Goal: Task Accomplishment & Management: Manage account settings

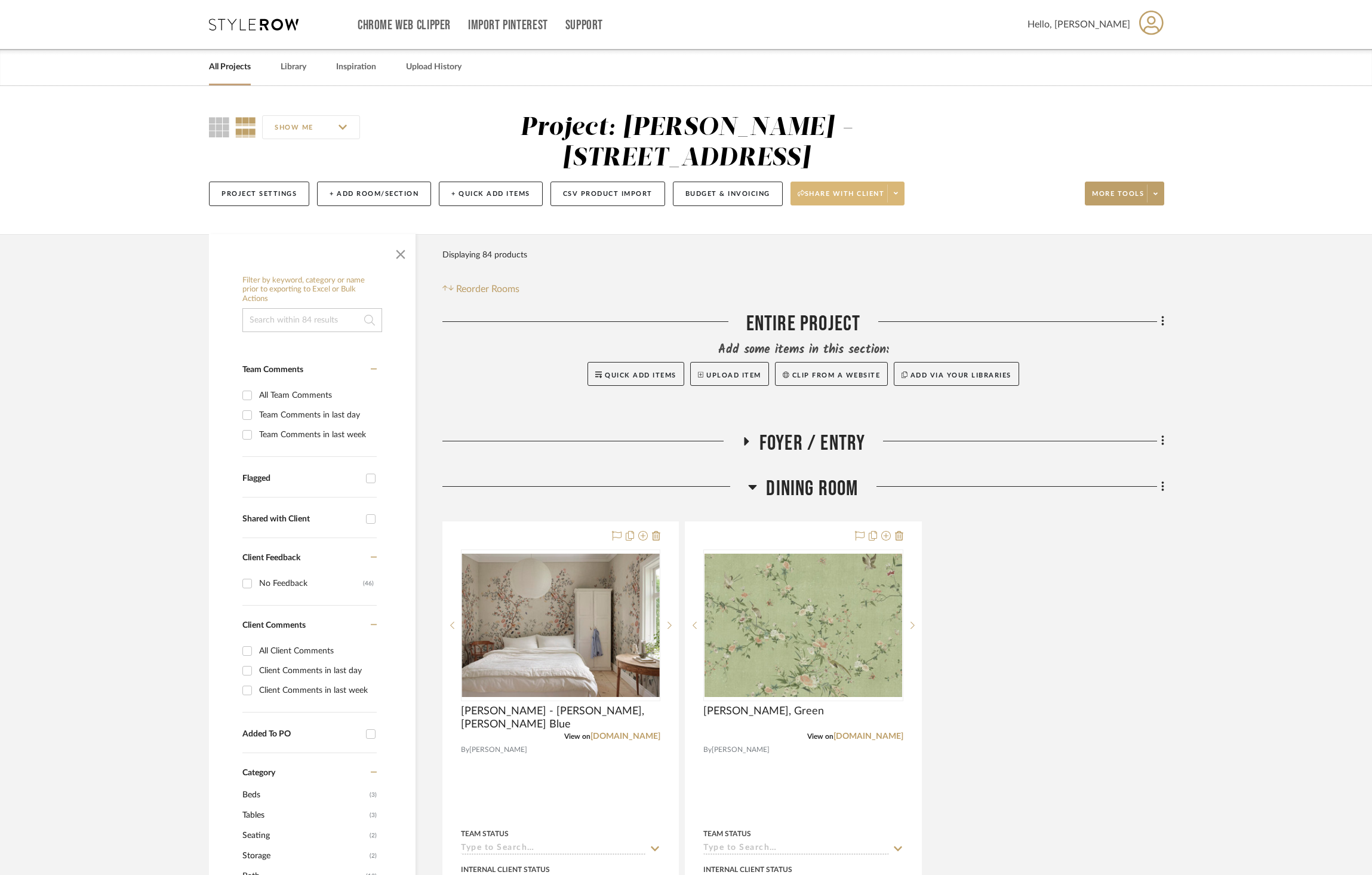
click at [904, 184] on span at bounding box center [895, 193] width 17 height 18
click at [903, 191] on button "Preview Client Dashboard" at bounding box center [854, 197] width 126 height 28
click at [831, 476] on span "Dining Room" at bounding box center [812, 488] width 92 height 25
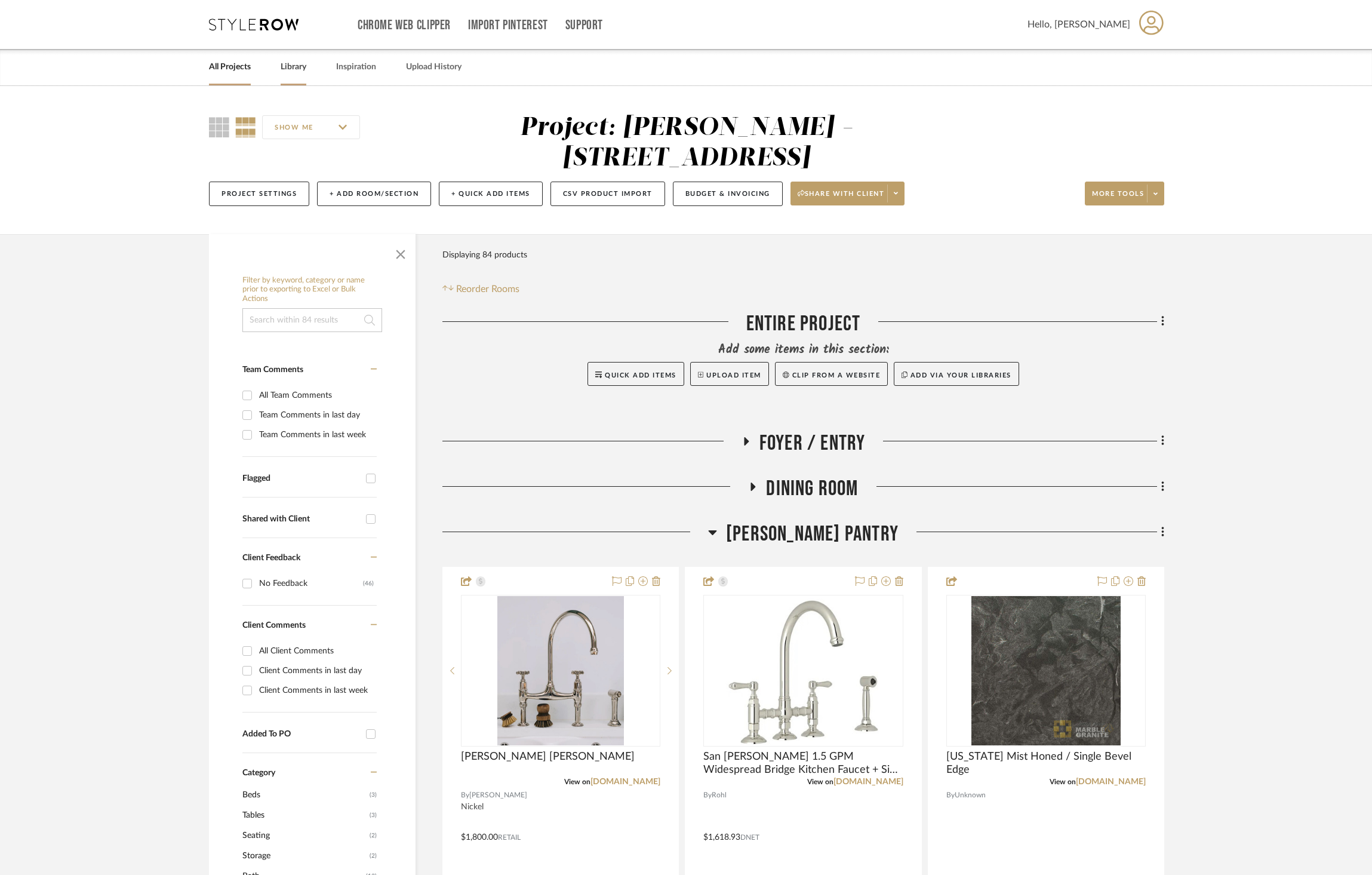
click at [299, 77] on div "Library" at bounding box center [293, 67] width 25 height 36
click at [296, 74] on link "Library" at bounding box center [293, 67] width 25 height 16
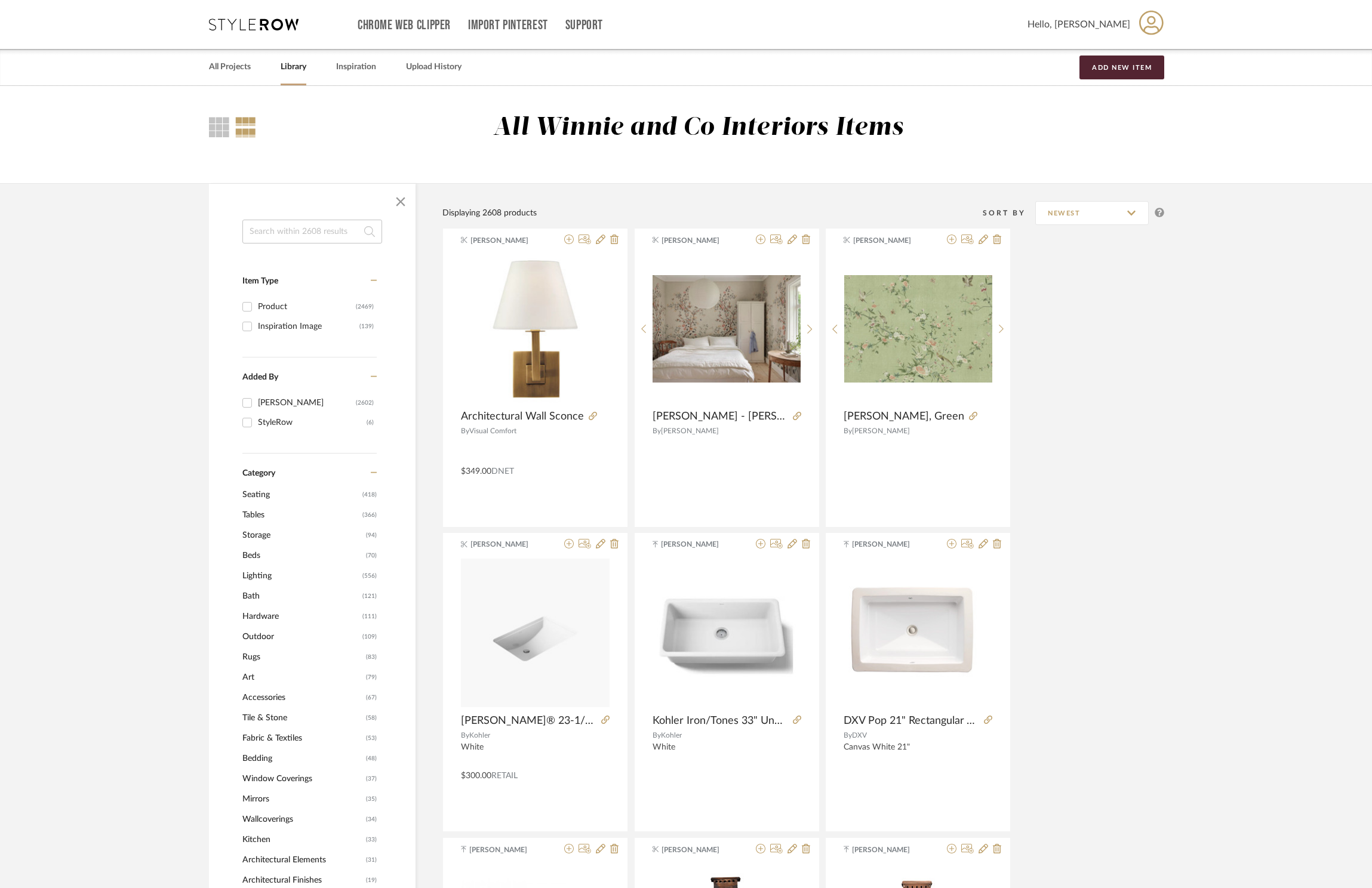
click at [300, 231] on input at bounding box center [312, 231] width 140 height 24
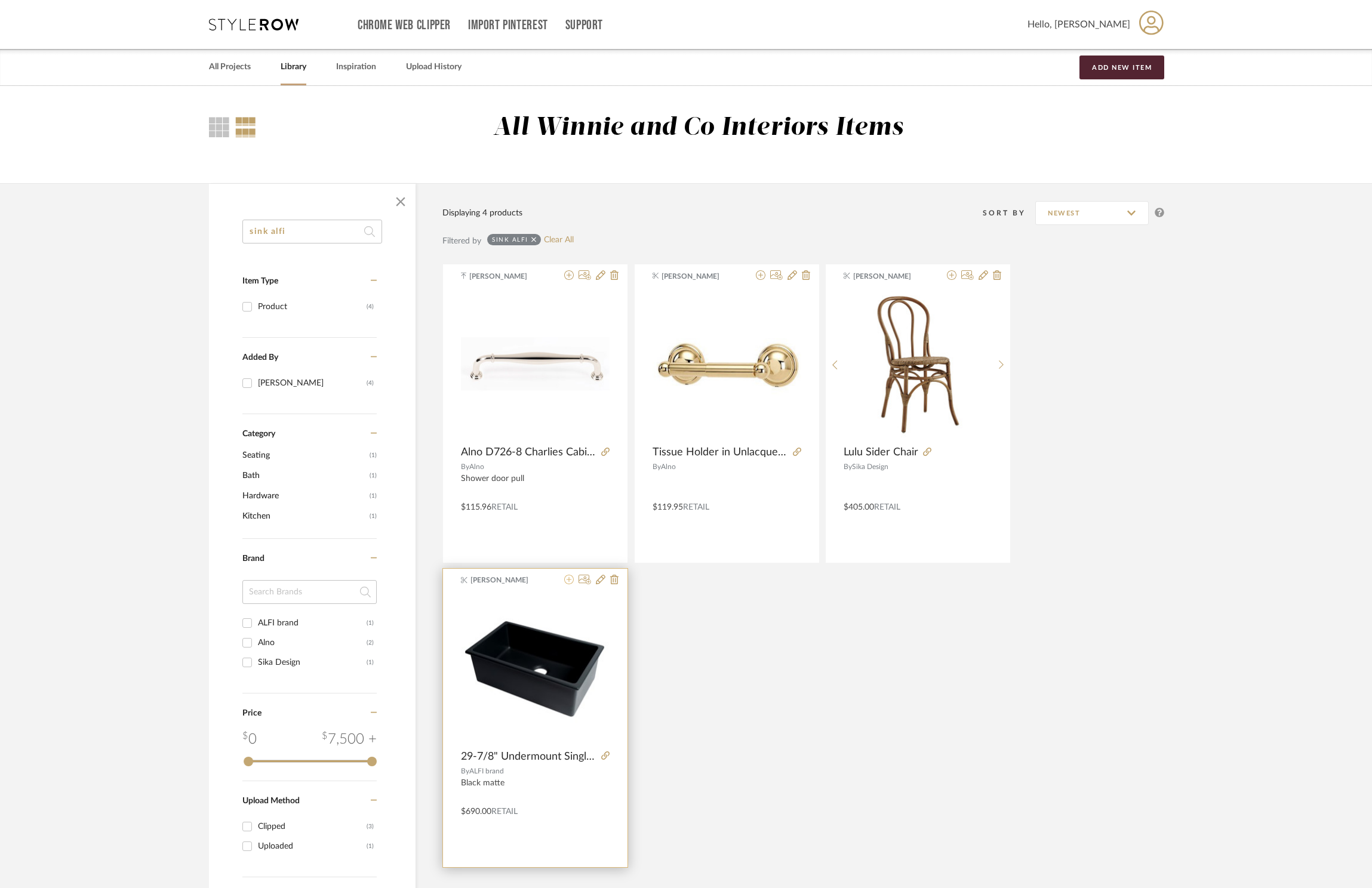
type input "sink alfi"
click at [571, 584] on icon at bounding box center [569, 579] width 9 height 9
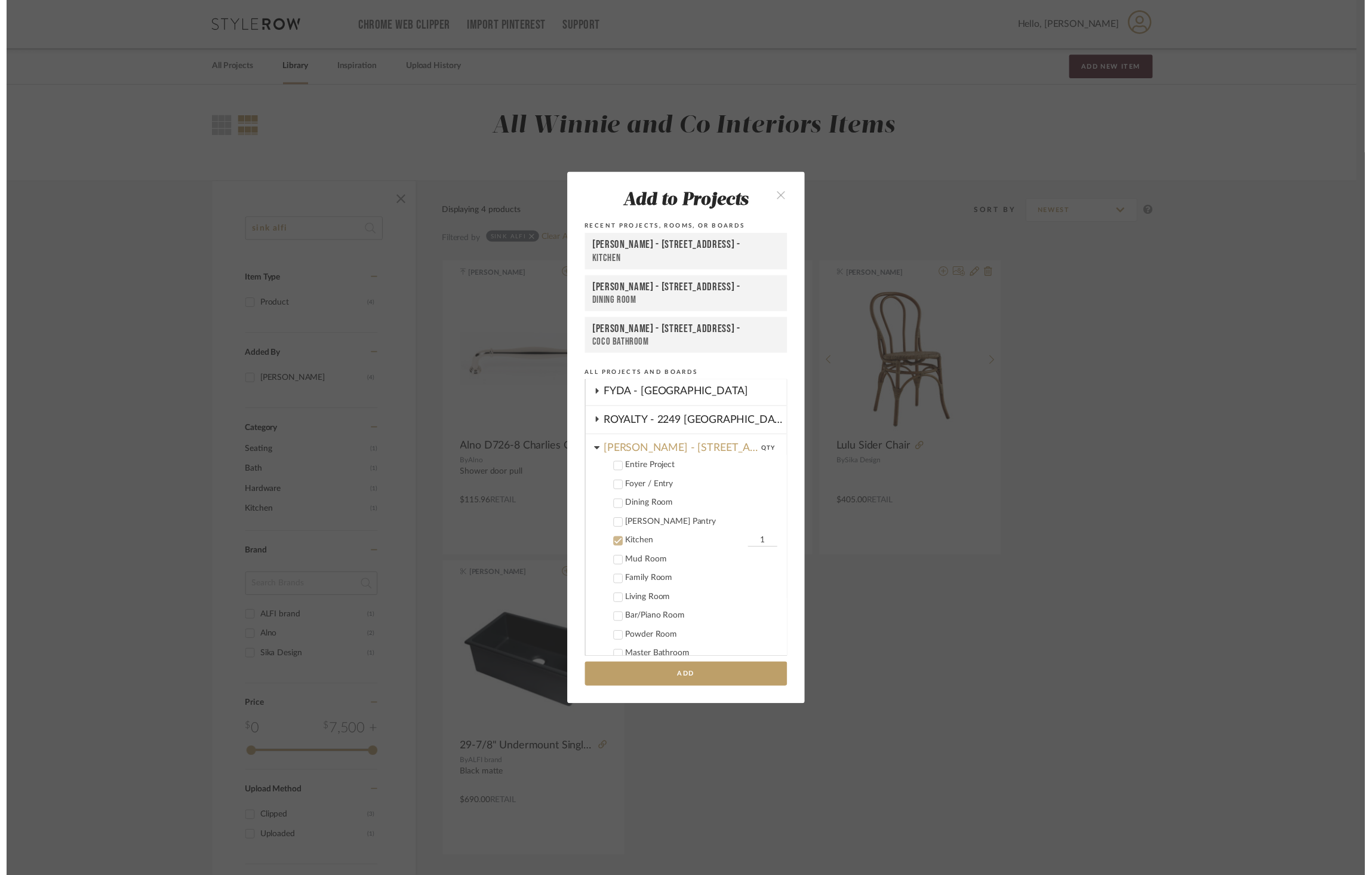
scroll to position [97, 0]
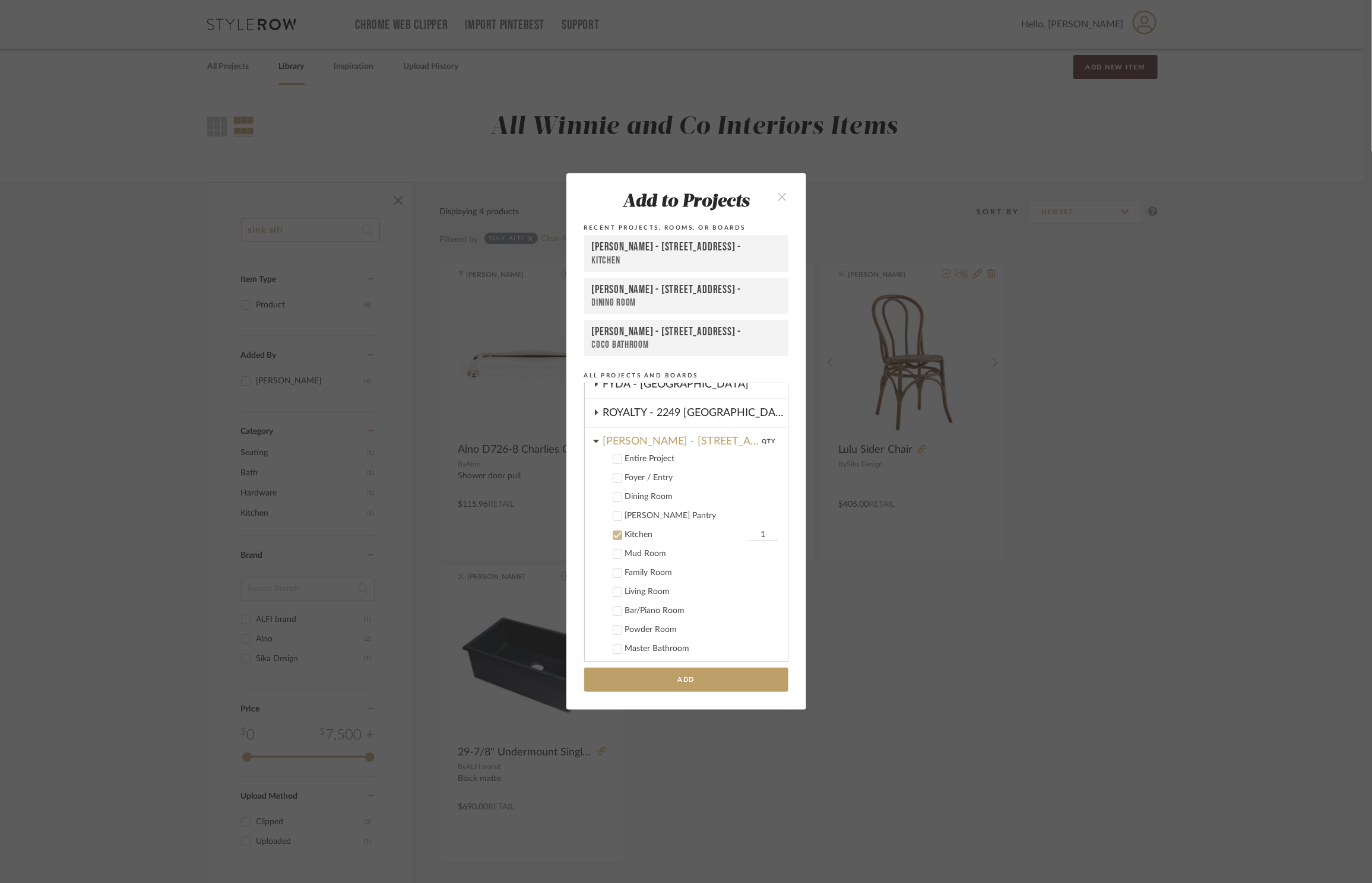
click at [654, 512] on div "[PERSON_NAME] Pantry" at bounding box center [701, 515] width 153 height 10
click at [640, 530] on div "Kitchen" at bounding box center [684, 535] width 120 height 10
click at [700, 676] on button "Add" at bounding box center [686, 680] width 204 height 24
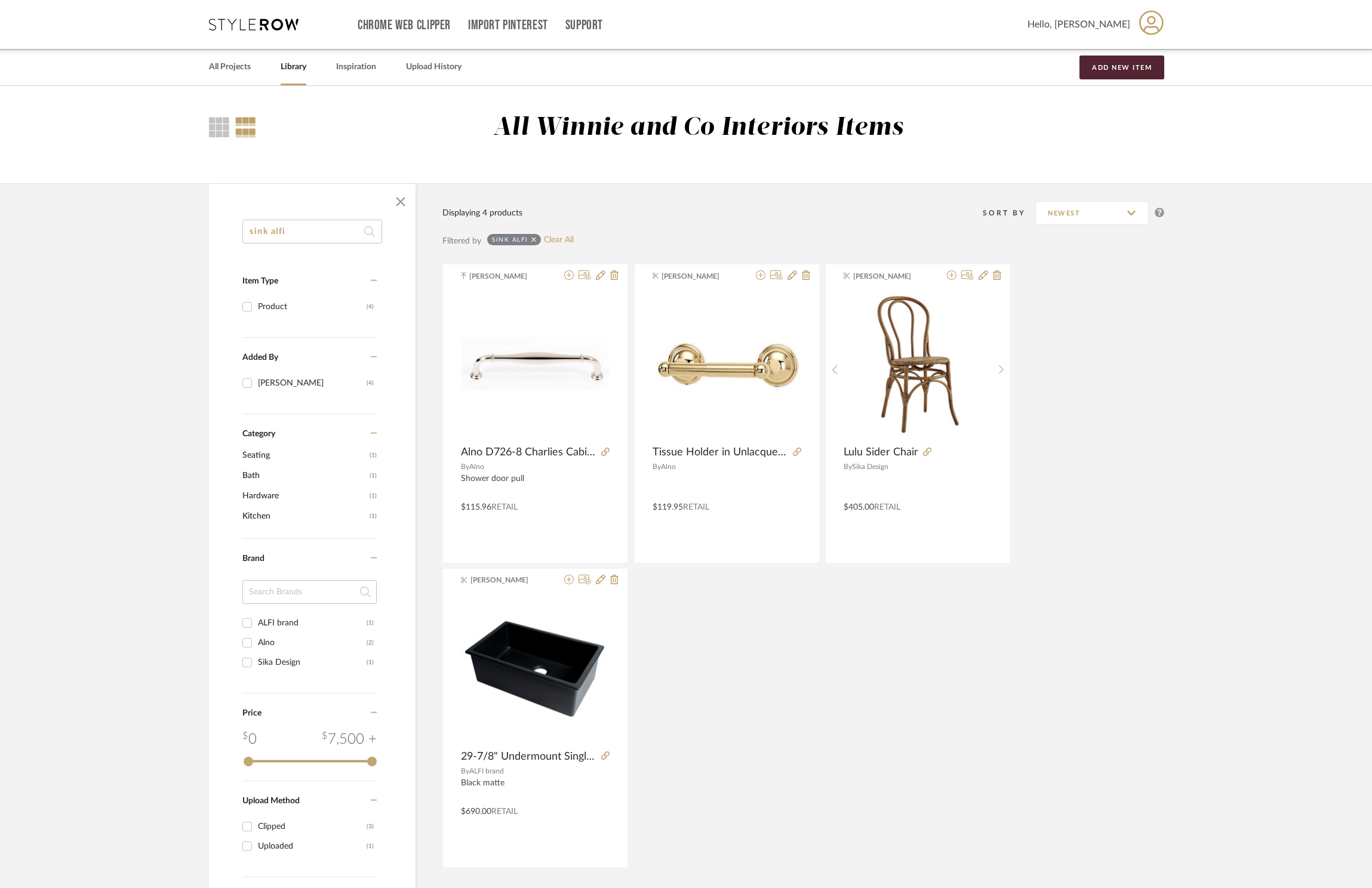
click at [239, 30] on icon at bounding box center [253, 24] width 89 height 12
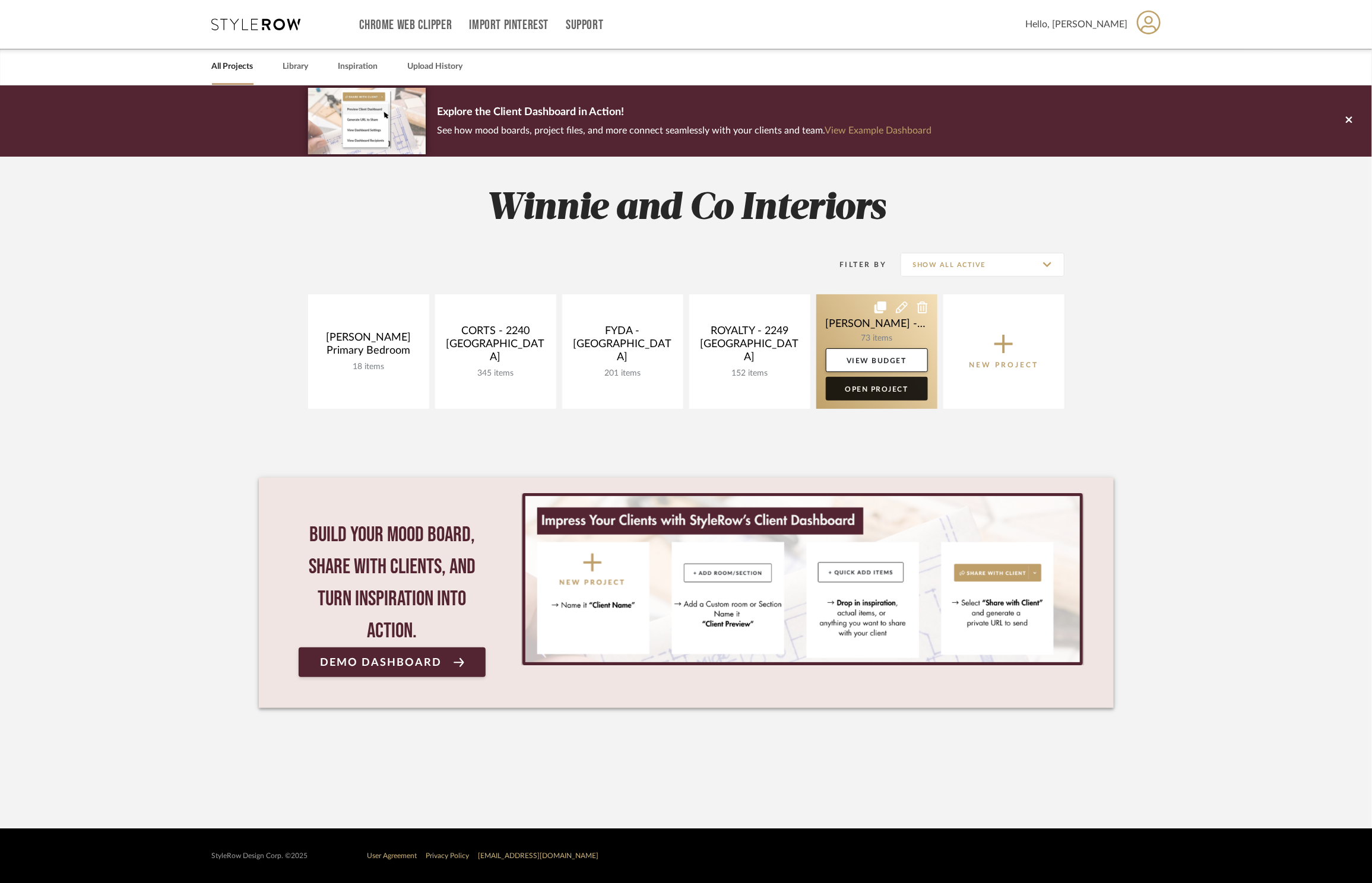
click at [857, 388] on link "Open Project" at bounding box center [877, 389] width 102 height 24
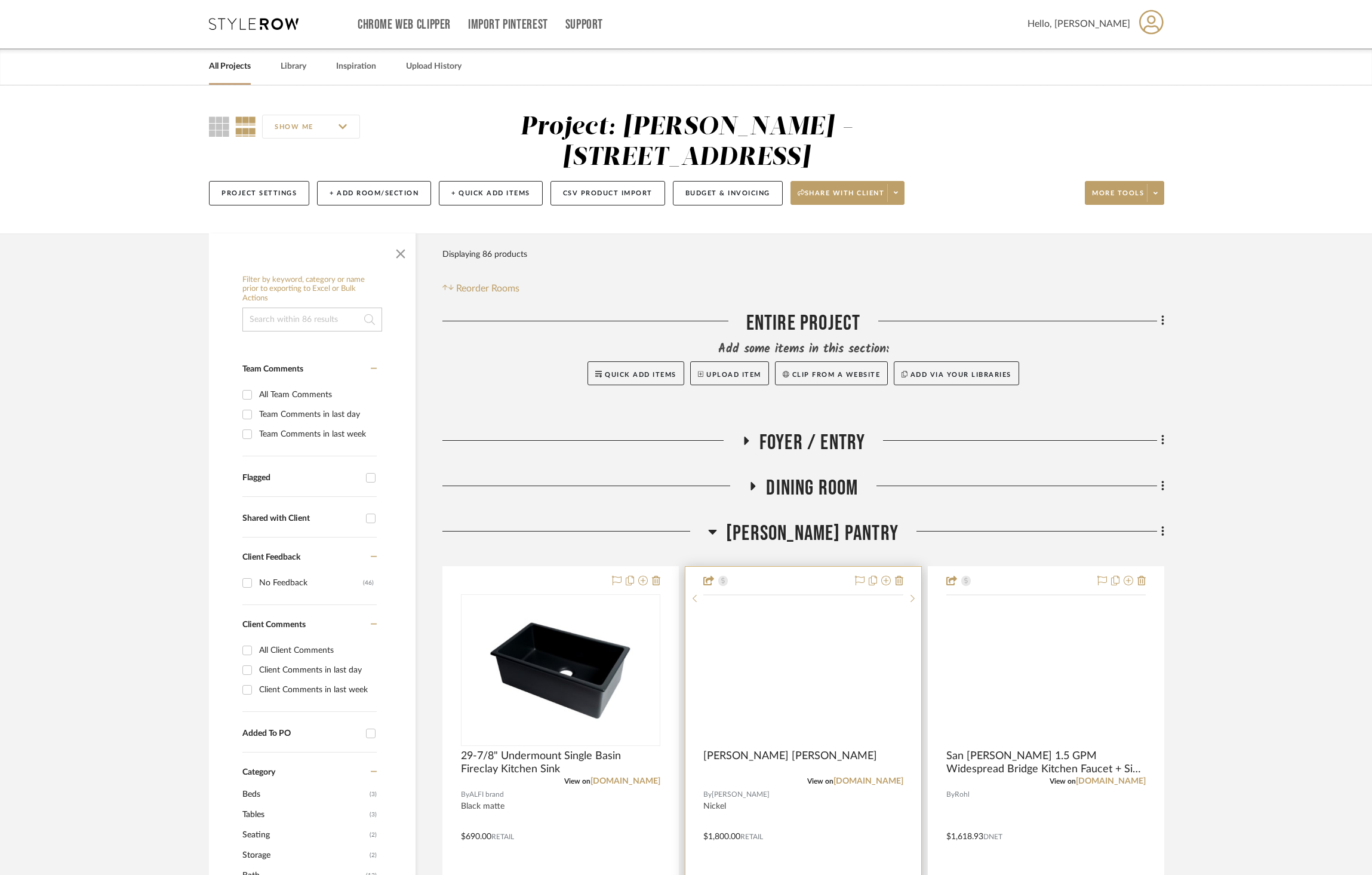
scroll to position [4, 0]
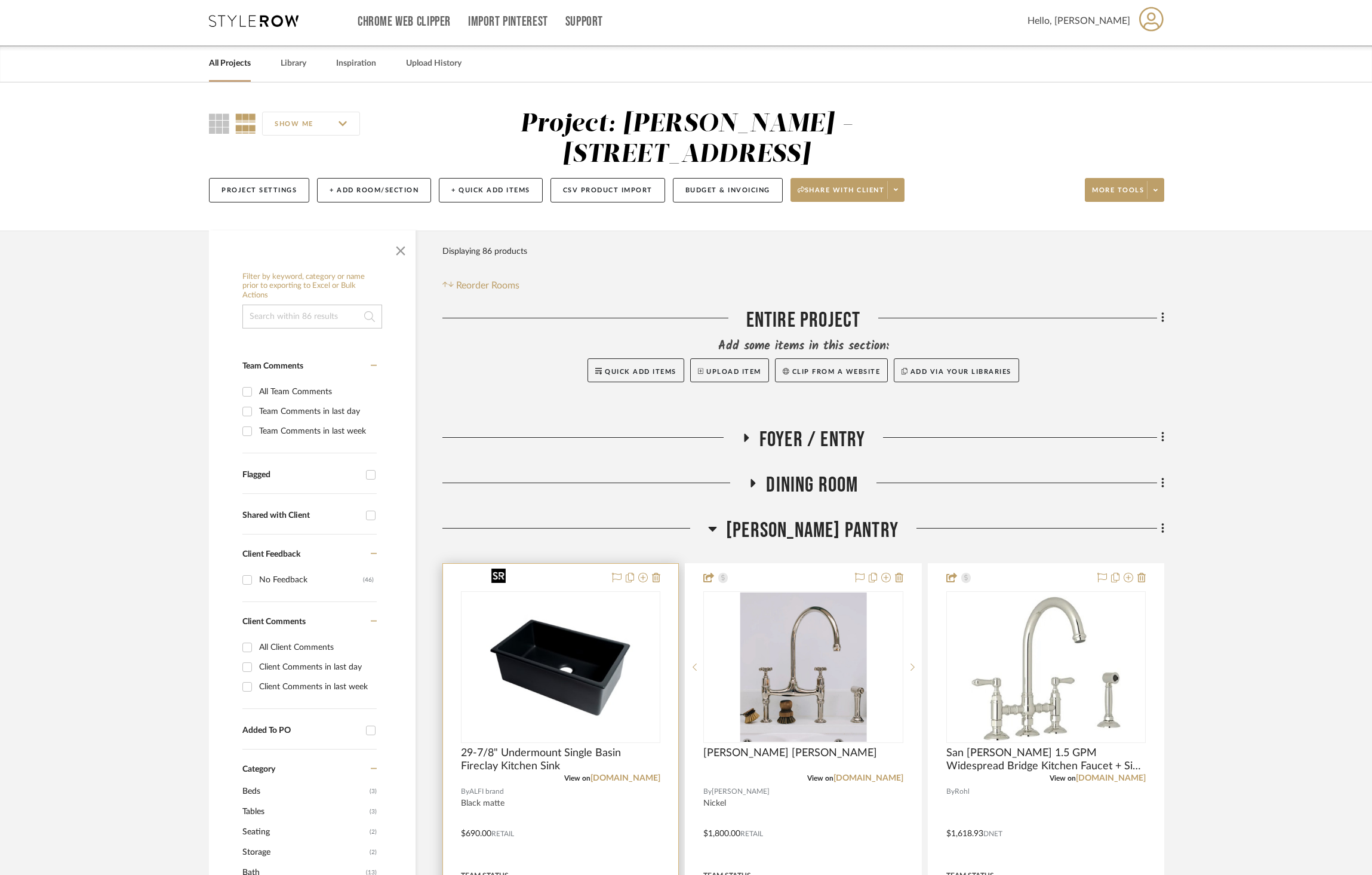
click at [0, 0] on img at bounding box center [0, 0] width 0 height 0
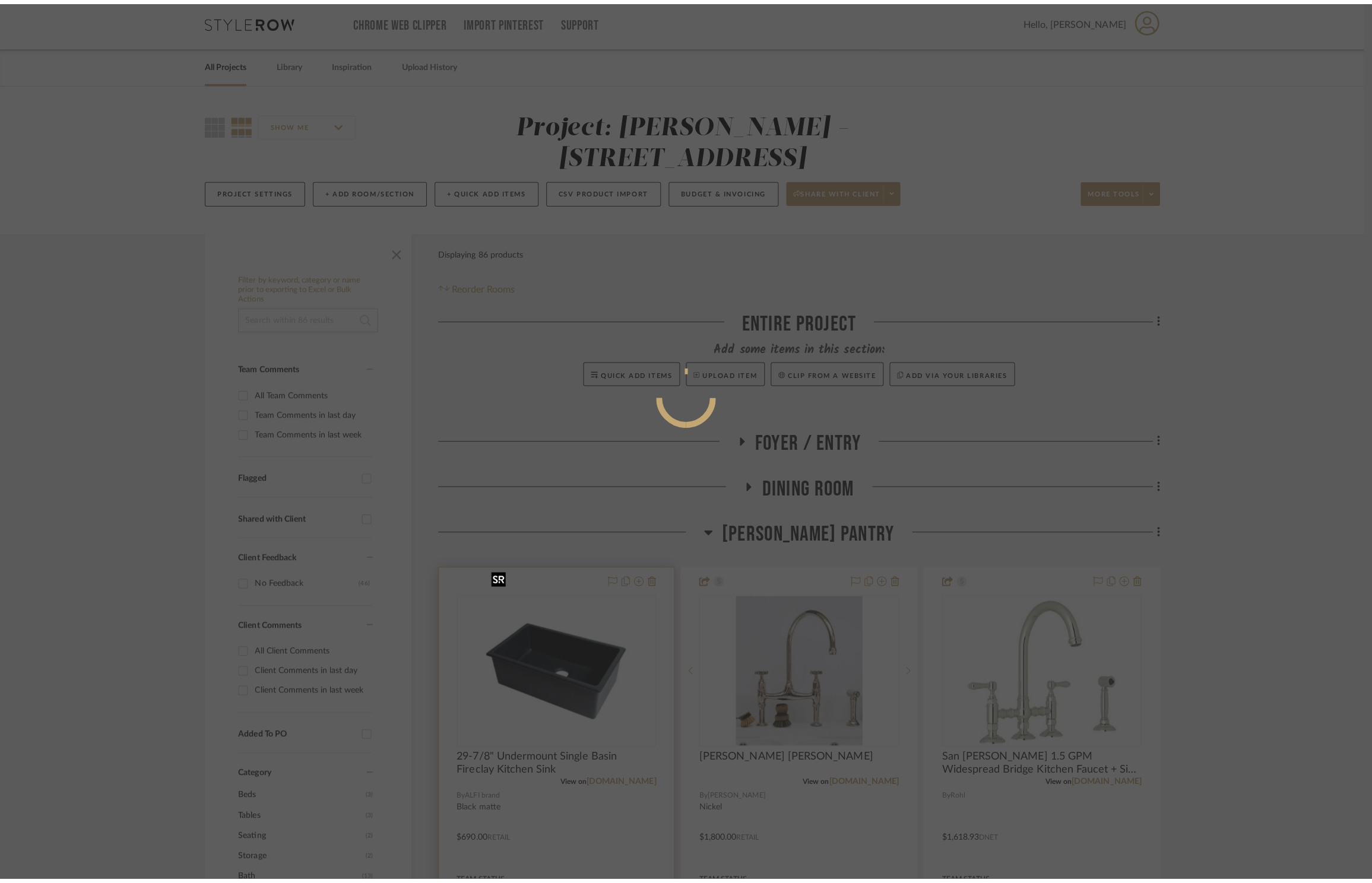
scroll to position [0, 0]
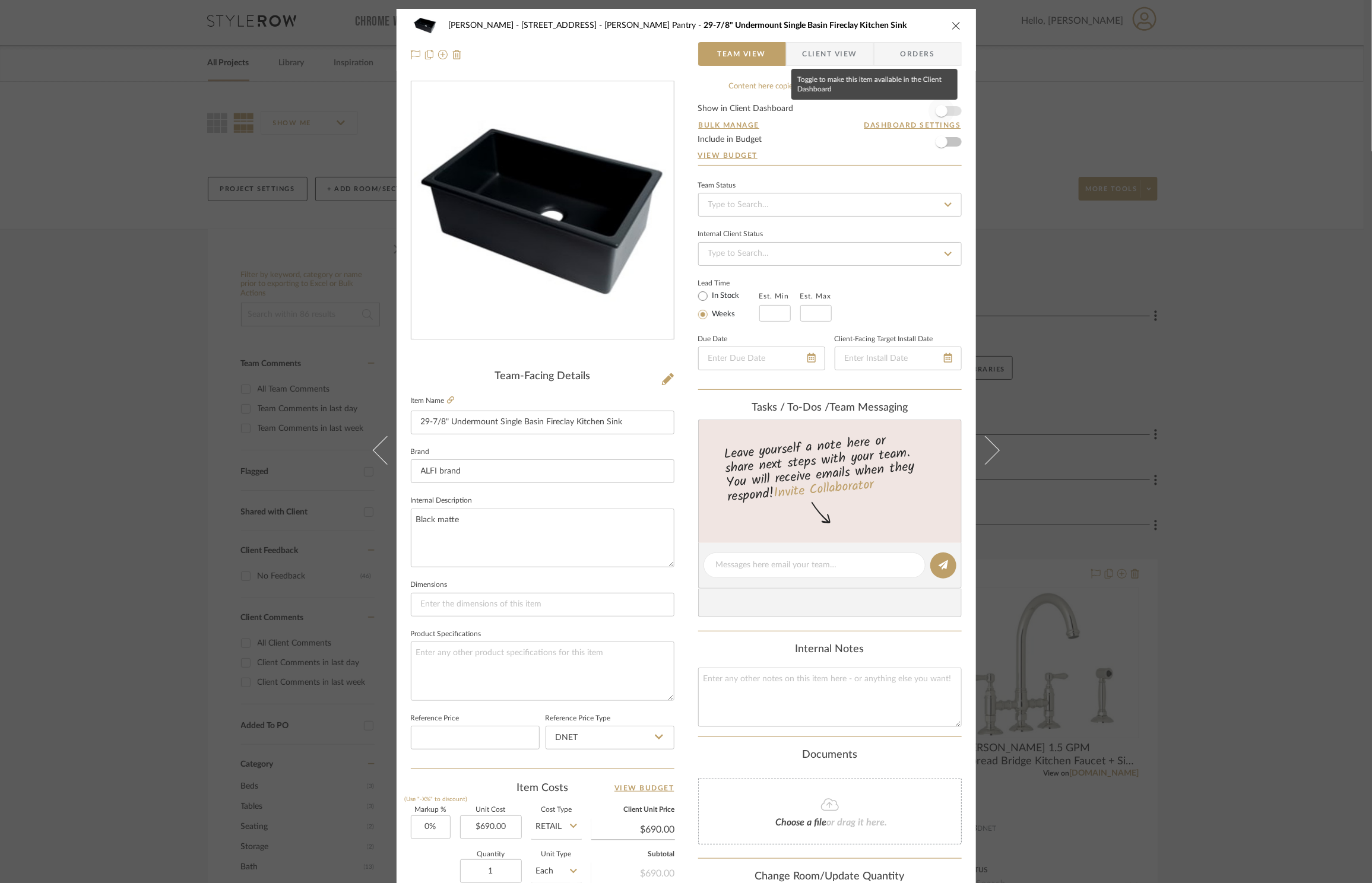
click at [948, 112] on span "button" at bounding box center [941, 111] width 26 height 26
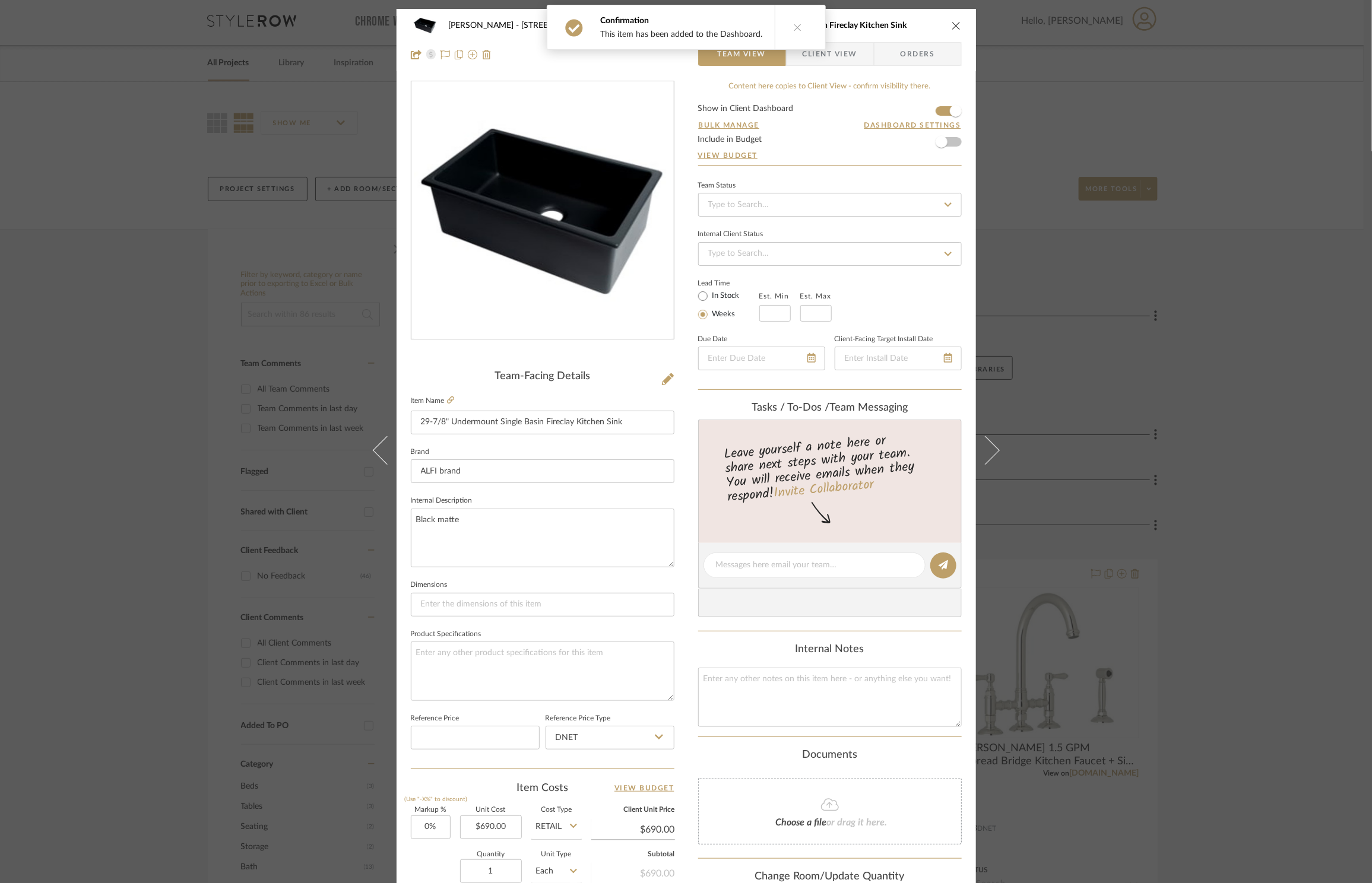
click at [1187, 357] on div "ZAFIRIDES - 2286 Yorkshire Road Butler's Pantry 29-7/8" Undermount Single Basin…" at bounding box center [686, 442] width 1372 height 883
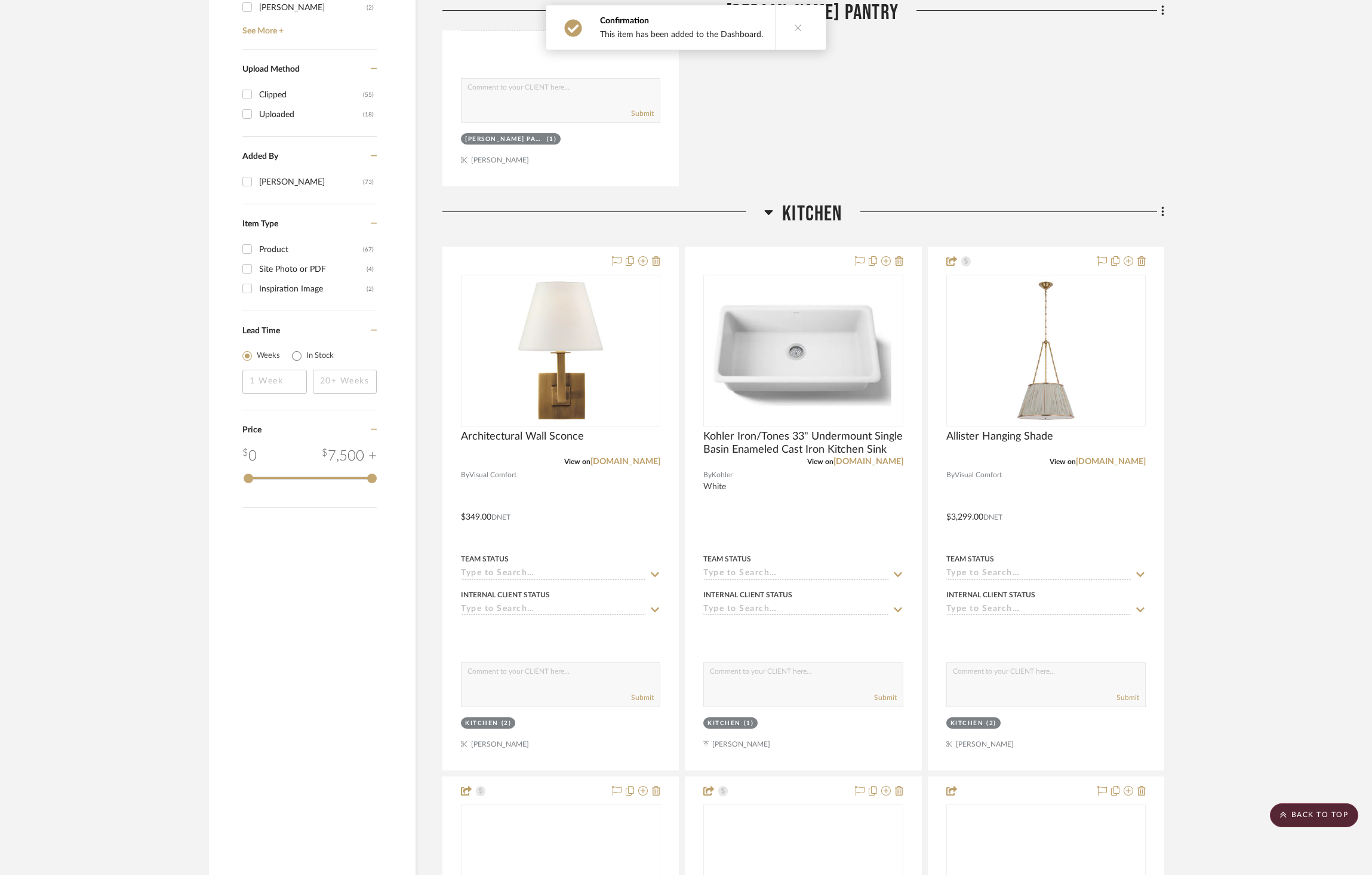
scroll to position [1436, 0]
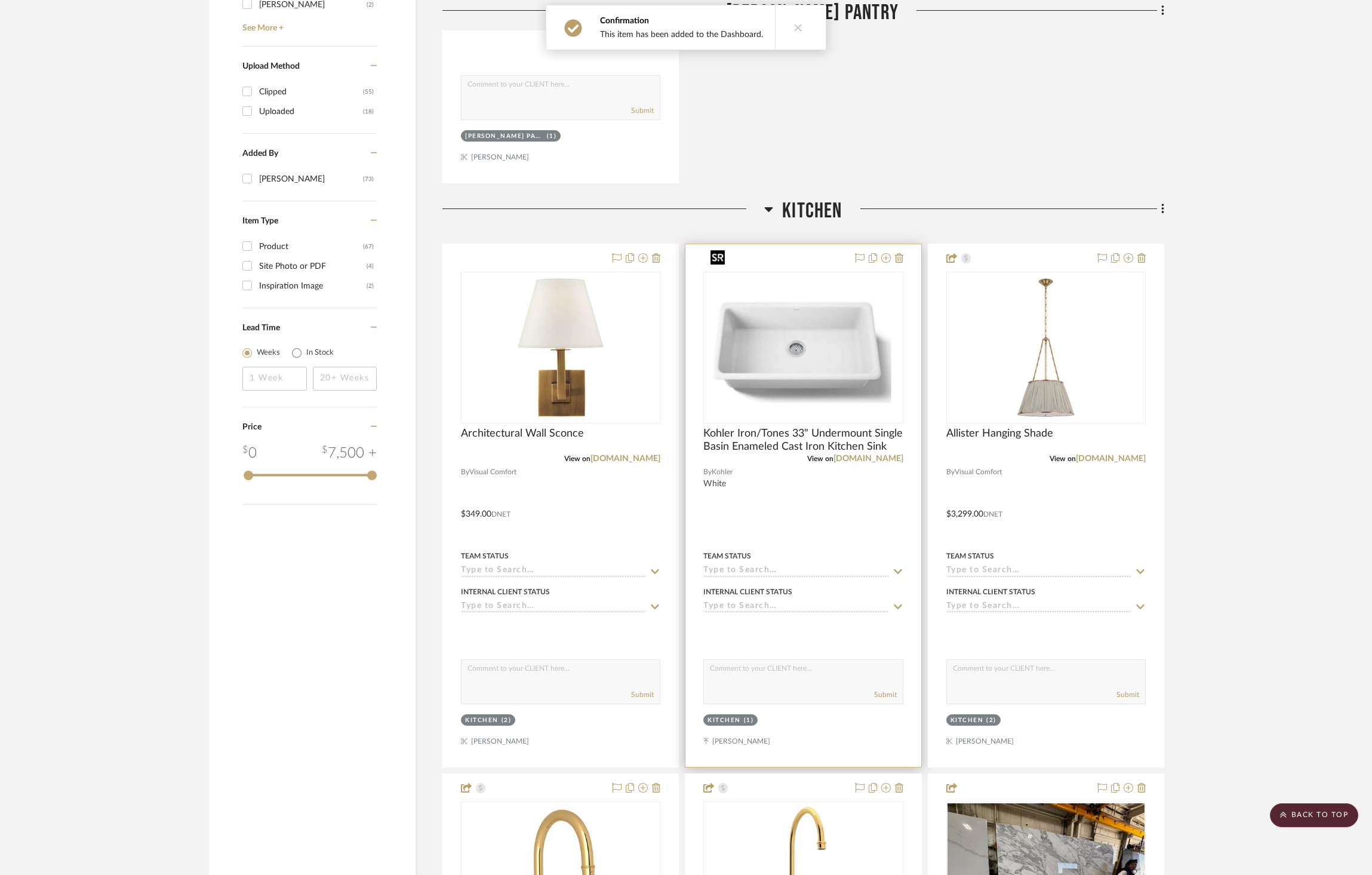
click at [0, 0] on img at bounding box center [0, 0] width 0 height 0
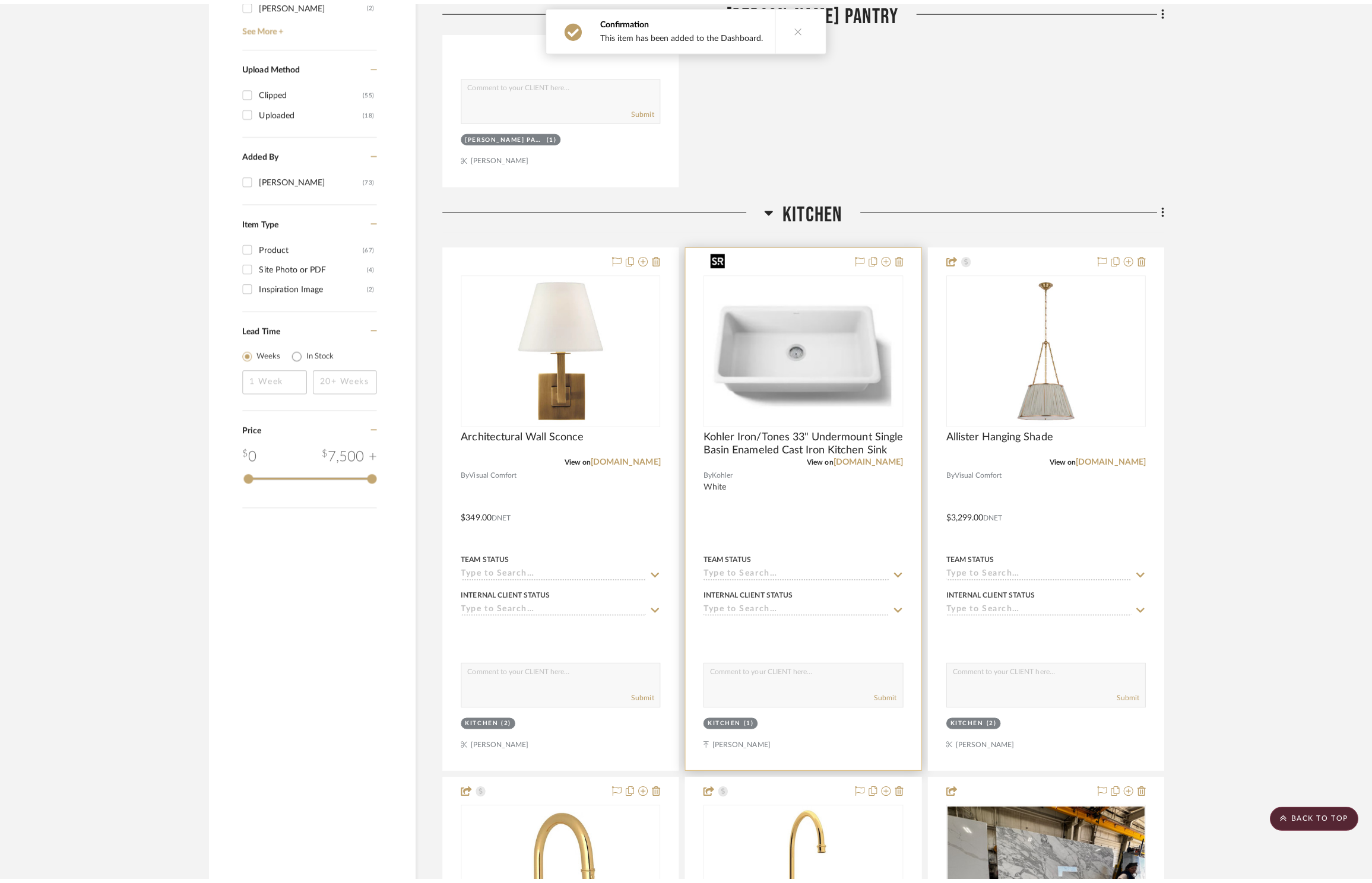
scroll to position [0, 0]
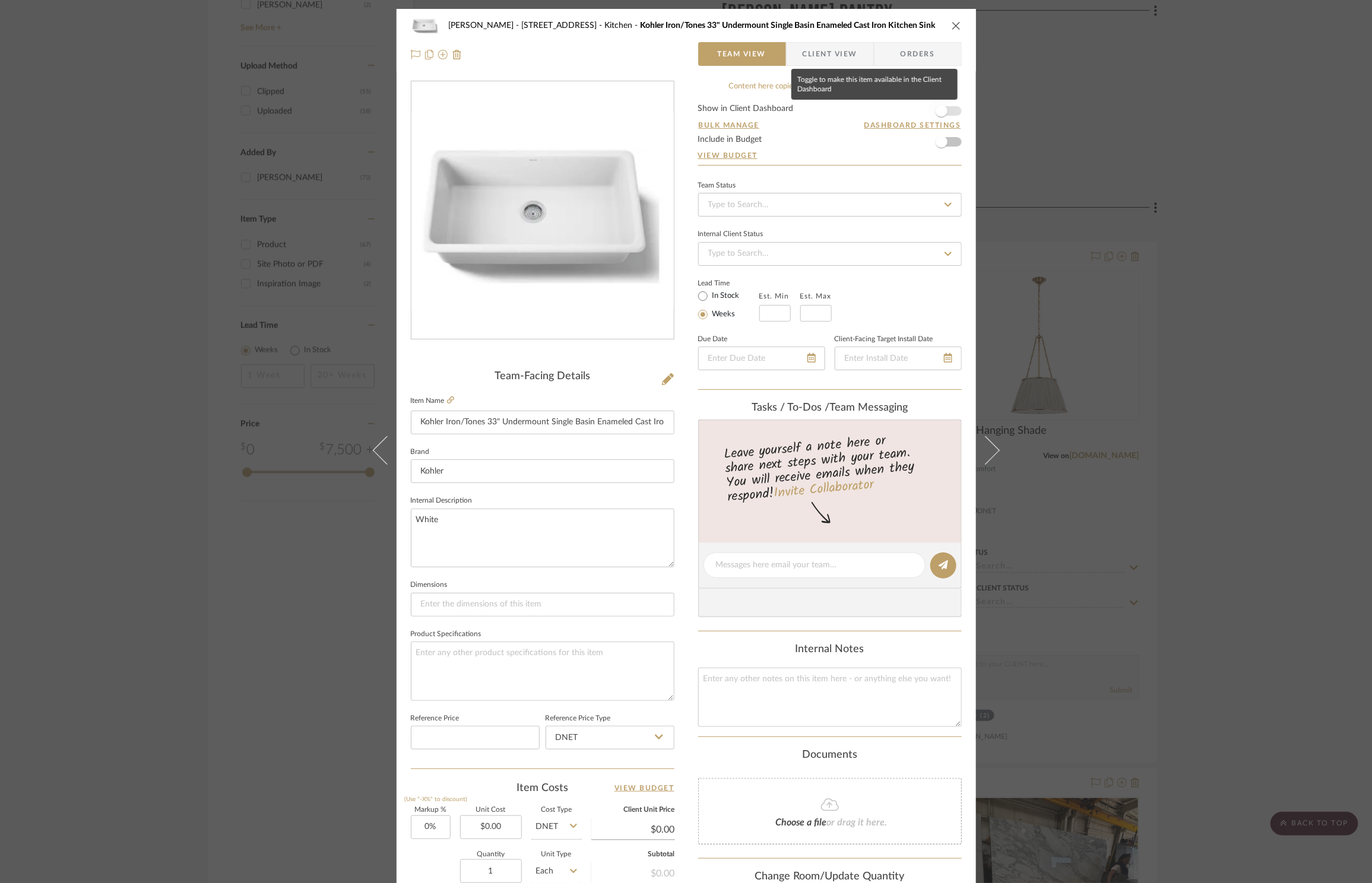
click at [946, 115] on span "button" at bounding box center [941, 111] width 26 height 26
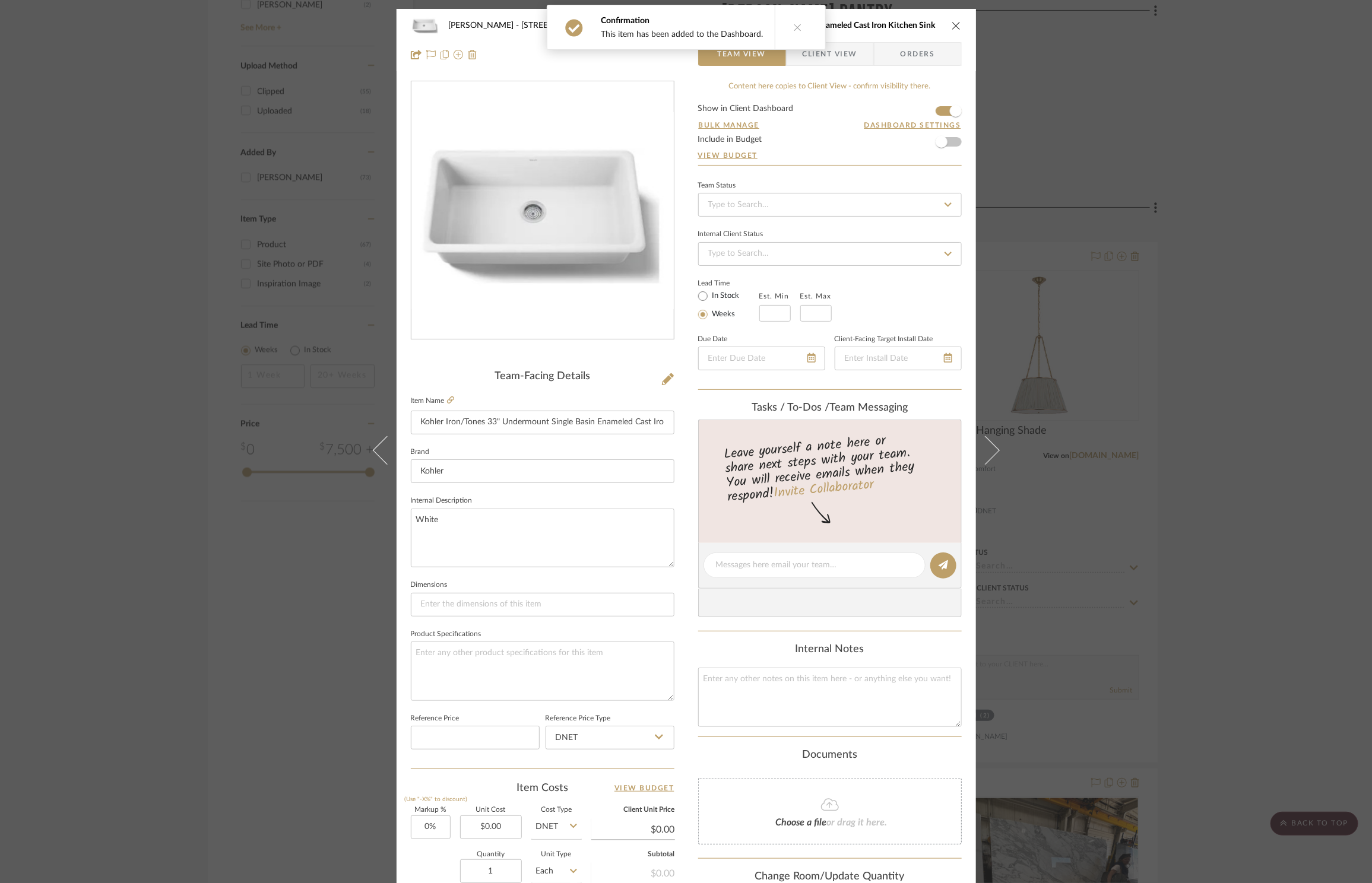
click at [1202, 145] on div "ZAFIRIDES - 2286 Yorkshire Road Kitchen Kohler Iron/Tones 33" Undermount Single…" at bounding box center [686, 442] width 1372 height 883
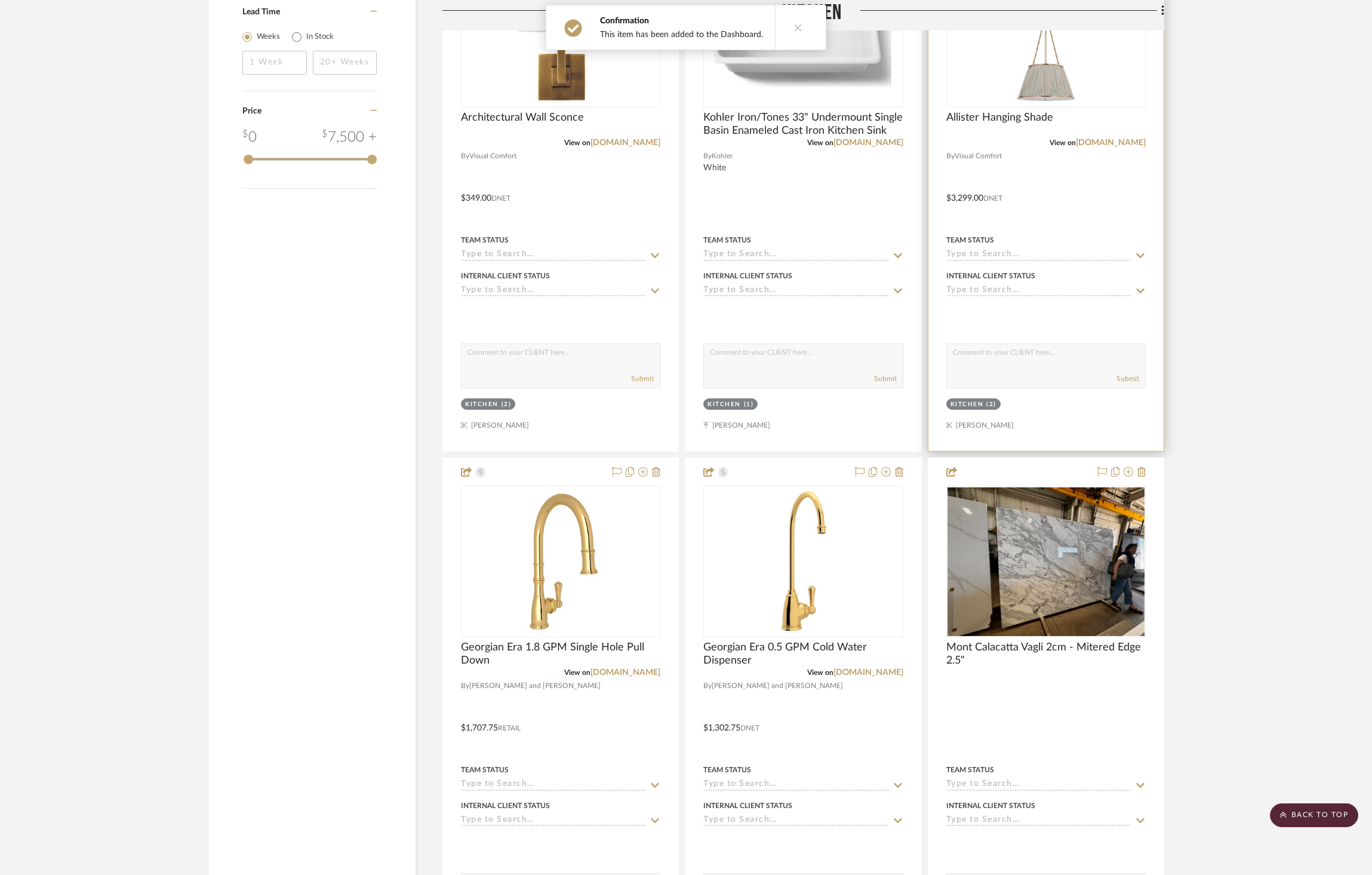
scroll to position [1635, 0]
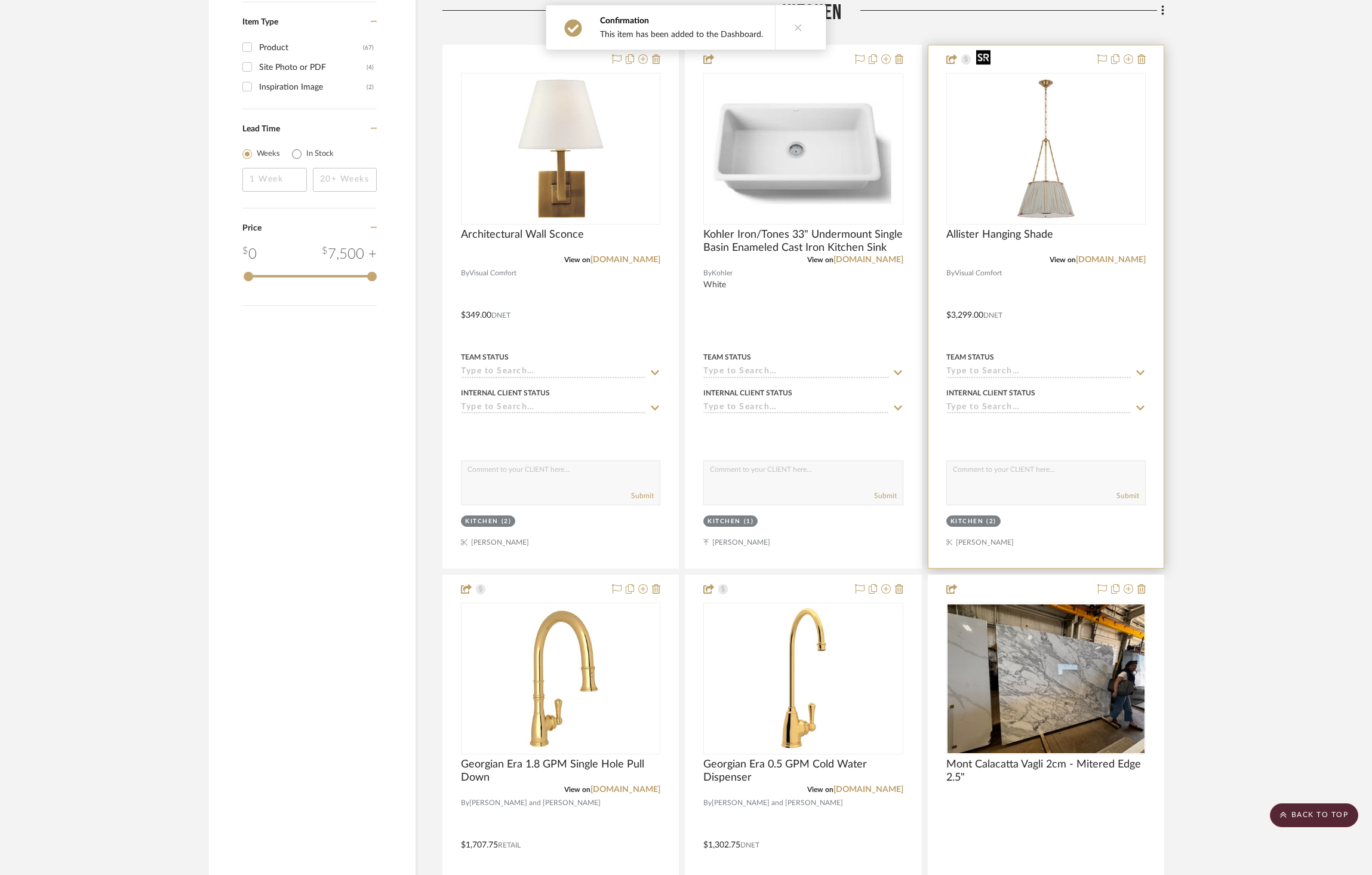
click at [0, 0] on img at bounding box center [0, 0] width 0 height 0
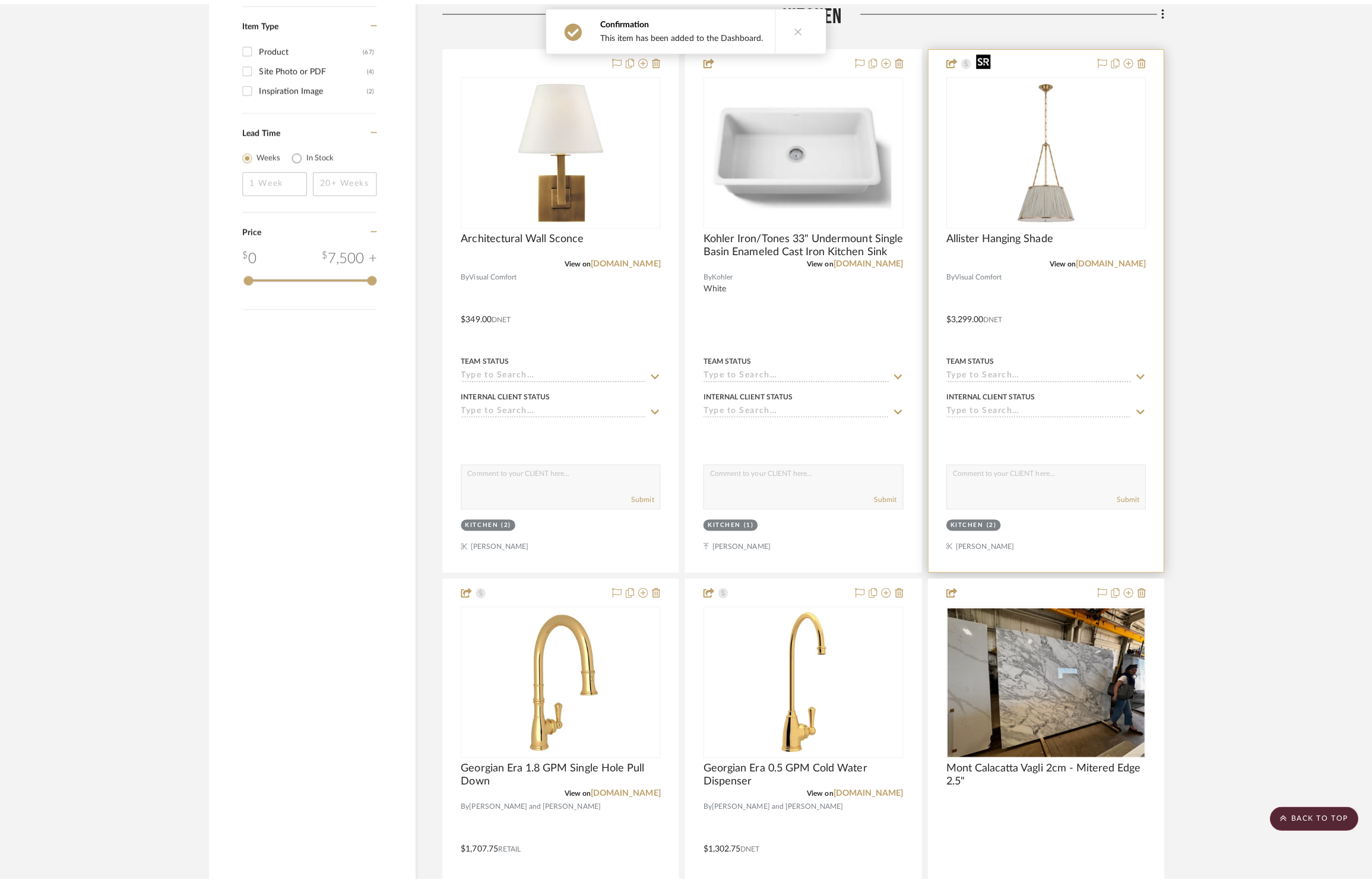
scroll to position [0, 0]
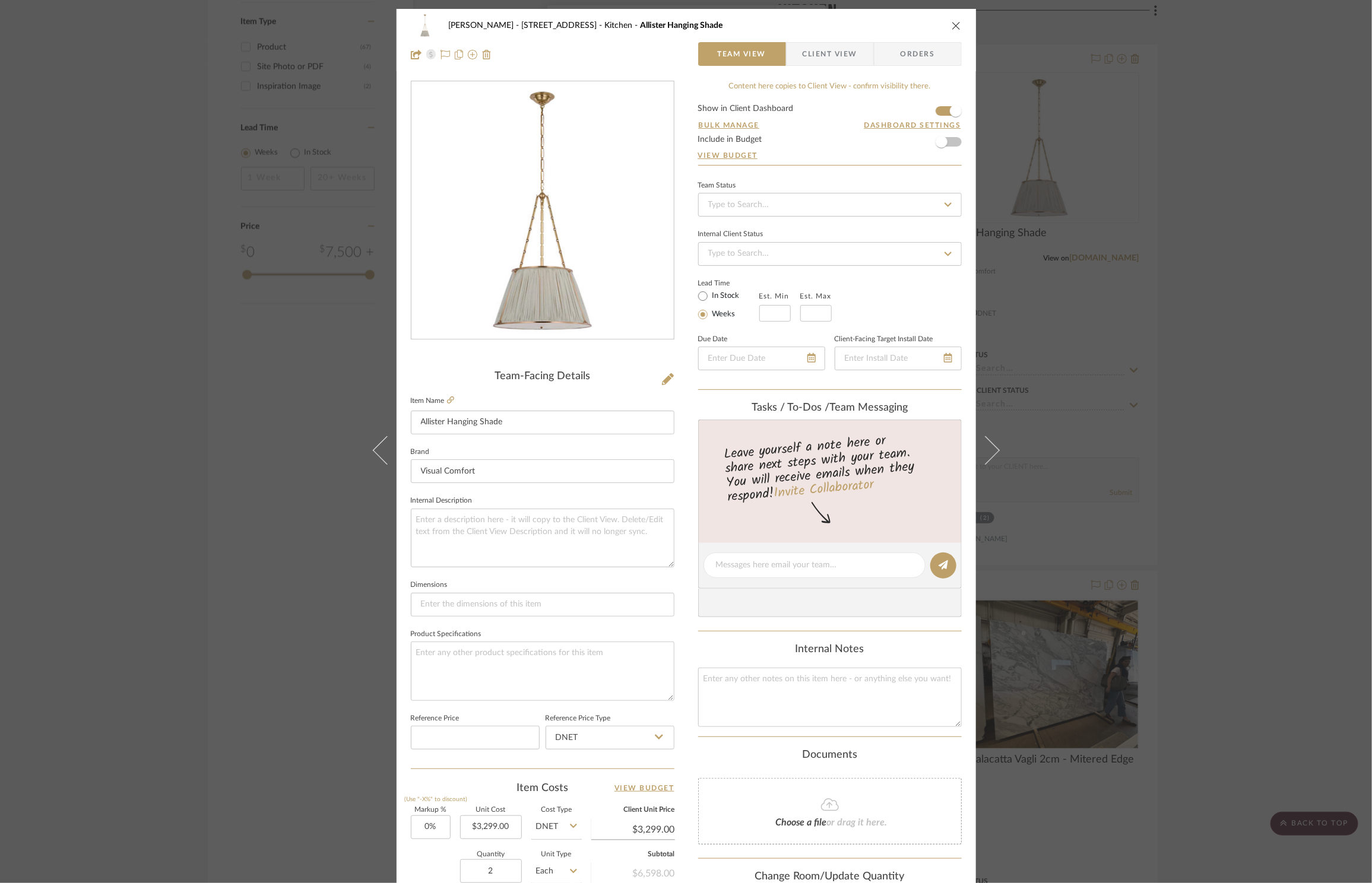
click at [1224, 140] on div "ZAFIRIDES - 2286 Yorkshire Road Kitchen Allister Hanging Shade Team View Client…" at bounding box center [686, 442] width 1372 height 883
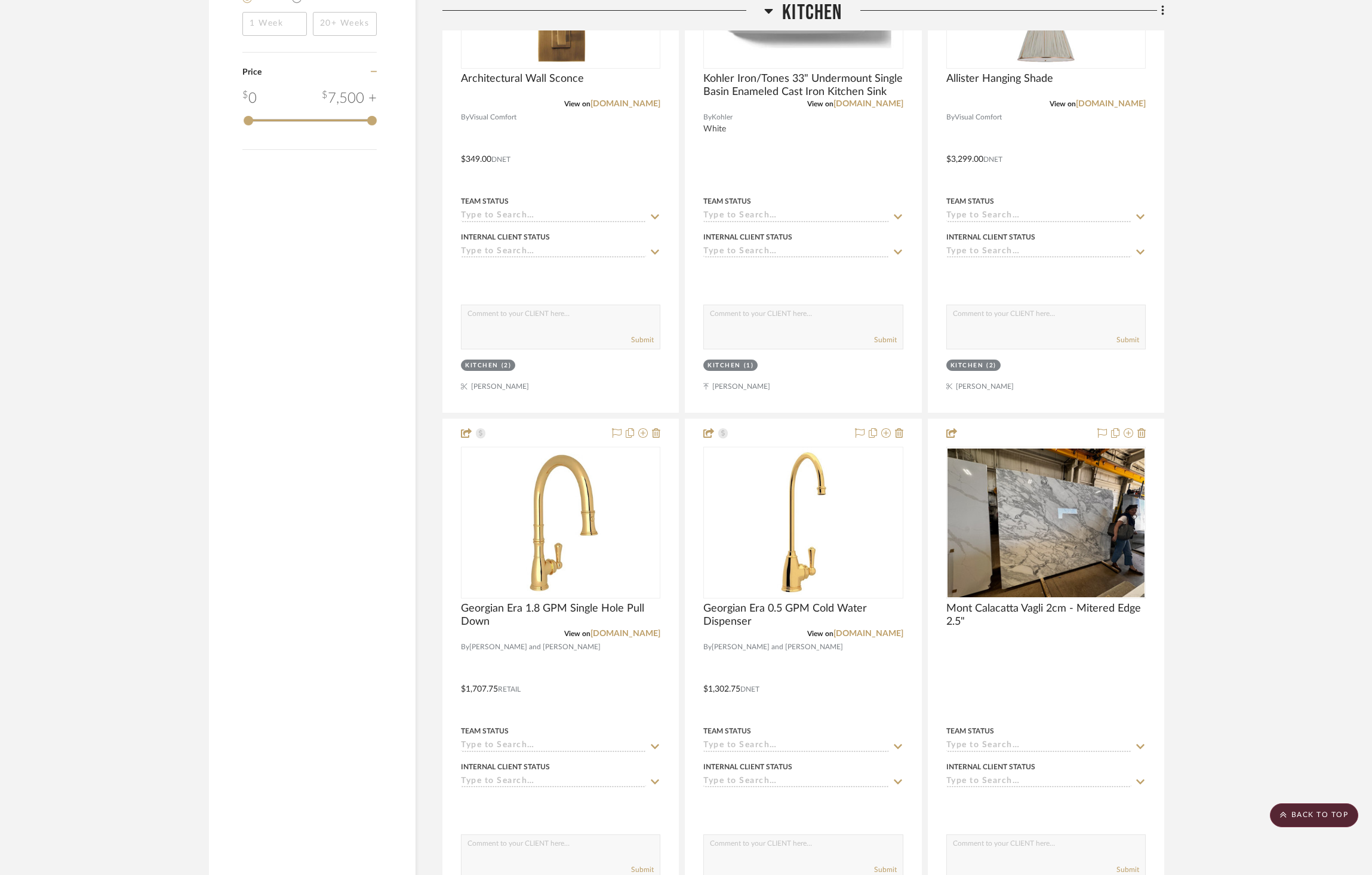
scroll to position [1658, 0]
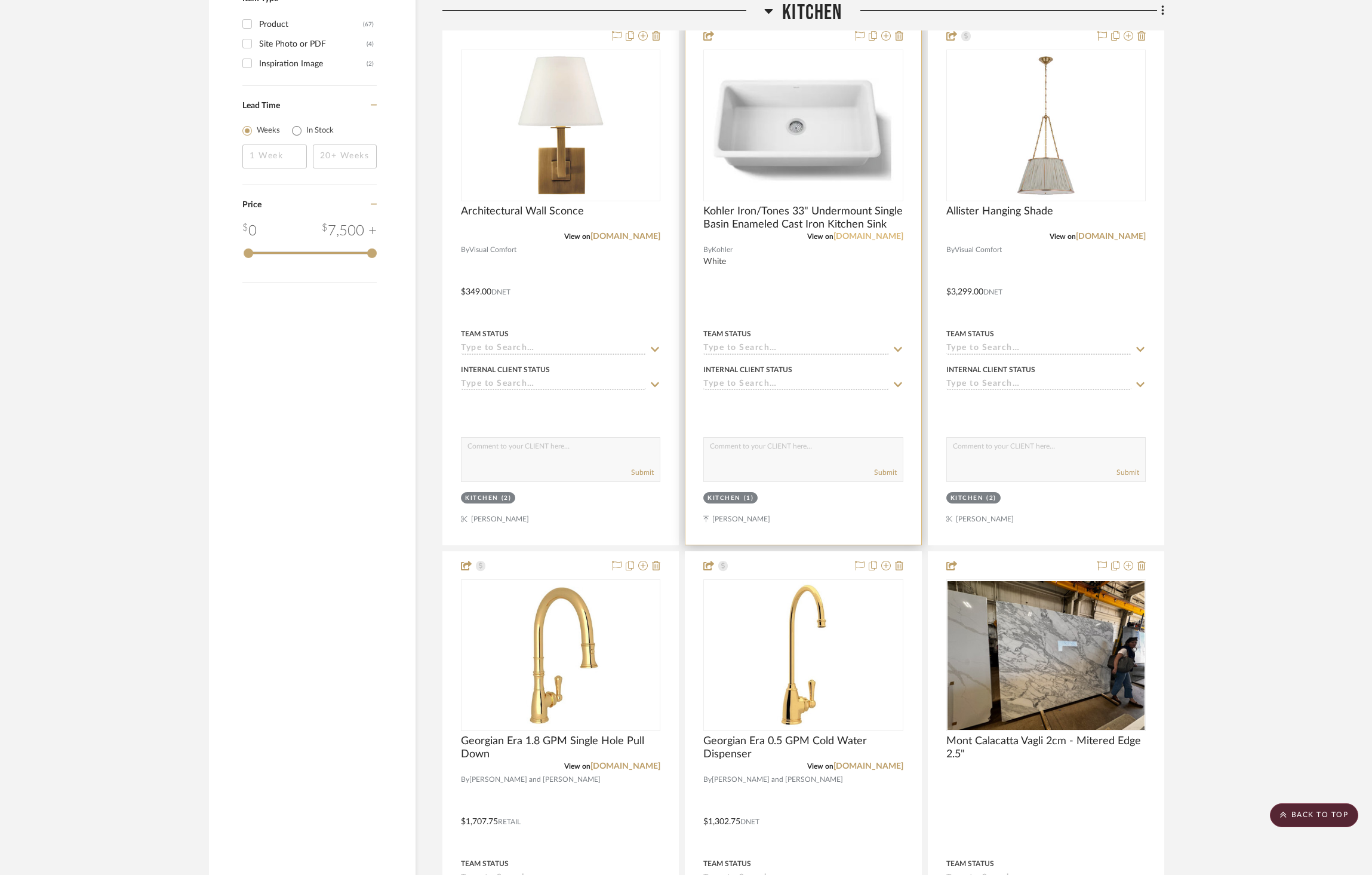
click at [858, 232] on link "fergusonhome.com" at bounding box center [868, 236] width 70 height 9
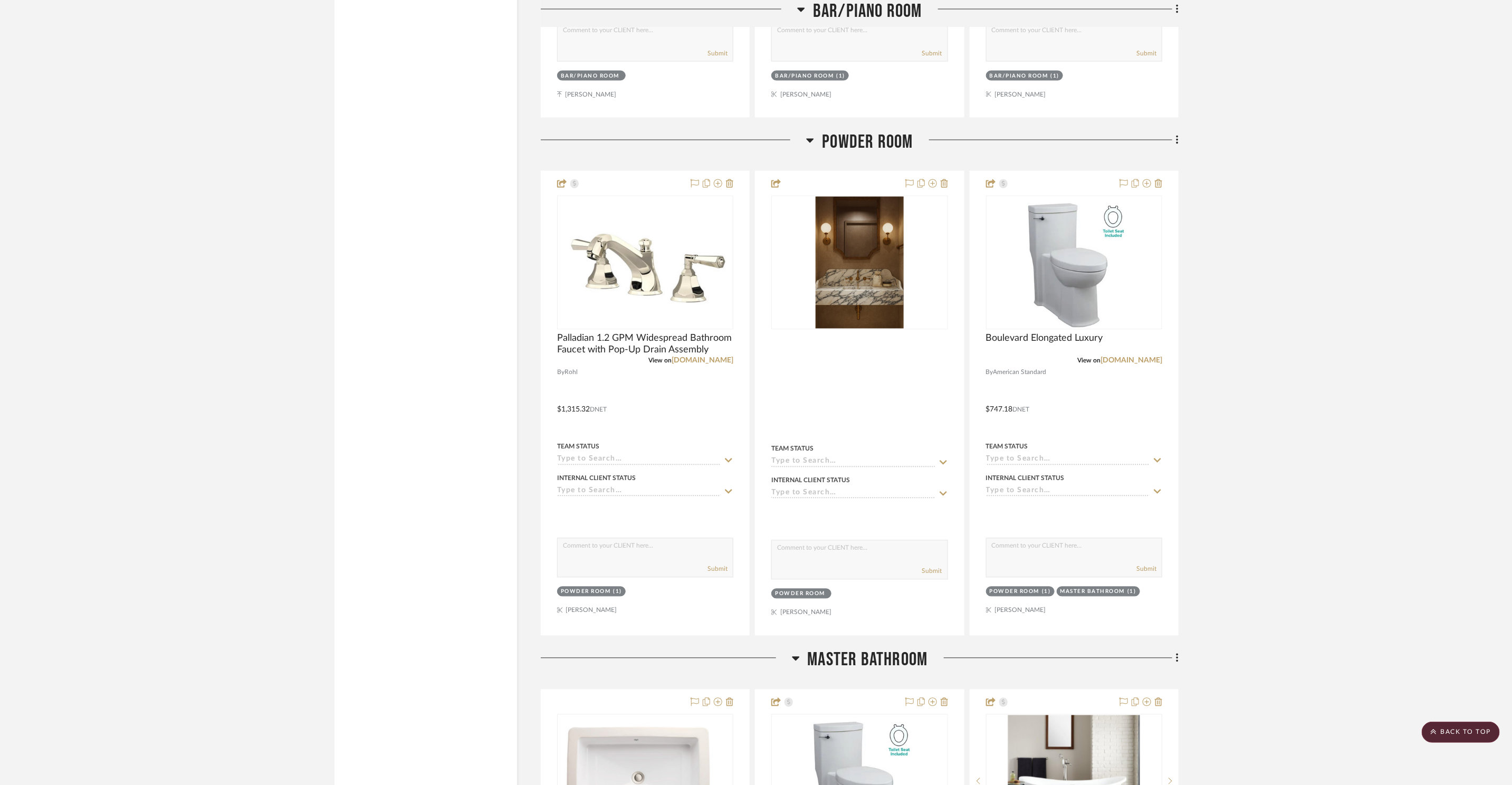
scroll to position [4881, 0]
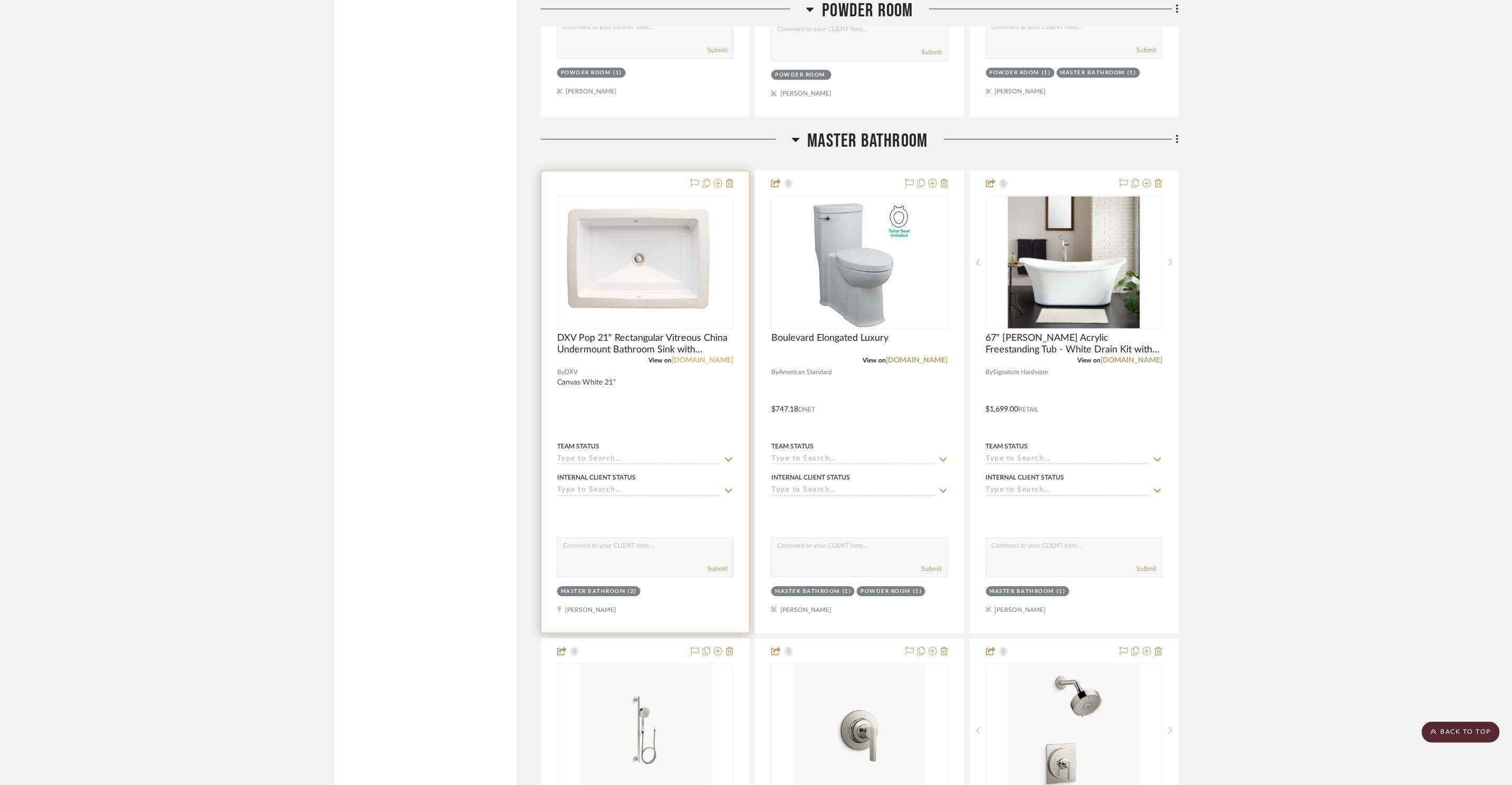
click at [696, 357] on link "fergusonhome.com" at bounding box center [703, 360] width 61 height 8
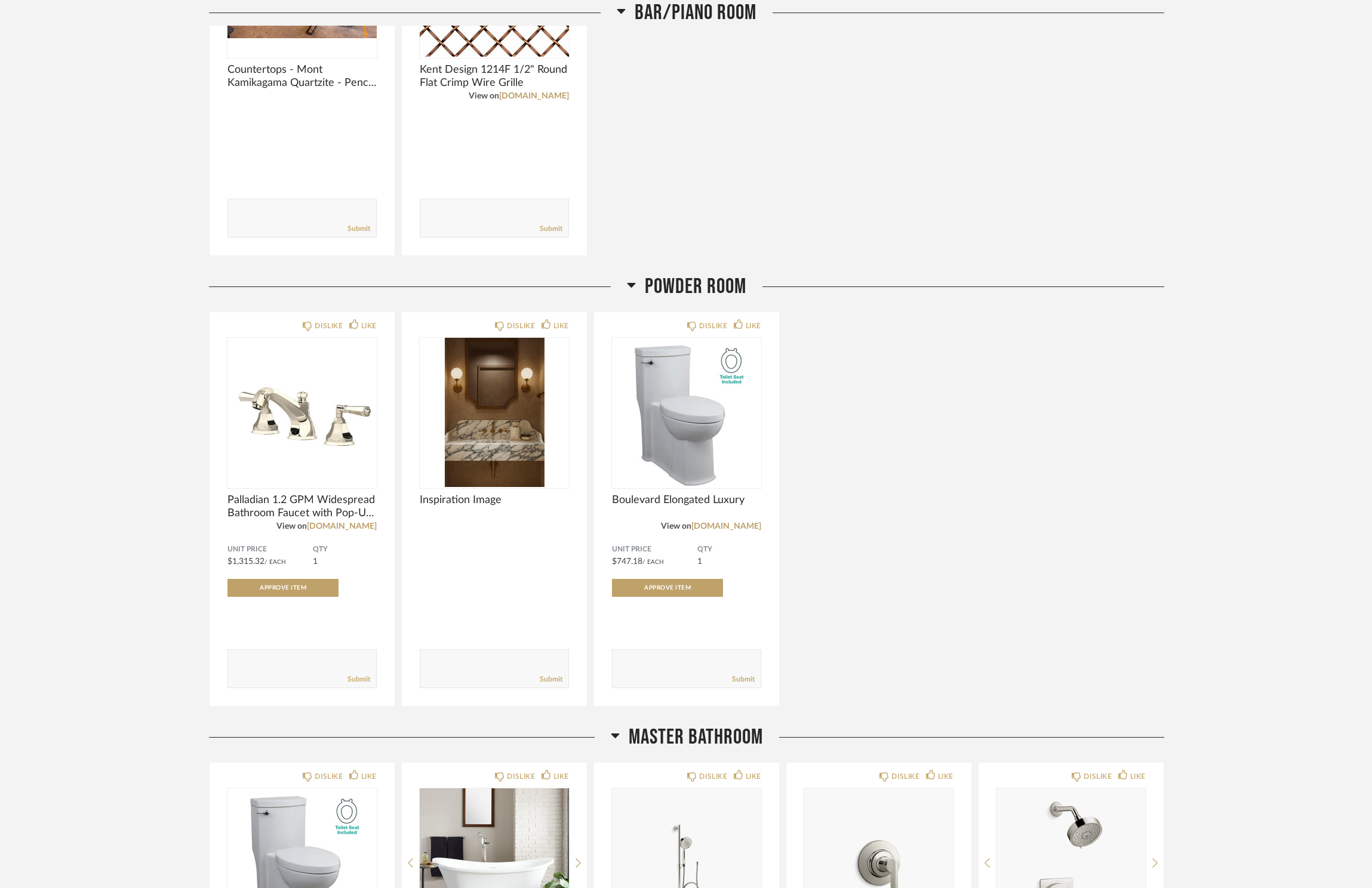
scroll to position [2648, 0]
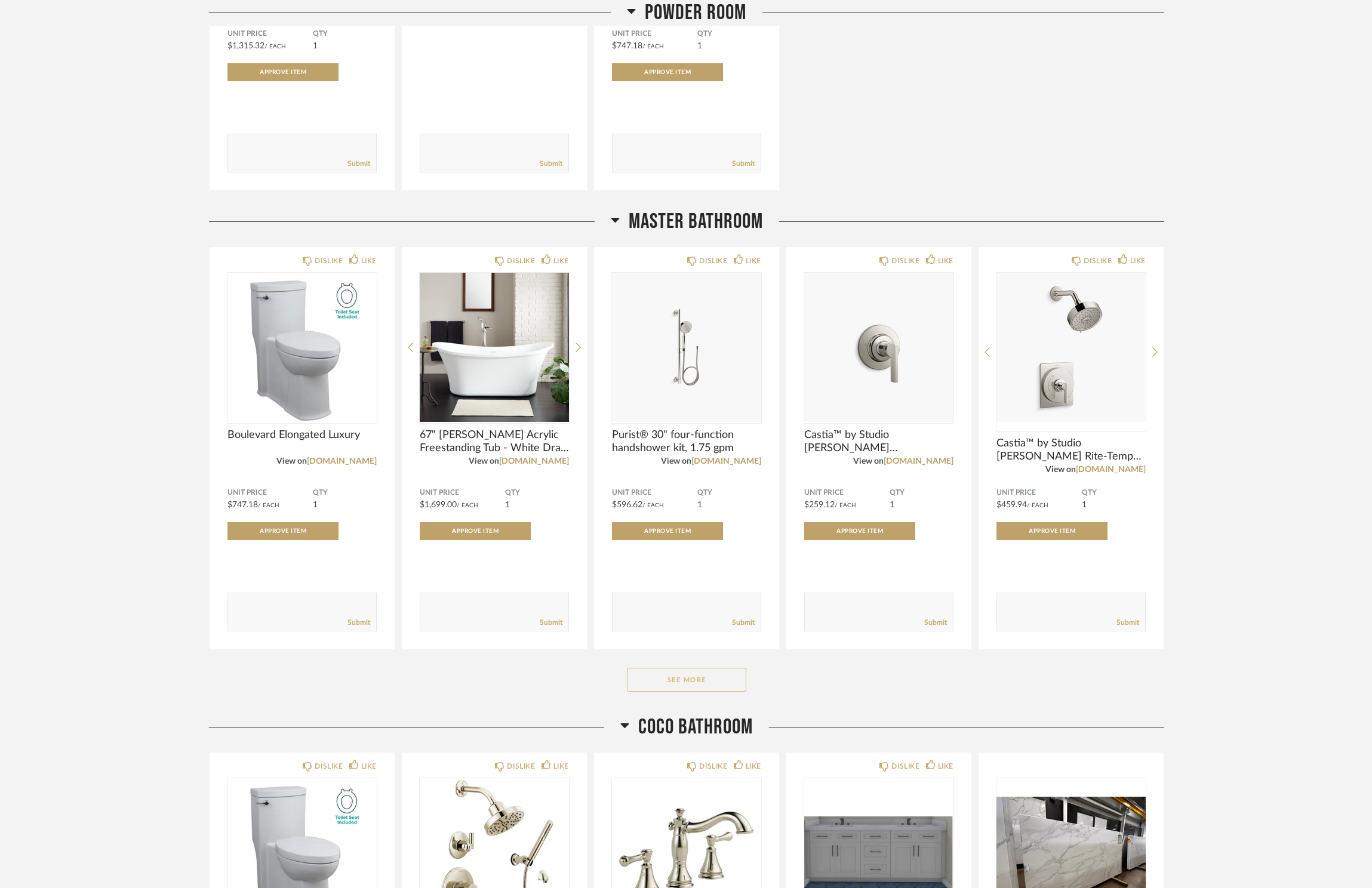
click at [664, 682] on button "See More" at bounding box center [686, 679] width 119 height 24
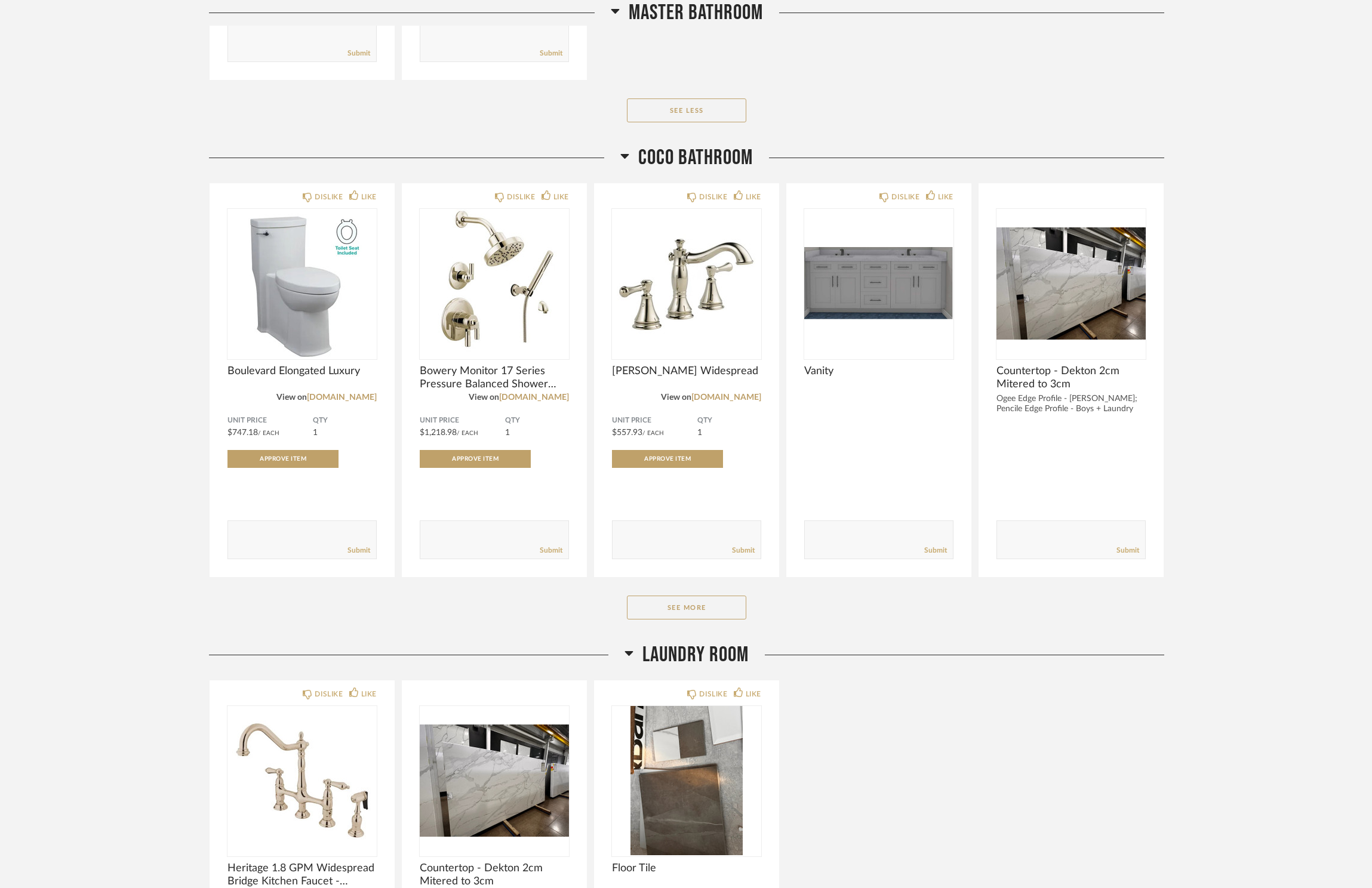
scroll to position [4021, 0]
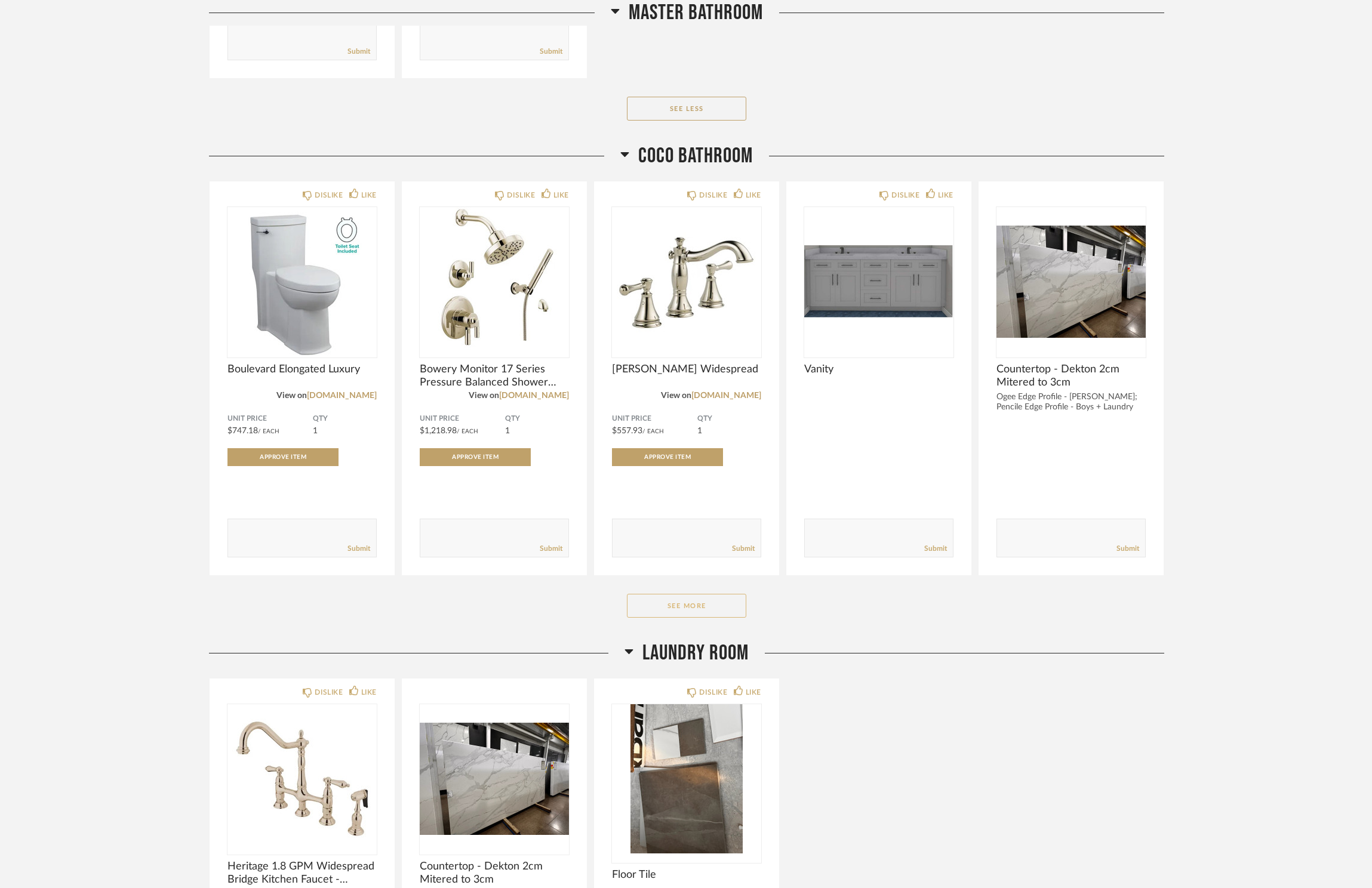
click at [726, 604] on button "See More" at bounding box center [686, 606] width 119 height 24
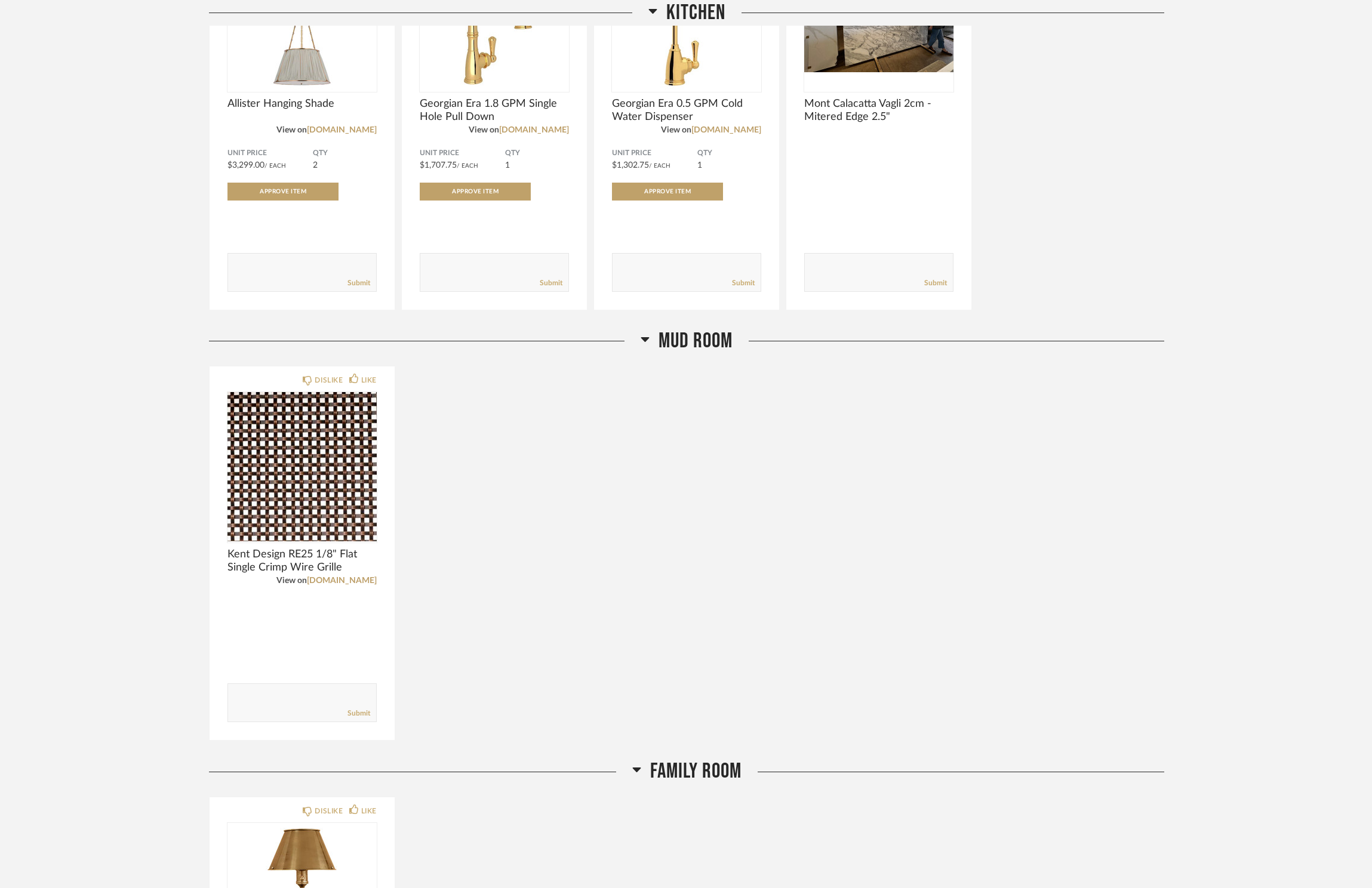
scroll to position [783, 0]
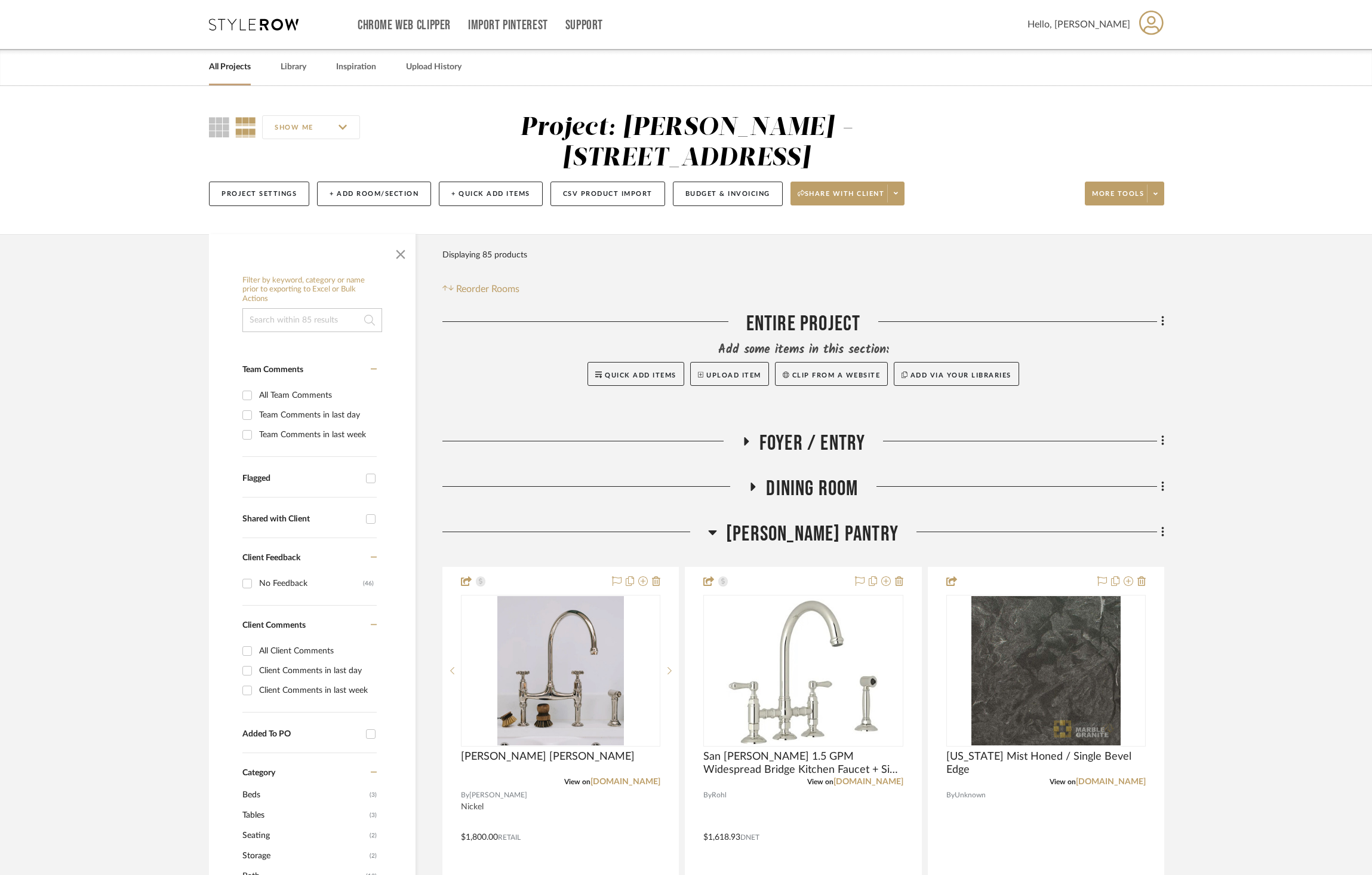
click at [250, 28] on icon at bounding box center [253, 24] width 89 height 12
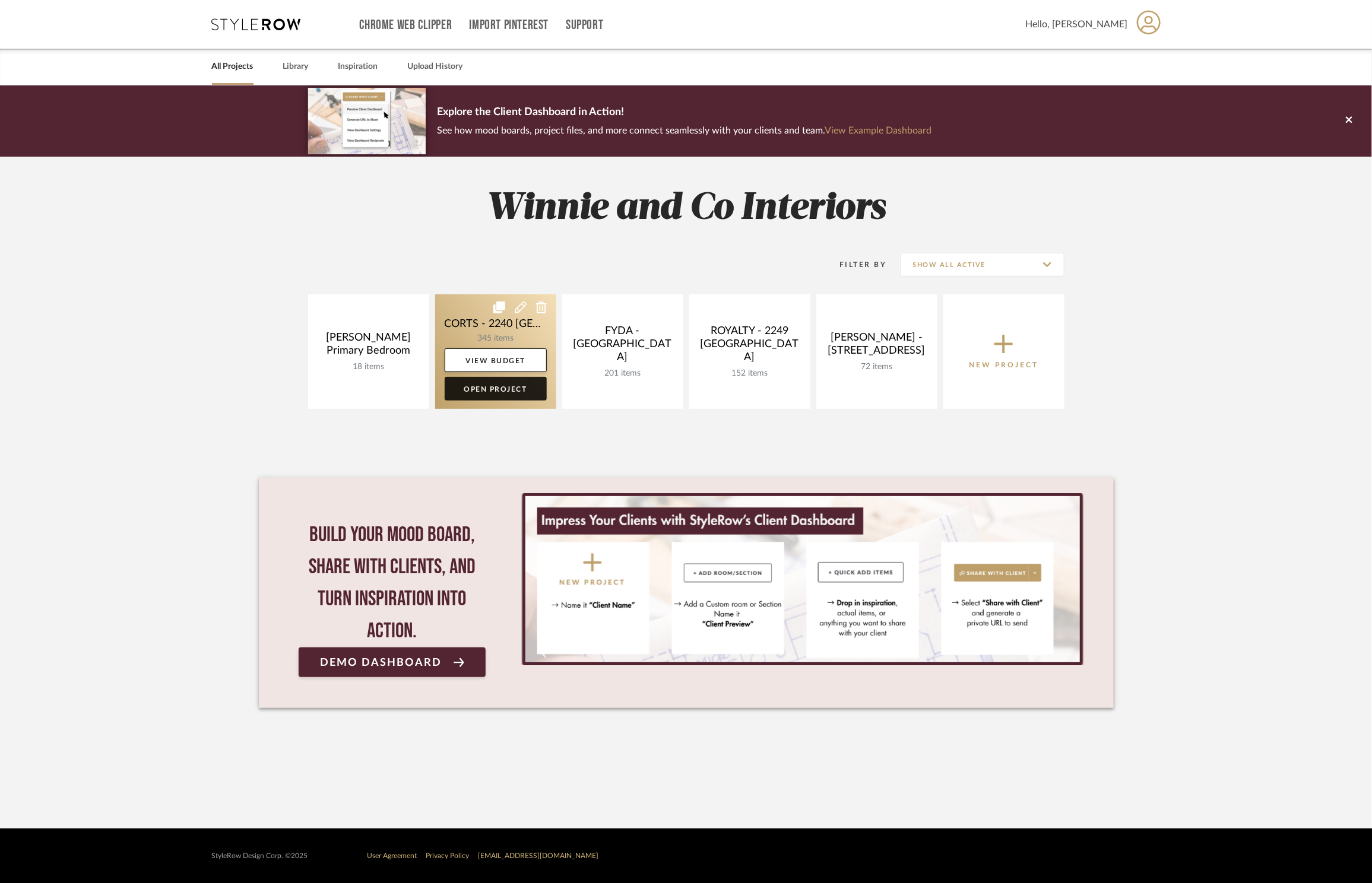
click at [502, 391] on link "Open Project" at bounding box center [496, 389] width 102 height 24
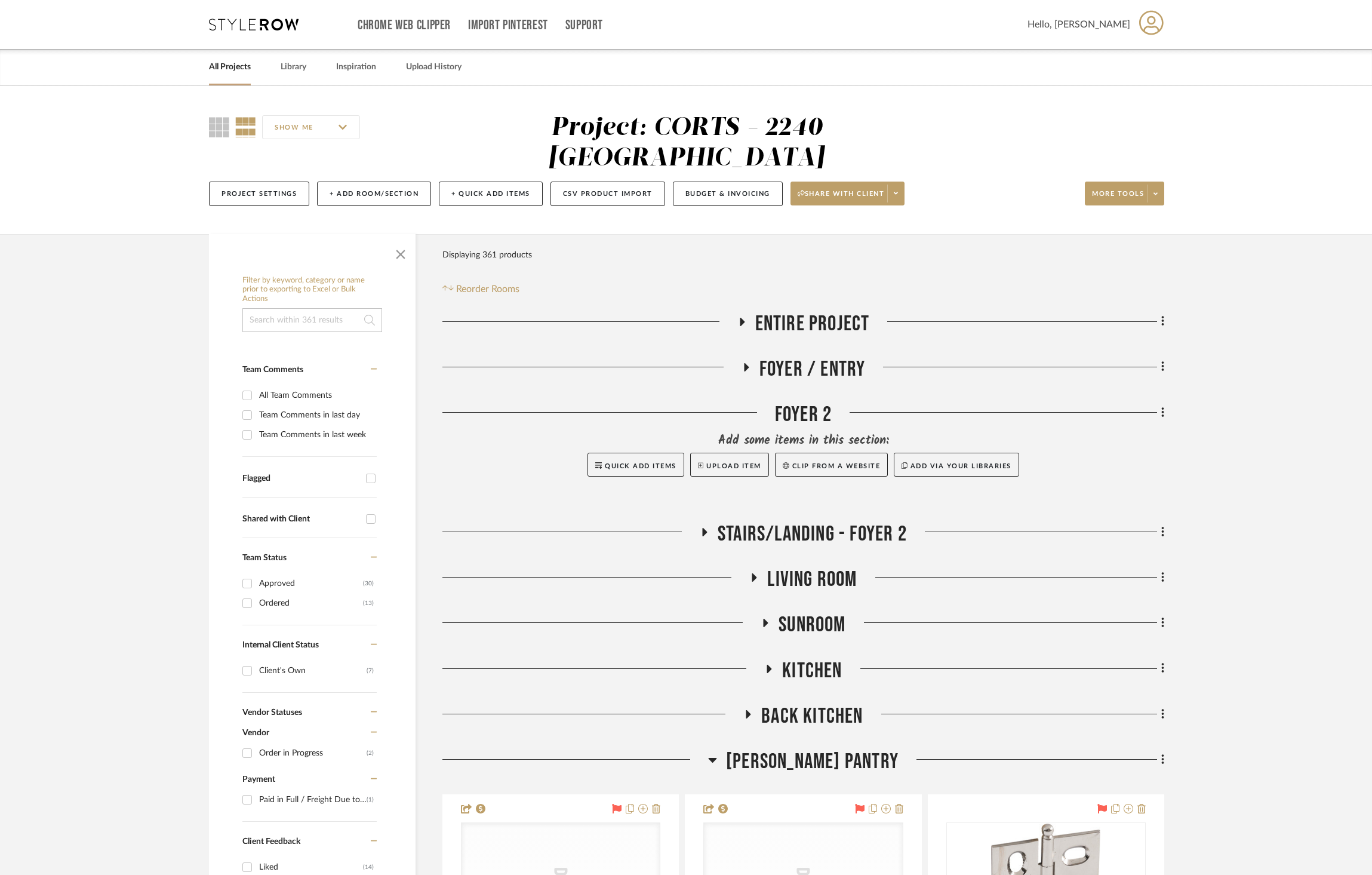
click at [797, 703] on span "Back Kitchen" at bounding box center [812, 716] width 101 height 25
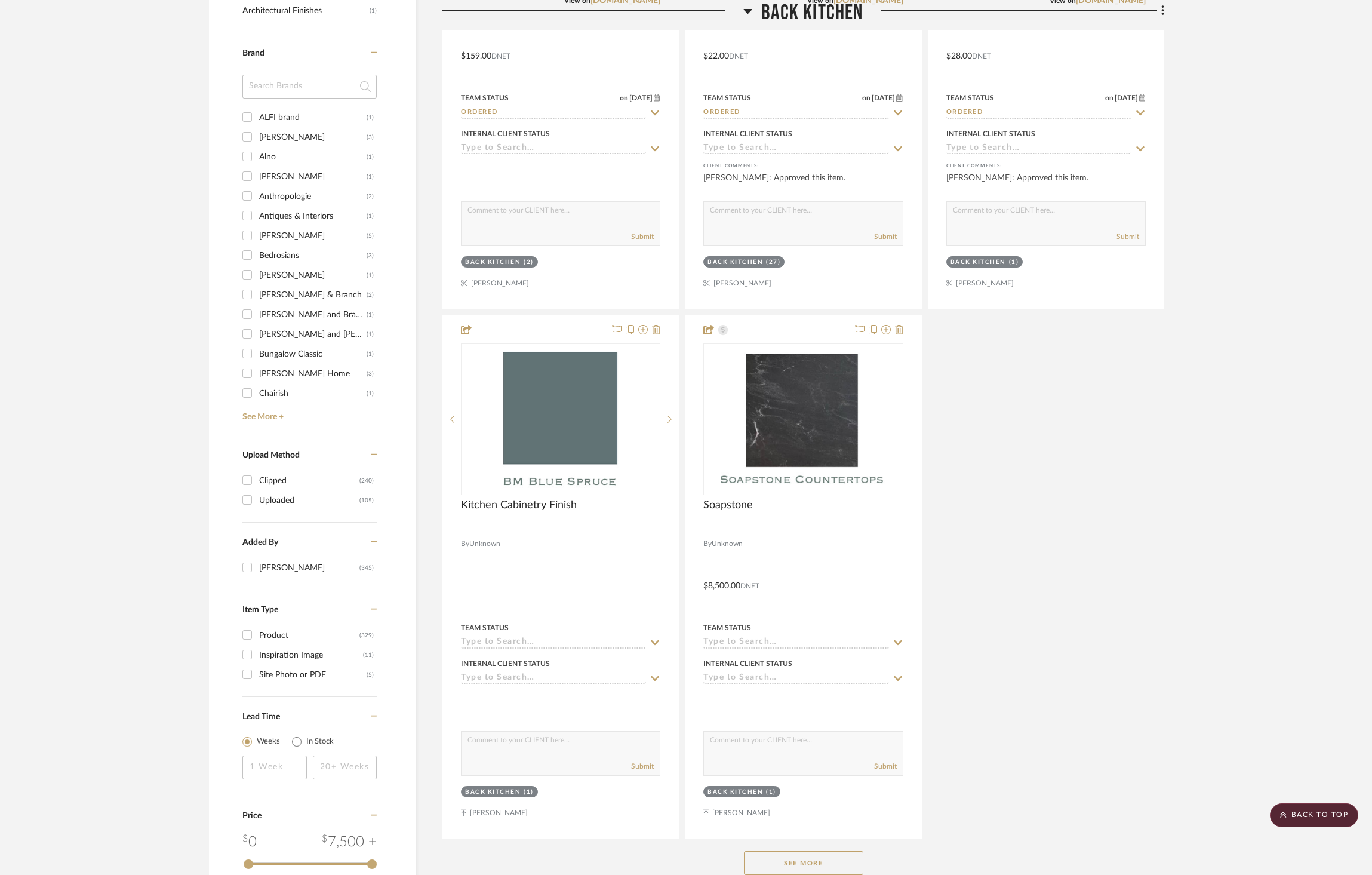
scroll to position [1494, 0]
click at [850, 850] on button "See More" at bounding box center [803, 862] width 119 height 24
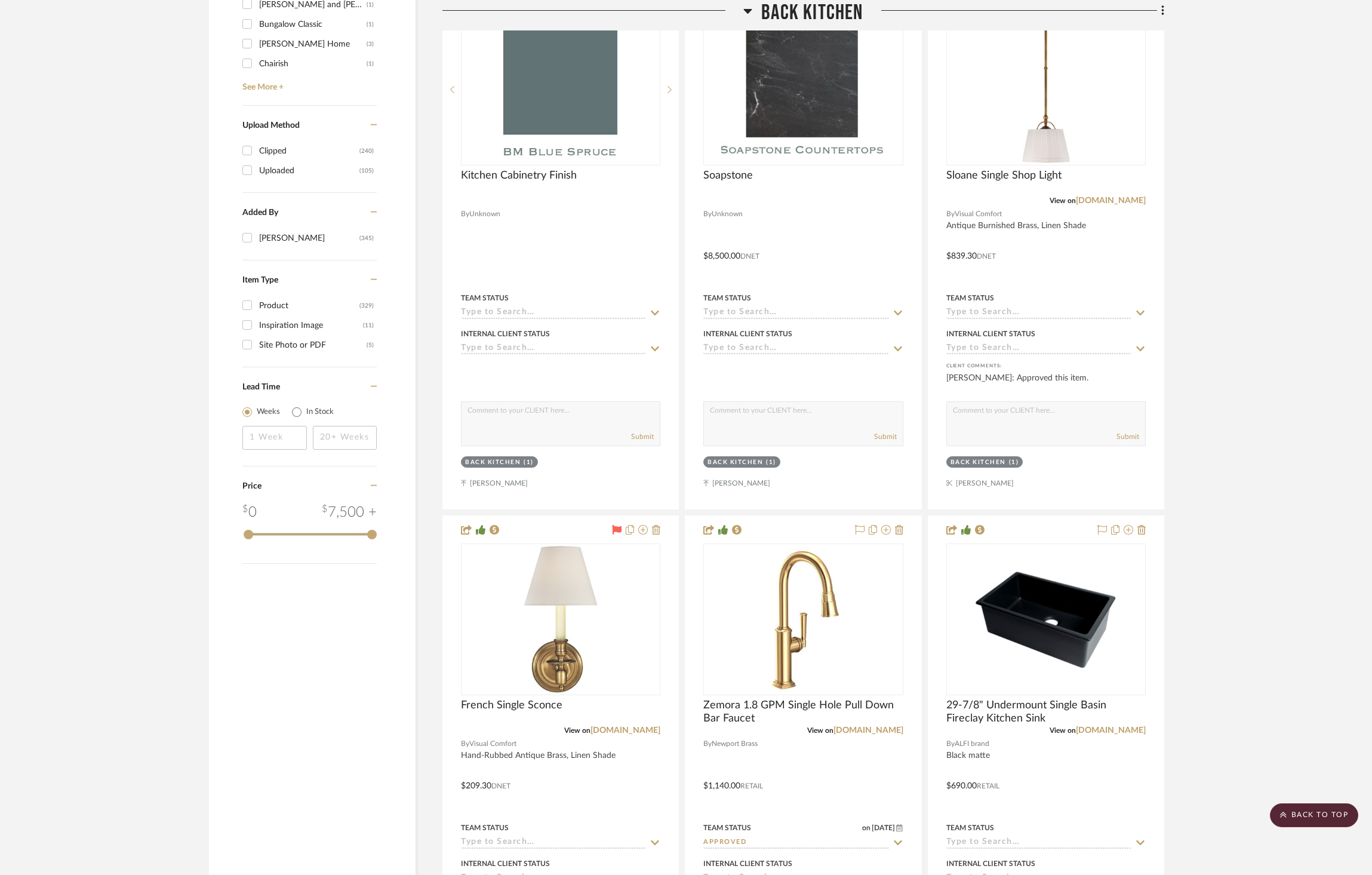
scroll to position [1913, 0]
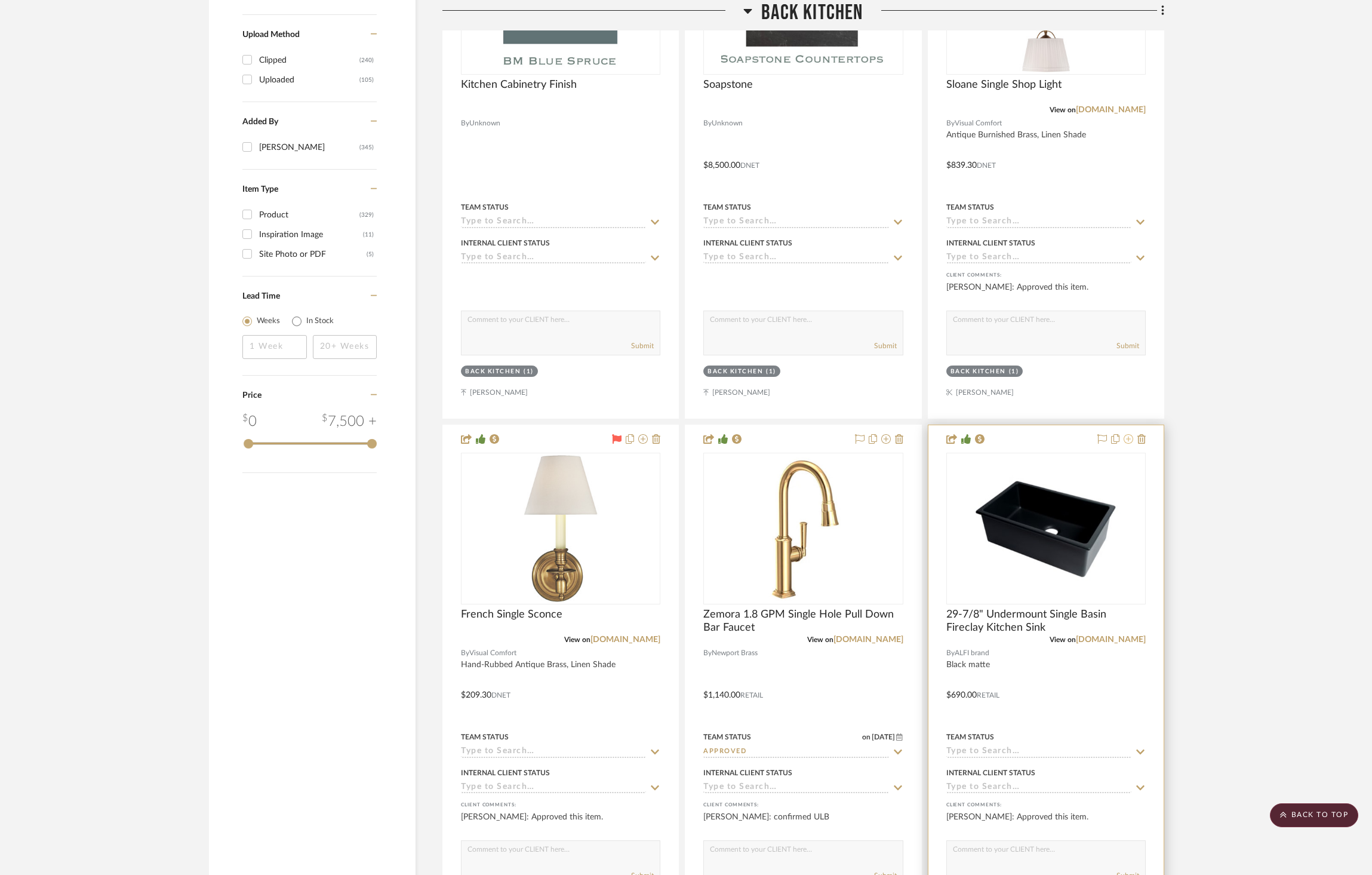
click at [1129, 434] on icon at bounding box center [1129, 439] width 9 height 9
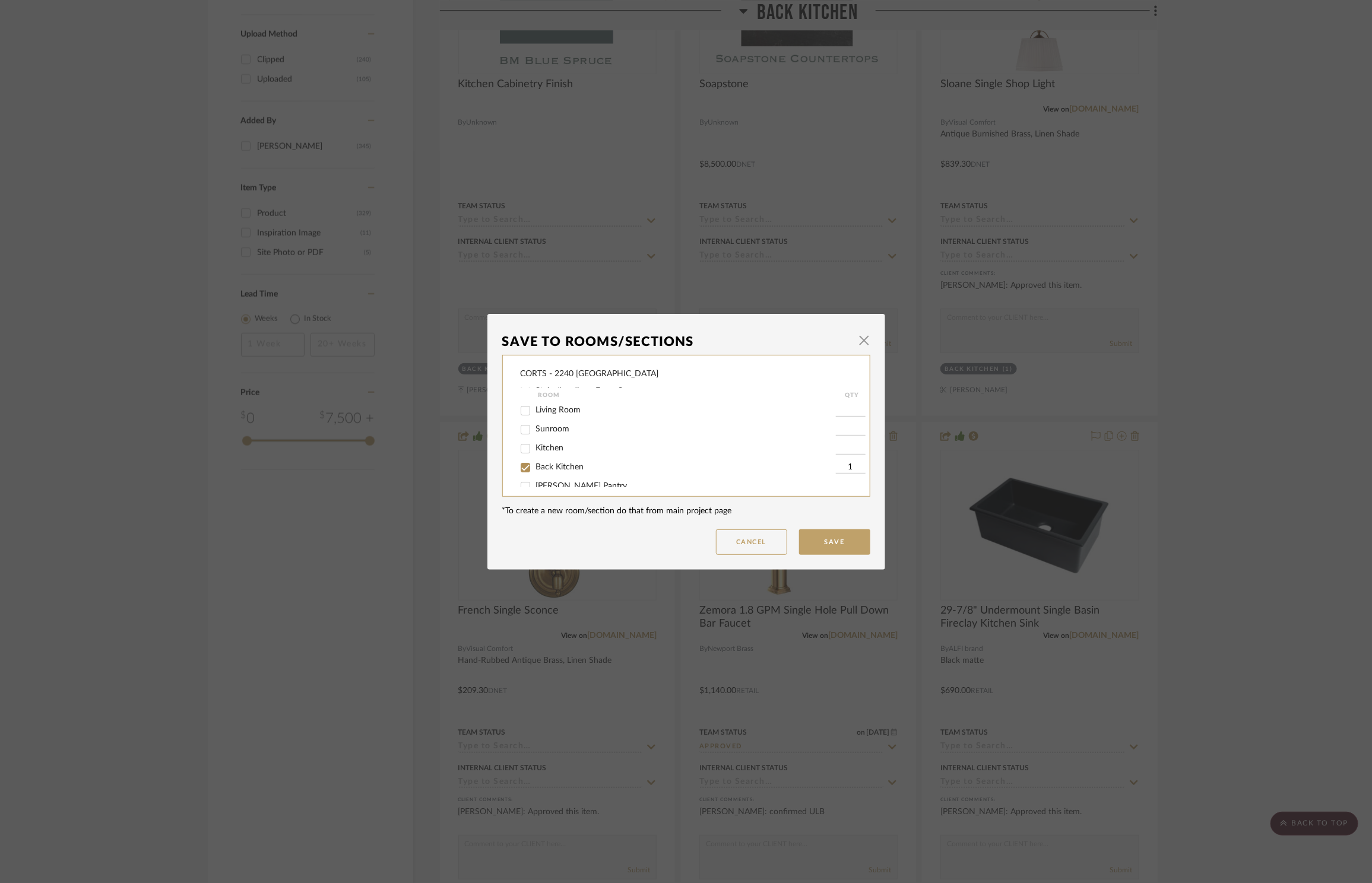
scroll to position [506, 0]
click at [755, 547] on button "Cancel" at bounding box center [751, 542] width 72 height 25
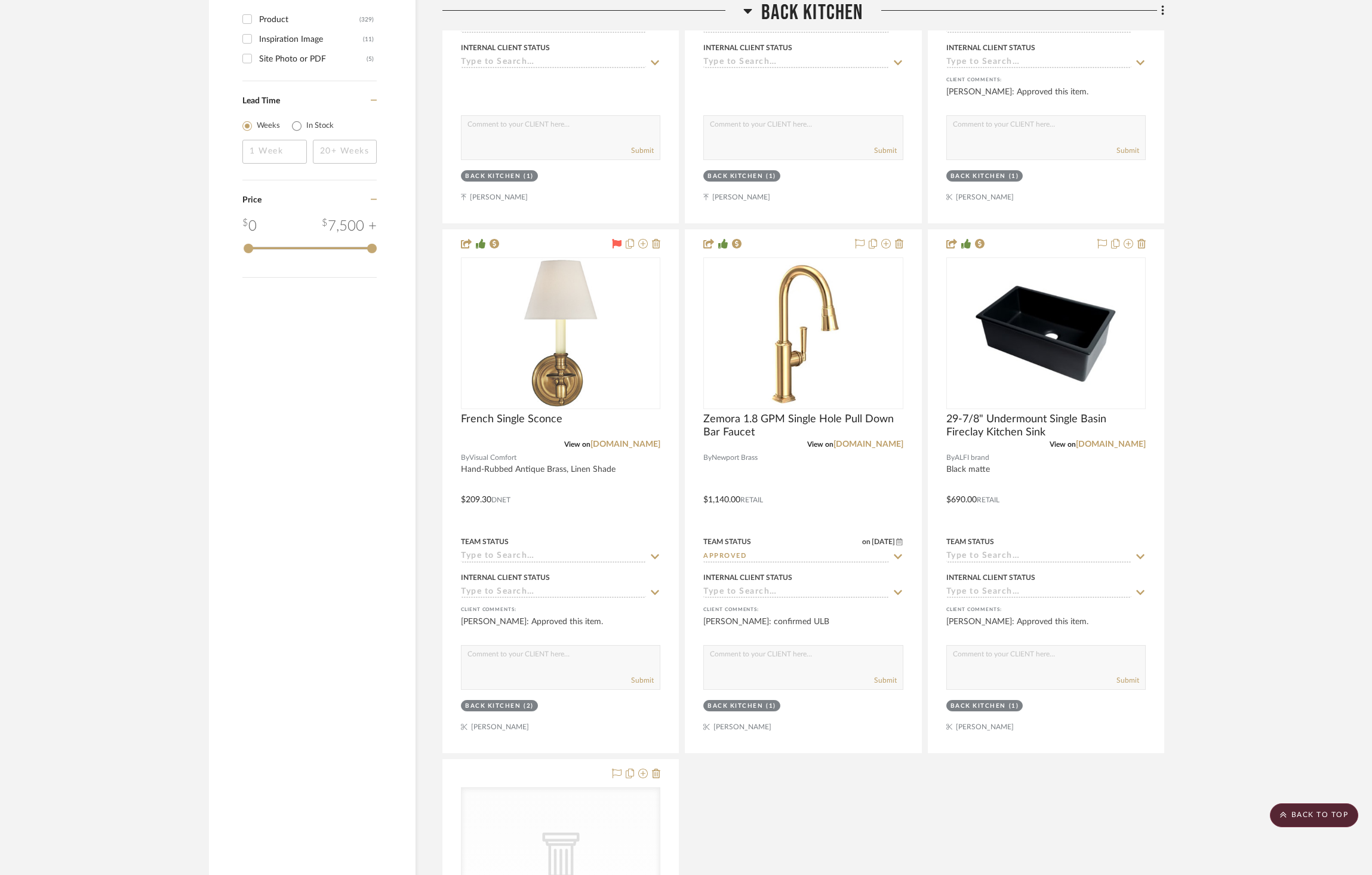
scroll to position [2105, 0]
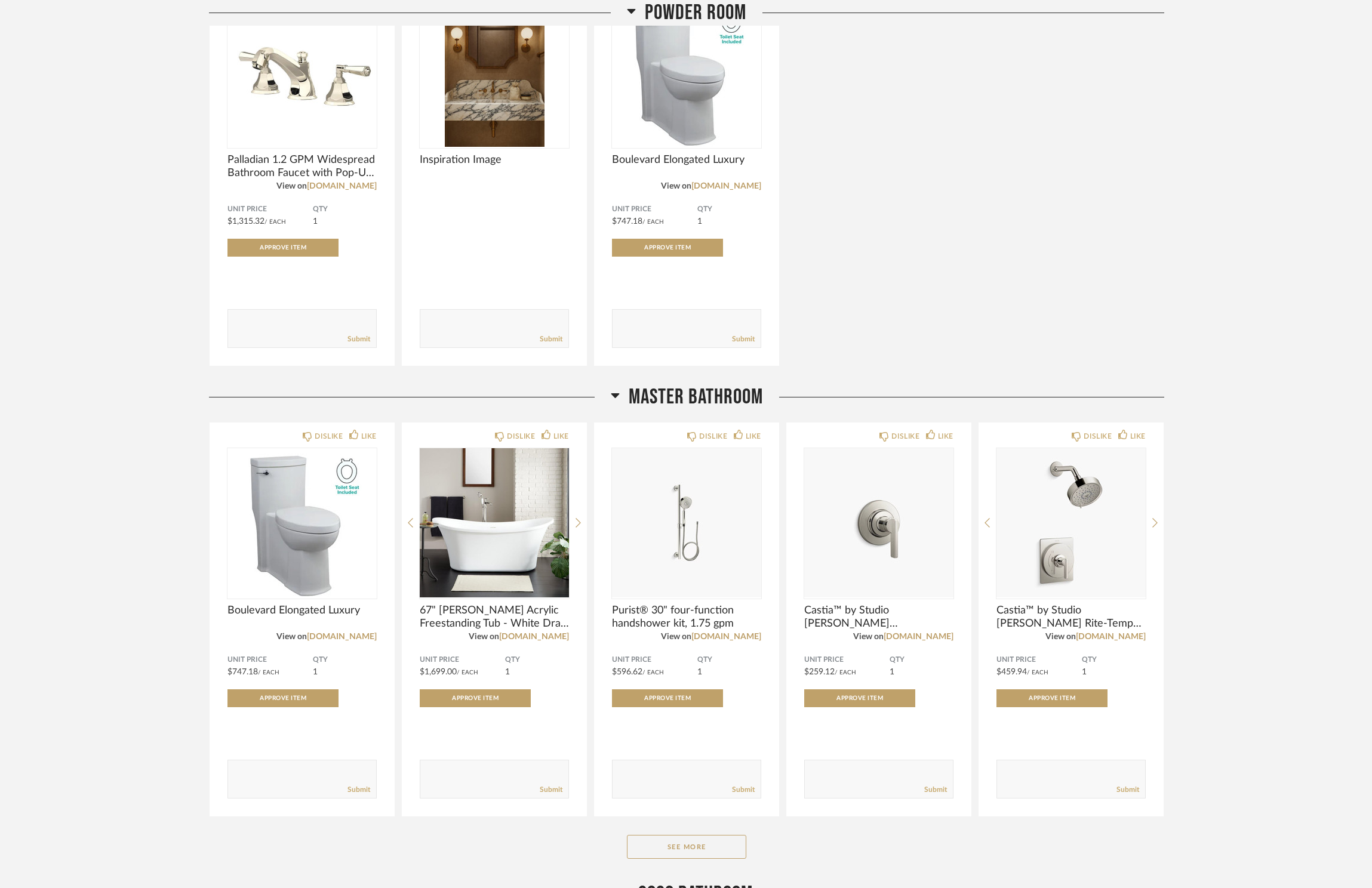
scroll to position [2589, 0]
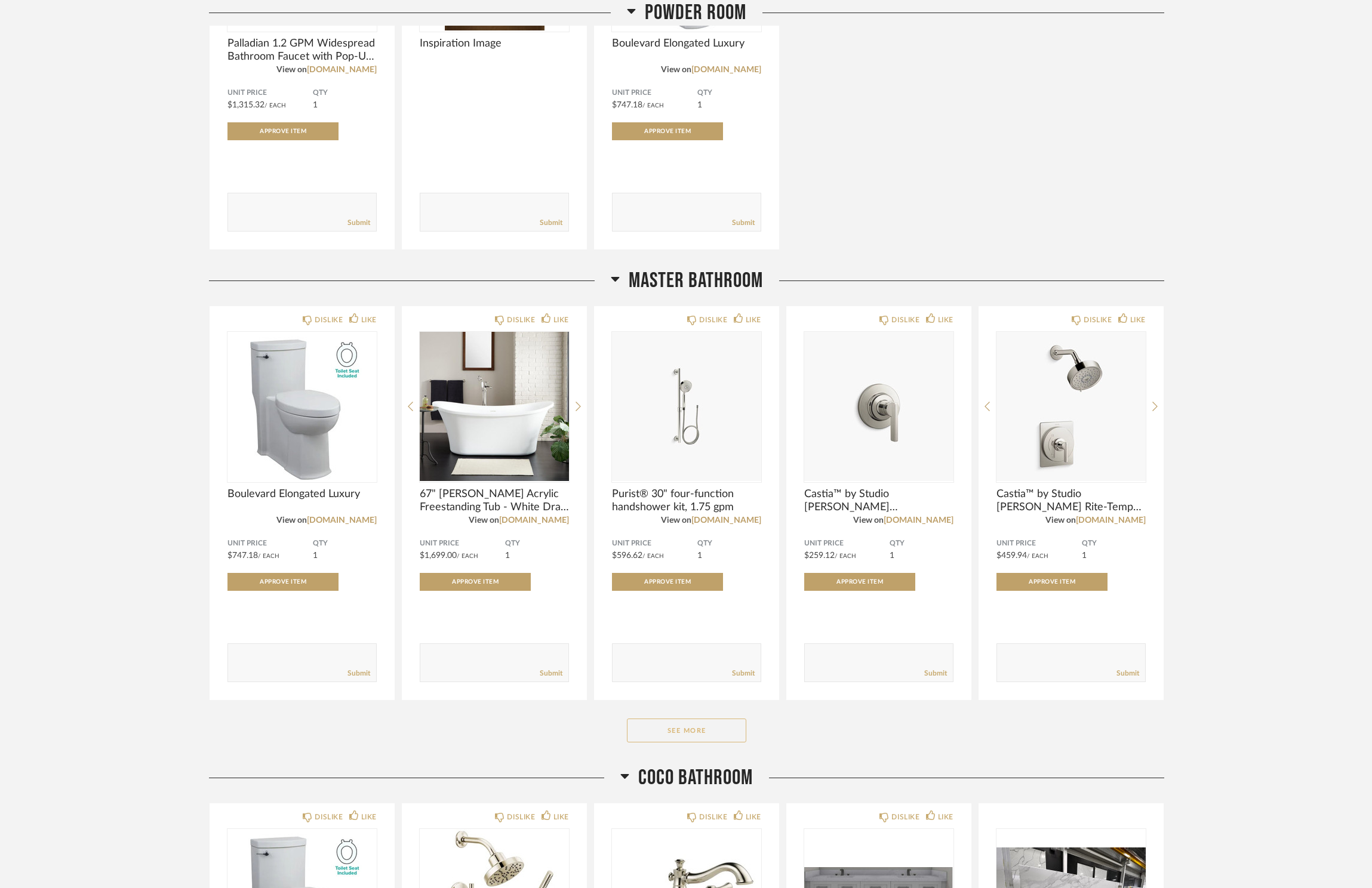
click at [710, 729] on button "See More" at bounding box center [686, 730] width 119 height 24
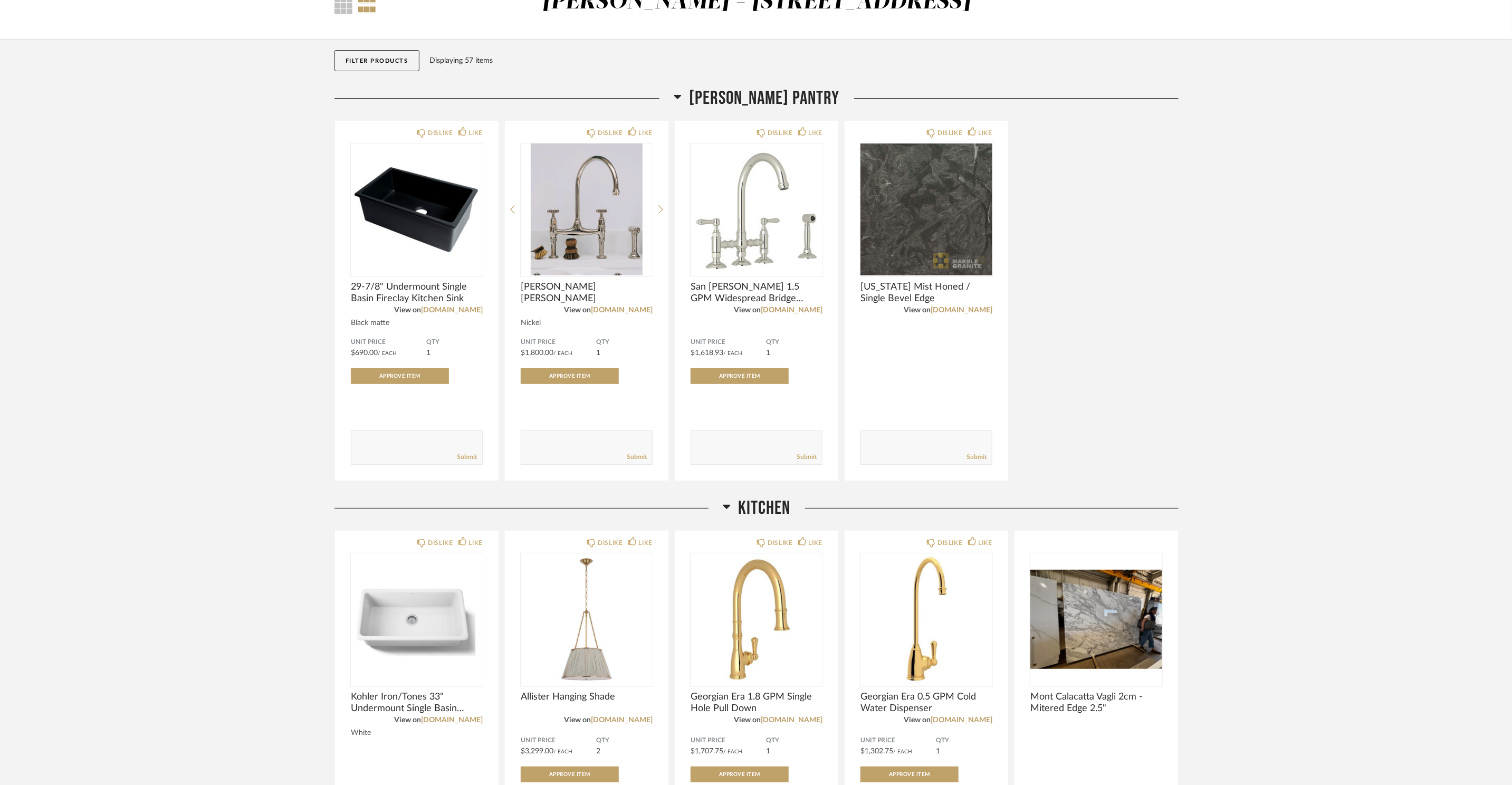
scroll to position [0, 0]
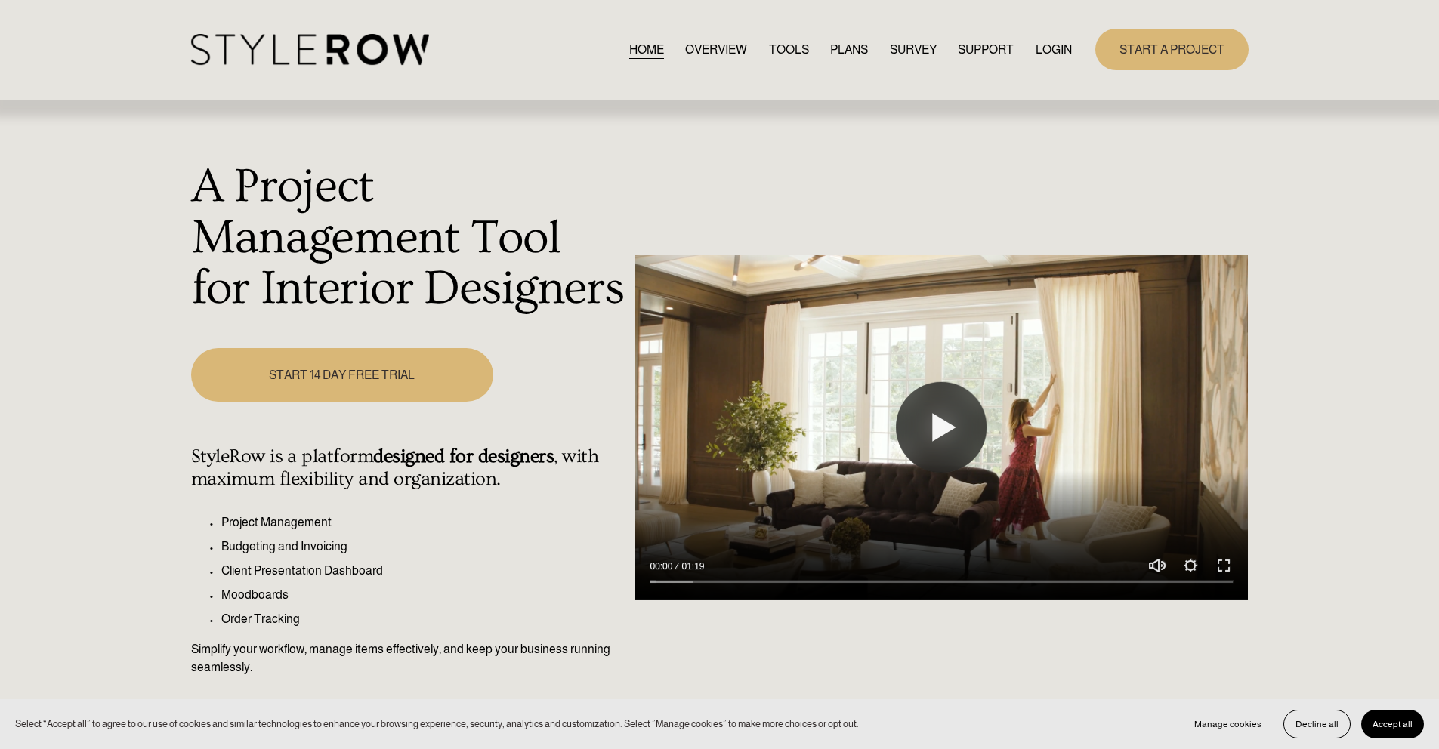
click at [1055, 42] on link "LOGIN" at bounding box center [1054, 49] width 36 height 20
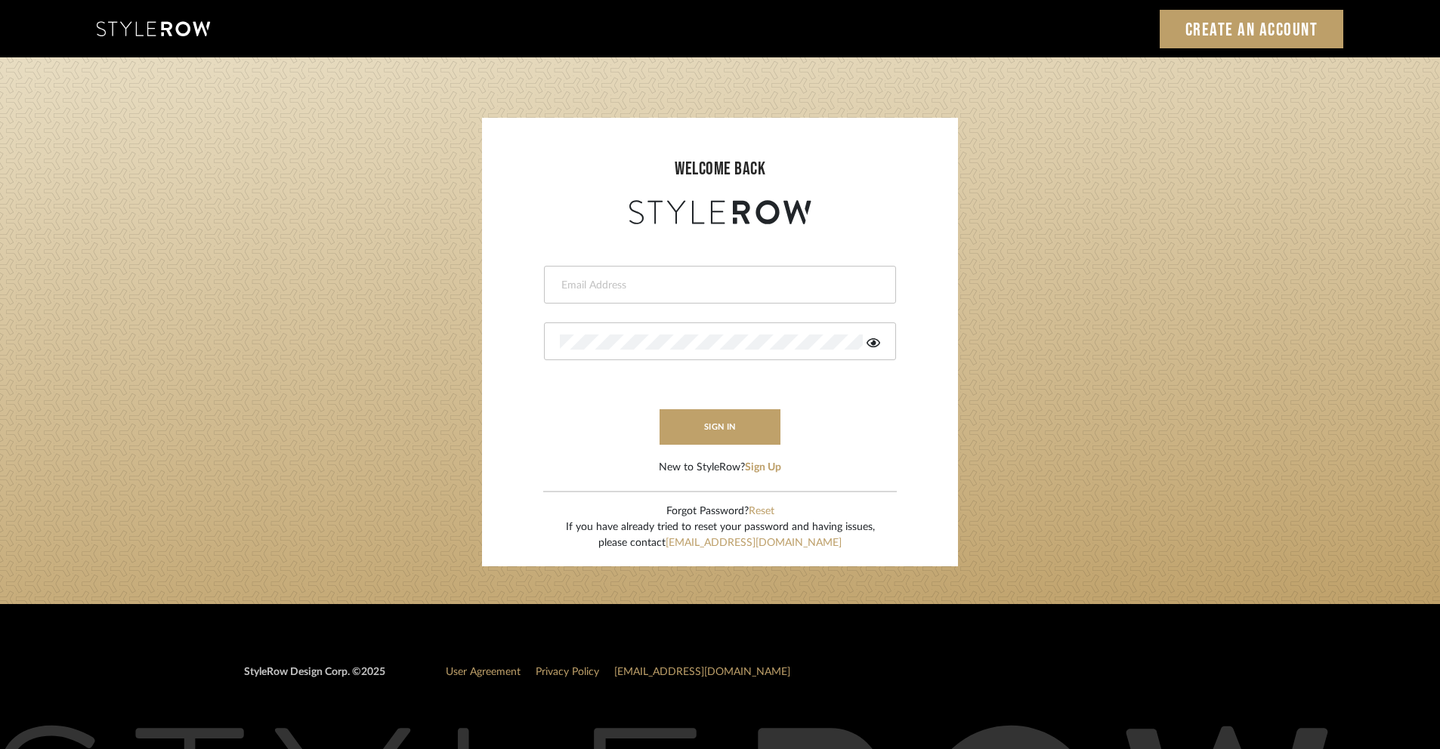
click at [738, 278] on input "email" at bounding box center [718, 285] width 316 height 15
type input "[PERSON_NAME][EMAIL_ADDRESS][DOMAIN_NAME]"
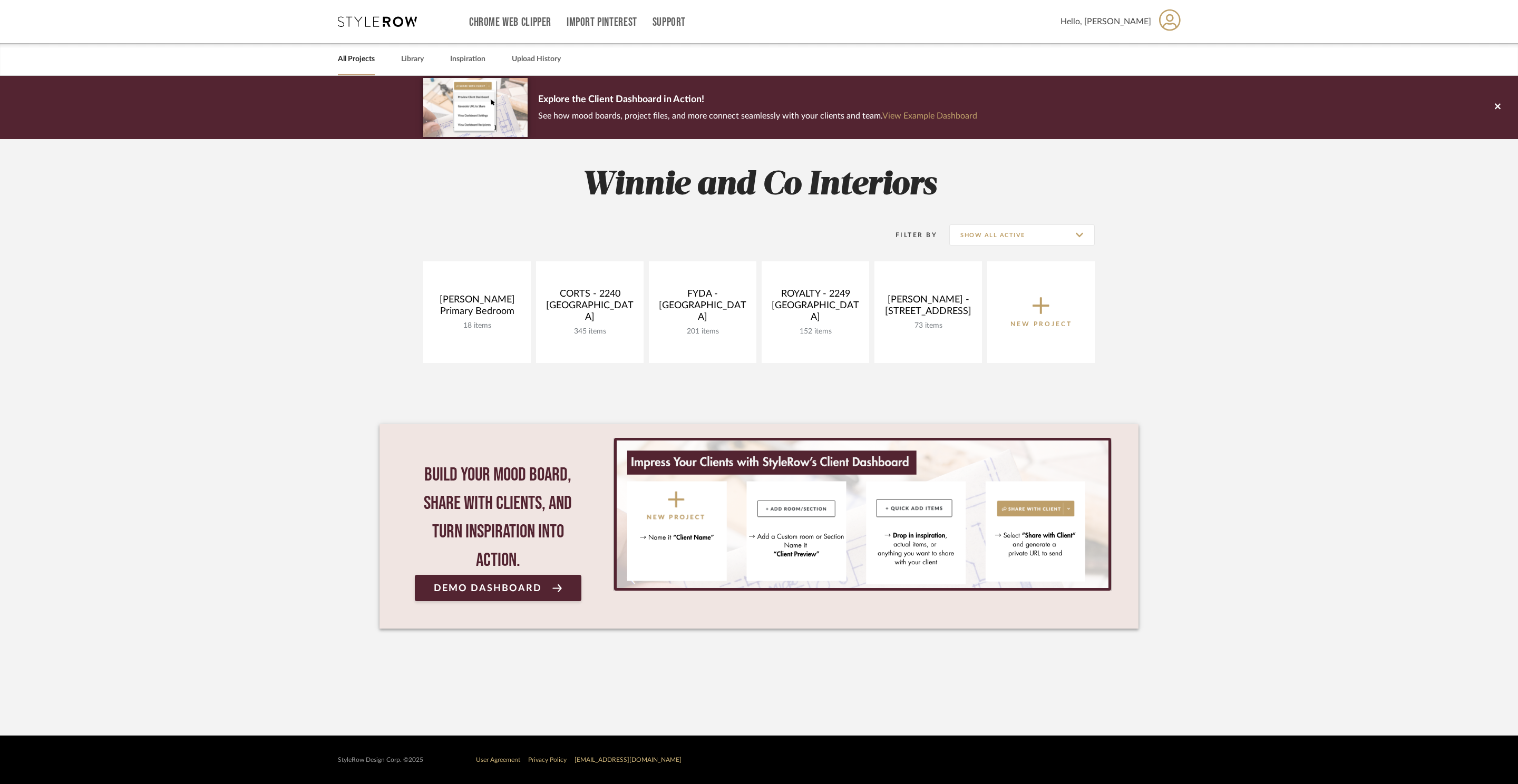
drag, startPoint x: 938, startPoint y: 344, endPoint x: 1376, endPoint y: 70, distance: 516.6
click at [0, 0] on link "Open Project" at bounding box center [0, 0] width 0 height 0
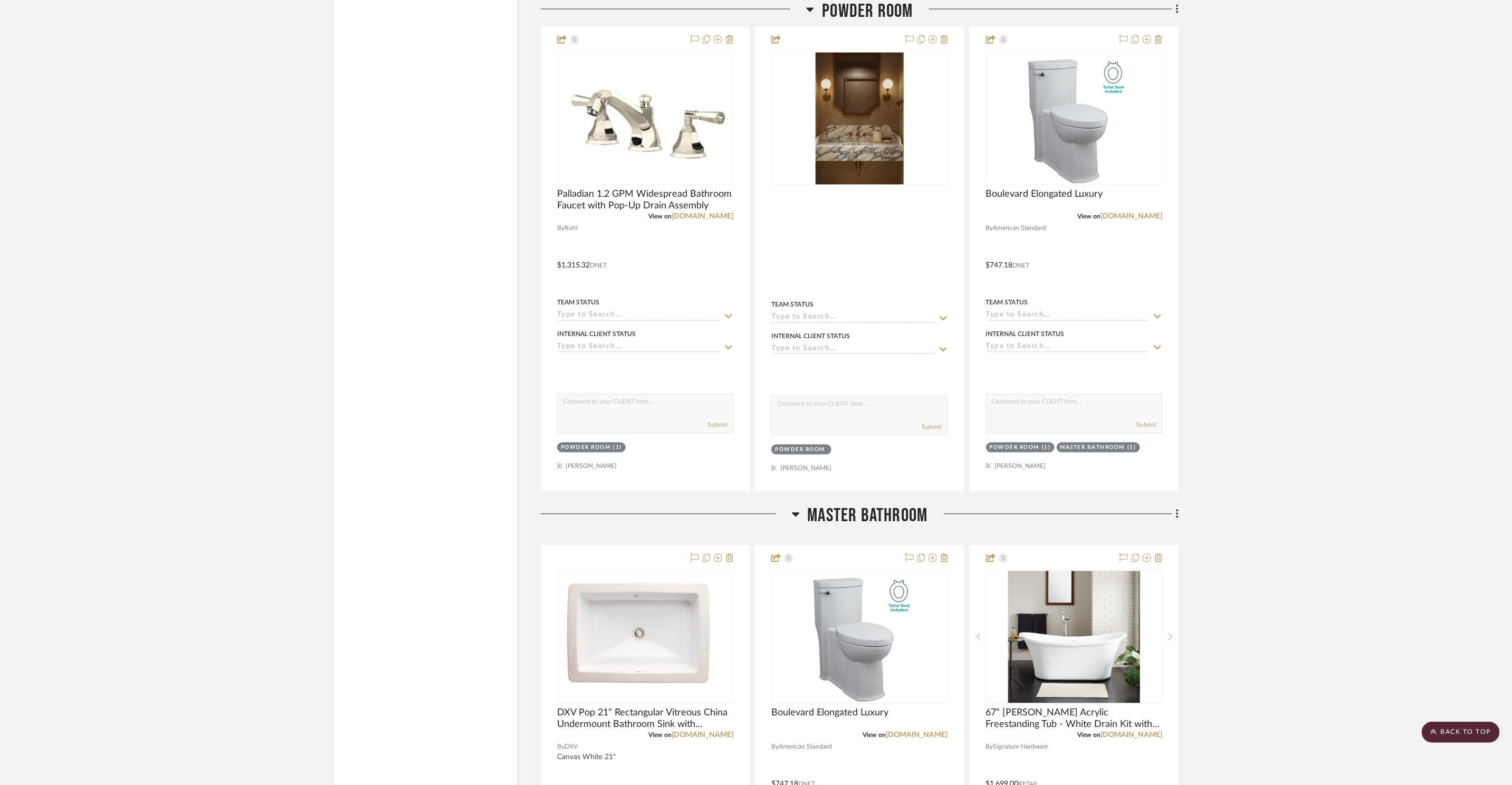
scroll to position [4932, 0]
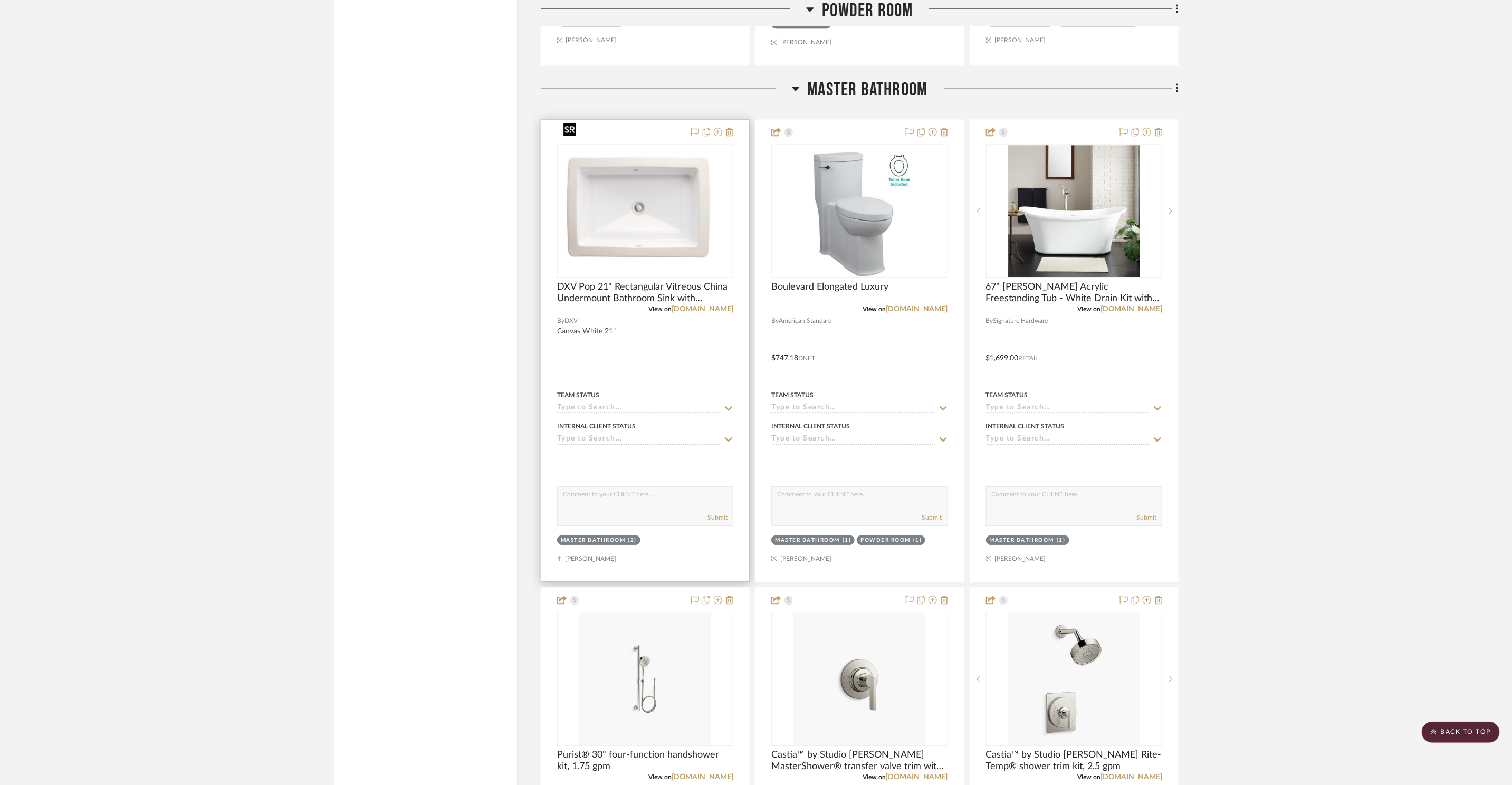
click at [693, 217] on img "0" at bounding box center [645, 210] width 174 height 131
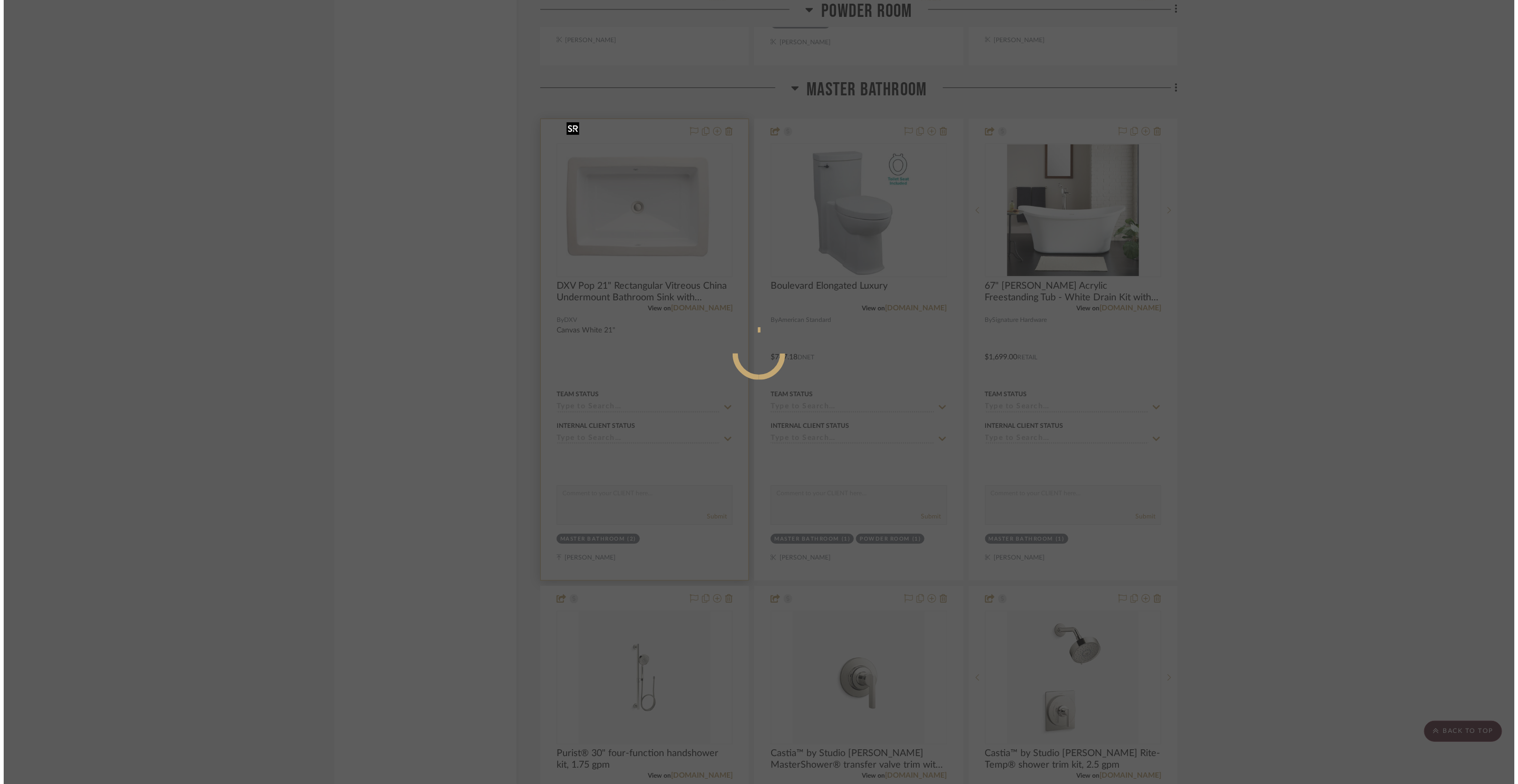
scroll to position [0, 0]
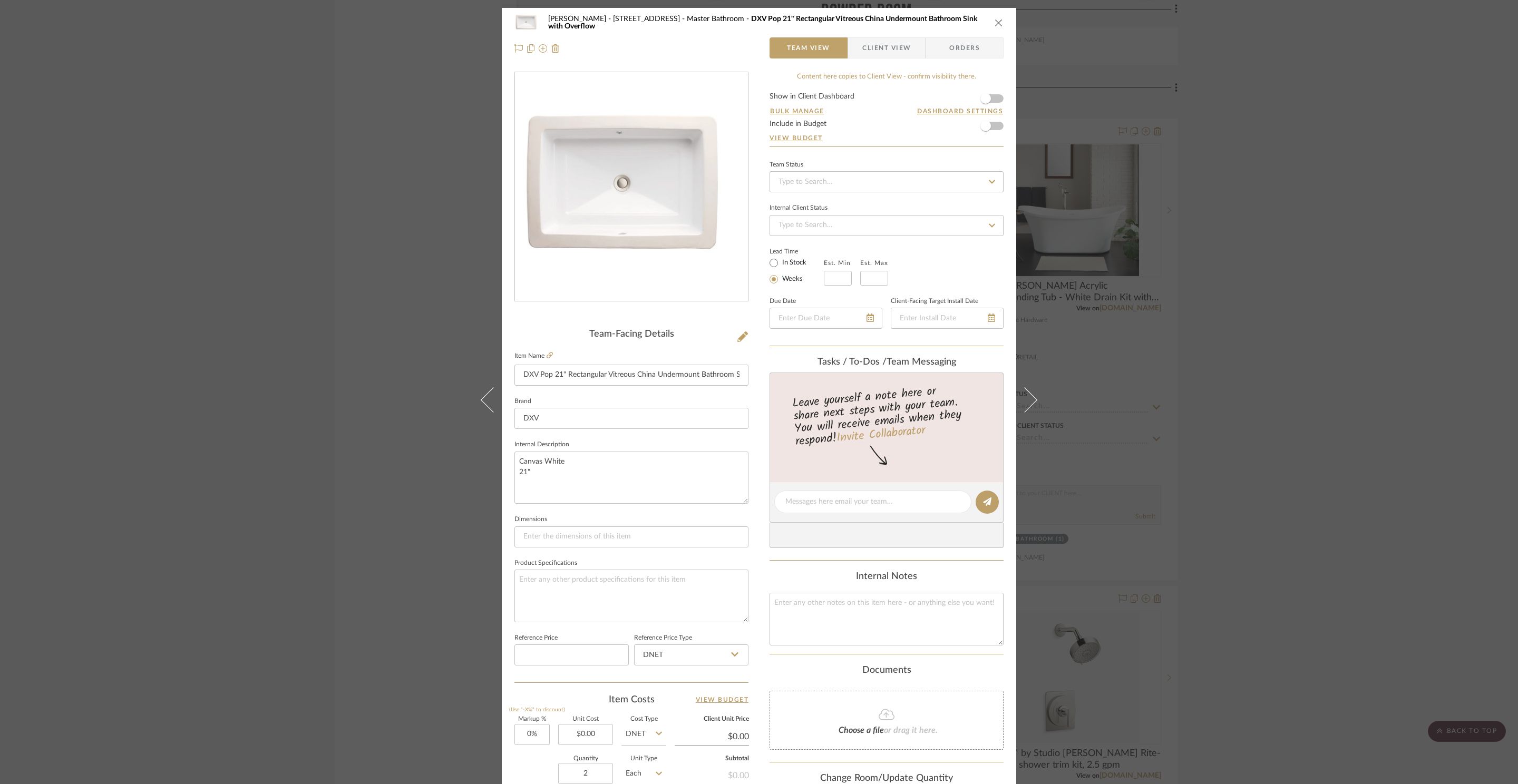
click at [997, 98] on form "Show in Client Dashboard Bulk Manage Dashboard Settings Include in Budget View …" at bounding box center [886, 119] width 234 height 54
click at [990, 100] on span "button" at bounding box center [985, 98] width 23 height 23
click at [1296, 151] on div "ZAFIRIDES - 2286 Yorkshire Road Master Bathroom DXV Pop 21" Rectangular Vitreou…" at bounding box center [759, 392] width 1518 height 784
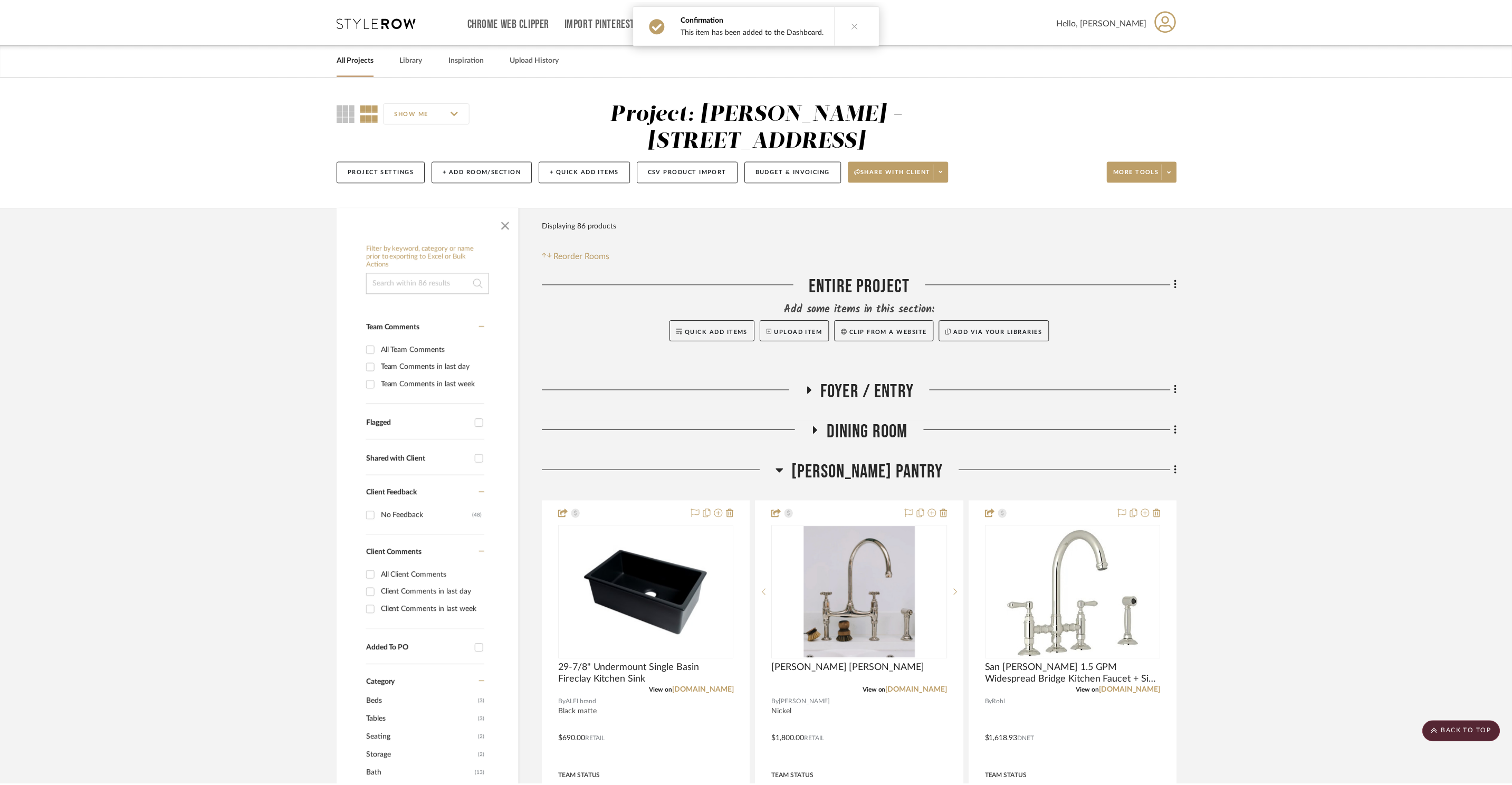
scroll to position [4932, 0]
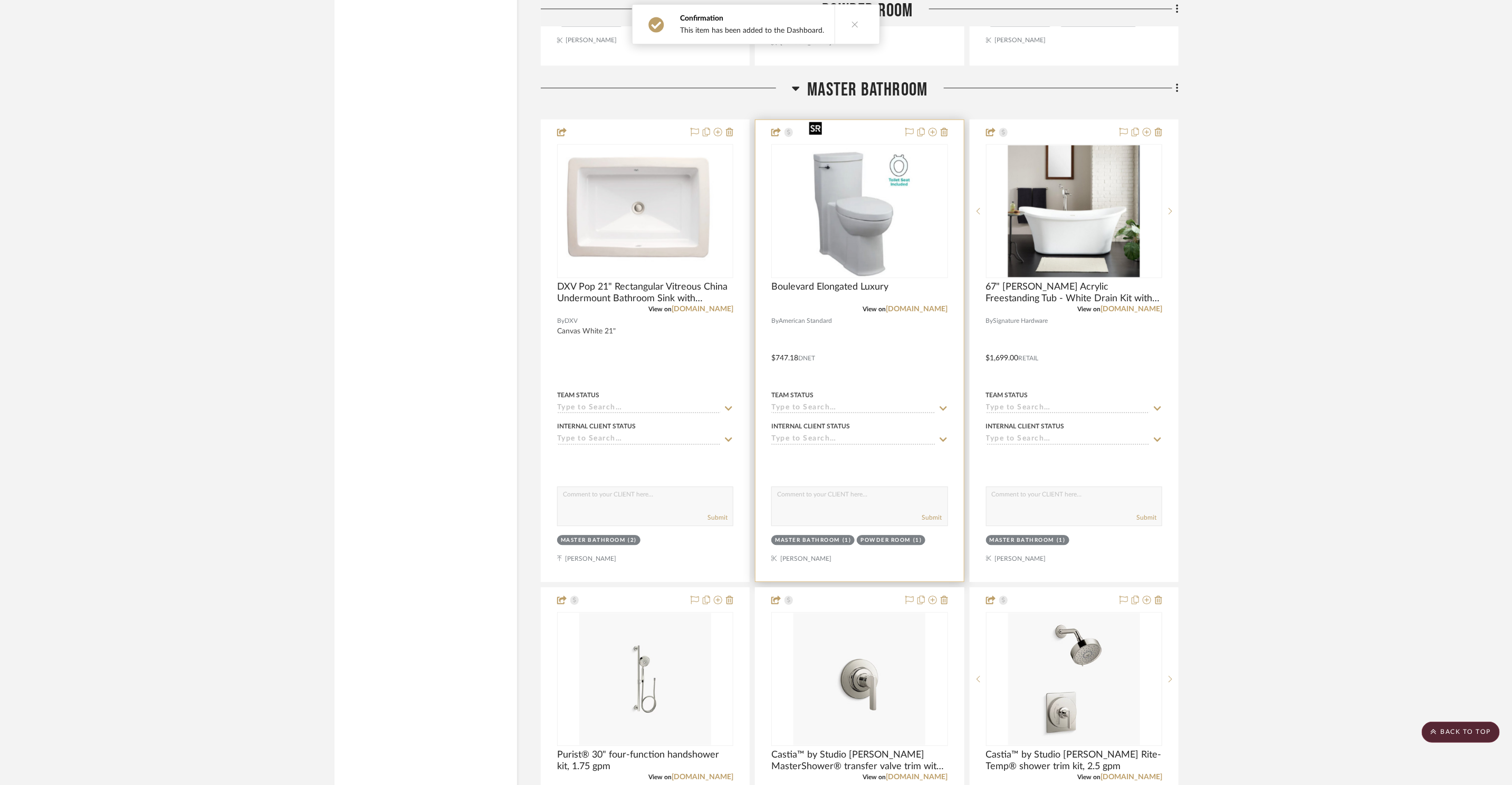
click at [0, 0] on img at bounding box center [0, 0] width 0 height 0
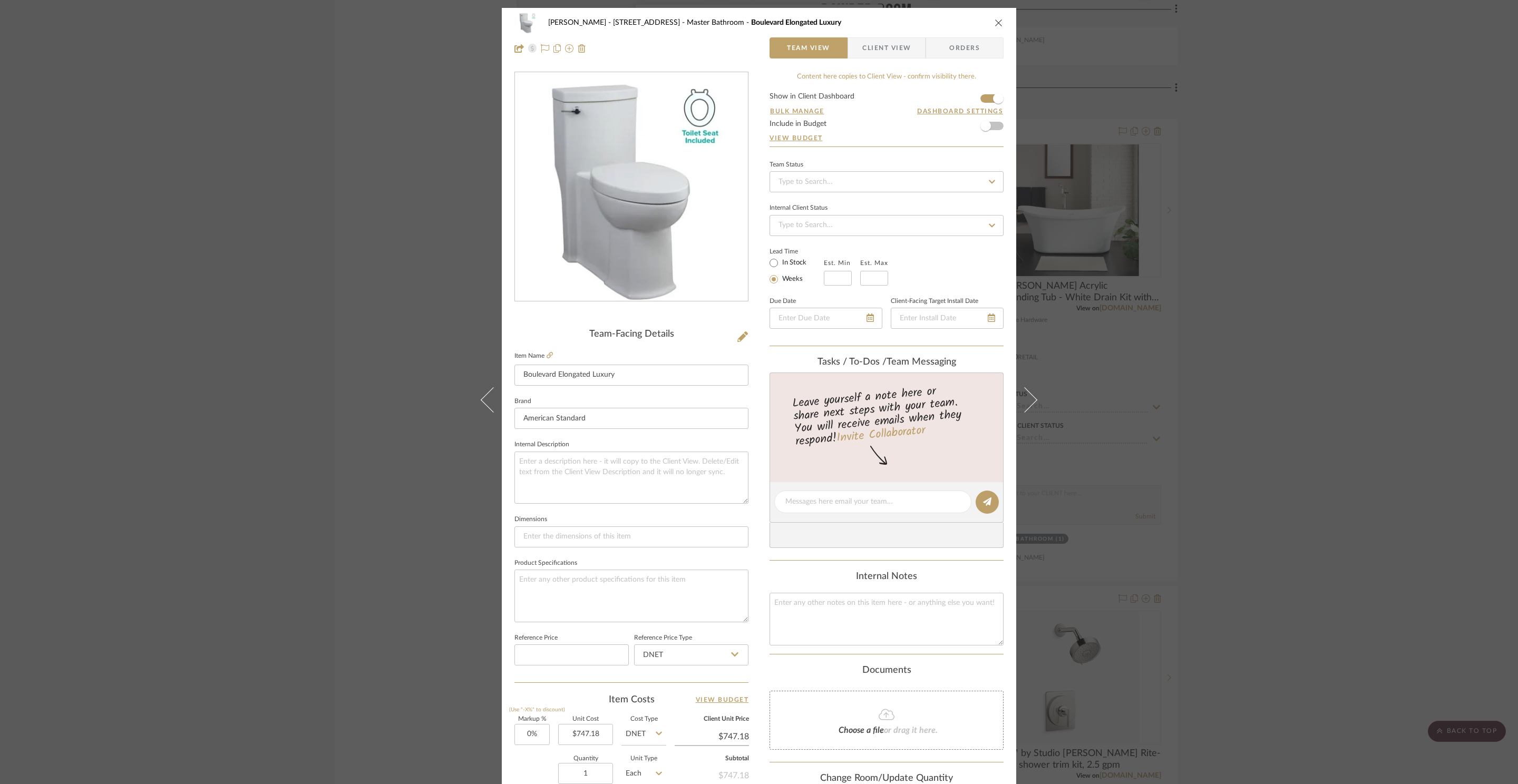
click at [1318, 212] on div "ZAFIRIDES - 2286 Yorkshire Road Master Bathroom Boulevard Elongated Luxury Team…" at bounding box center [759, 392] width 1518 height 784
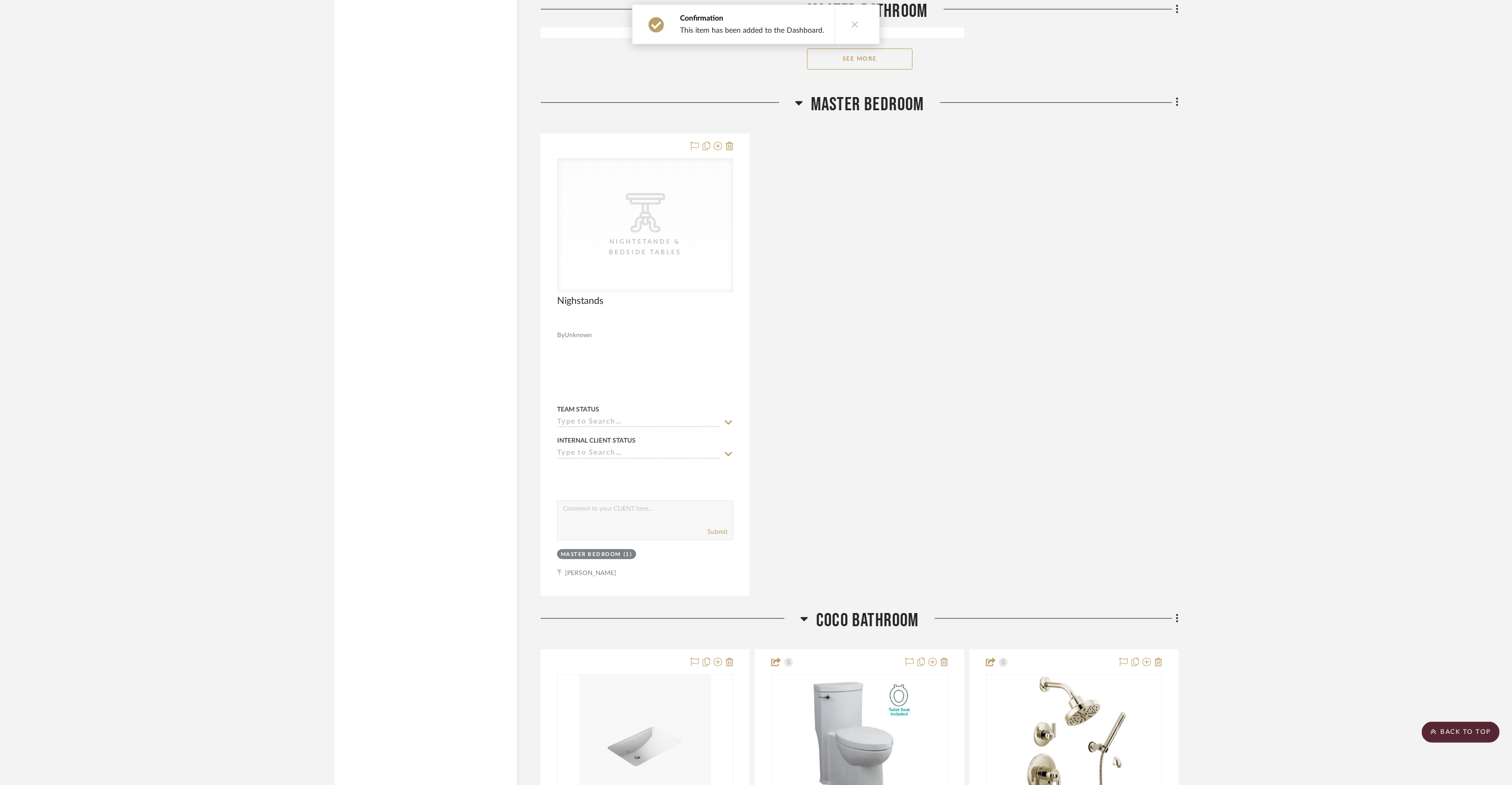
scroll to position [6647, 0]
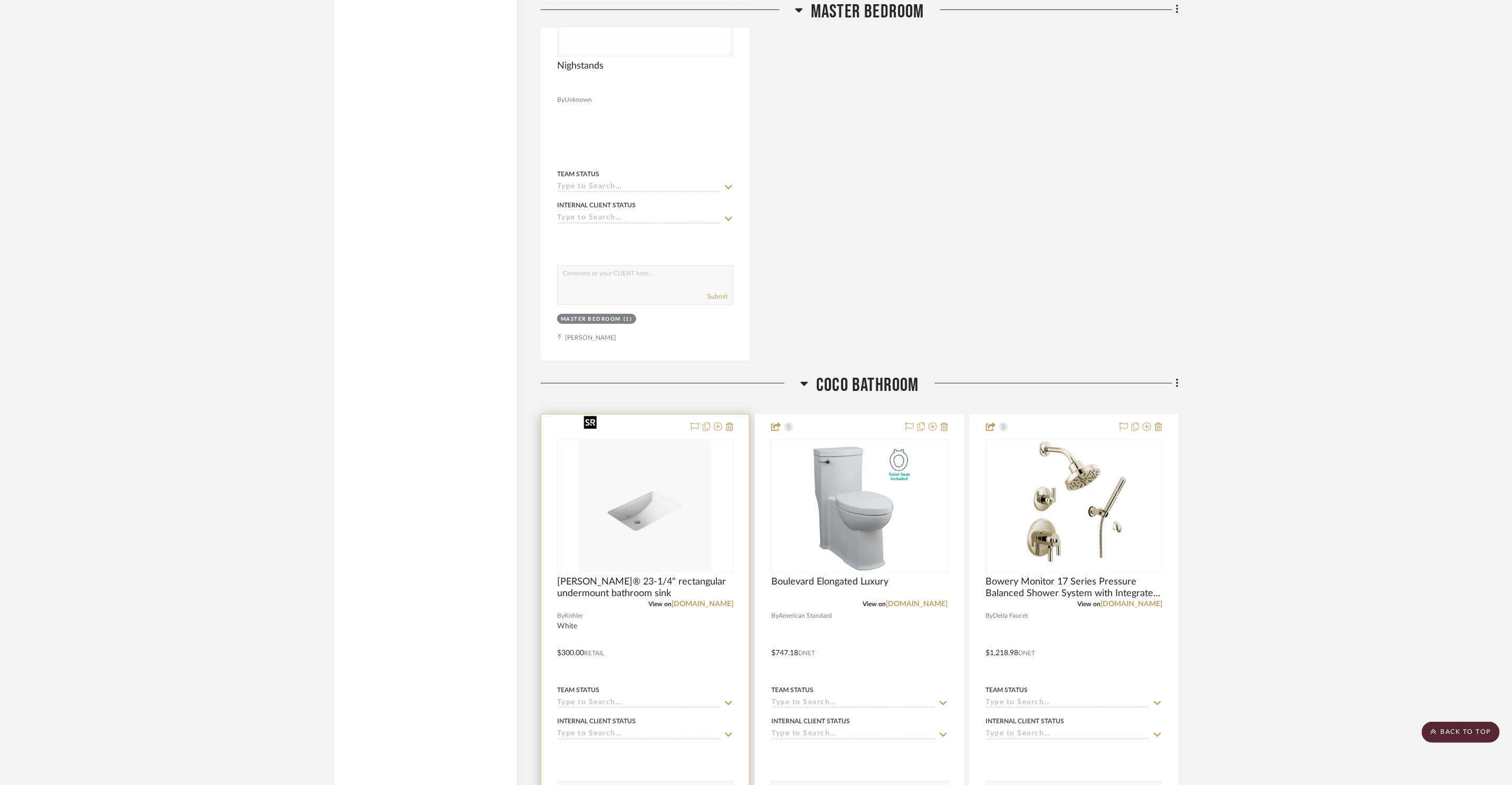
click at [618, 448] on img "0" at bounding box center [645, 506] width 132 height 132
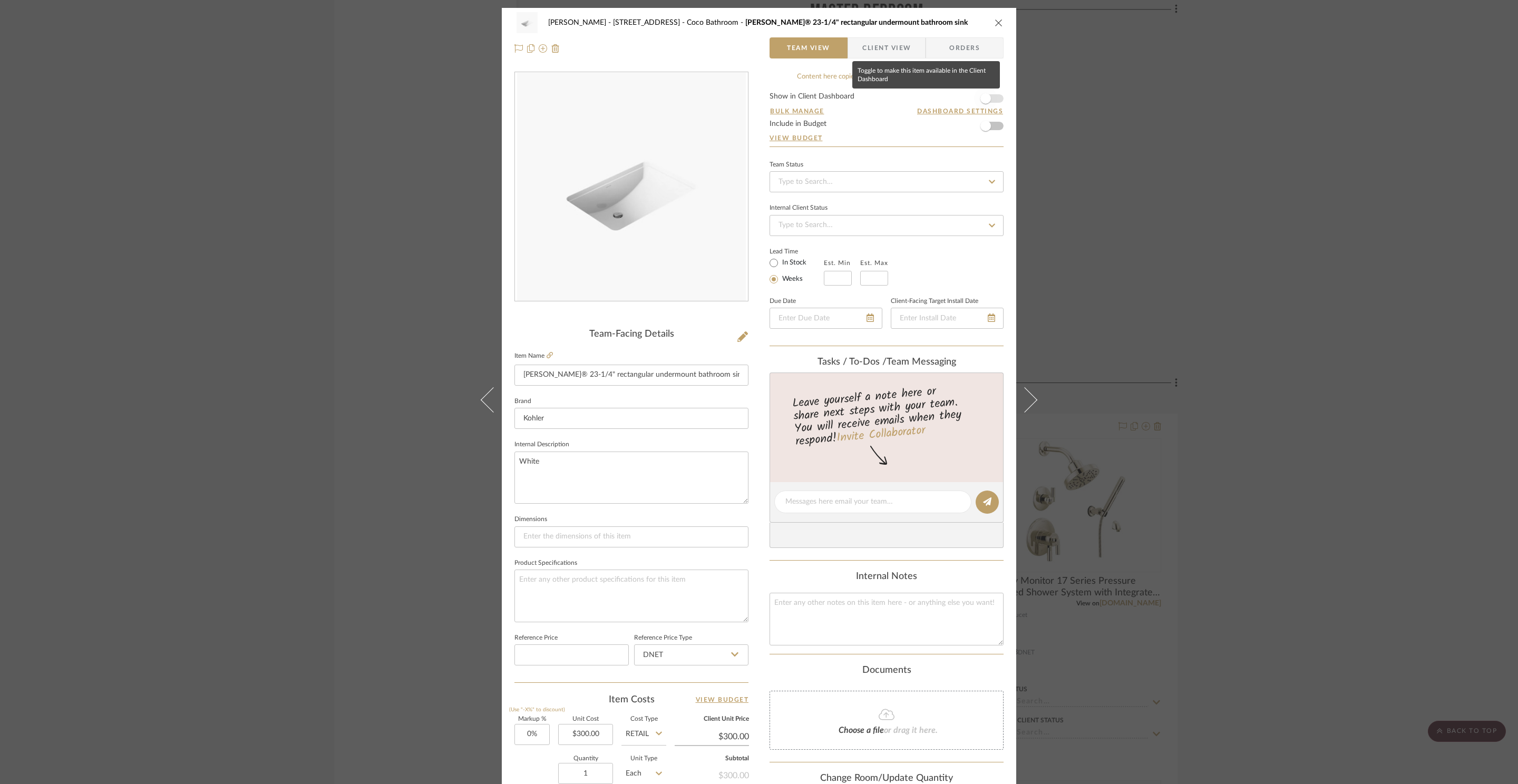
click at [990, 103] on span "button" at bounding box center [985, 98] width 23 height 23
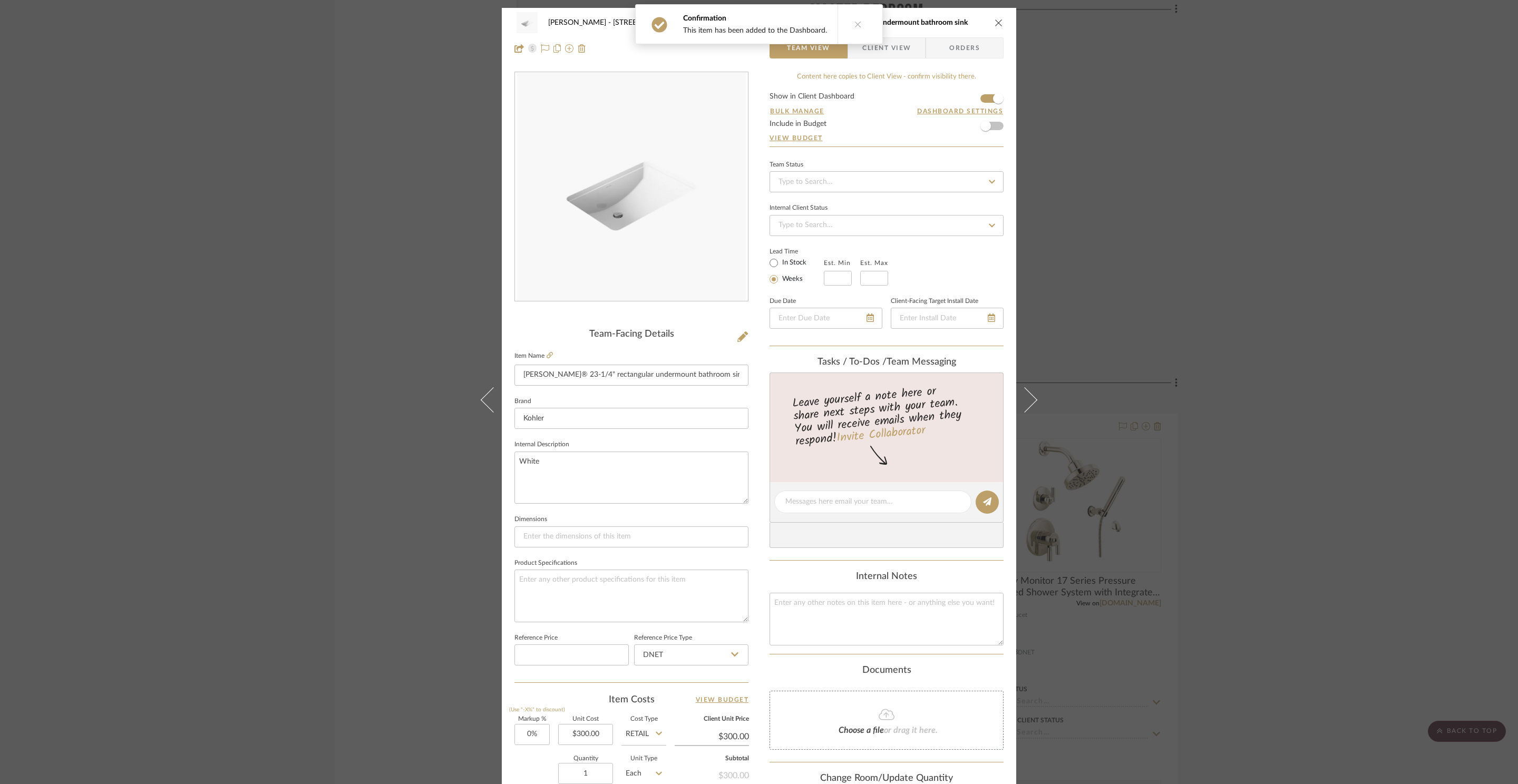
click at [1129, 163] on div "ZAFIRIDES - 2286 Yorkshire Road Coco Bathroom Ladena® 23-1/4" rectangular under…" at bounding box center [759, 392] width 1518 height 784
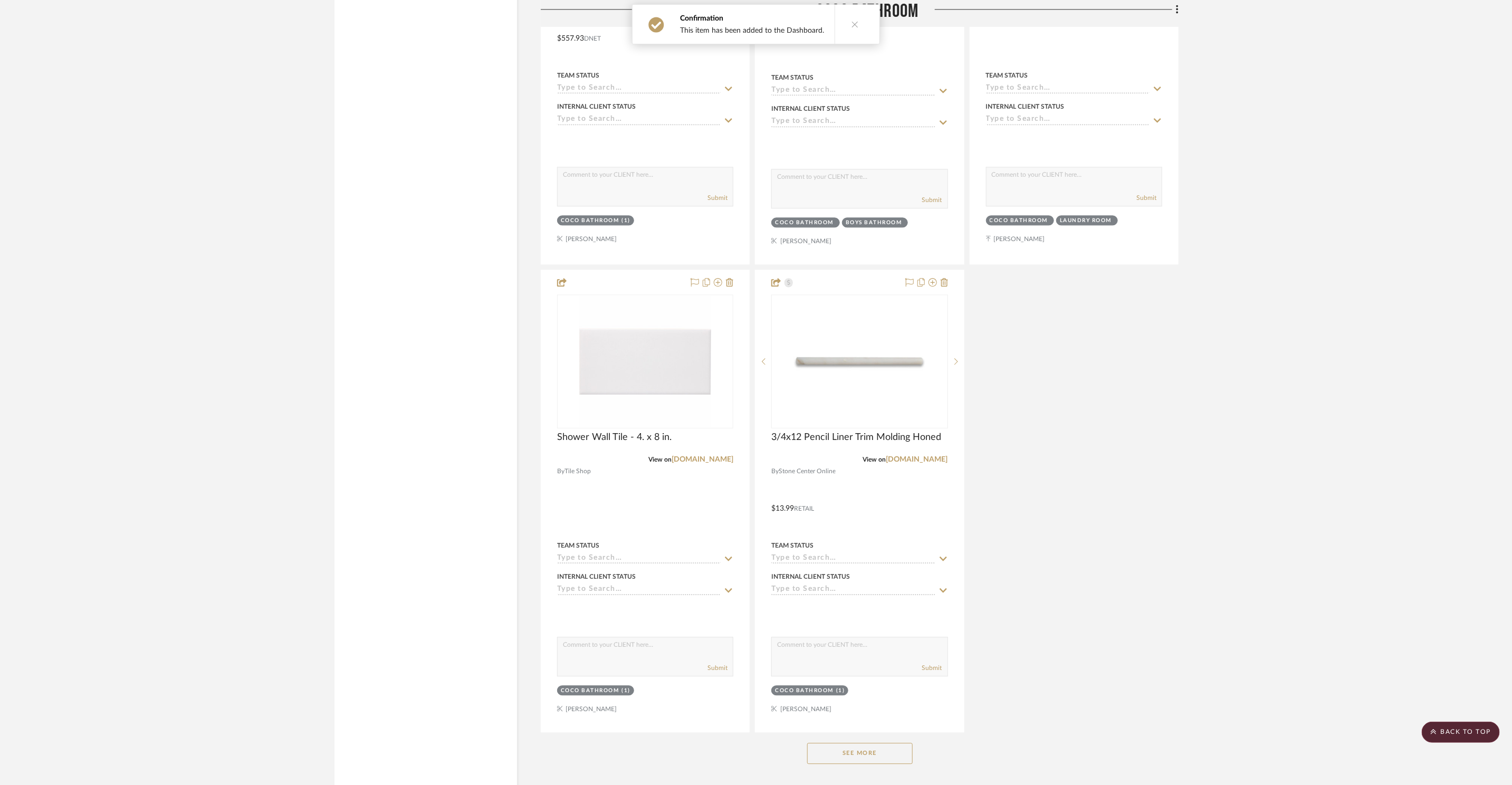
scroll to position [8208, 0]
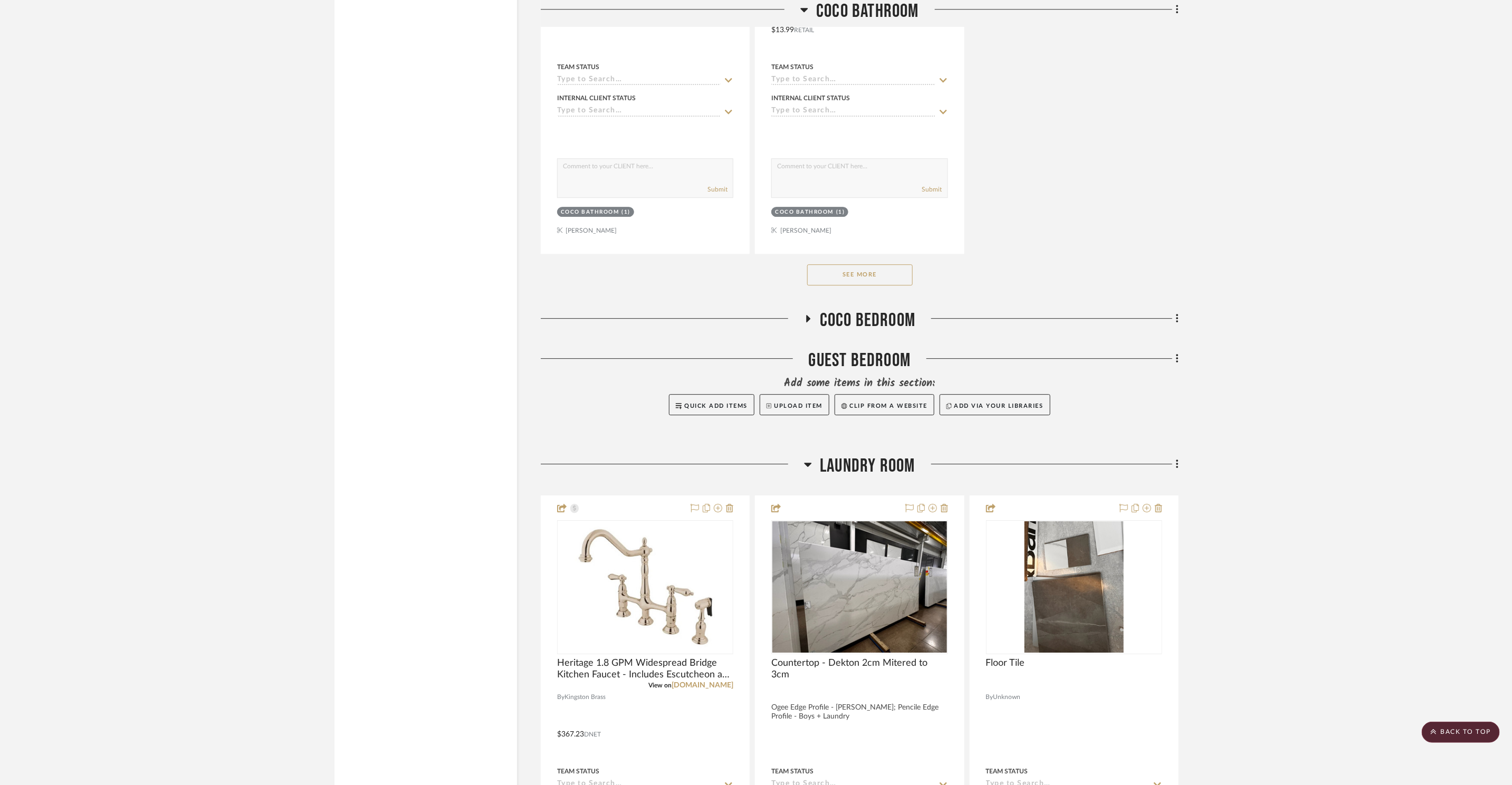
click at [869, 309] on span "Coco Bedroom" at bounding box center [867, 321] width 96 height 22
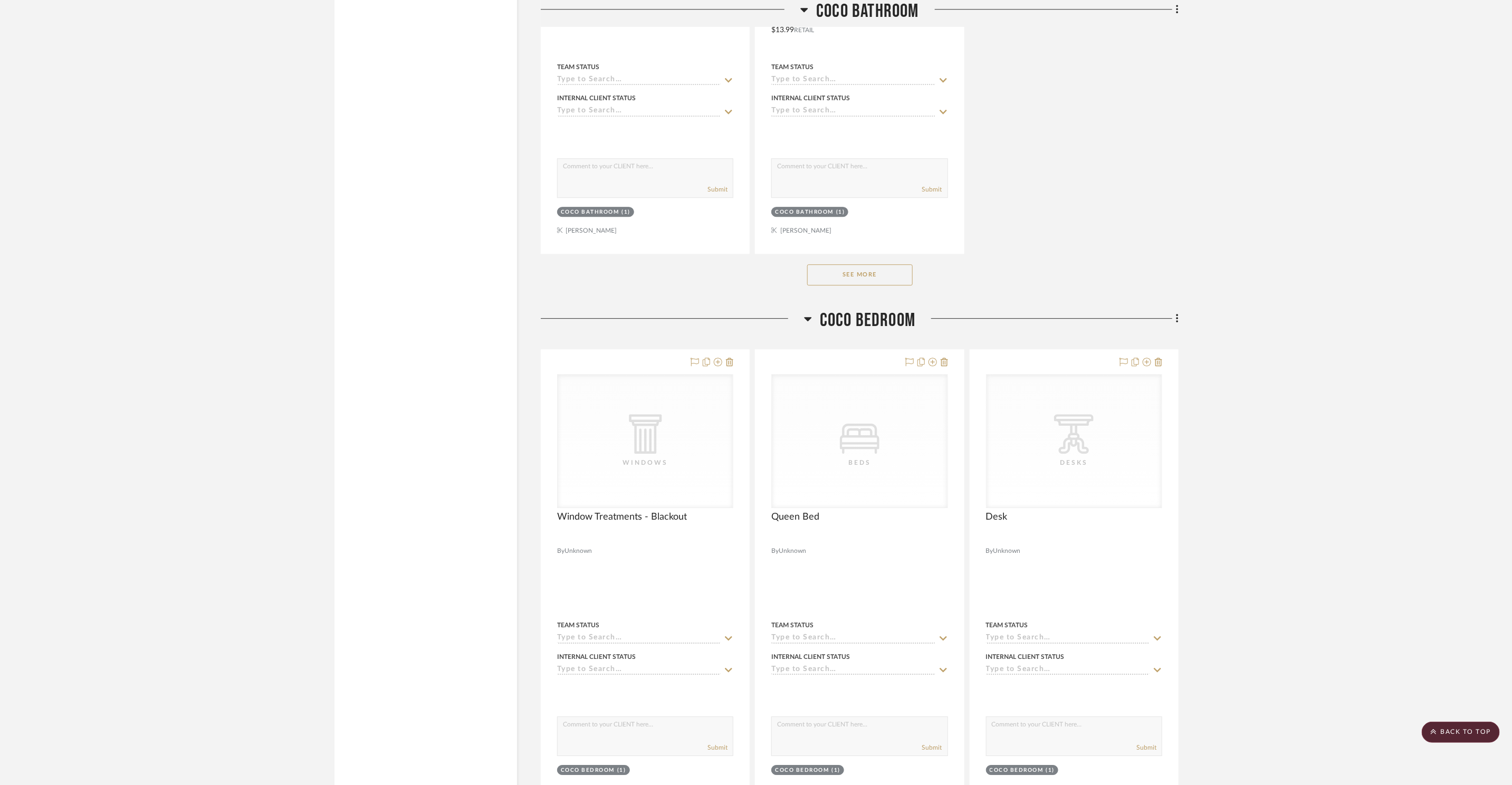
click at [869, 309] on span "Coco Bedroom" at bounding box center [867, 321] width 96 height 22
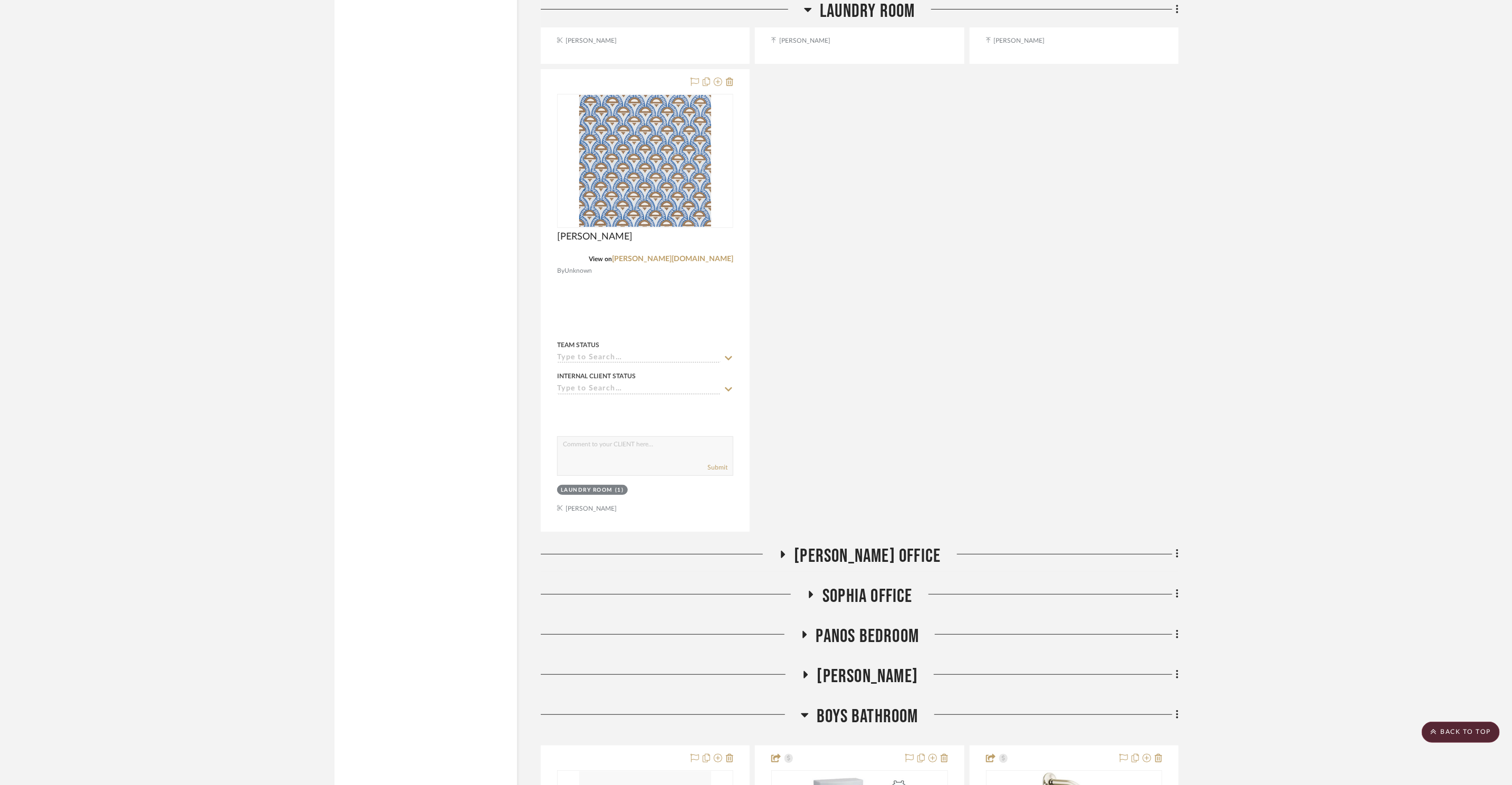
scroll to position [9439, 0]
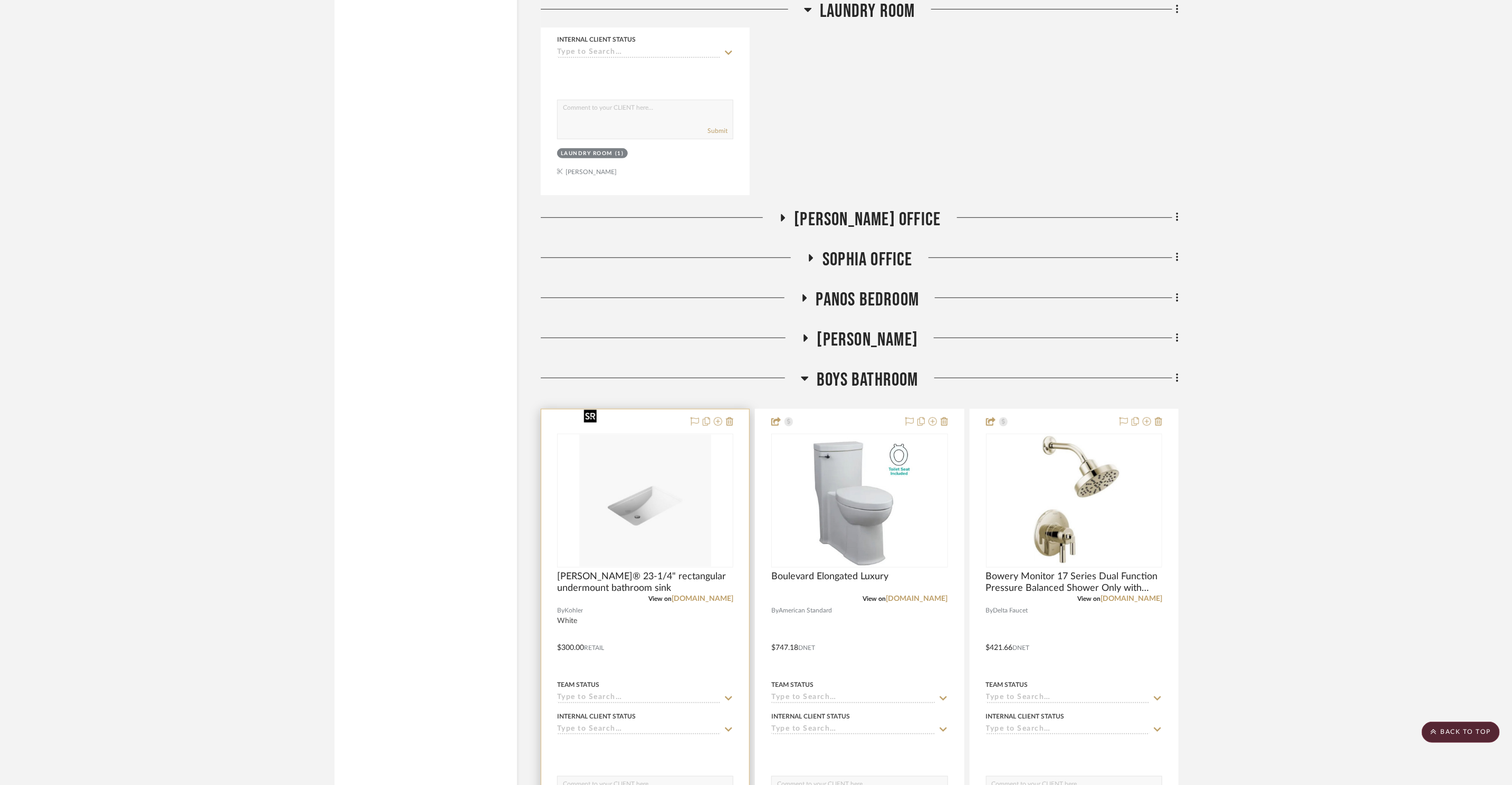
click at [673, 476] on img "0" at bounding box center [645, 500] width 132 height 132
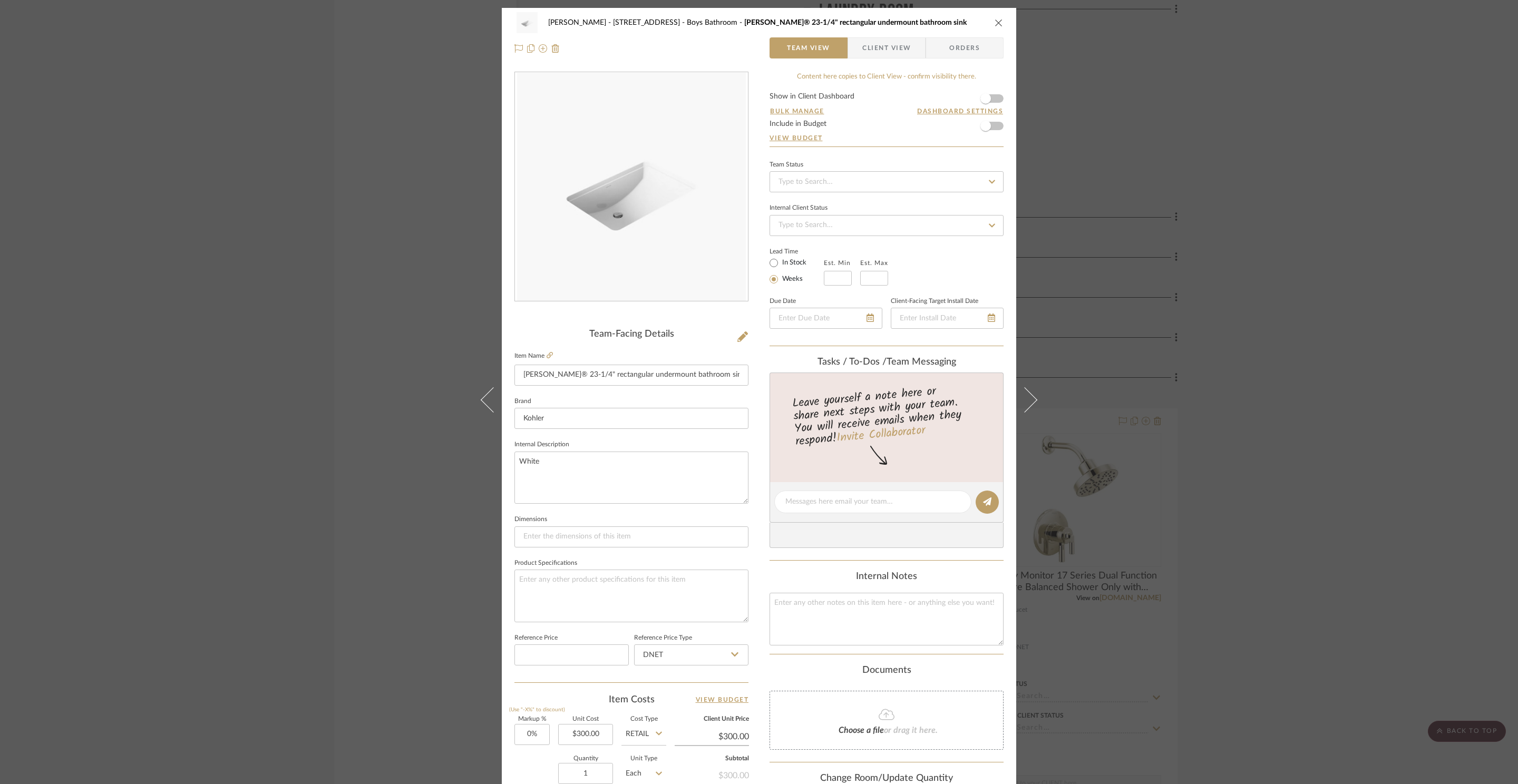
click at [995, 98] on form "Show in Client Dashboard Bulk Manage Dashboard Settings Include in Budget View …" at bounding box center [886, 119] width 234 height 54
click at [992, 101] on span "button" at bounding box center [985, 98] width 23 height 23
click at [1214, 165] on div "ZAFIRIDES - 2286 Yorkshire Road Boys Bathroom Ladena® 23-1/4" rectangular under…" at bounding box center [759, 392] width 1518 height 784
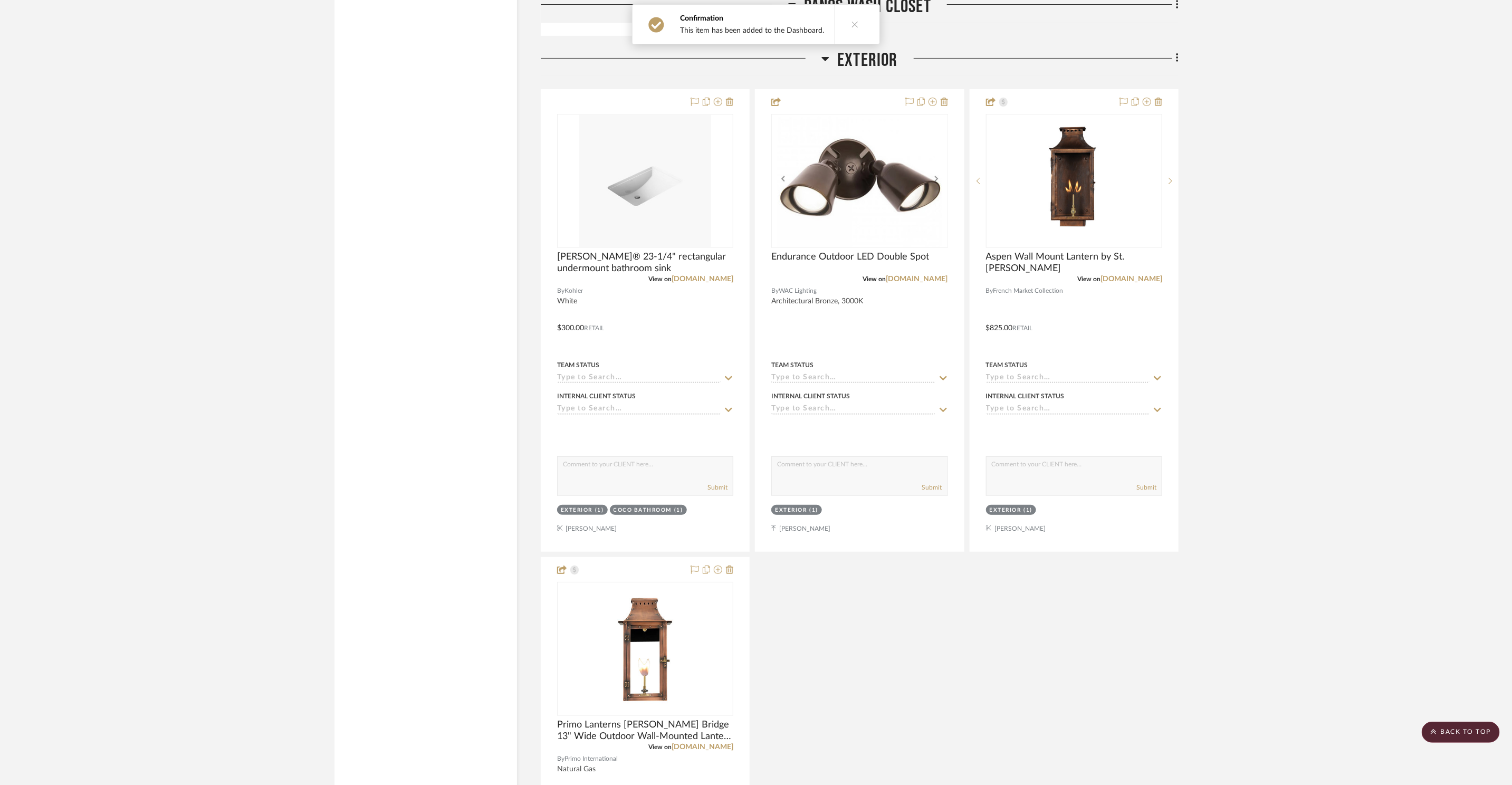
scroll to position [12098, 0]
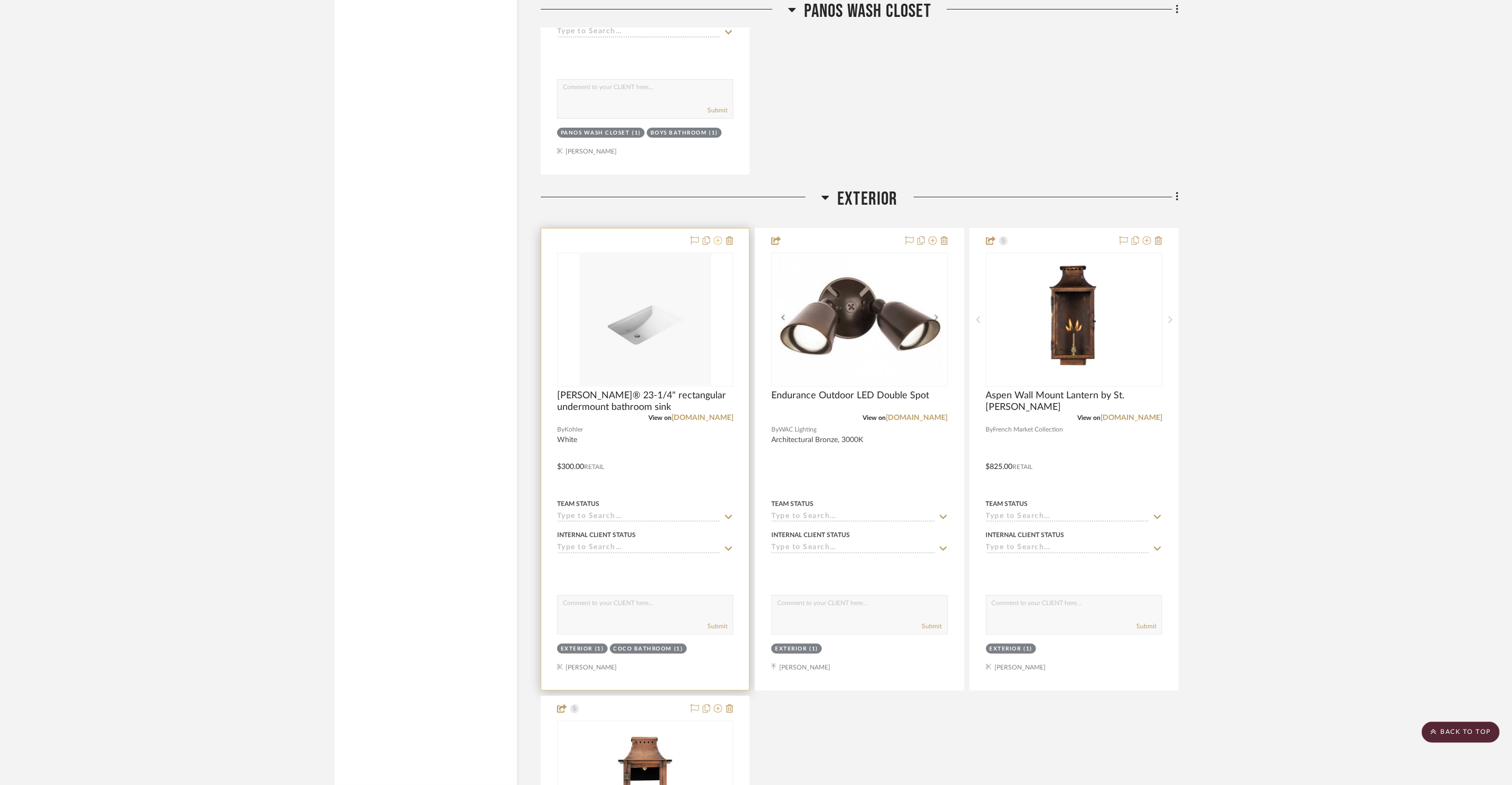
click at [717, 236] on icon at bounding box center [718, 240] width 8 height 8
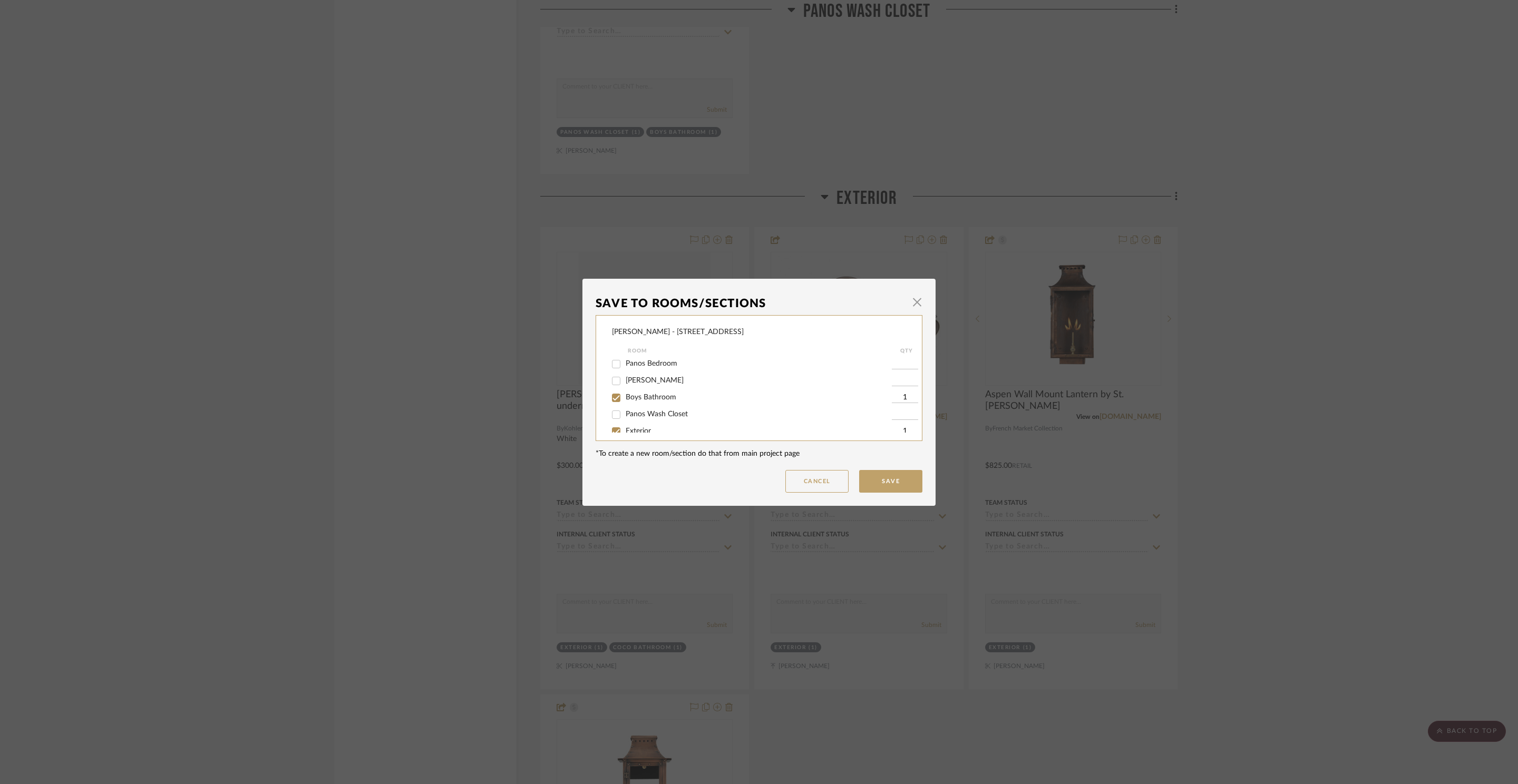
scroll to position [348, 0]
click at [626, 389] on span "Exterior" at bounding box center [639, 388] width 25 height 8
click at [624, 389] on input "Exterior" at bounding box center [616, 389] width 17 height 17
checkbox input "false"
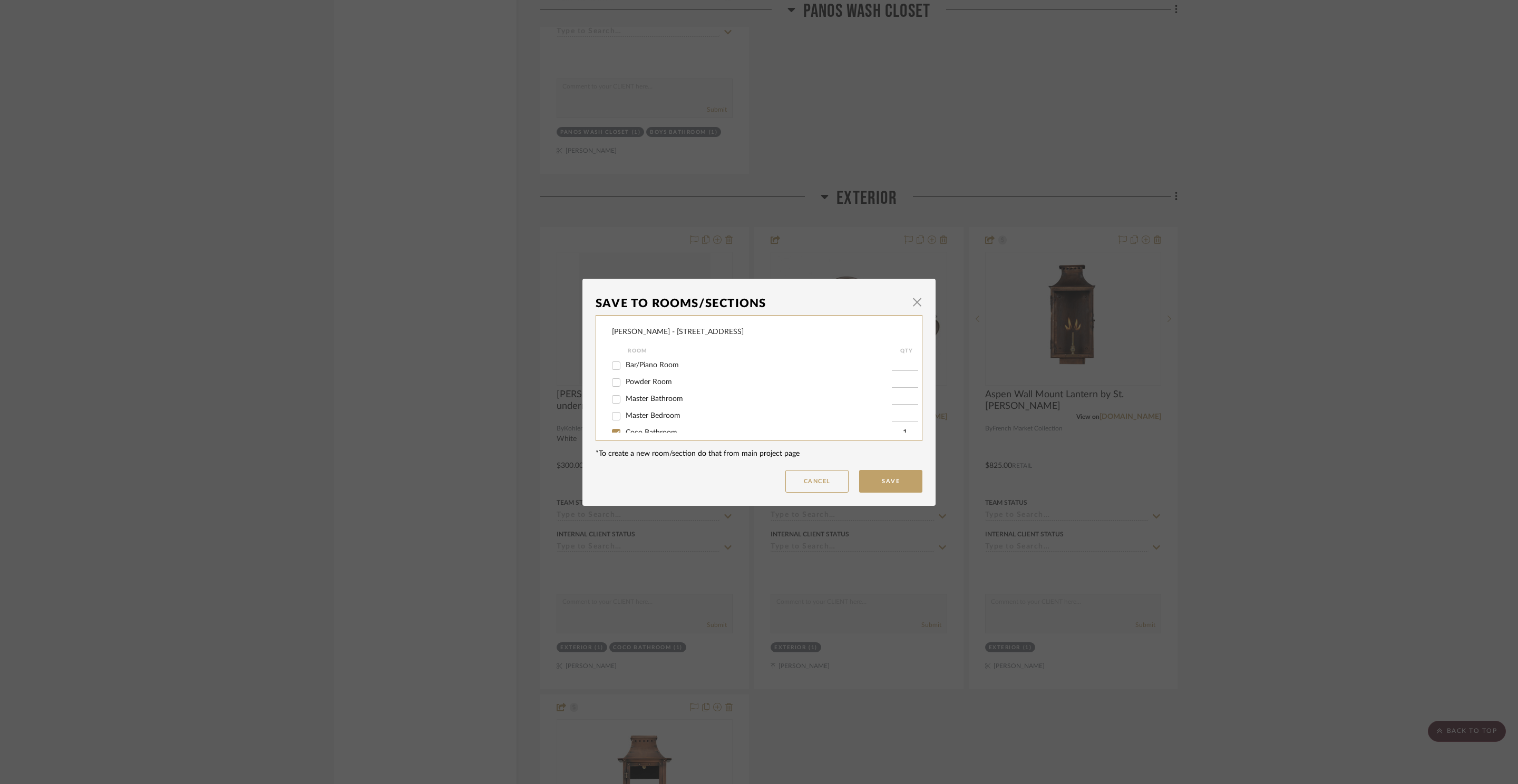
click at [647, 378] on span "Powder Room" at bounding box center [649, 382] width 46 height 8
click at [625, 378] on input "Powder Room" at bounding box center [616, 382] width 17 height 17
checkbox input "true"
type input "1"
click at [872, 476] on button "Save" at bounding box center [891, 481] width 64 height 22
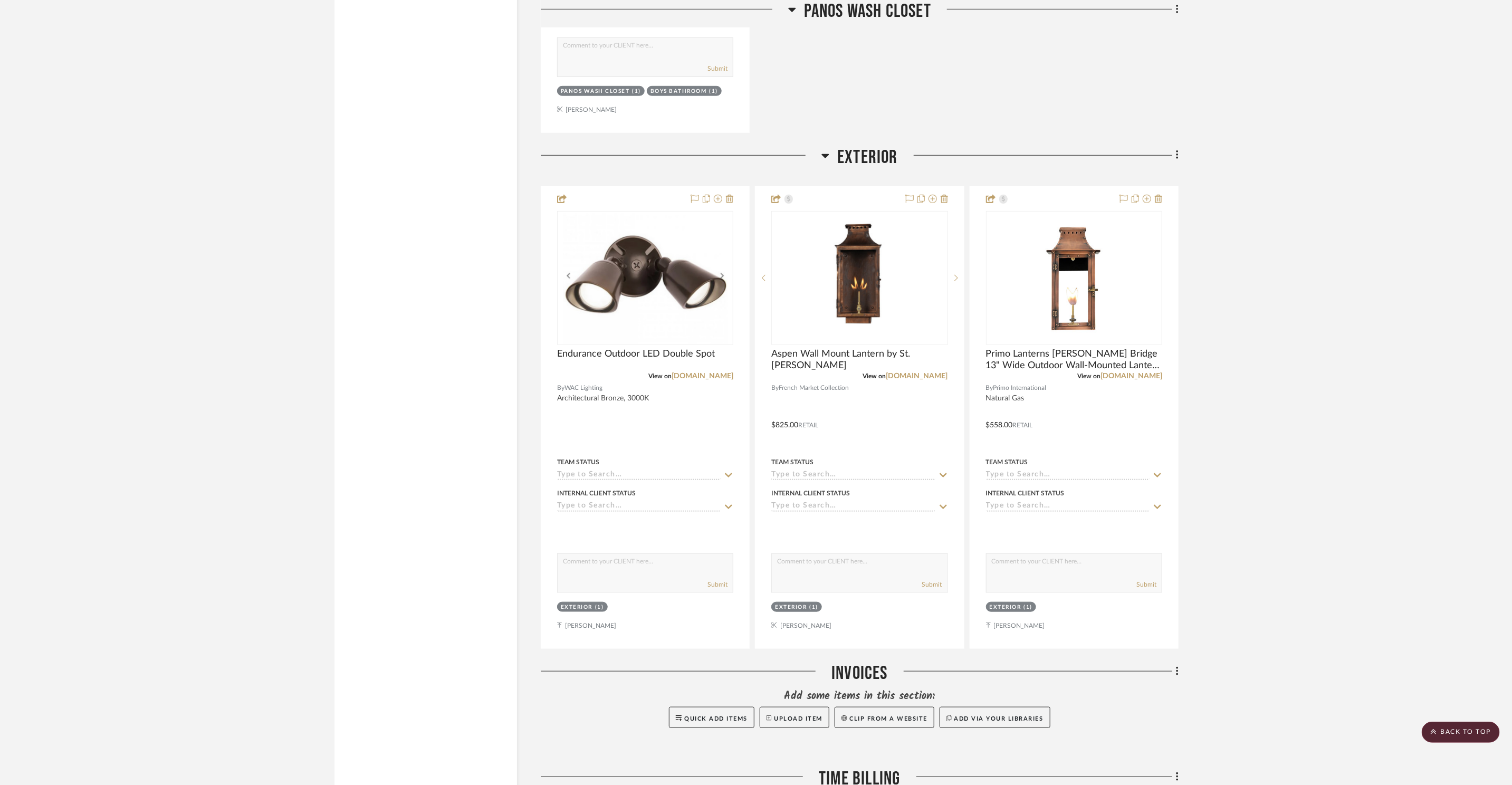
scroll to position [12720, 0]
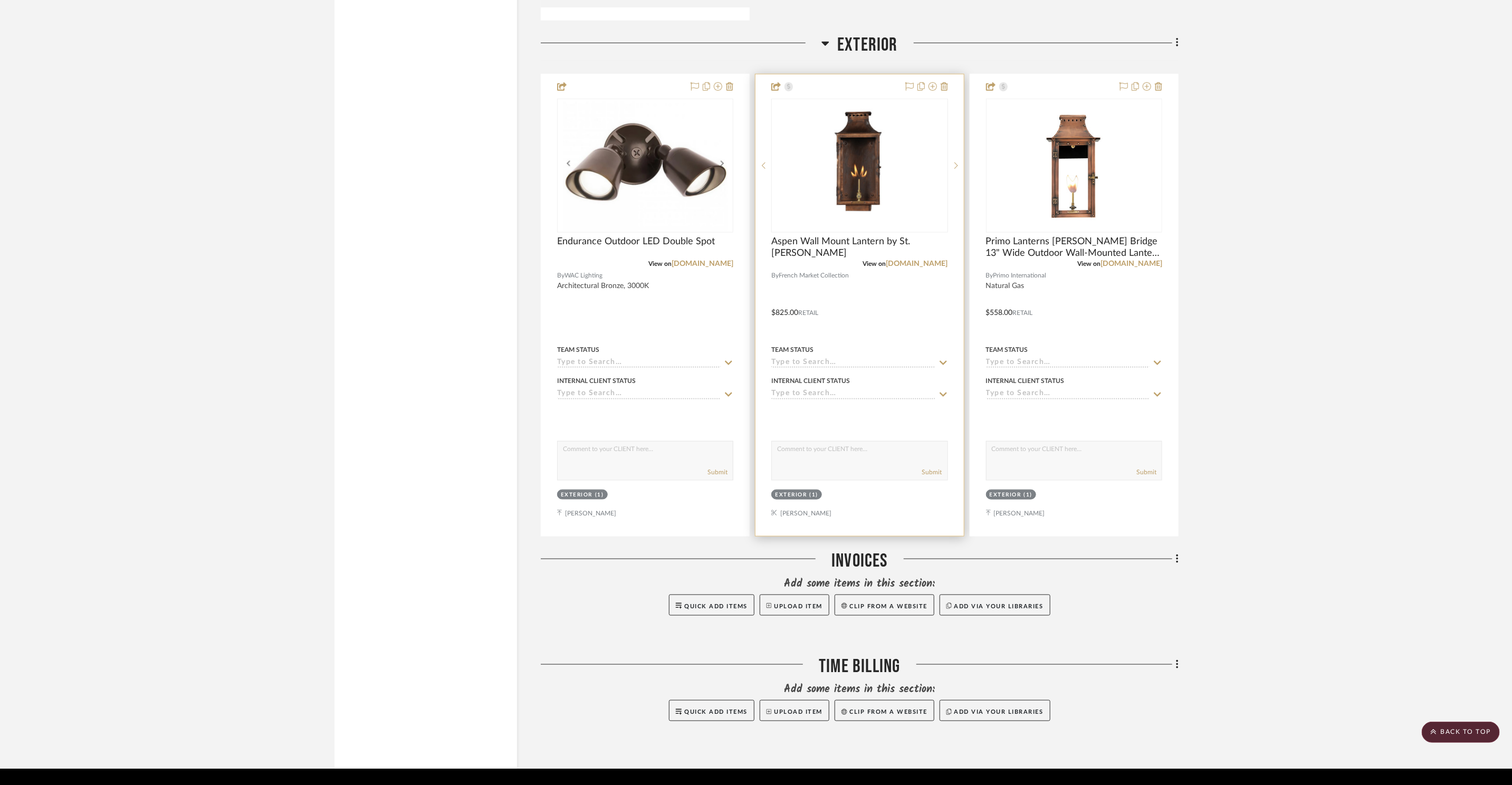
click at [885, 201] on div at bounding box center [860, 305] width 208 height 462
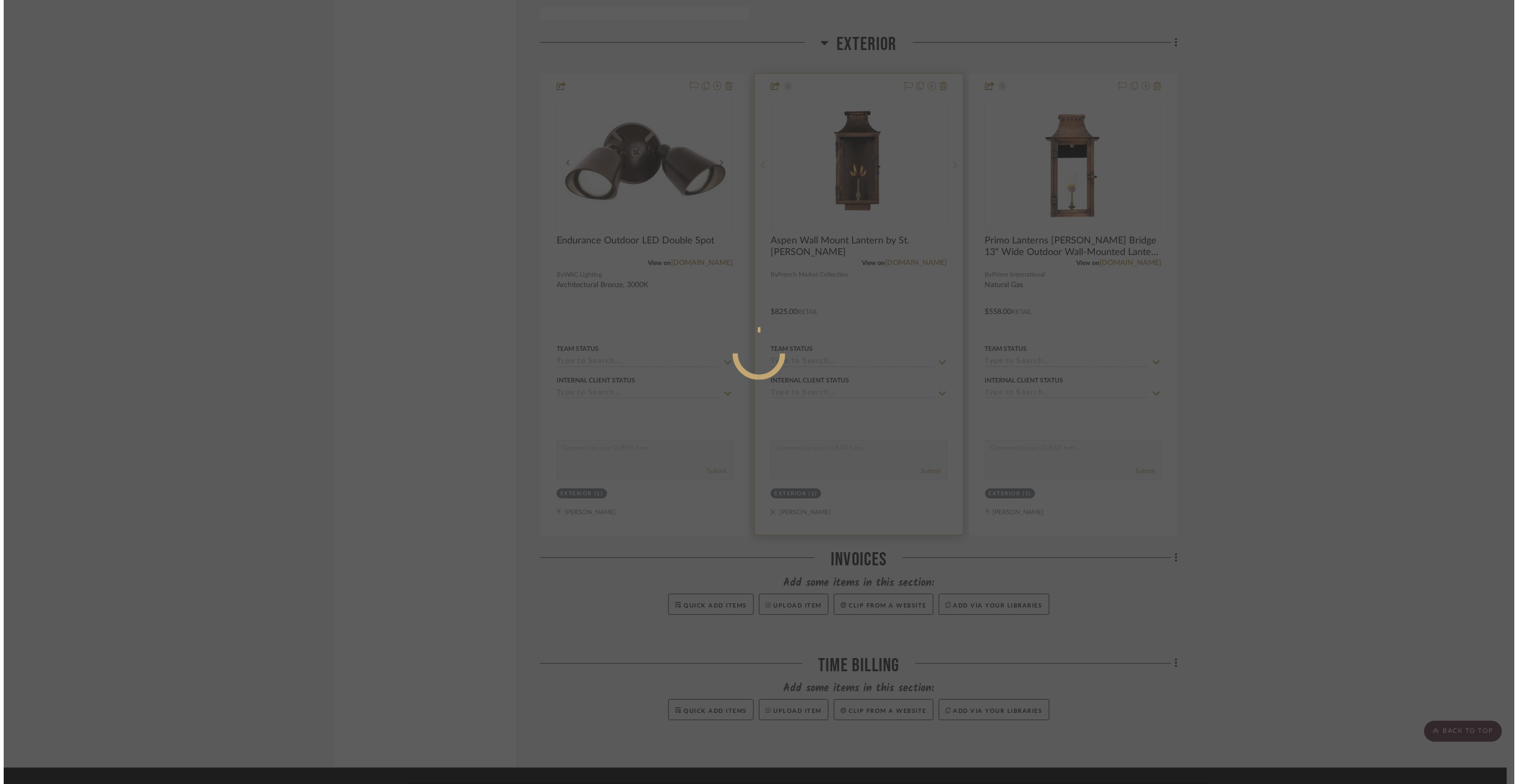
scroll to position [0, 0]
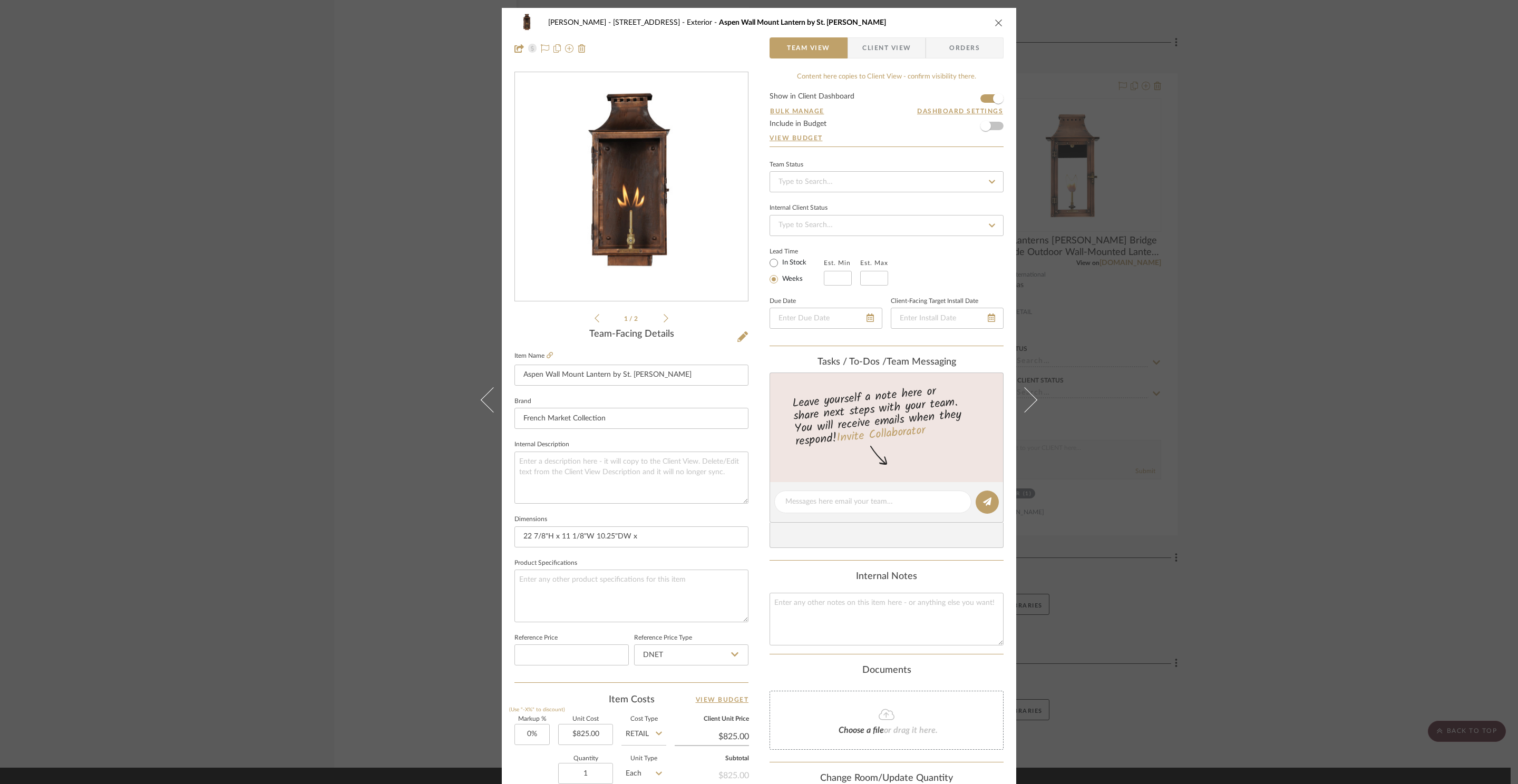
click at [1254, 229] on div "ZAFIRIDES - 2286 Yorkshire Road Exterior Aspen Wall Mount Lantern by St. James …" at bounding box center [759, 392] width 1518 height 784
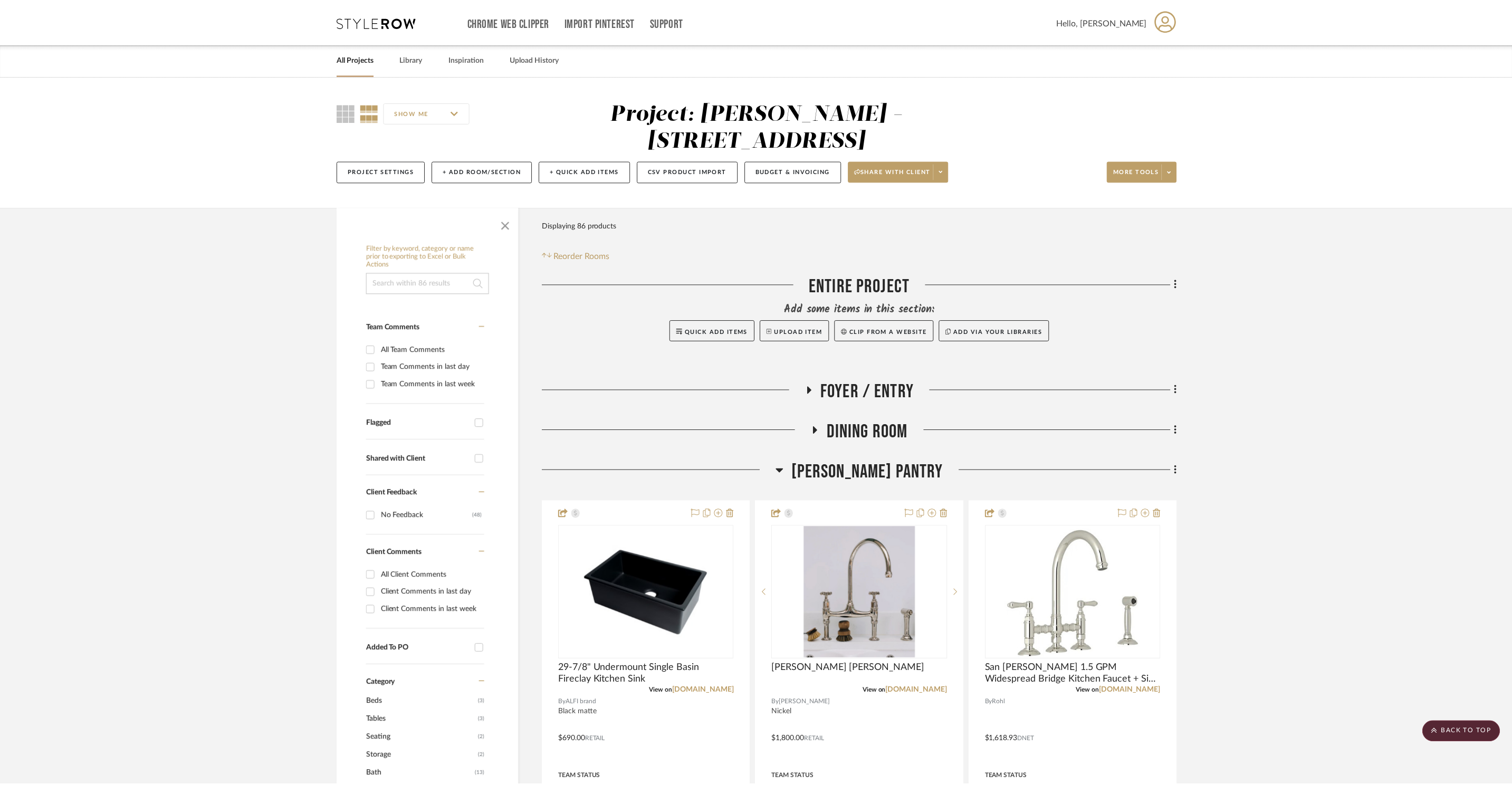
scroll to position [12720, 0]
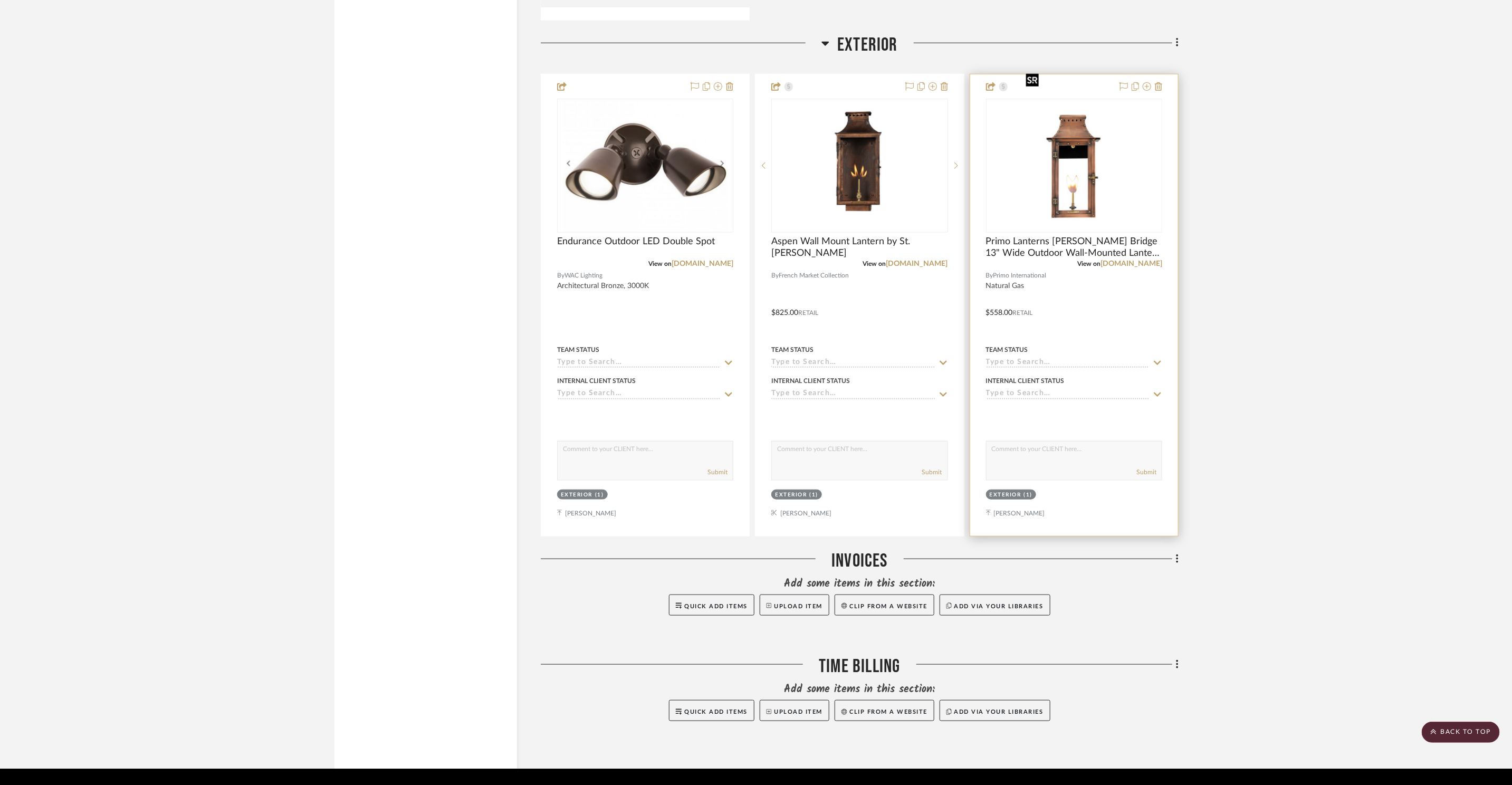
click at [0, 0] on img at bounding box center [0, 0] width 0 height 0
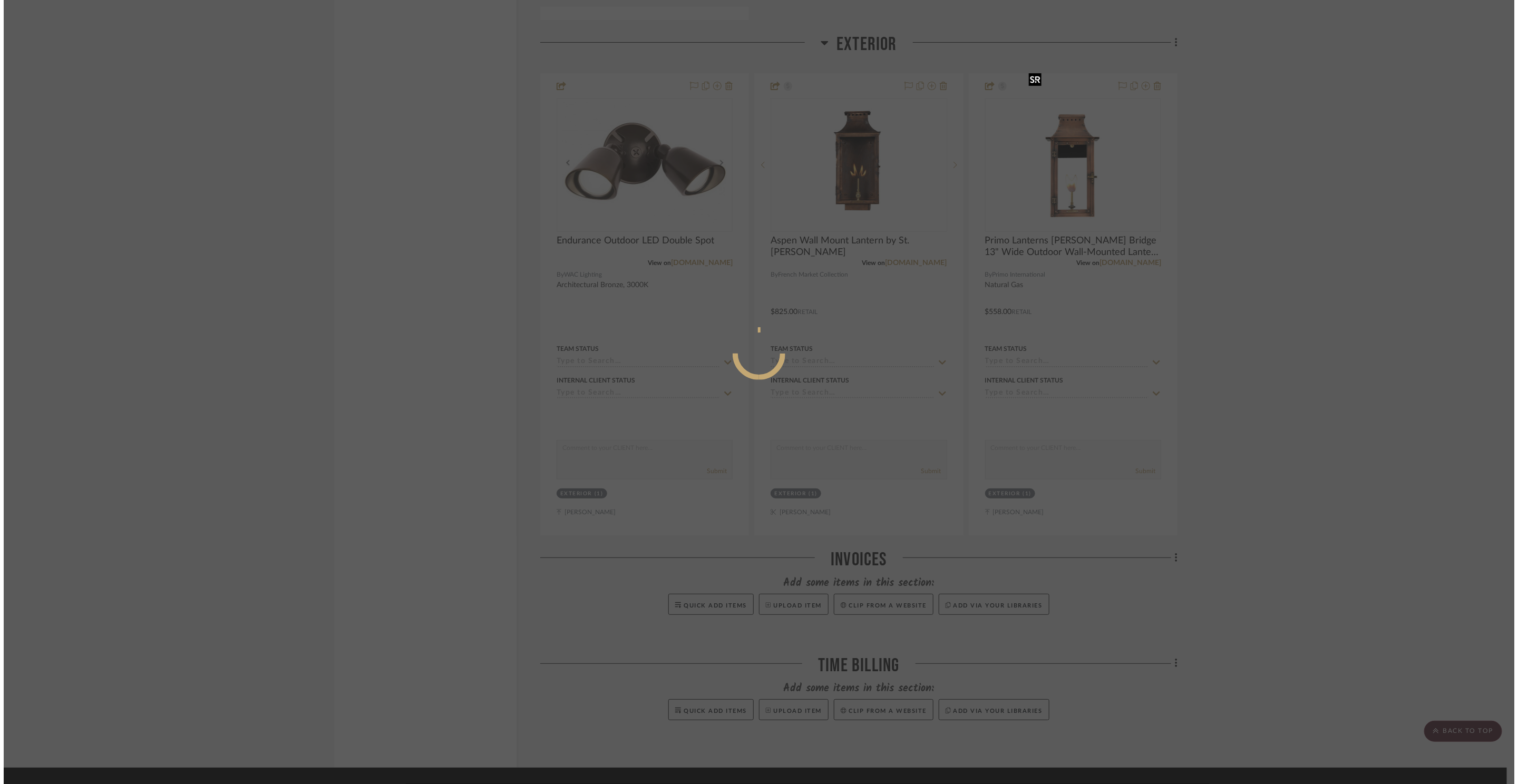
scroll to position [0, 0]
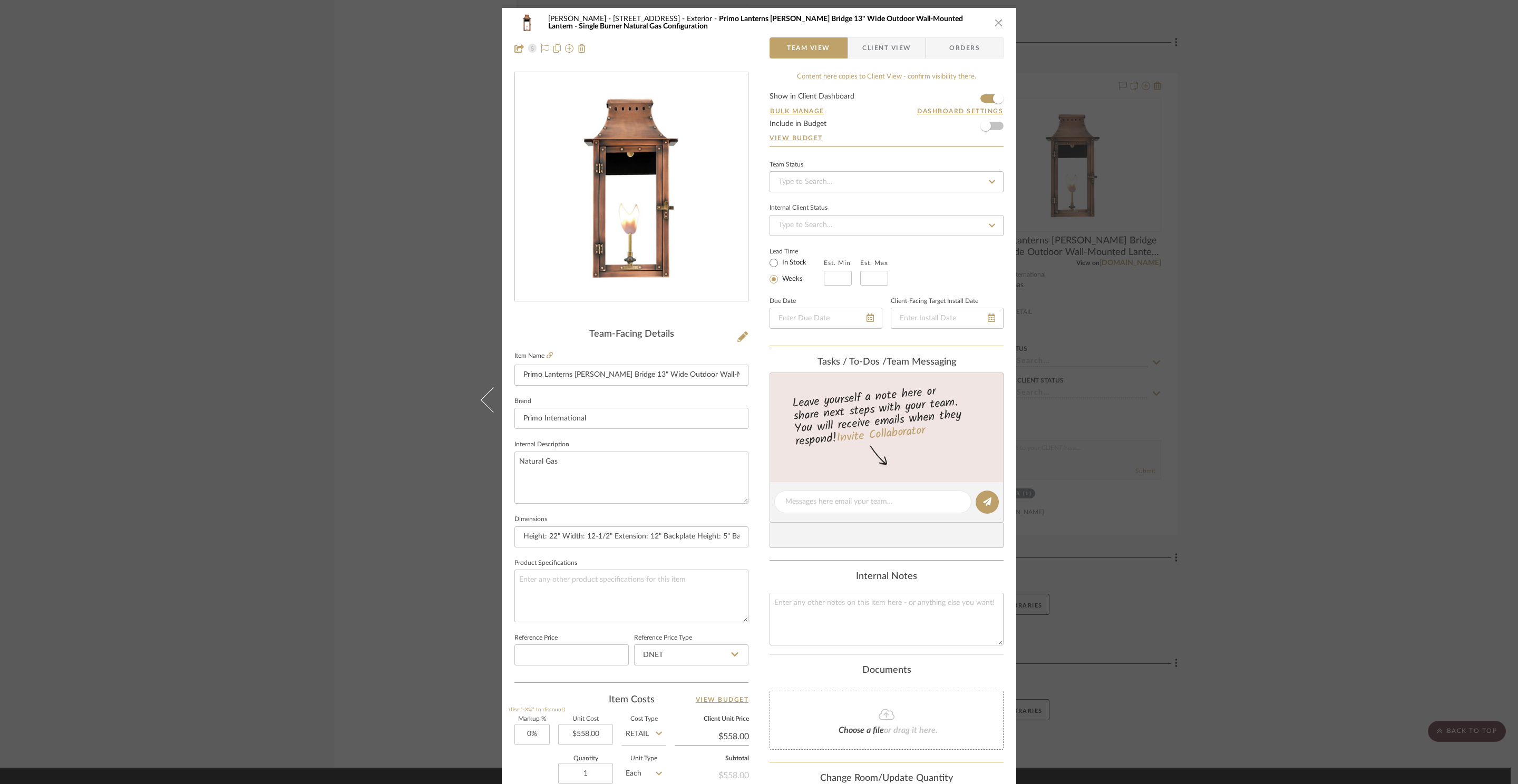
click at [1301, 176] on div "ZAFIRIDES - 2286 Yorkshire Road Exterior Primo Lanterns Breaux Bridge 13" Wide …" at bounding box center [759, 392] width 1518 height 784
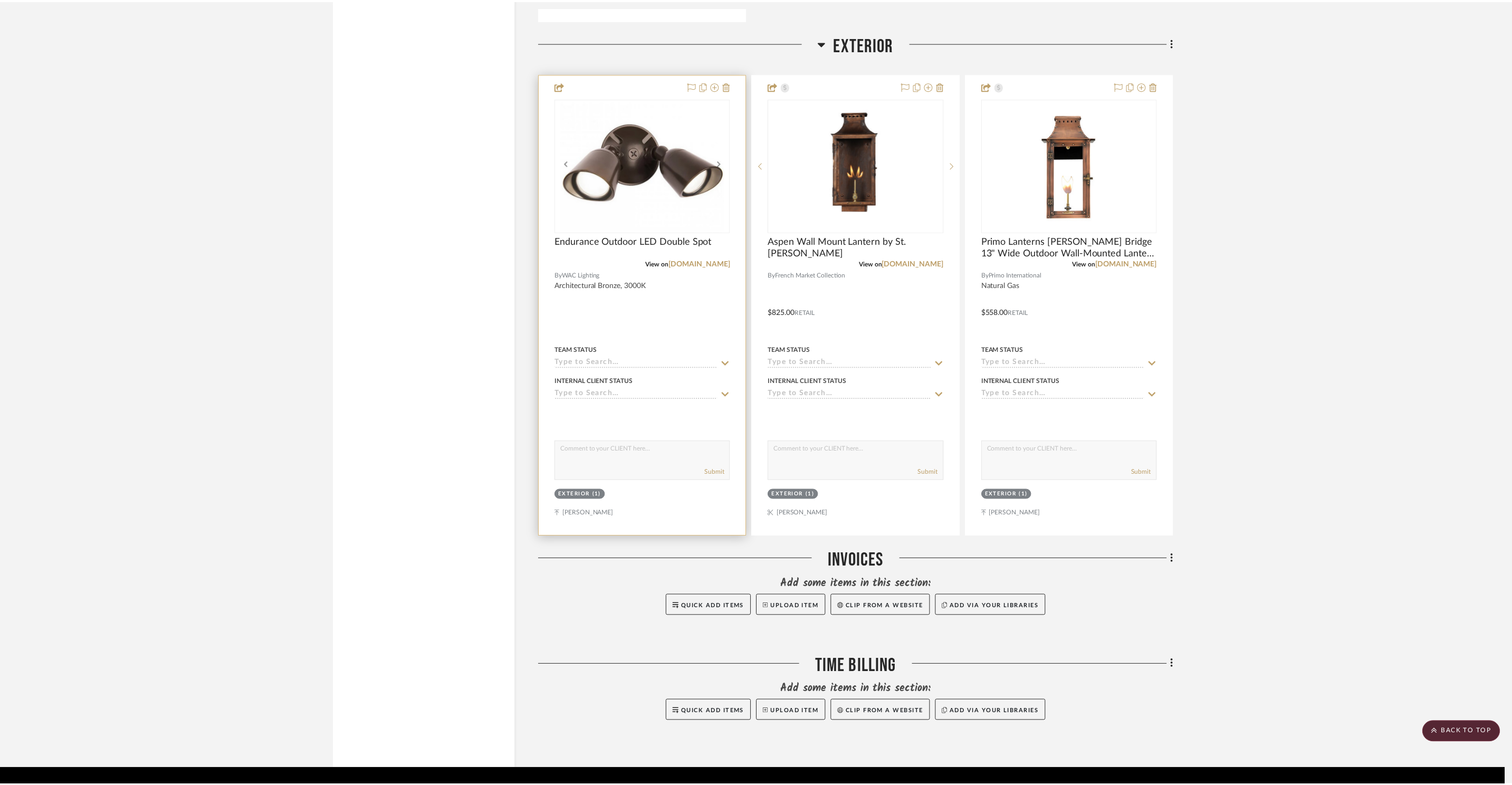
scroll to position [12720, 0]
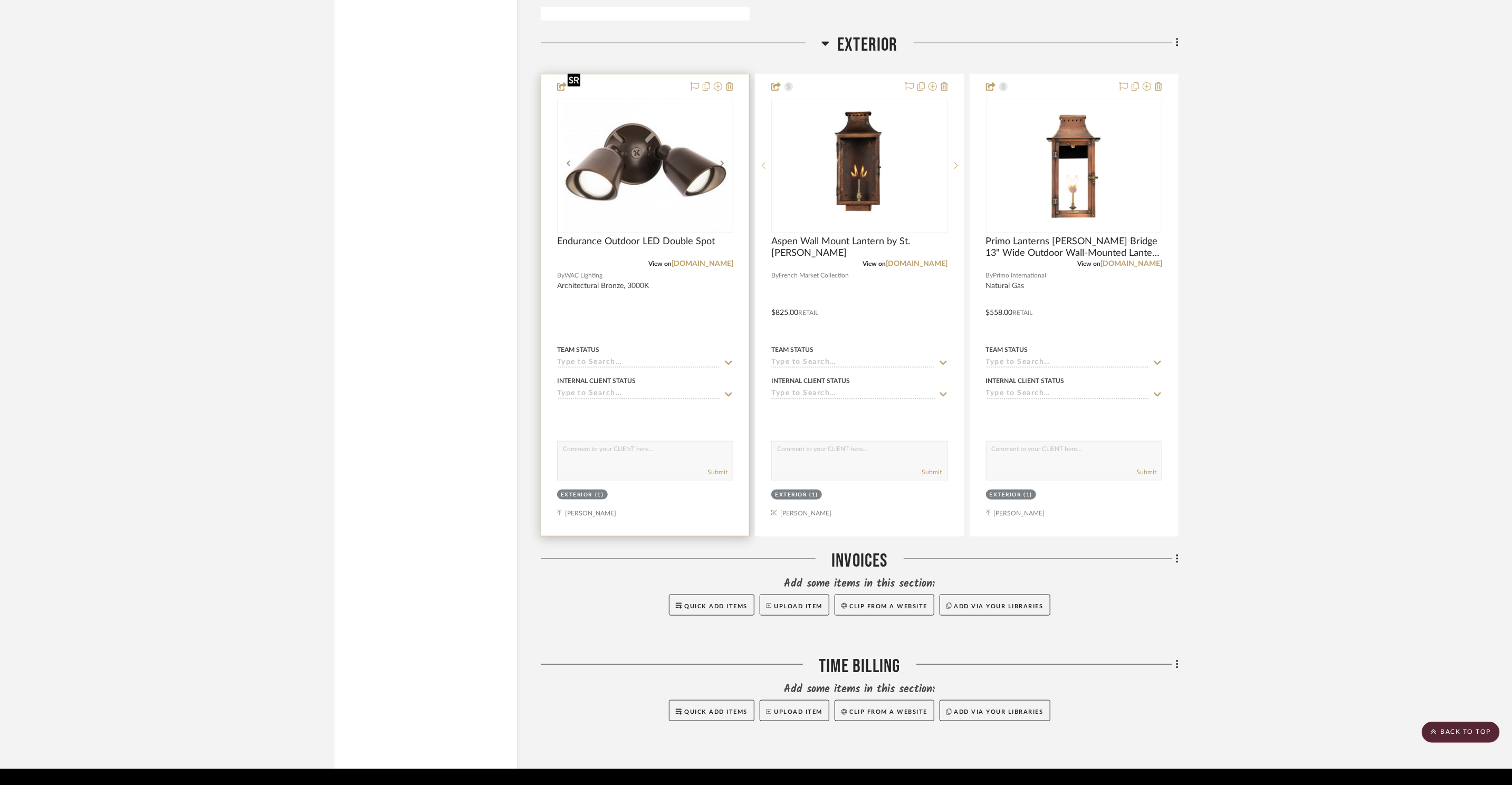
click at [644, 157] on img "0" at bounding box center [645, 166] width 164 height 132
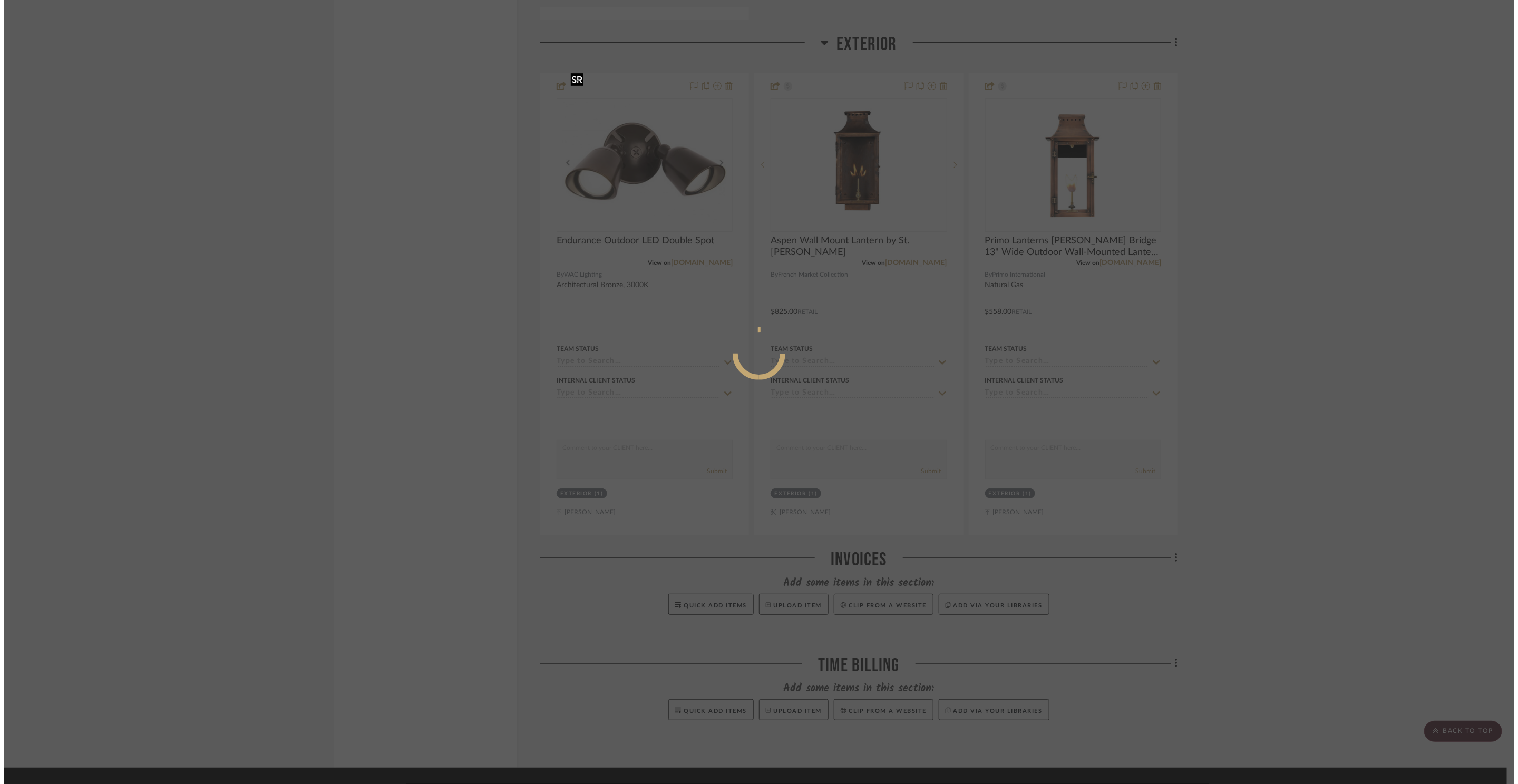
scroll to position [0, 0]
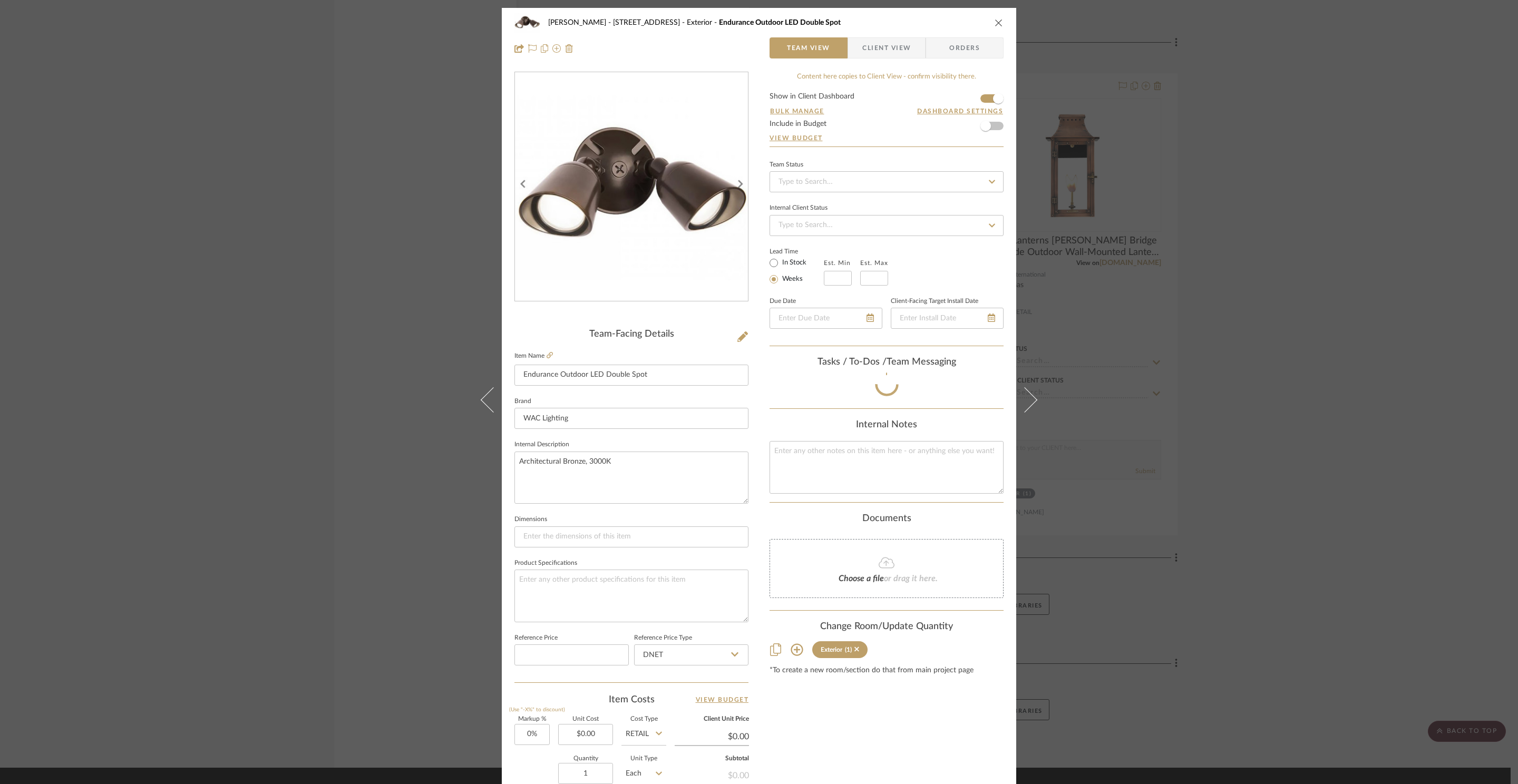
click at [1318, 282] on div "ZAFIRIDES - 2286 Yorkshire Road Exterior Endurance Outdoor LED Double Spot Team…" at bounding box center [759, 392] width 1518 height 784
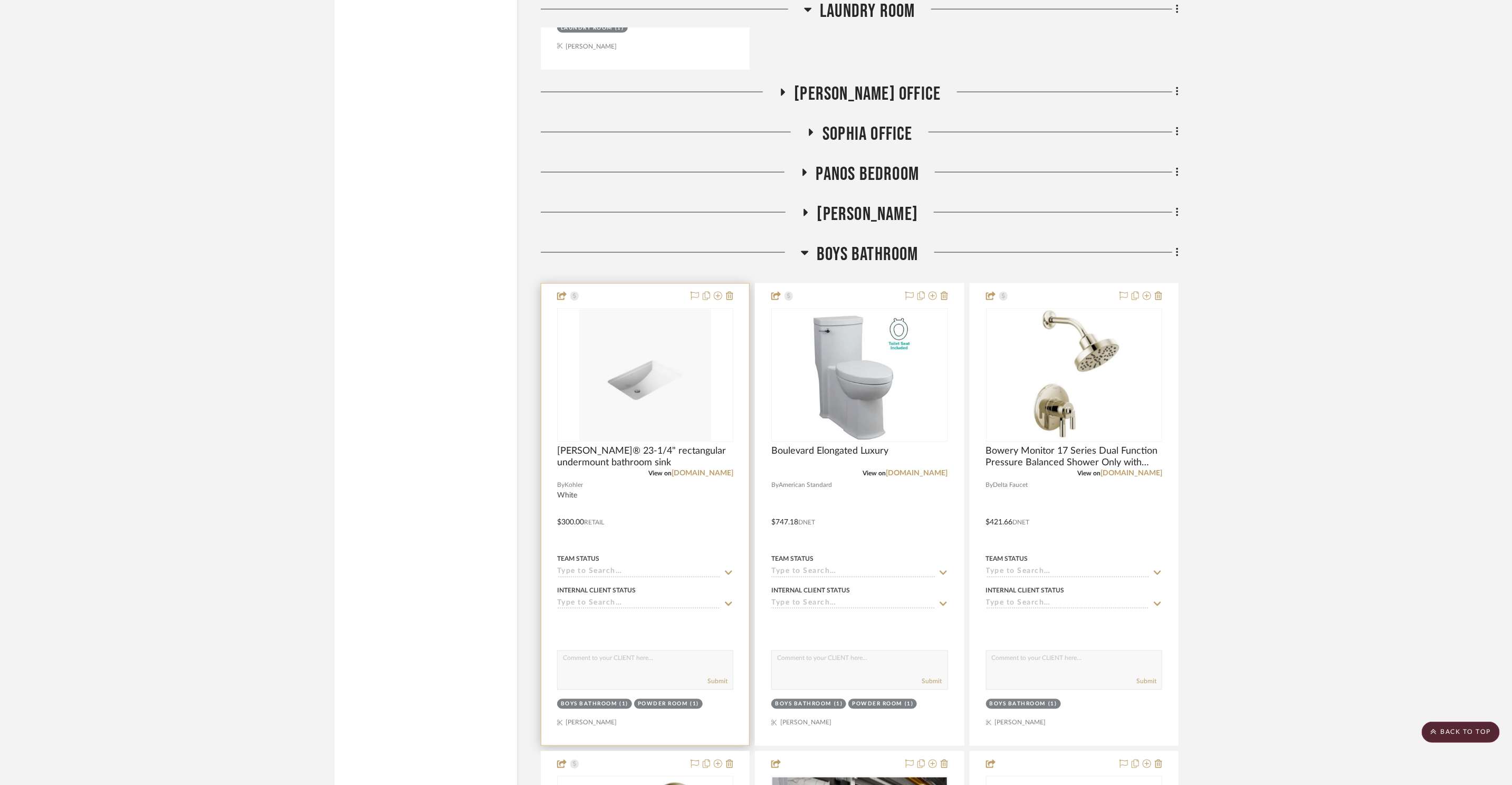
scroll to position [10013, 0]
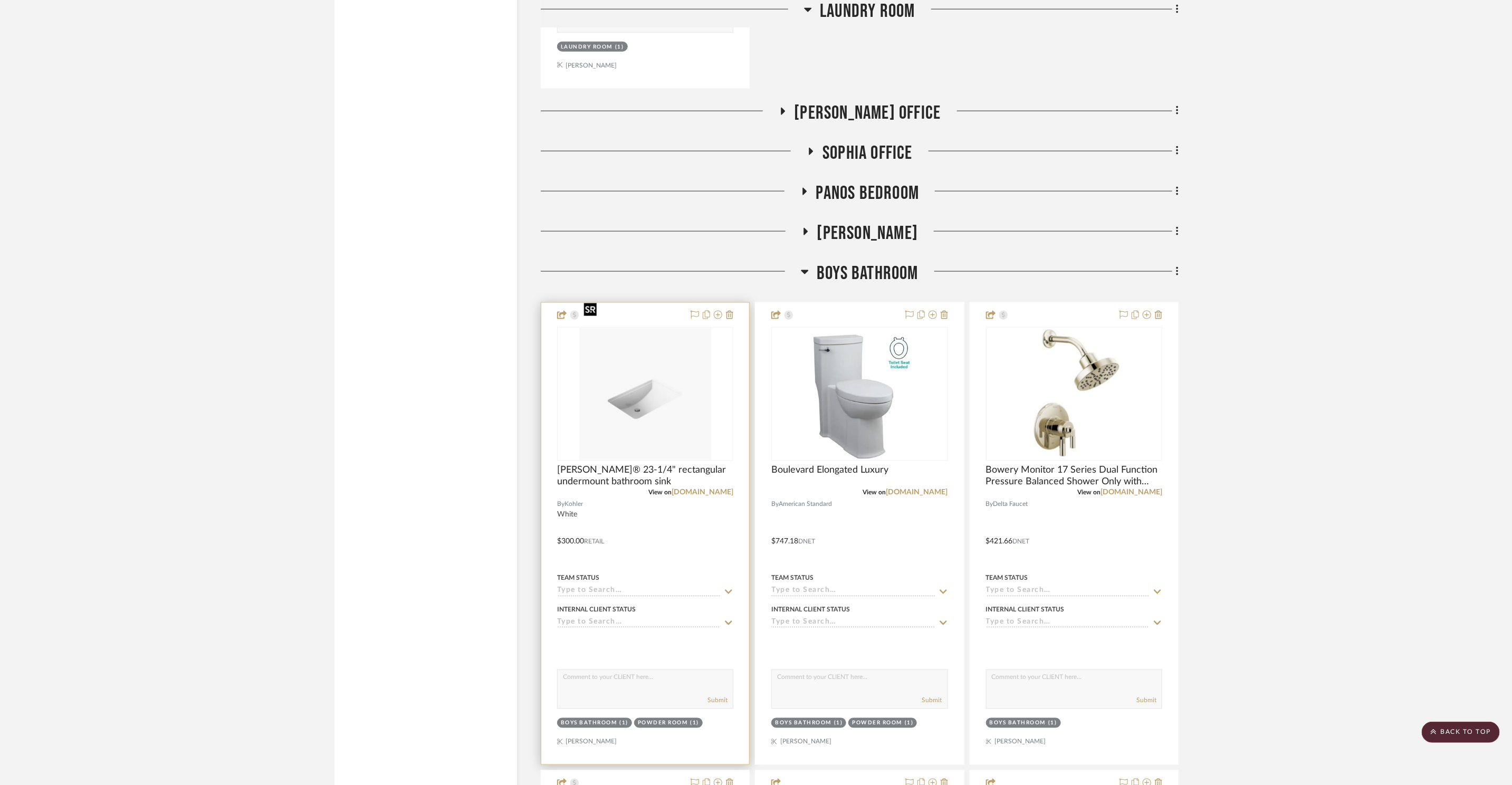
click at [622, 379] on img "0" at bounding box center [645, 394] width 132 height 132
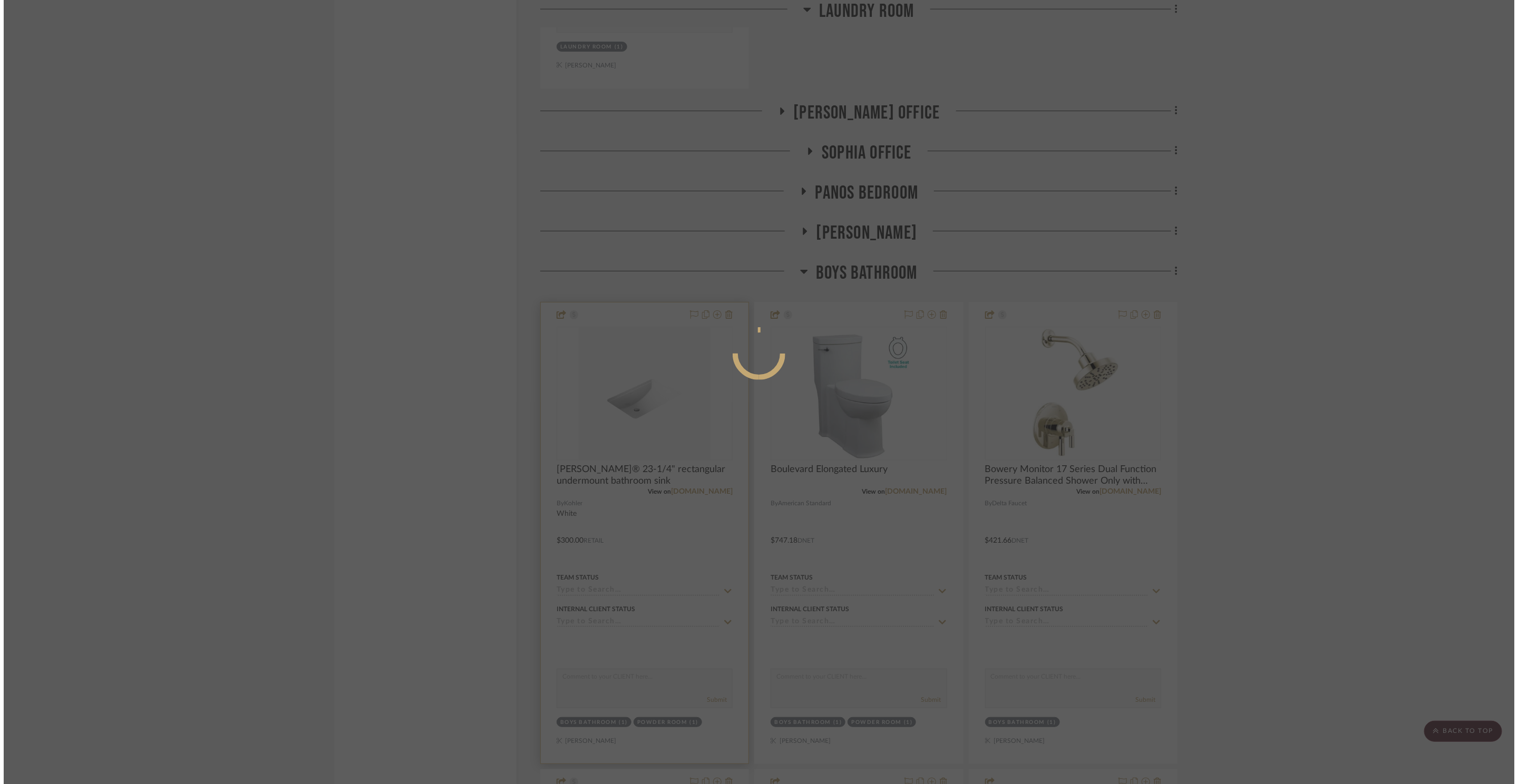
scroll to position [0, 0]
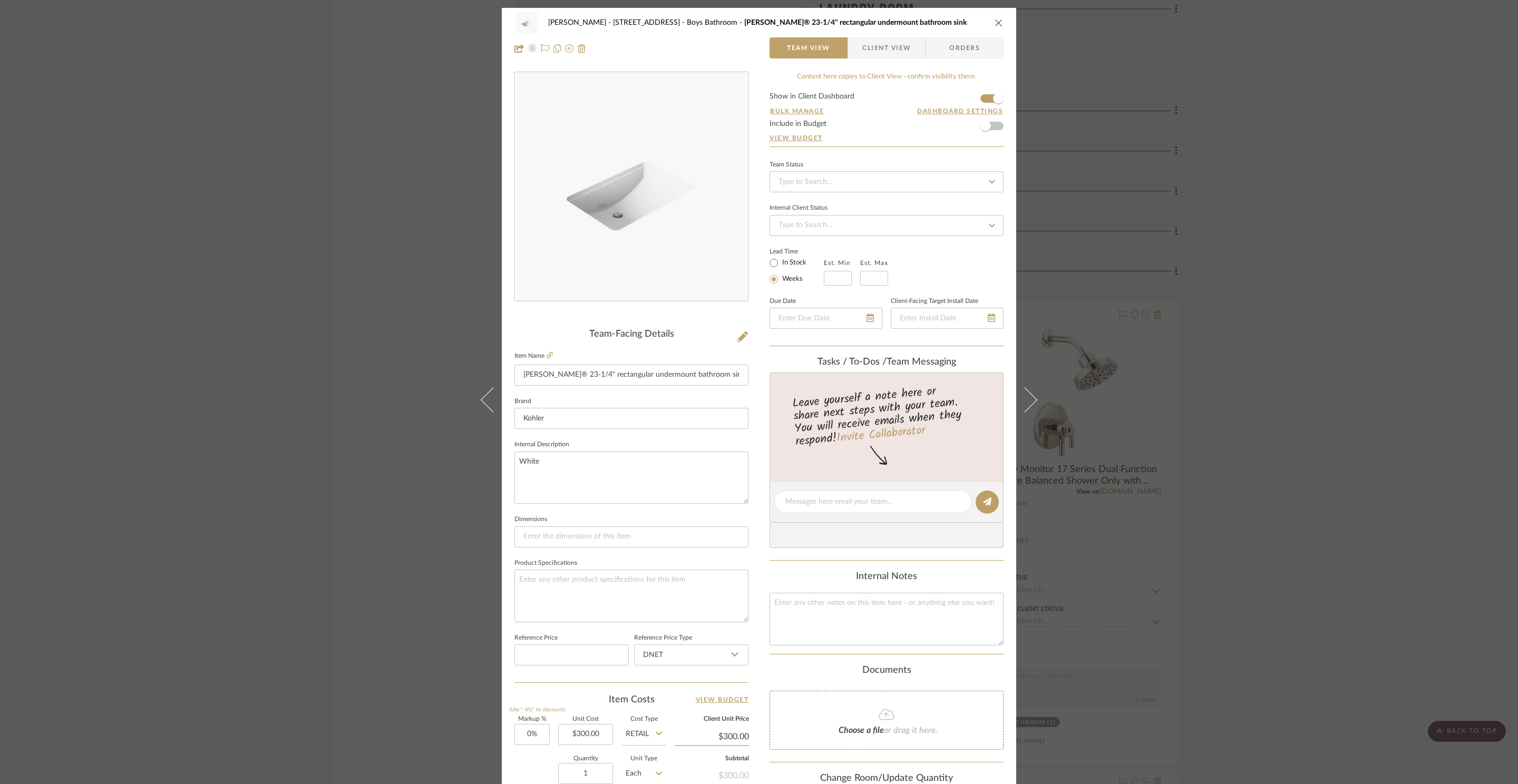
click at [1262, 158] on div "ZAFIRIDES - 2286 Yorkshire Road Boys Bathroom Ladena® 23-1/4" rectangular under…" at bounding box center [759, 392] width 1518 height 784
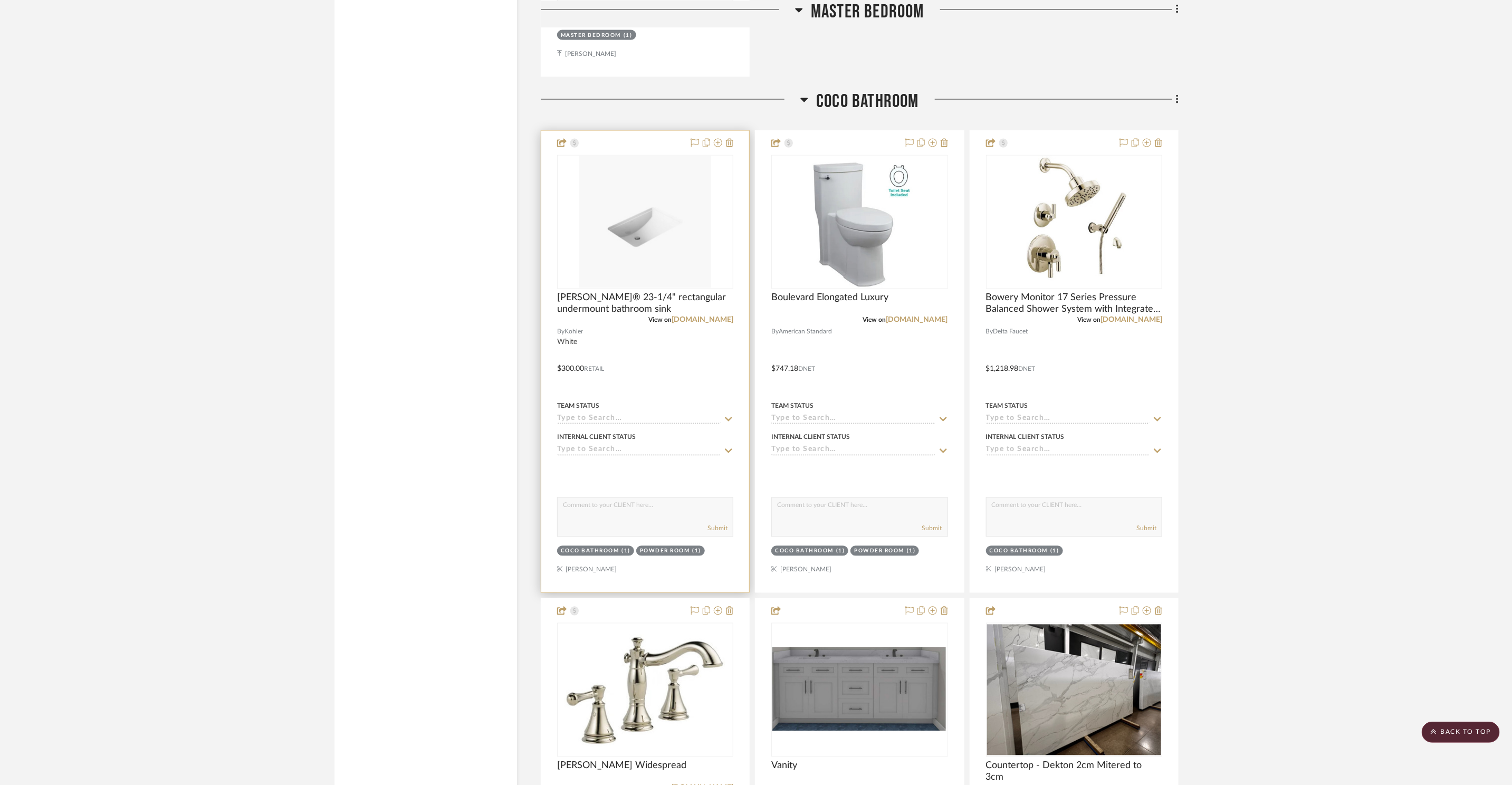
scroll to position [7397, 0]
click at [675, 221] on img "0" at bounding box center [645, 223] width 132 height 132
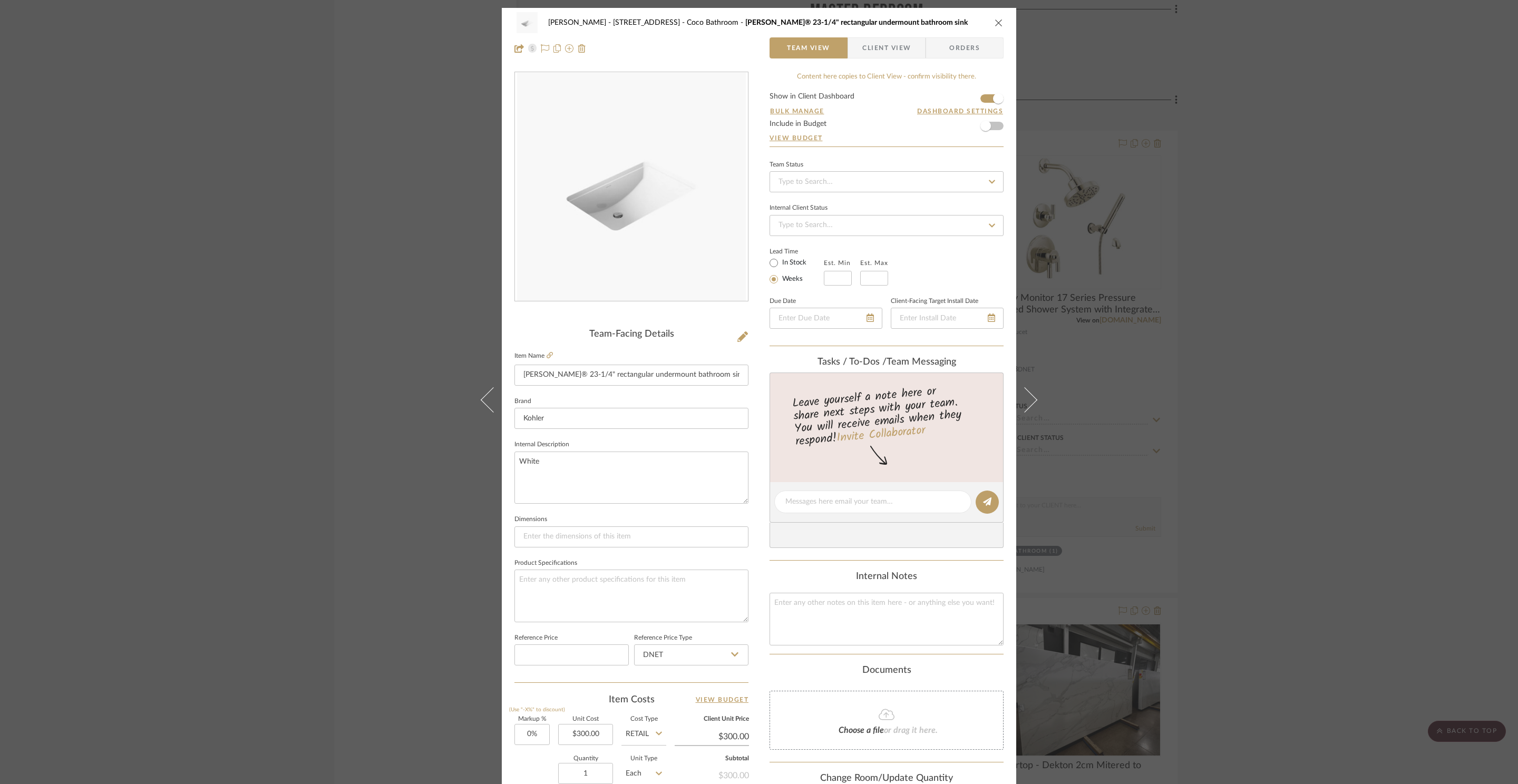
click at [1251, 143] on div "ZAFIRIDES - 2286 Yorkshire Road Coco Bathroom Ladena® 23-1/4" rectangular under…" at bounding box center [759, 392] width 1518 height 784
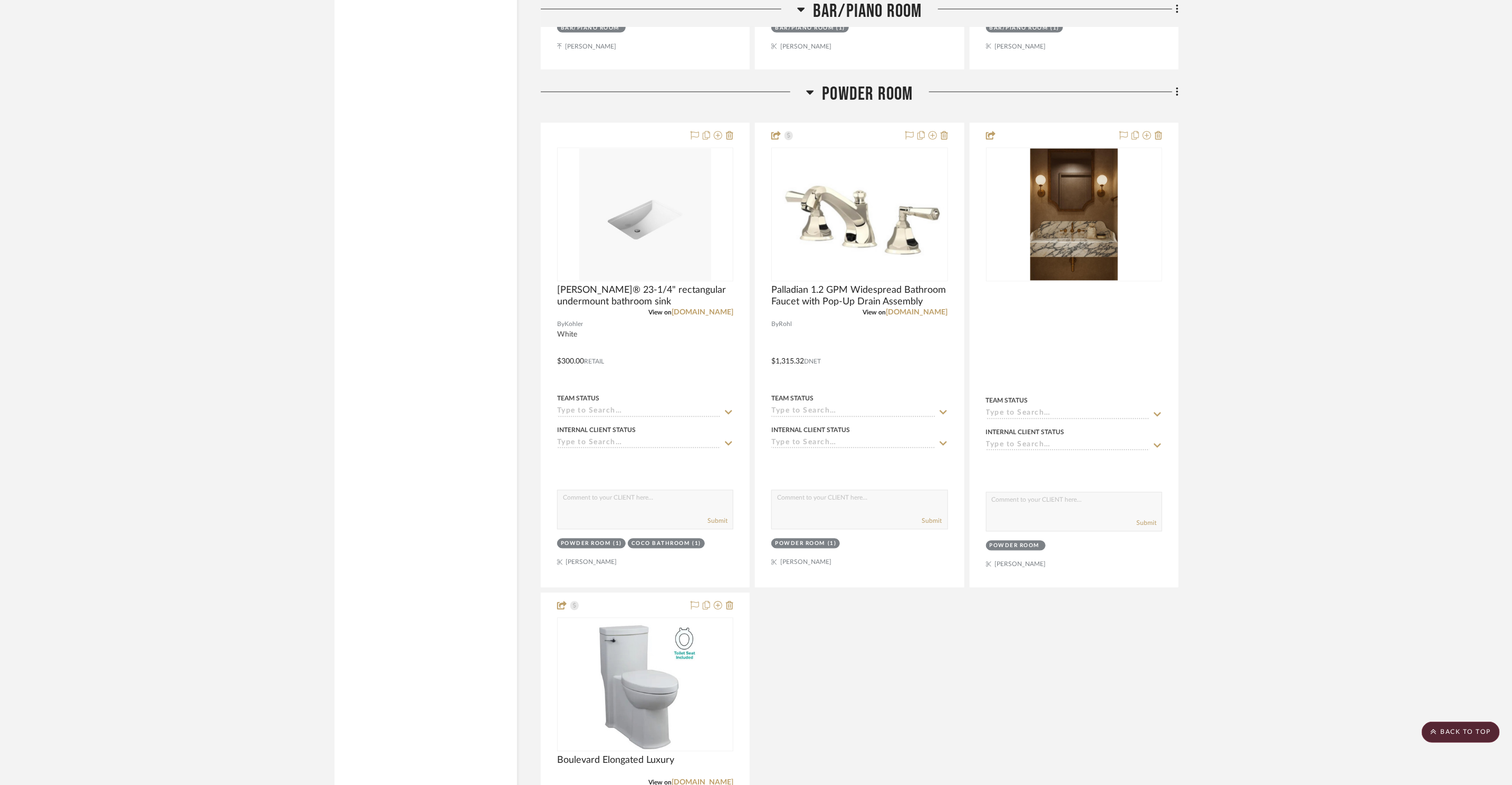
scroll to position [4400, 0]
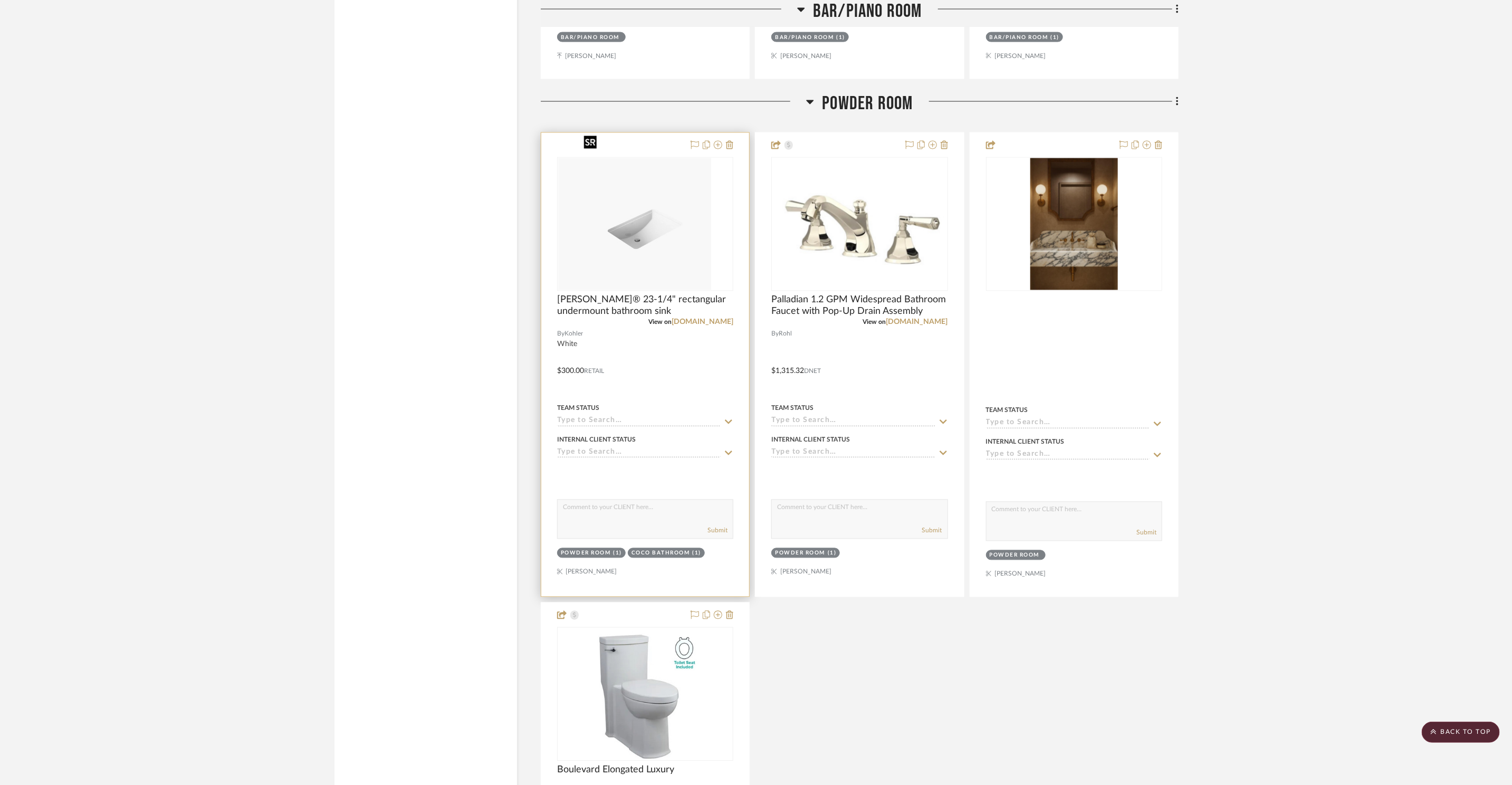
click at [693, 198] on div at bounding box center [645, 224] width 176 height 134
click at [699, 195] on img "0" at bounding box center [645, 224] width 132 height 132
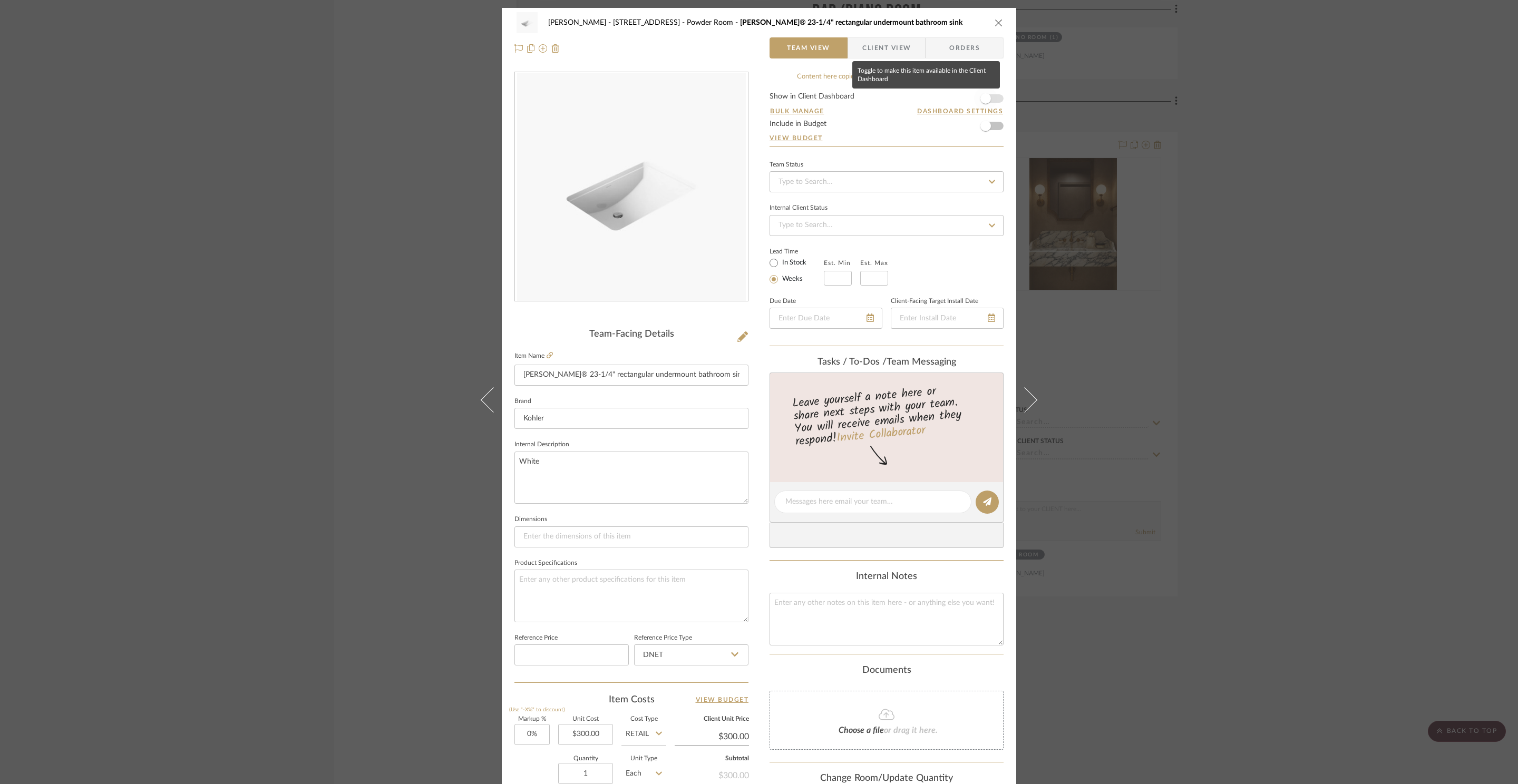
click at [985, 100] on span "button" at bounding box center [985, 98] width 10 height 10
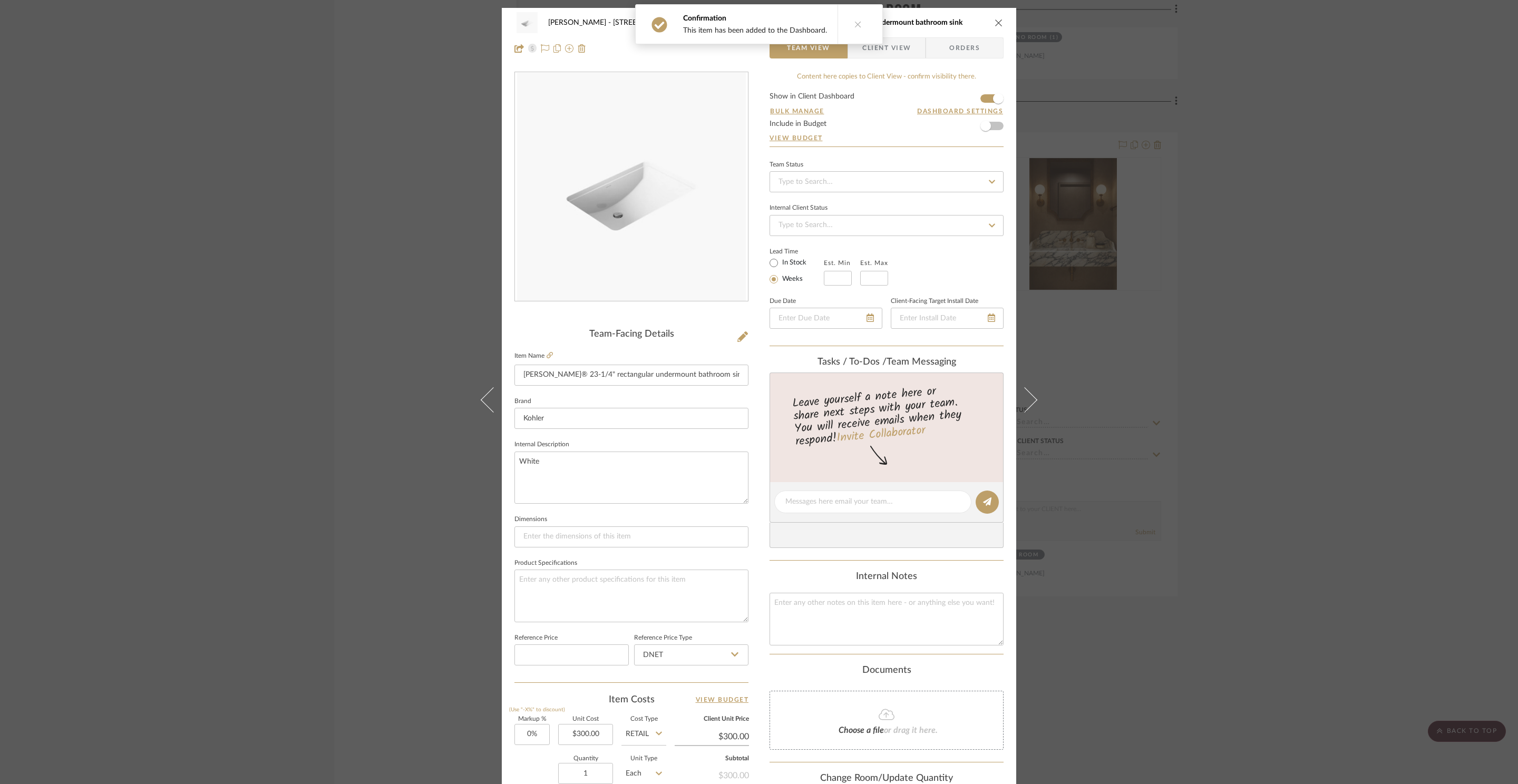
click at [1358, 139] on div "ZAFIRIDES - 2286 Yorkshire Road Powder Room Ladena® 23-1/4" rectangular undermo…" at bounding box center [759, 392] width 1518 height 784
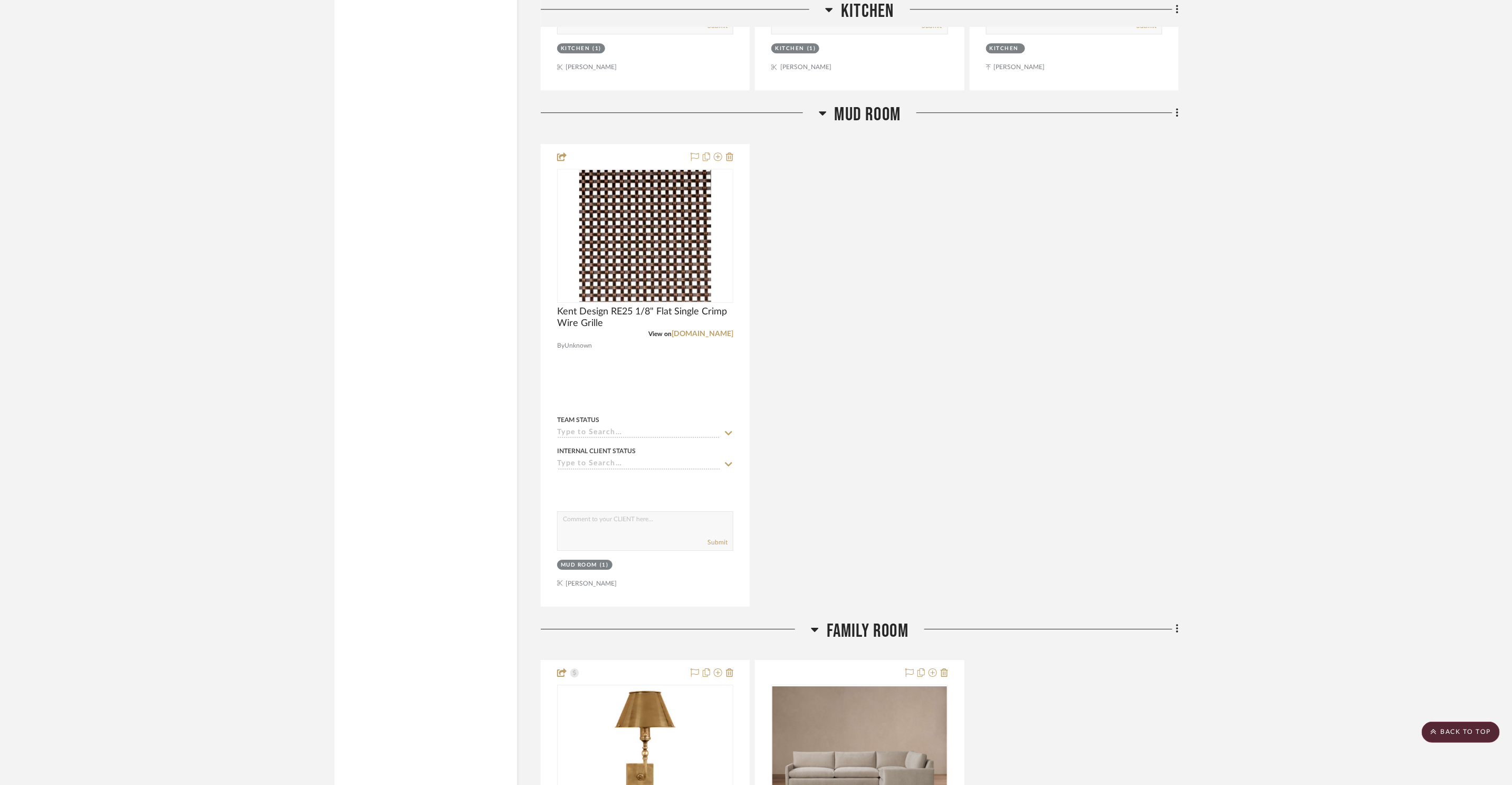
scroll to position [1966, 0]
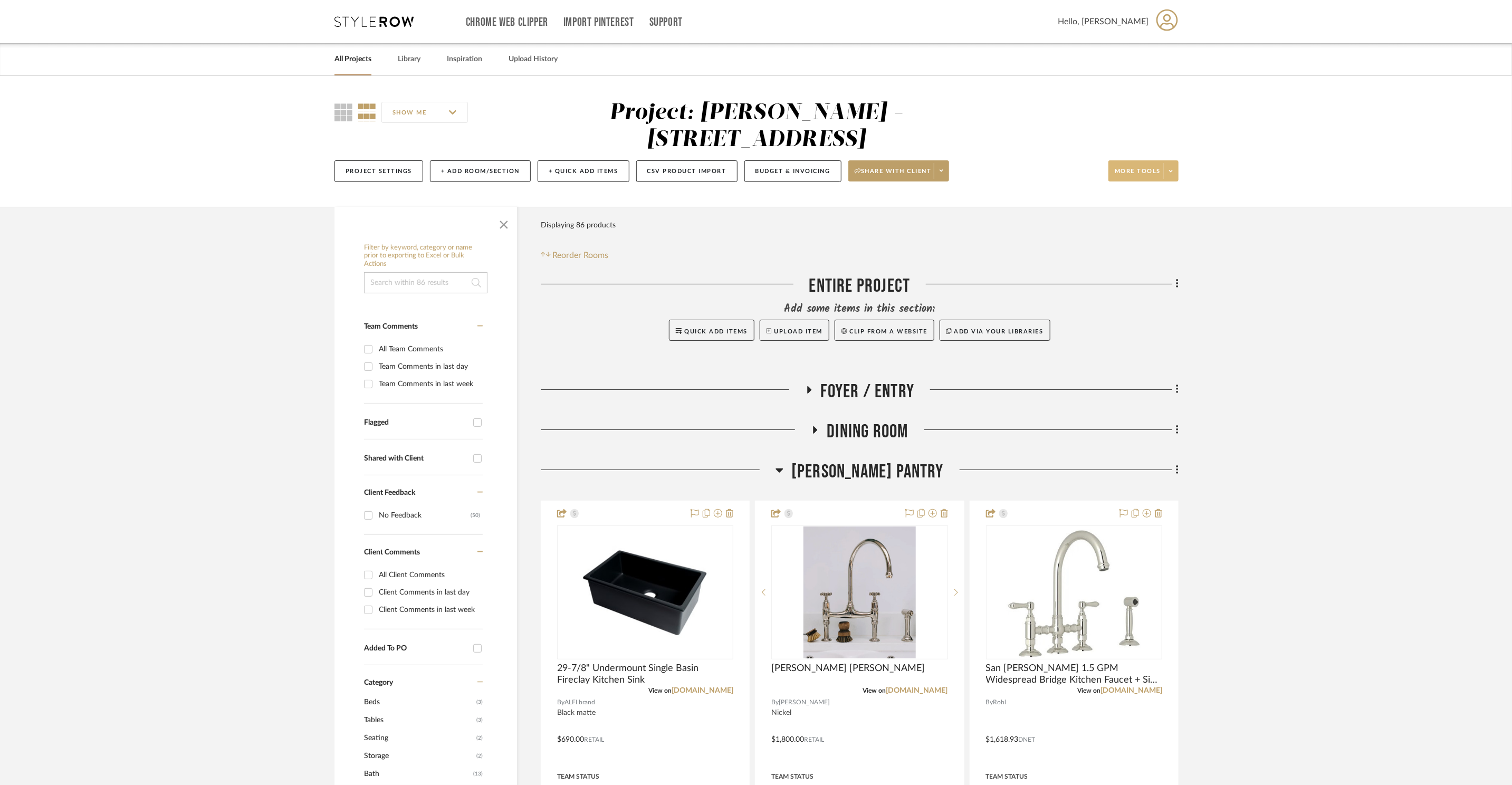
click at [1175, 163] on span at bounding box center [1170, 170] width 15 height 16
click at [1140, 274] on span "Export Presentation" at bounding box center [1152, 275] width 68 height 9
click at [375, 10] on div "Chrome Web Clipper Import Pinterest Support All Projects Library Inspiration Up…" at bounding box center [756, 22] width 844 height 43
click at [374, 20] on icon at bounding box center [374, 21] width 79 height 10
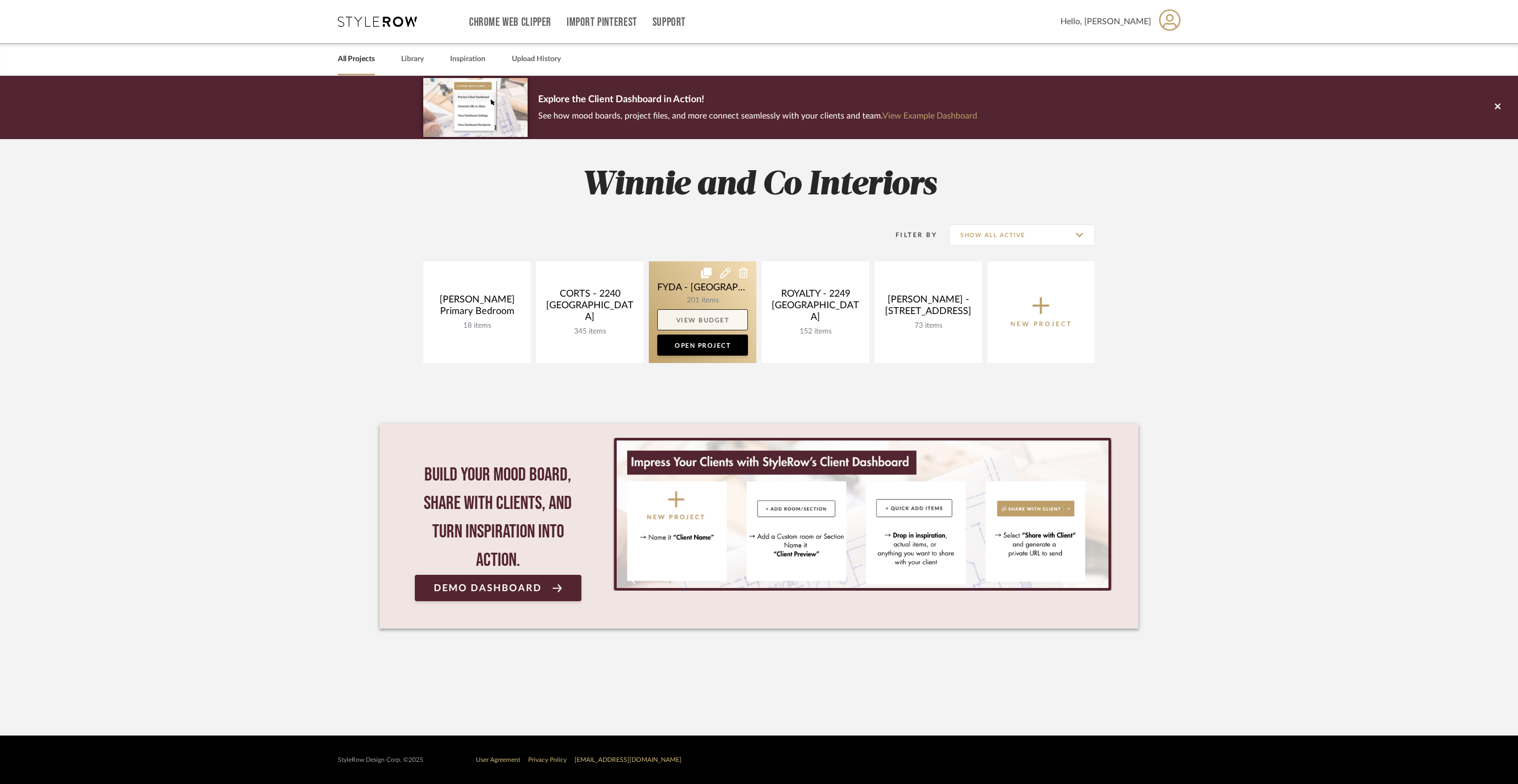
click at [707, 322] on link "View Budget" at bounding box center [703, 319] width 91 height 21
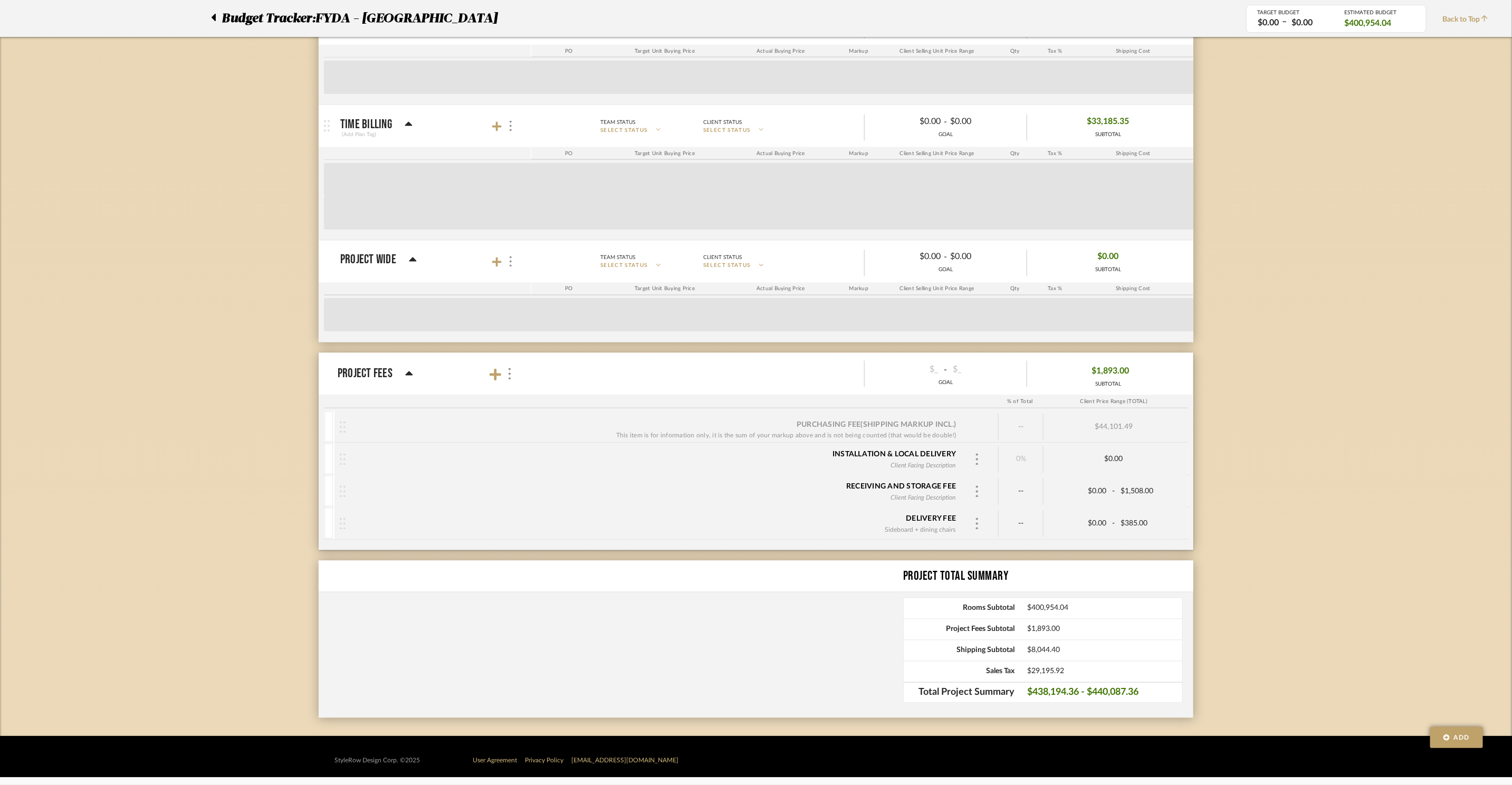
scroll to position [4337, 0]
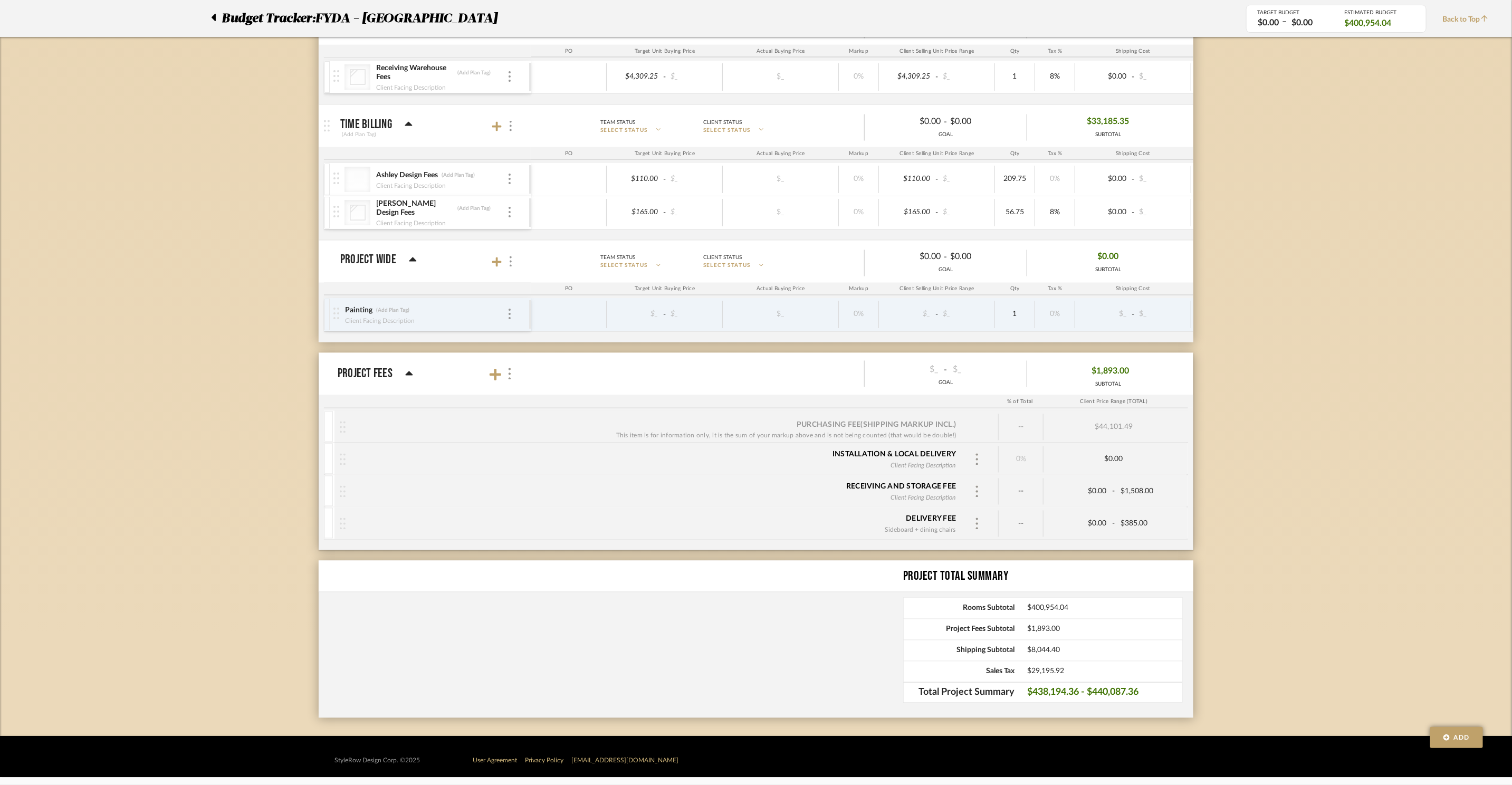
click at [409, 376] on icon at bounding box center [409, 374] width 8 height 13
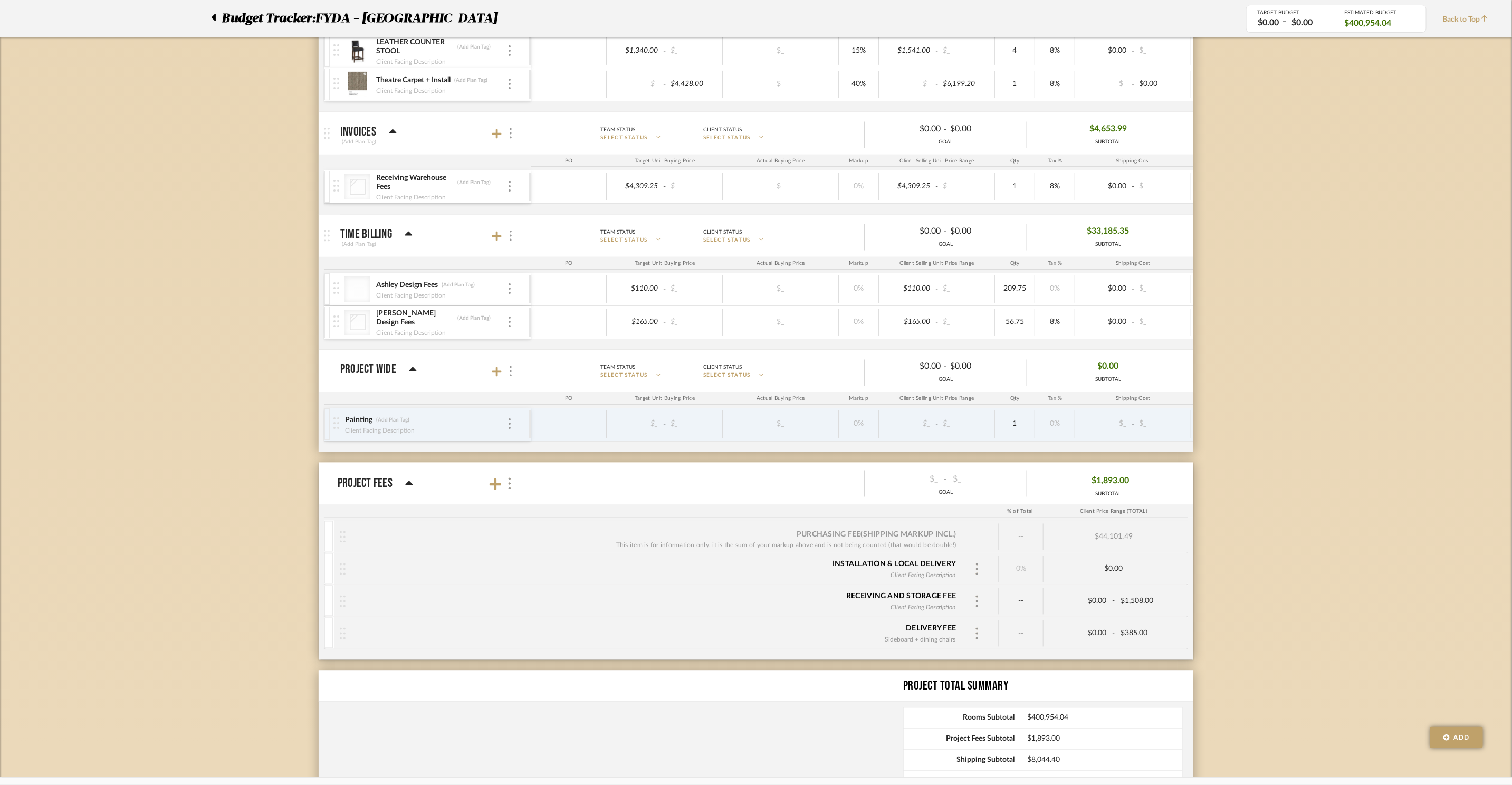
scroll to position [4182, 0]
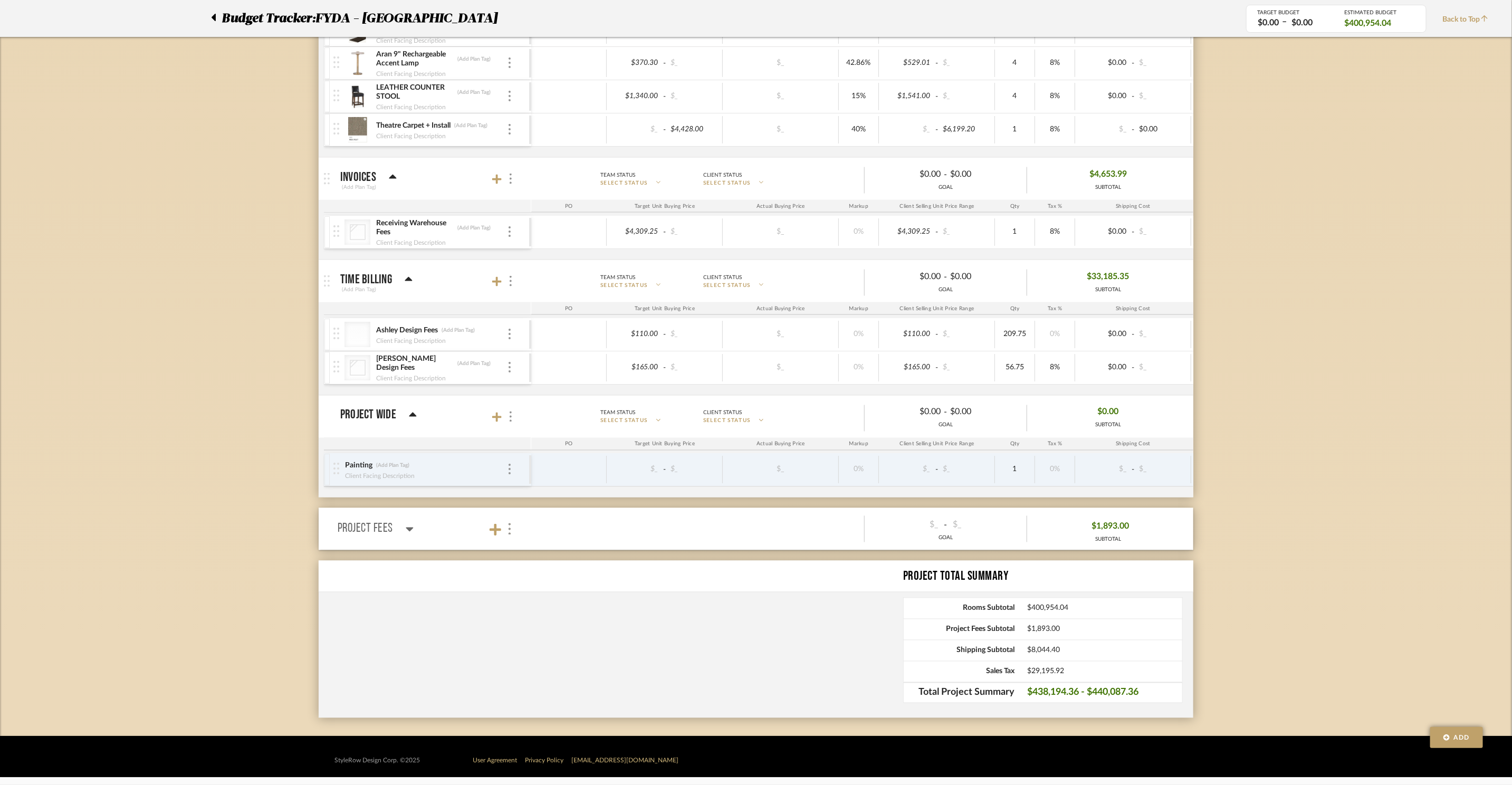
click at [416, 532] on mat-panel-title "Project Fees" at bounding box center [430, 529] width 186 height 34
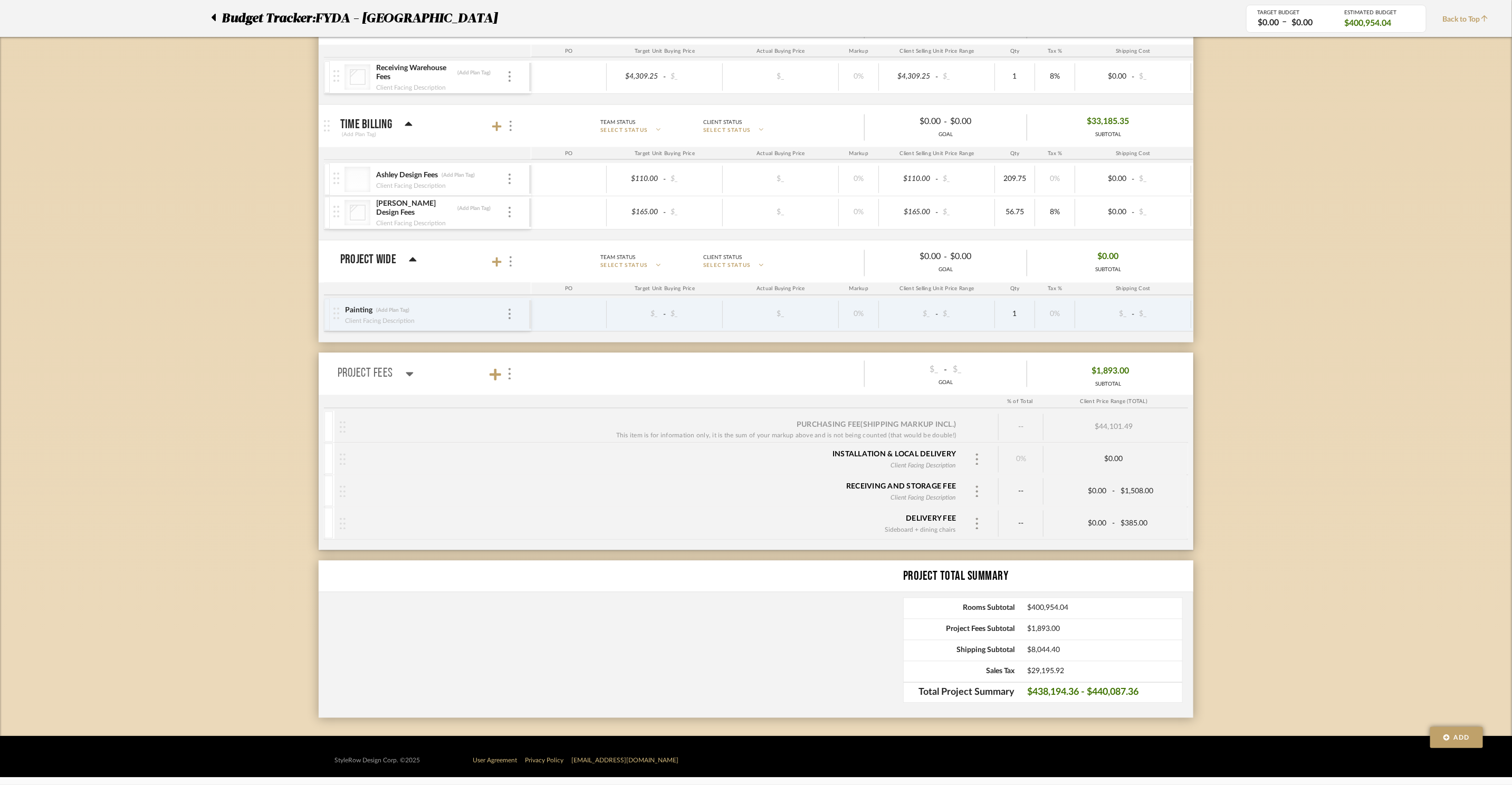
scroll to position [4337, 0]
drag, startPoint x: 908, startPoint y: 516, endPoint x: 914, endPoint y: 517, distance: 6.1
click at [909, 516] on div "Delivery Fee" at bounding box center [931, 519] width 50 height 10
click at [918, 520] on div "Delivery Fee" at bounding box center [931, 519] width 50 height 10
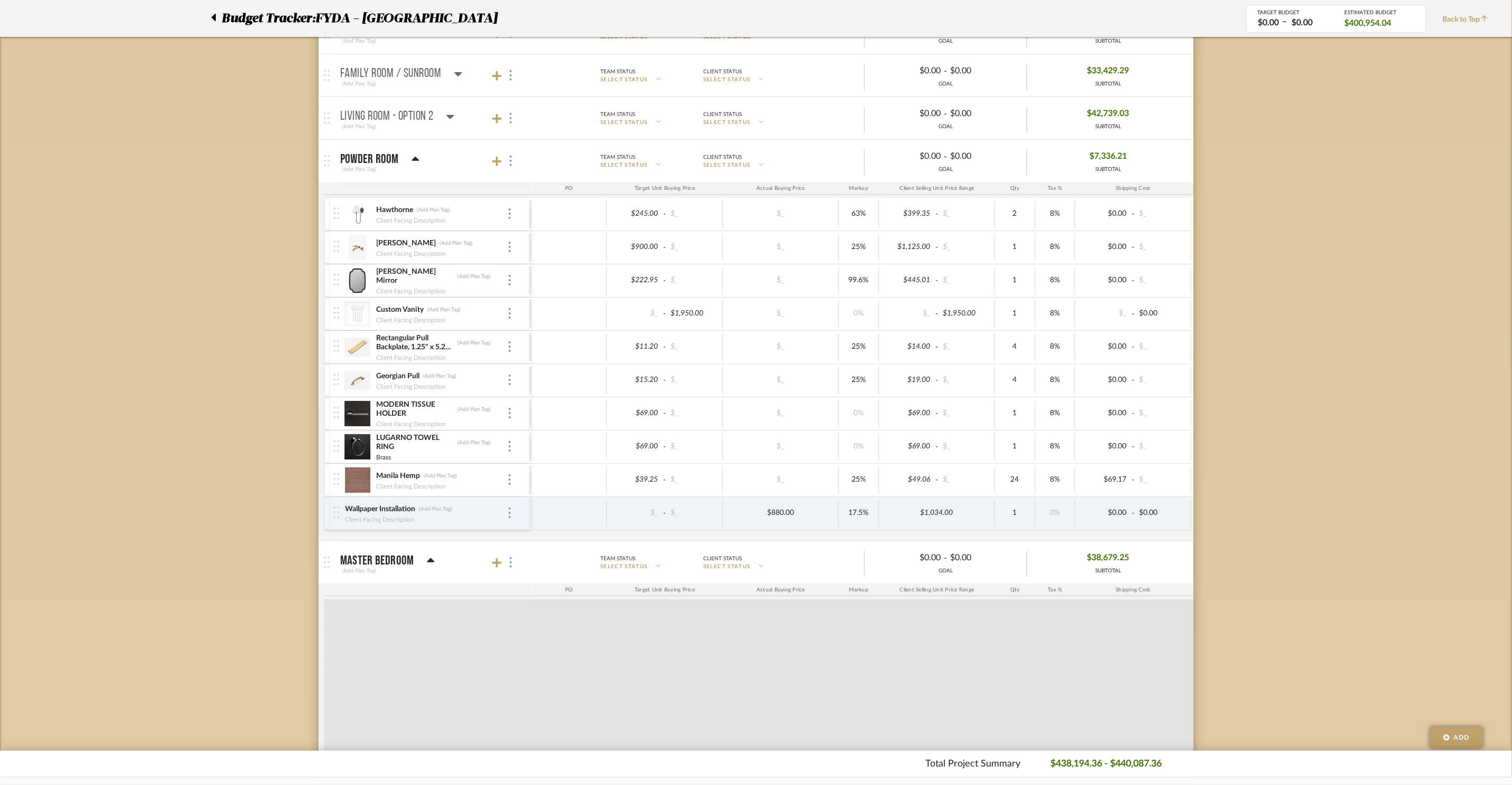
scroll to position [0, 0]
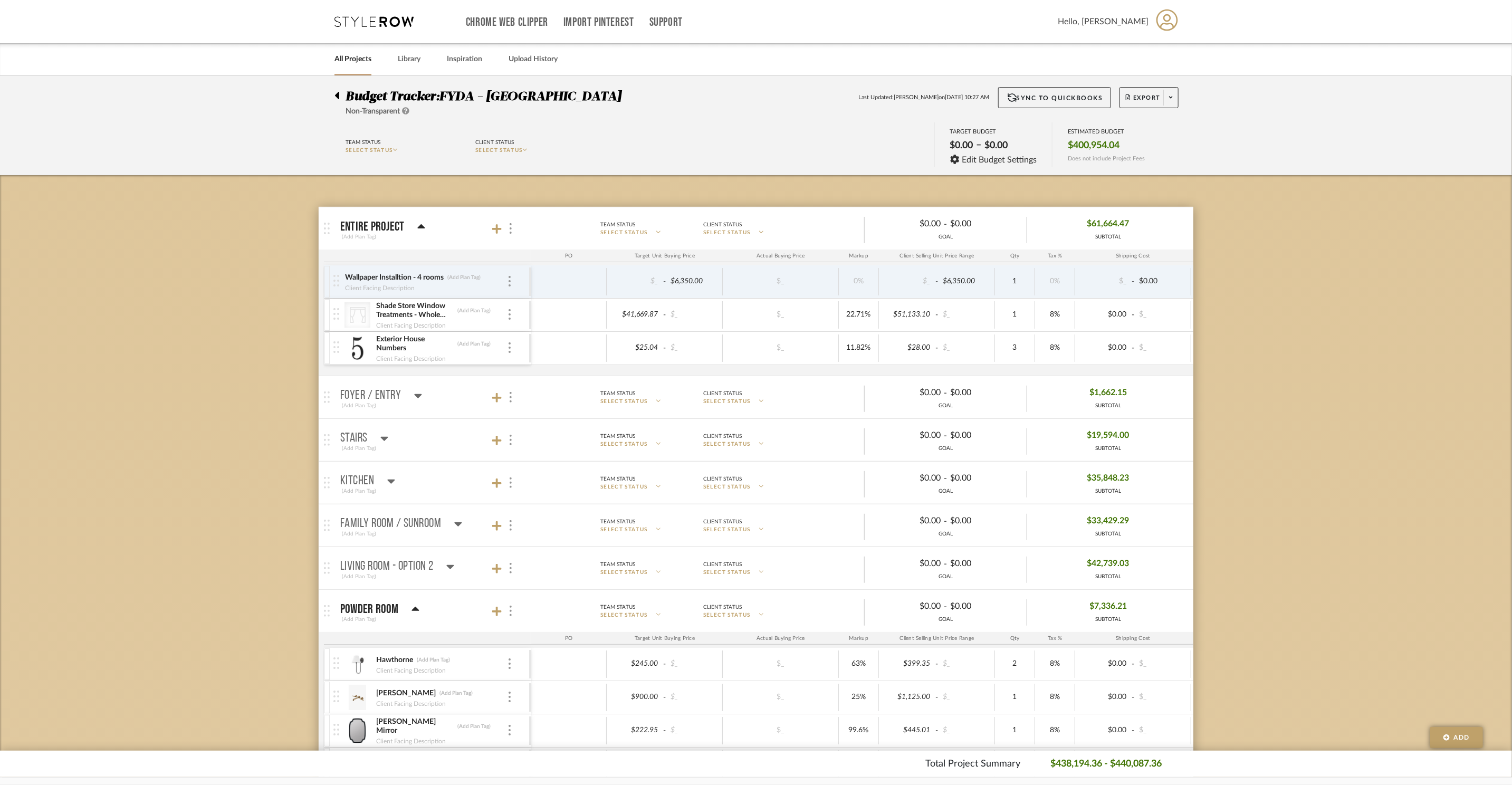
click at [339, 96] on div at bounding box center [340, 94] width 11 height 13
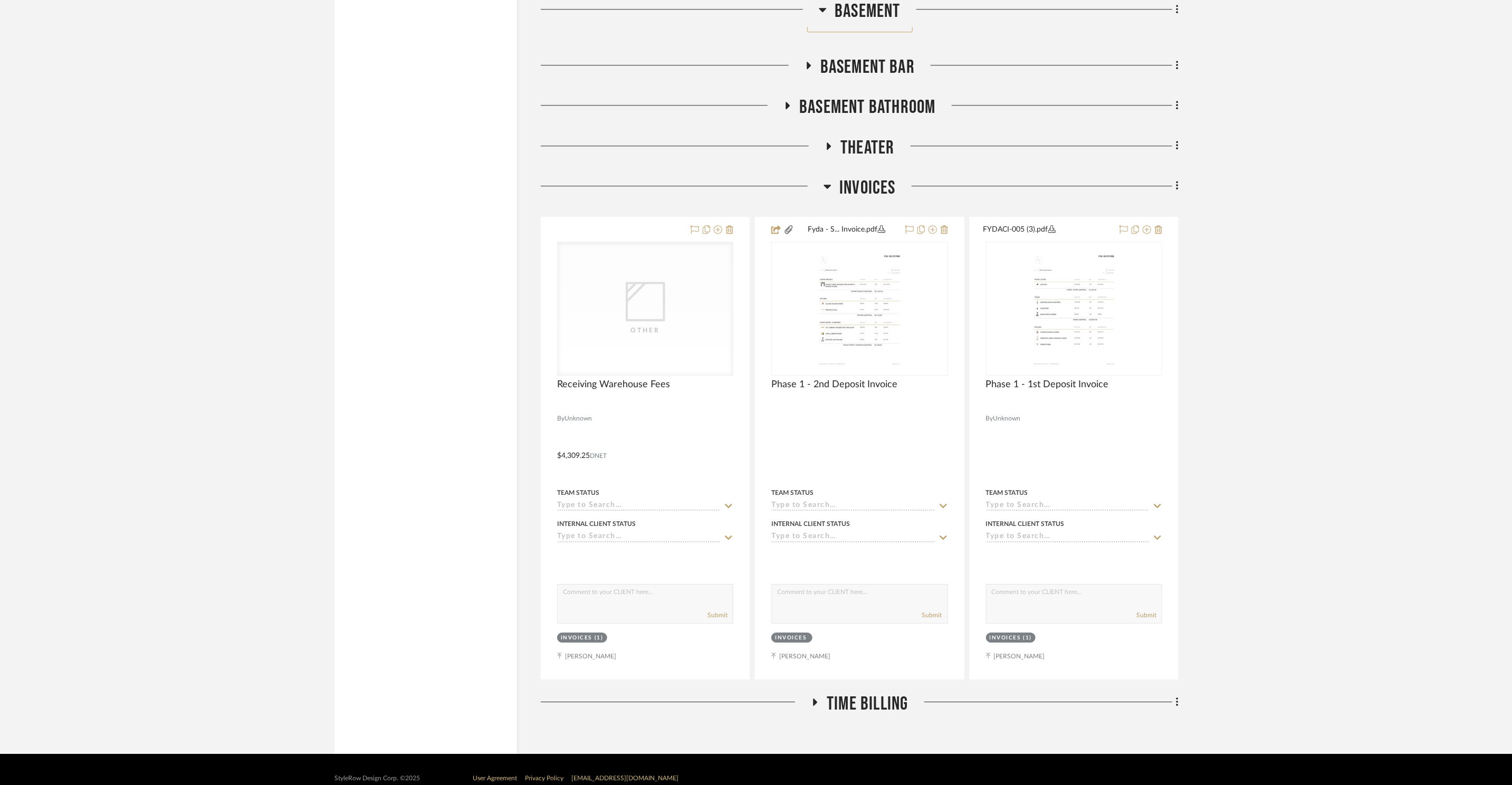
scroll to position [2225, 0]
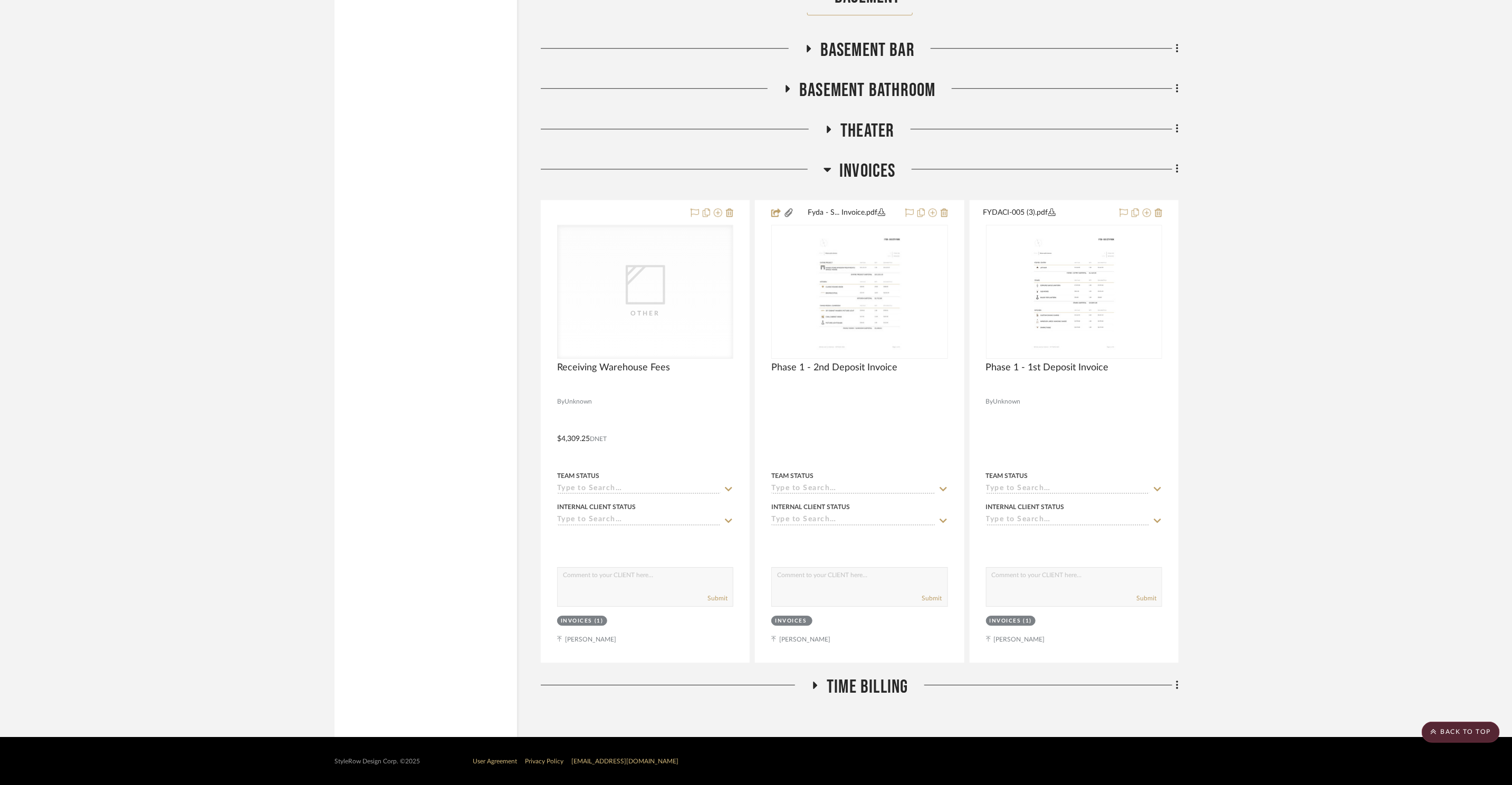
click at [1177, 169] on icon at bounding box center [1177, 169] width 2 height 9
click at [1155, 190] on span "Add New Item" at bounding box center [1129, 191] width 82 height 9
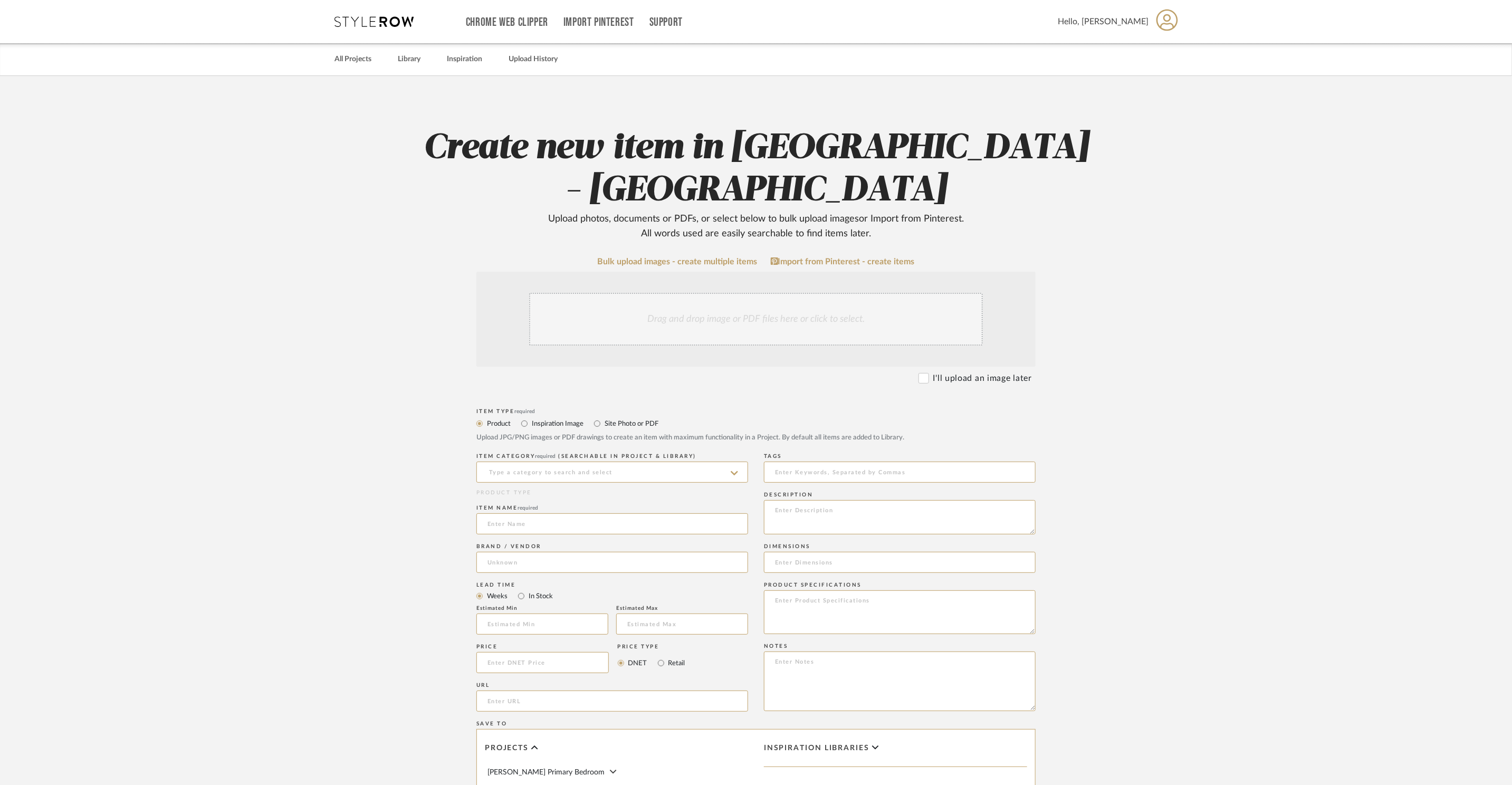
click at [620, 418] on label "Site Photo or PDF" at bounding box center [631, 423] width 55 height 12
click at [603, 417] on input "Site Photo or PDF" at bounding box center [597, 423] width 13 height 13
radio input "true"
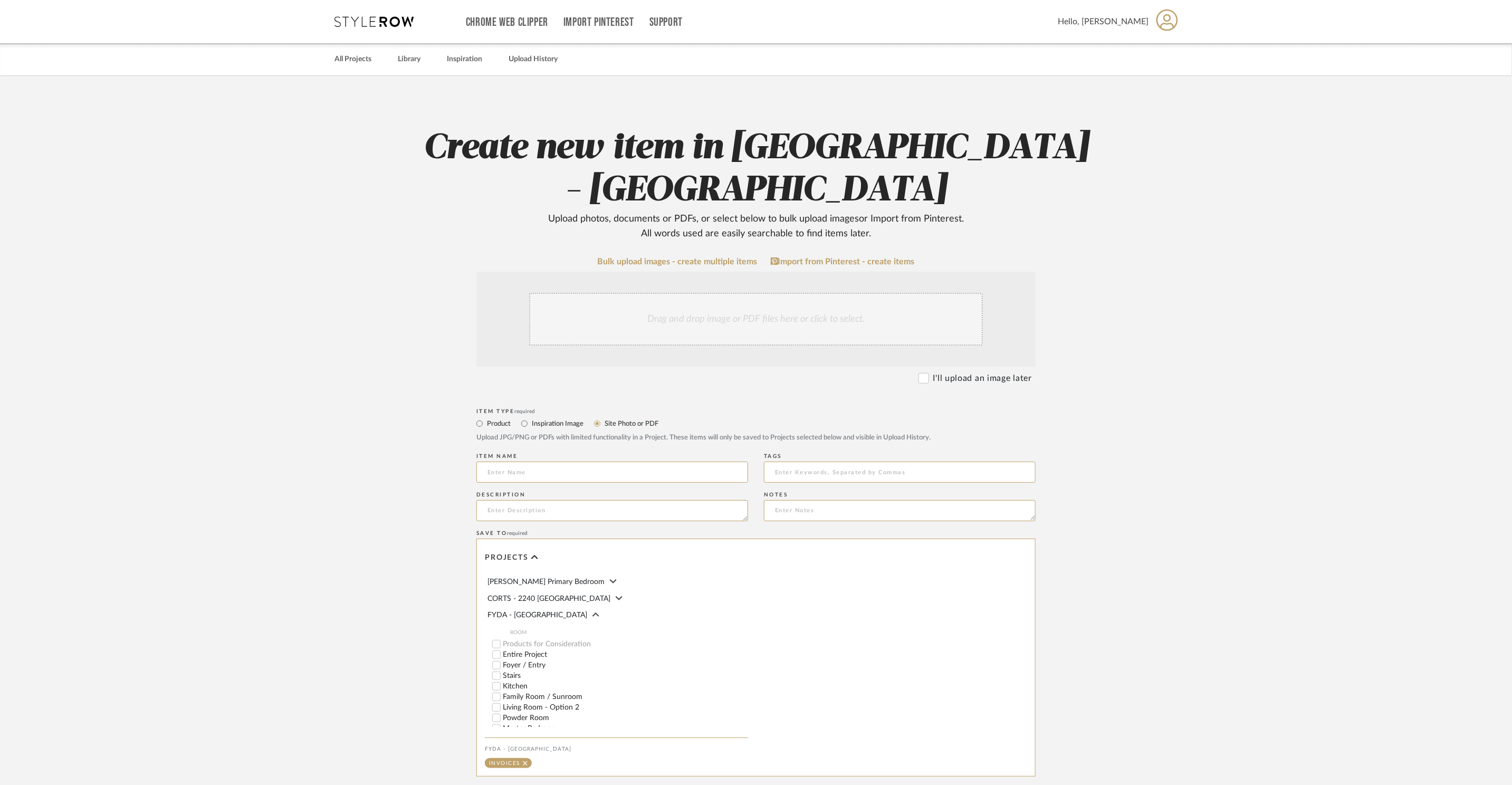
click at [620, 418] on label "Site Photo or PDF" at bounding box center [631, 423] width 55 height 12
click at [603, 417] on input "Site Photo or PDF" at bounding box center [597, 423] width 13 height 13
click at [594, 462] on input at bounding box center [612, 472] width 272 height 21
type input "D"
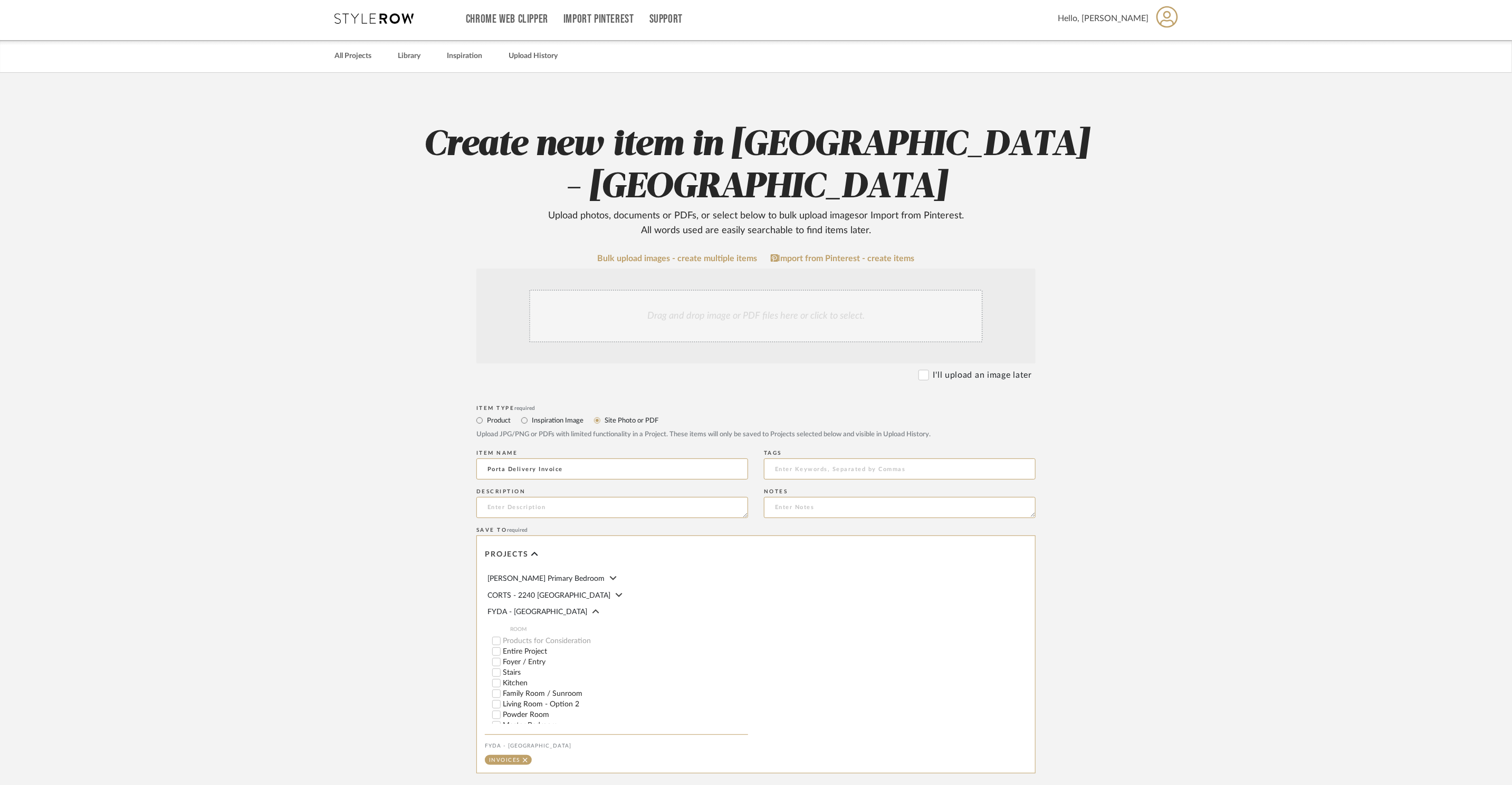
type input "Porta Delivery Invoice"
click at [706, 290] on div "Drag and drop image or PDF files here or click to select." at bounding box center [756, 316] width 454 height 53
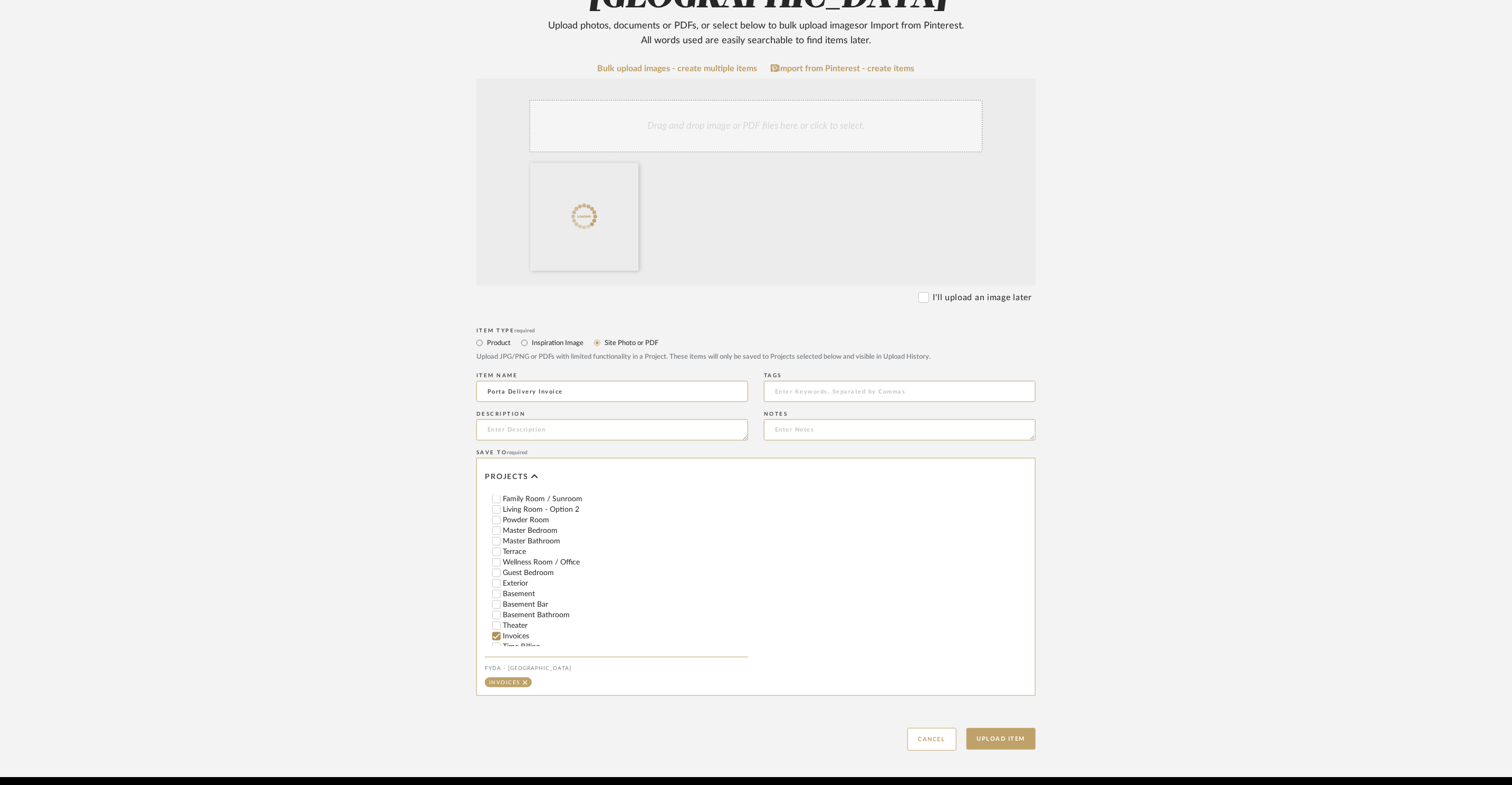
scroll to position [154, 0]
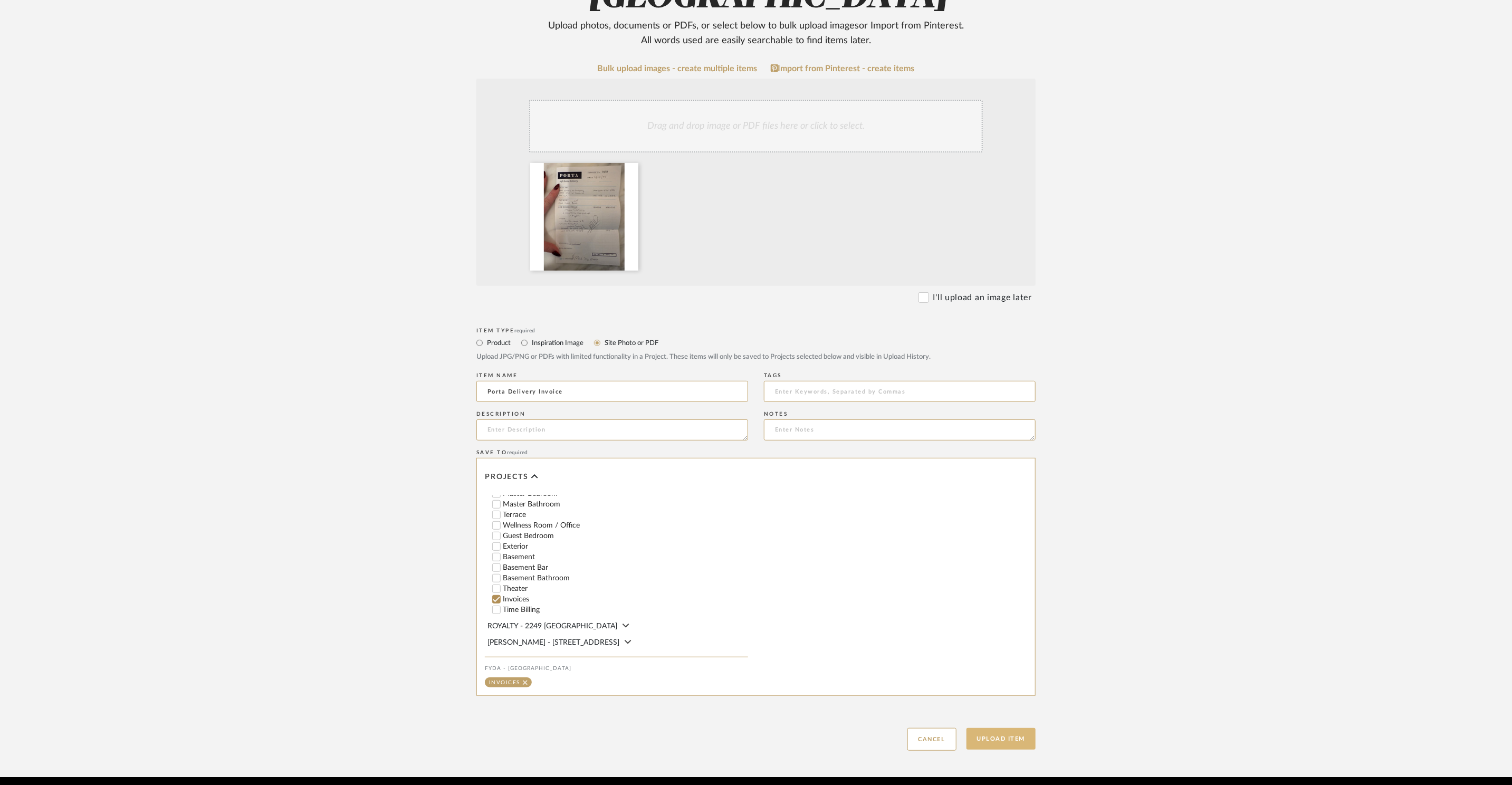
click at [1015, 728] on button "Upload Item" at bounding box center [1001, 738] width 70 height 22
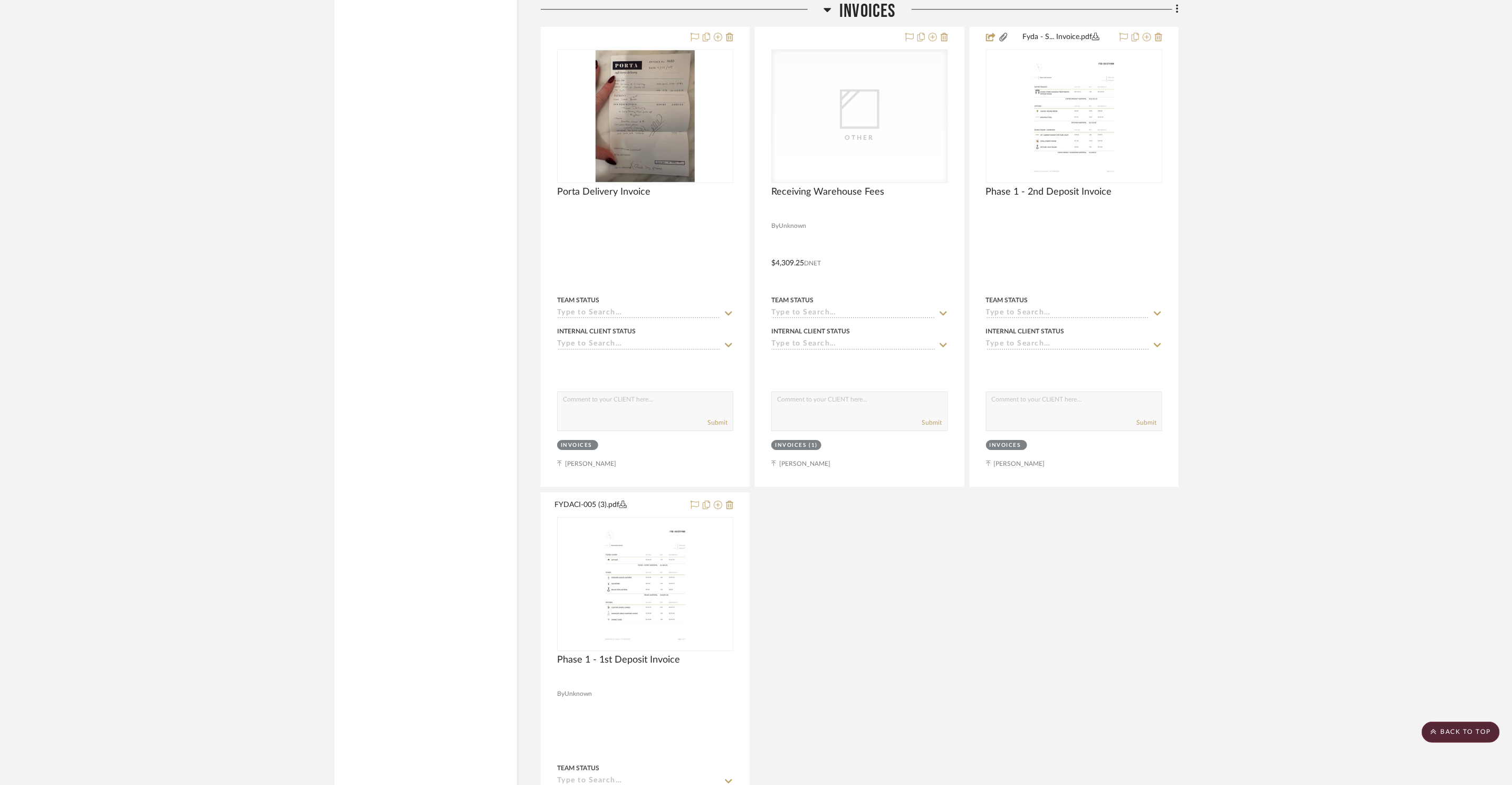
scroll to position [2385, 0]
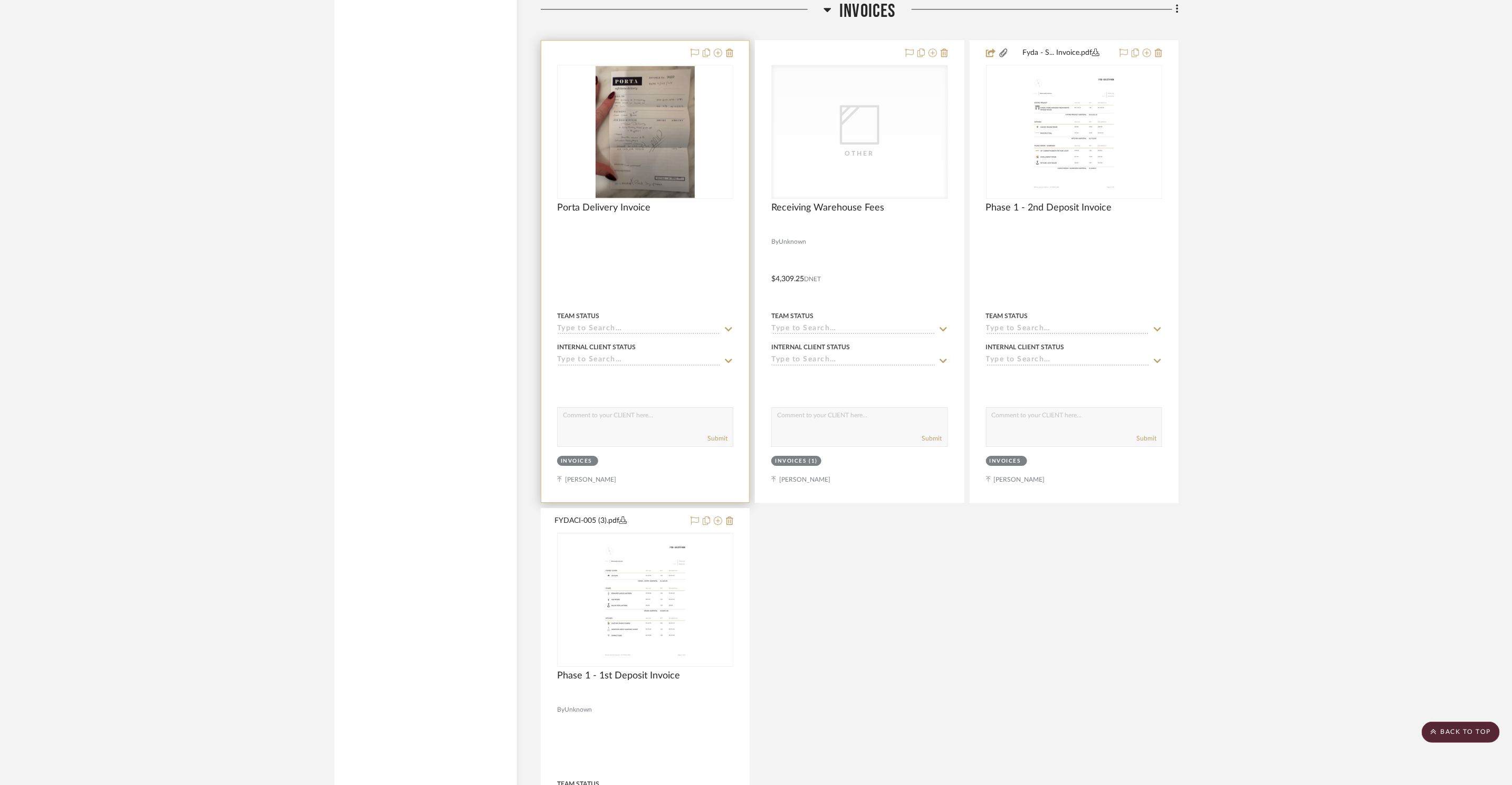
click at [0, 0] on img at bounding box center [0, 0] width 0 height 0
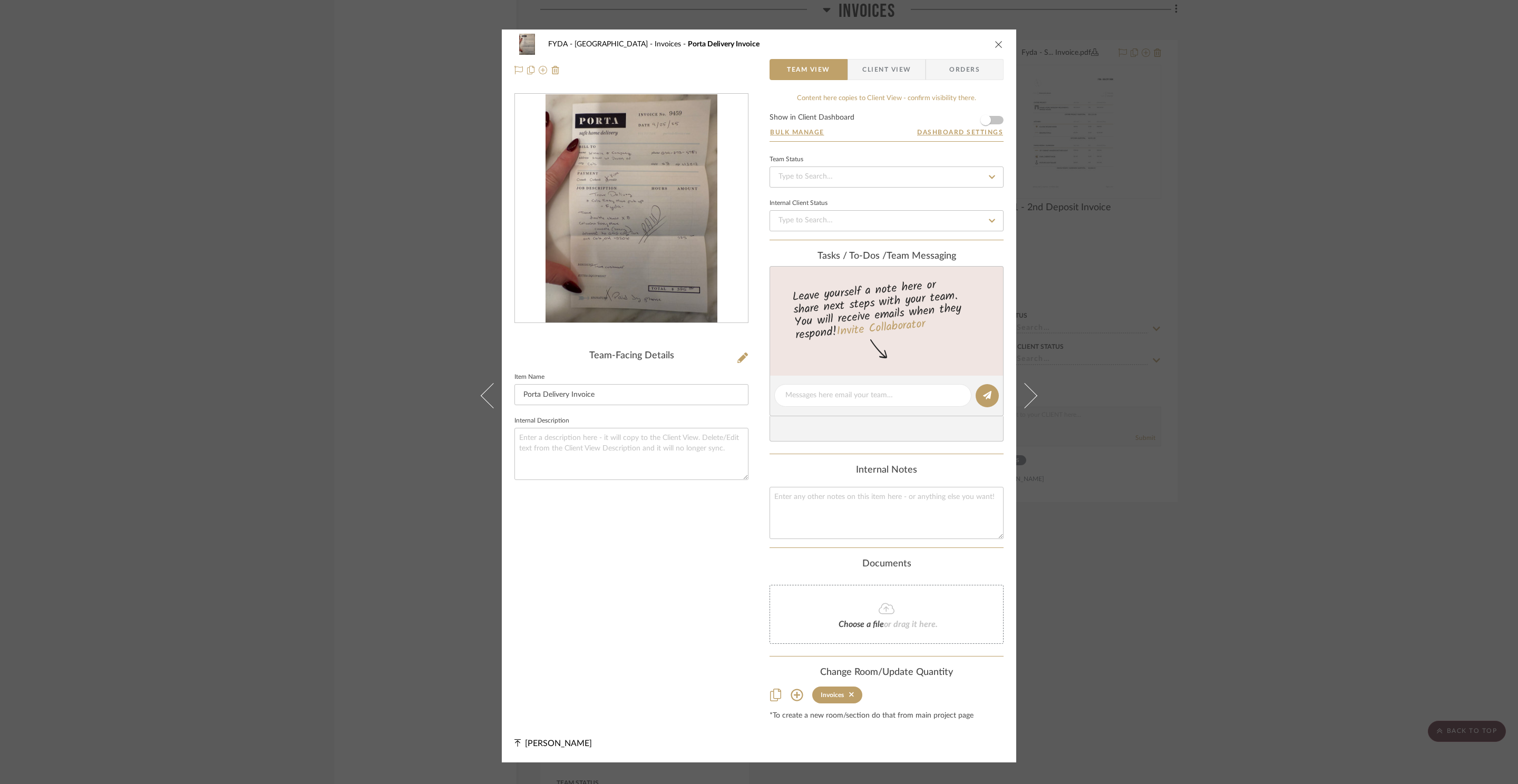
click at [995, 42] on icon "close" at bounding box center [999, 44] width 8 height 8
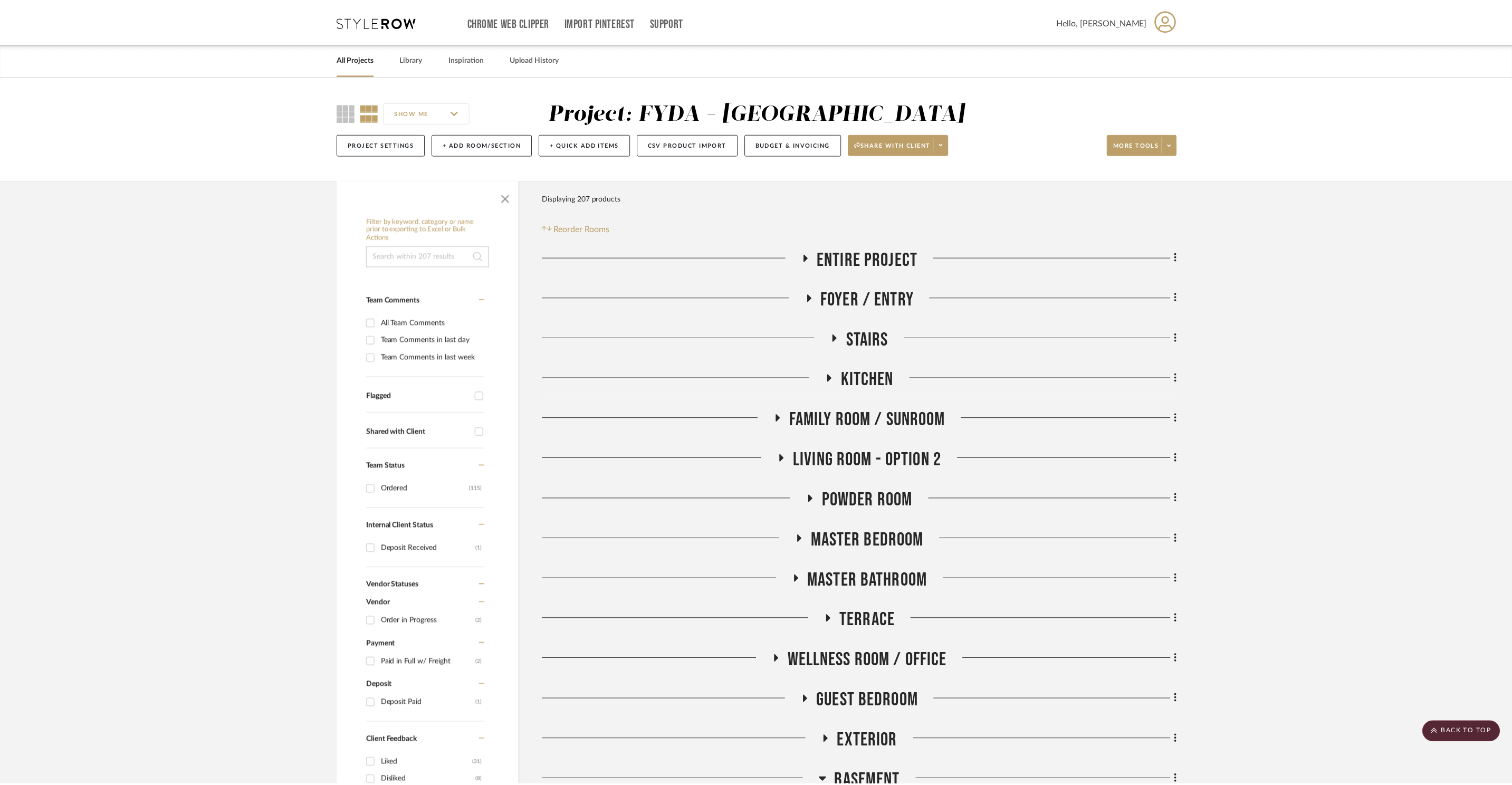
scroll to position [2385, 0]
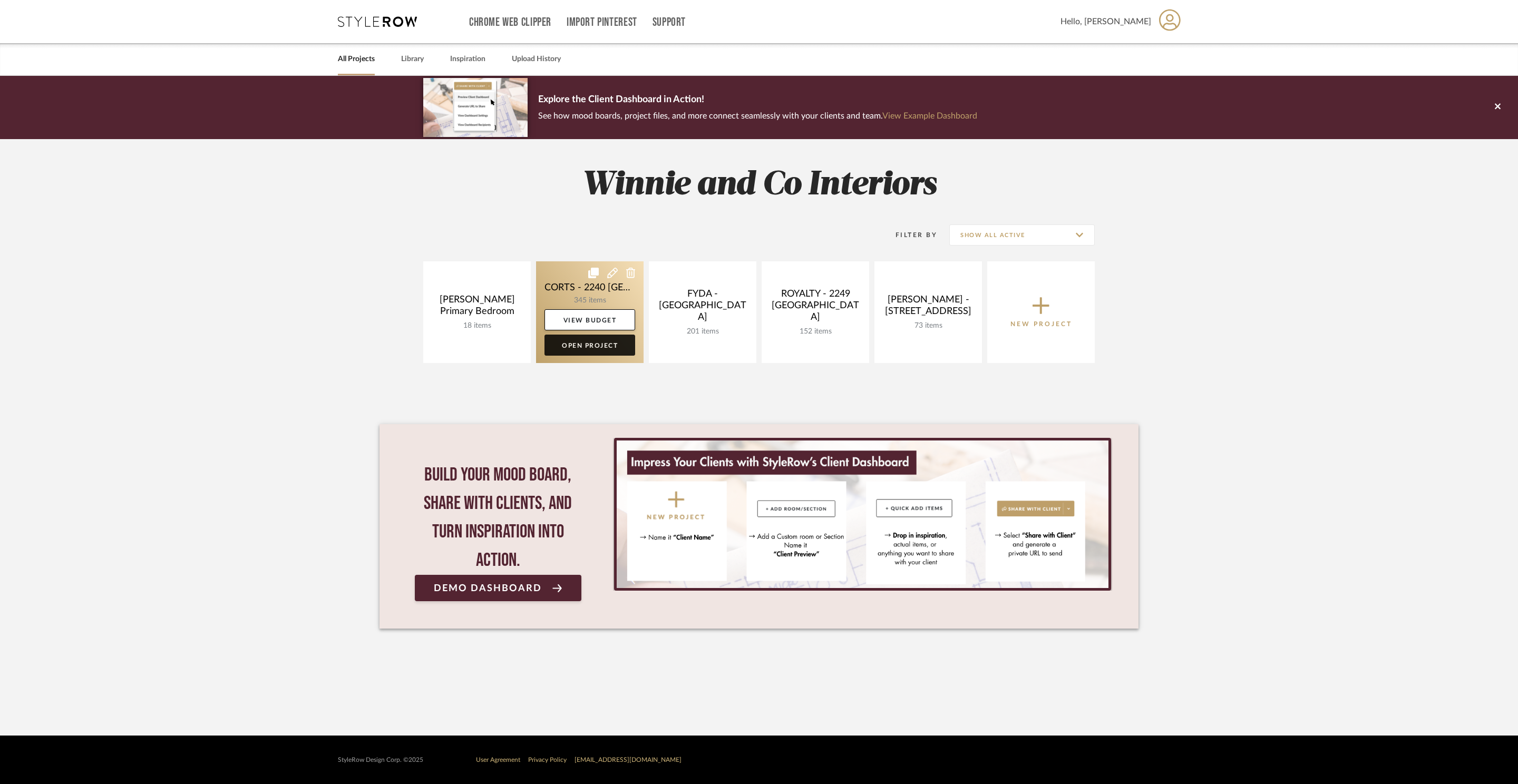
click at [602, 345] on link "Open Project" at bounding box center [590, 345] width 91 height 21
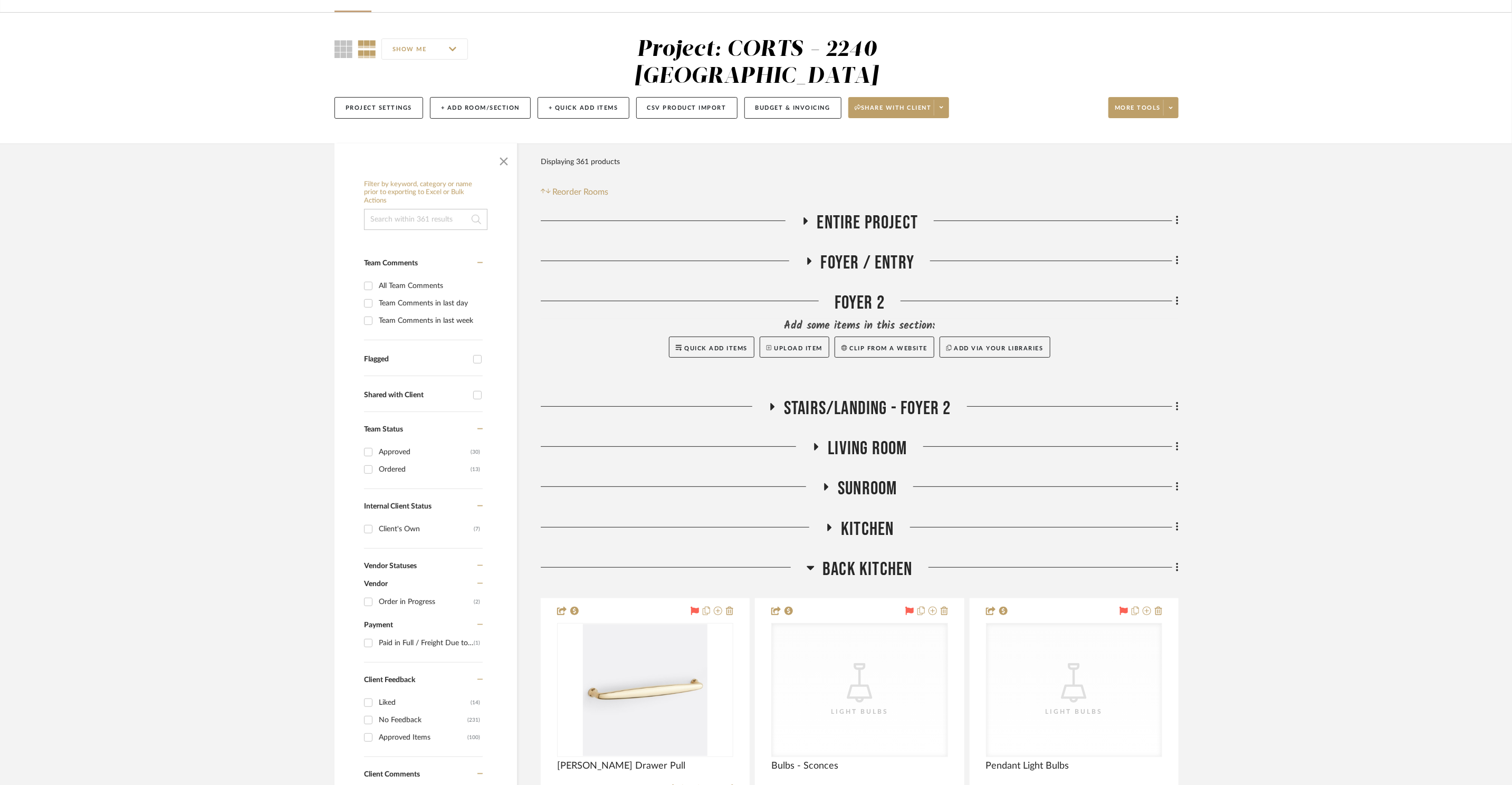
scroll to position [141, 0]
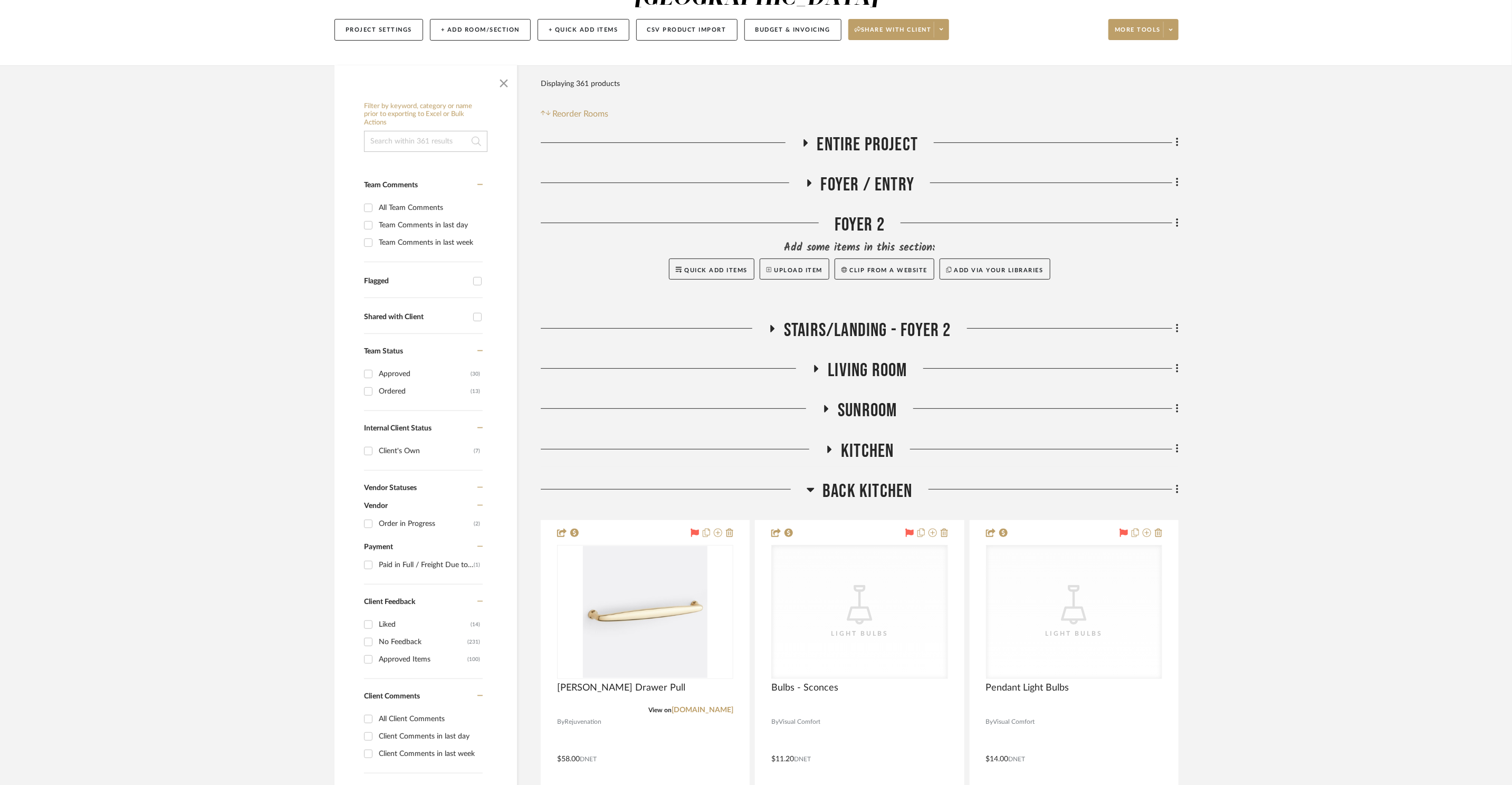
click at [829, 480] on span "Back Kitchen" at bounding box center [867, 491] width 89 height 22
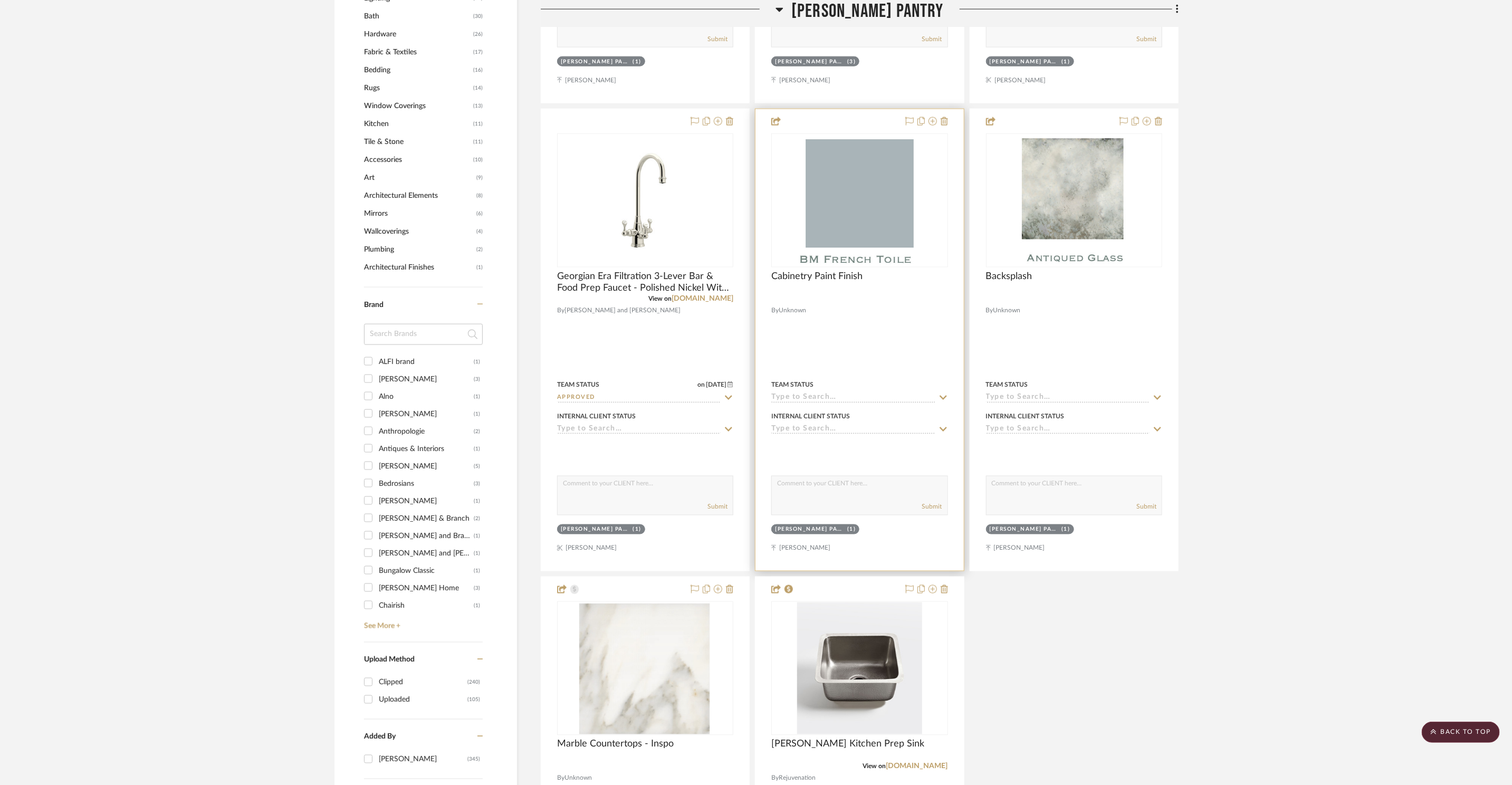
scroll to position [1152, 0]
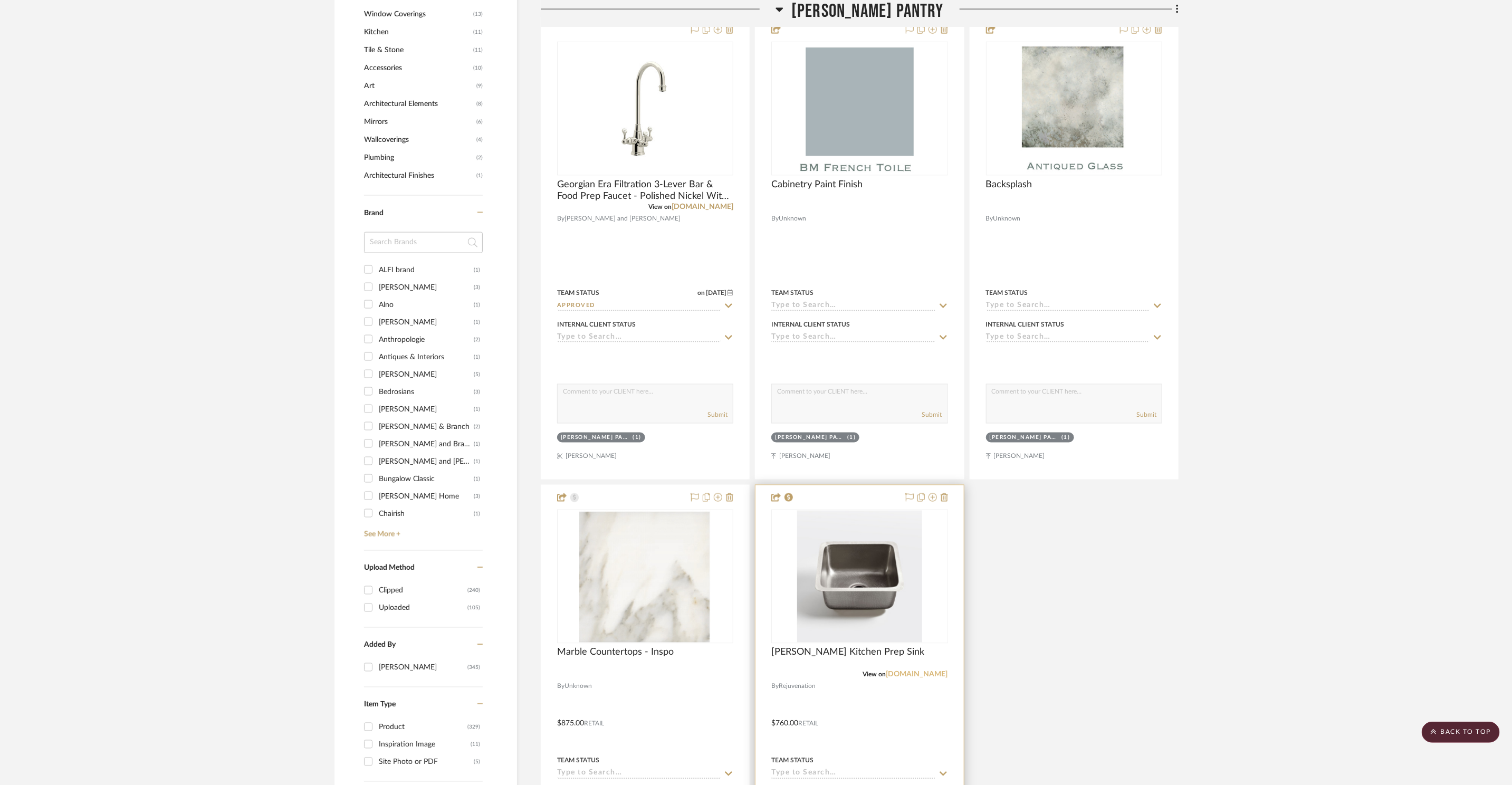
click at [927, 671] on link "[DOMAIN_NAME]" at bounding box center [917, 675] width 61 height 8
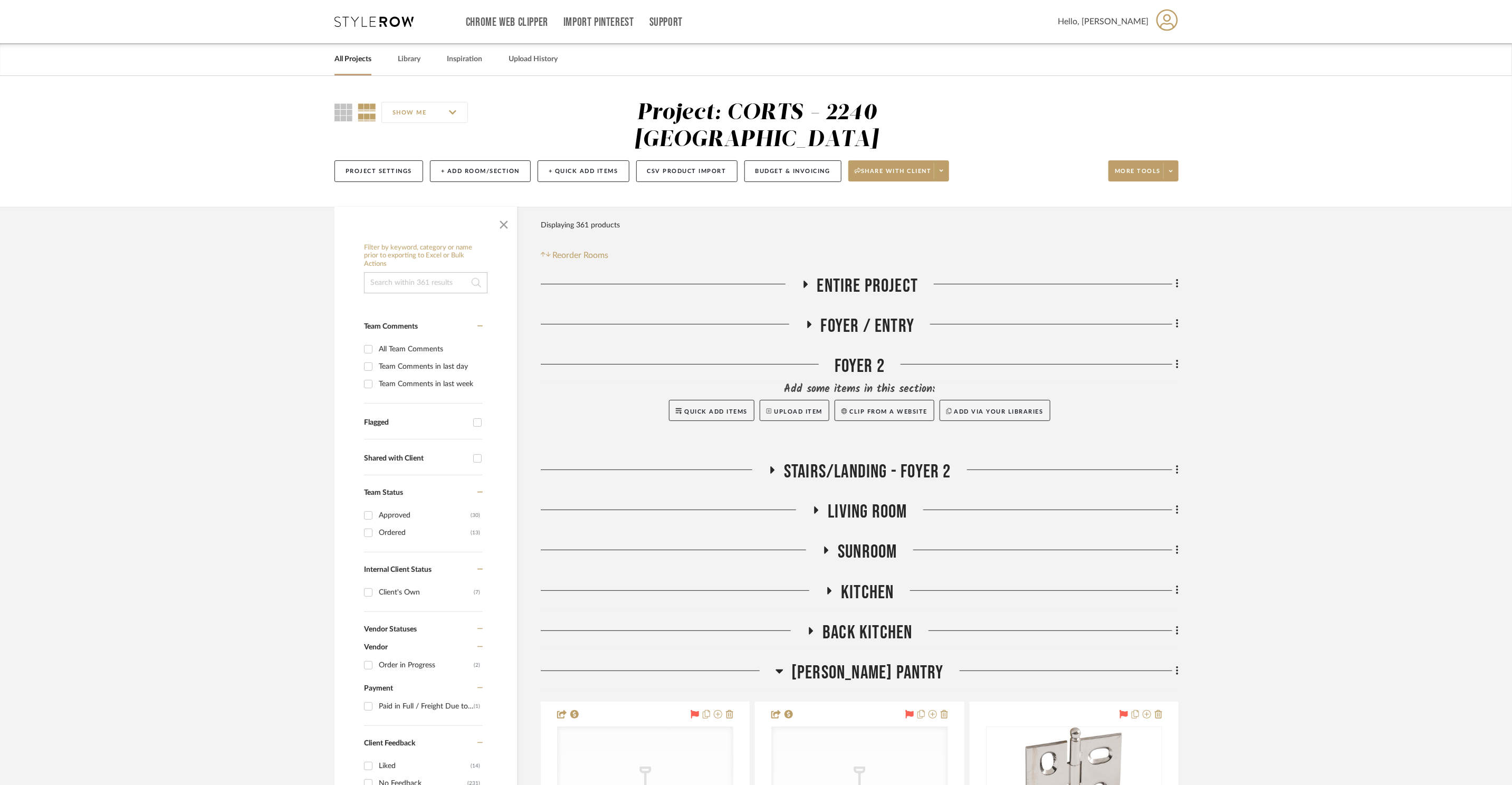
click at [369, 18] on icon at bounding box center [374, 21] width 79 height 10
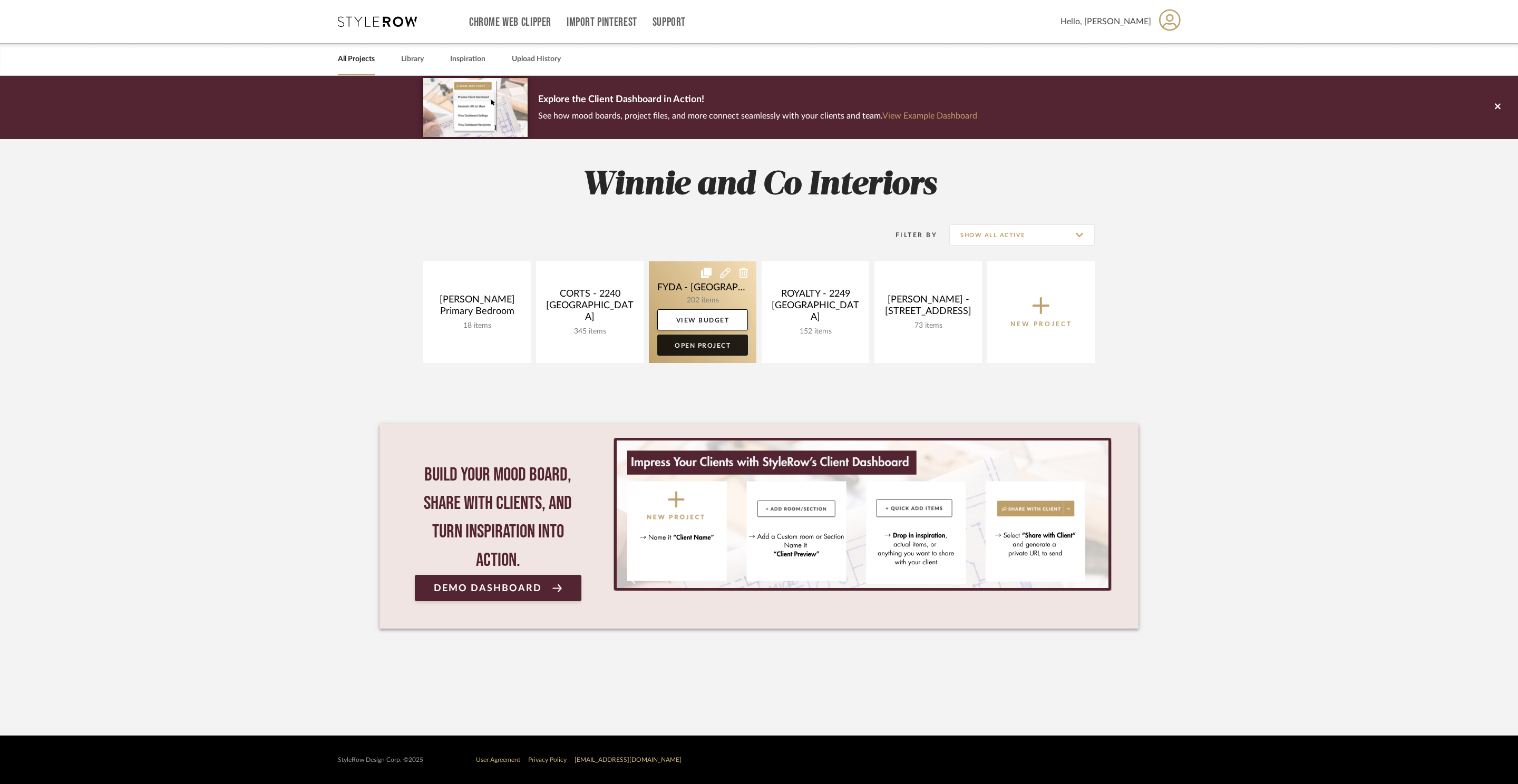
click at [663, 336] on link "Open Project" at bounding box center [703, 345] width 91 height 21
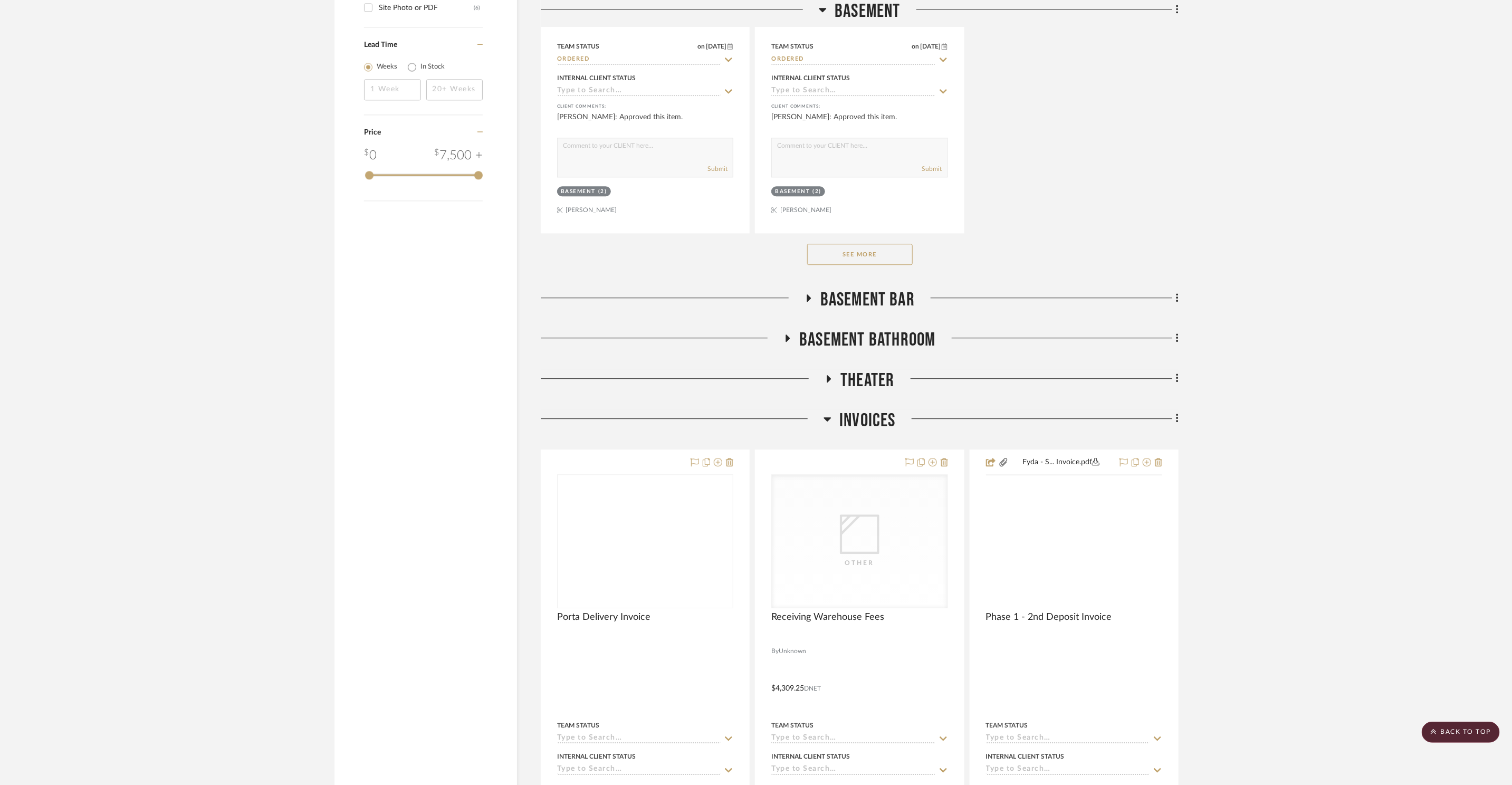
scroll to position [2108, 0]
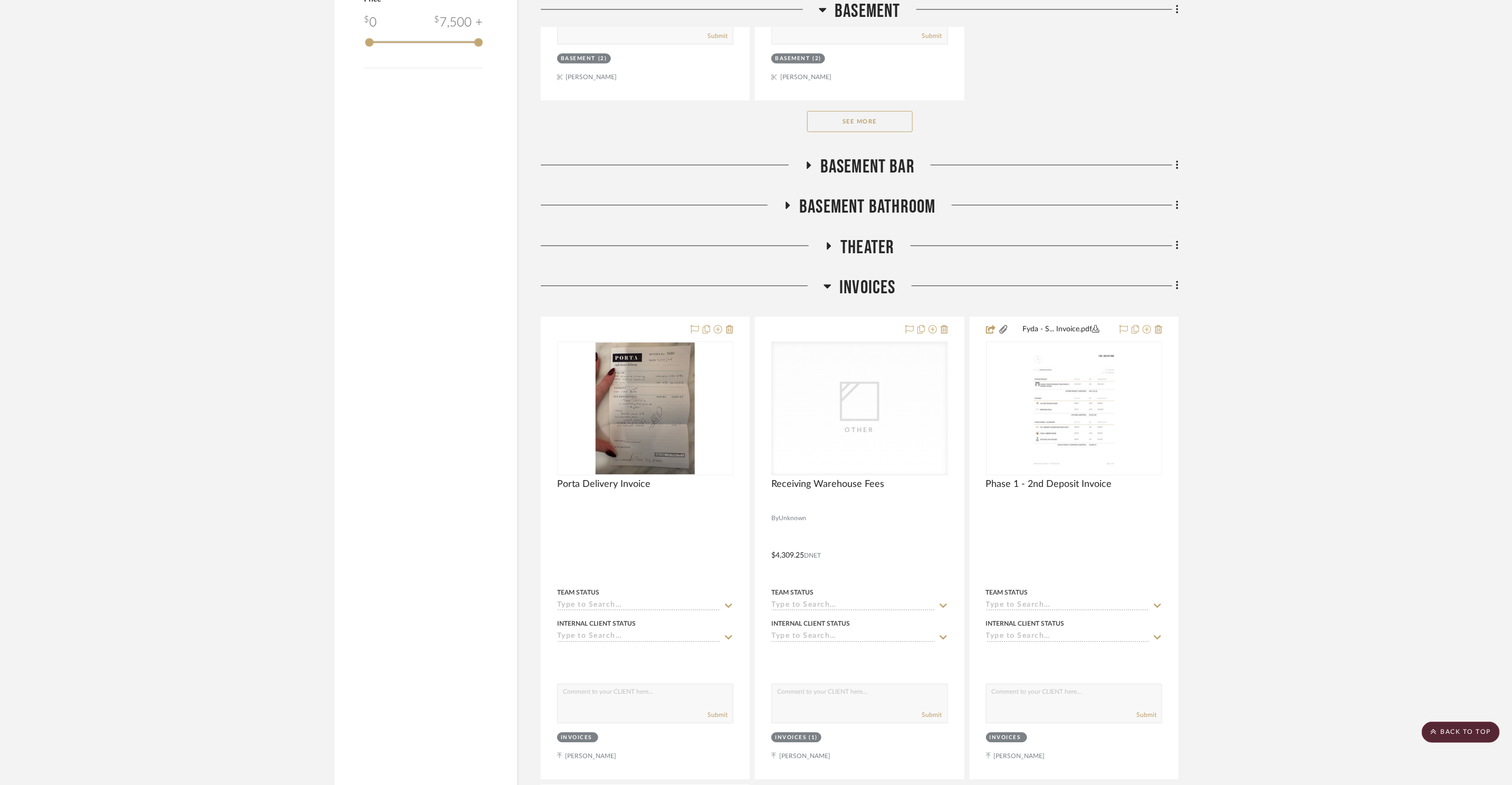
drag, startPoint x: 876, startPoint y: 245, endPoint x: 874, endPoint y: 270, distance: 25.1
click at [874, 245] on span "Theater" at bounding box center [867, 247] width 54 height 22
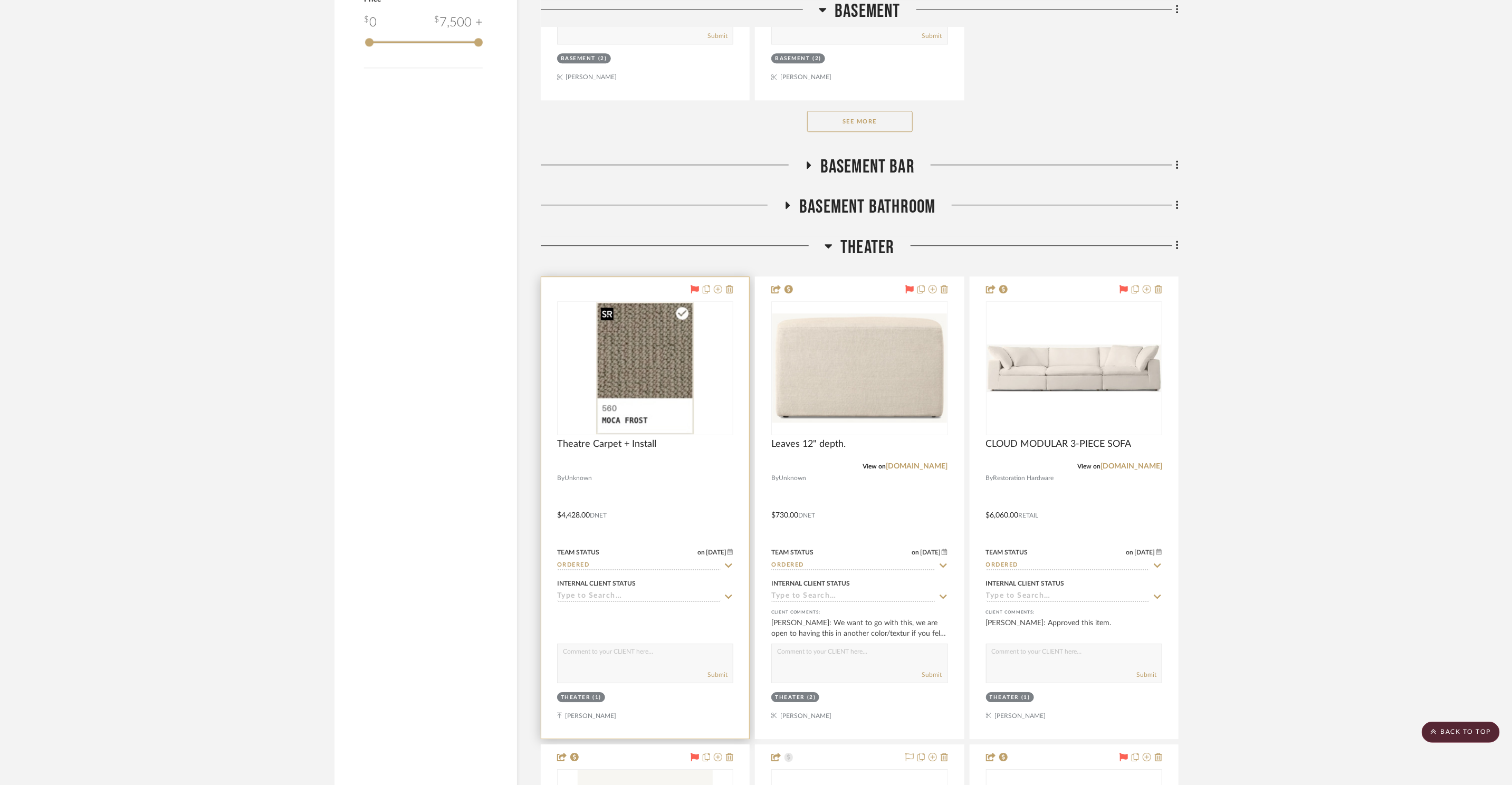
click at [668, 386] on img "0" at bounding box center [645, 368] width 98 height 132
